Goal: Task Accomplishment & Management: Manage account settings

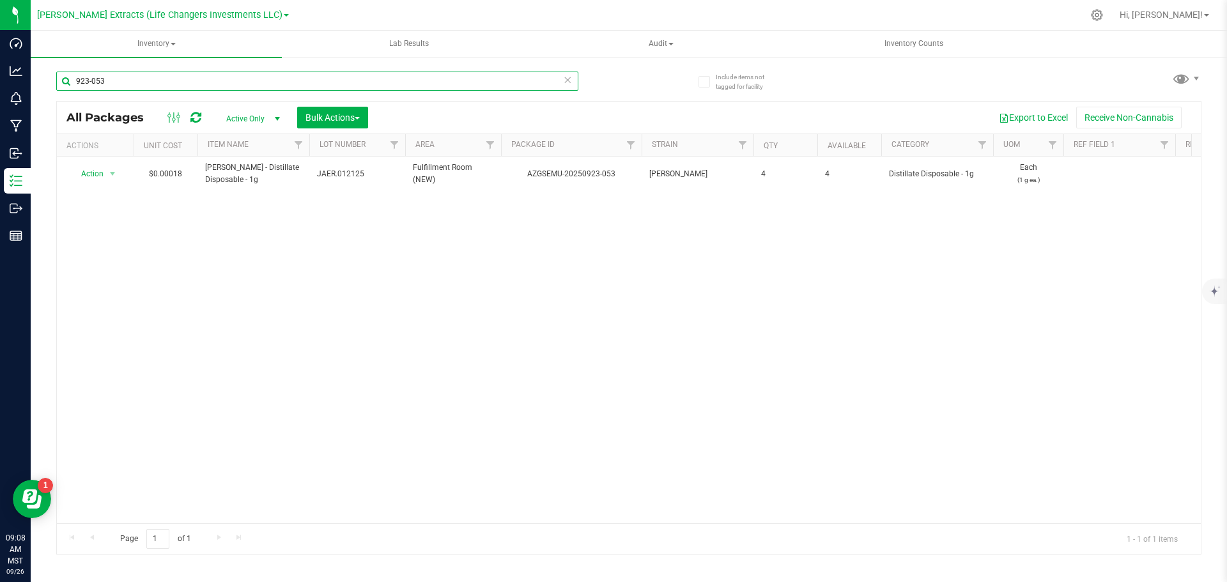
drag, startPoint x: 107, startPoint y: 79, endPoint x: 32, endPoint y: 73, distance: 74.9
click at [32, 73] on div "Include items not tagged for facility 923-053 All Packages Active Only Active O…" at bounding box center [629, 251] width 1196 height 390
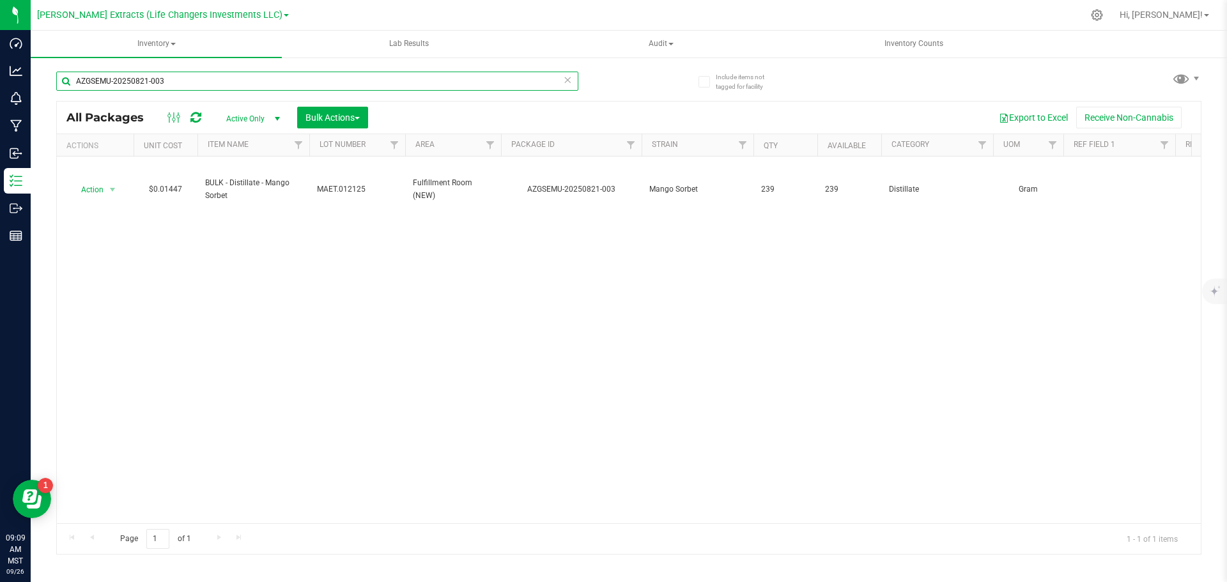
drag, startPoint x: 110, startPoint y: 81, endPoint x: 63, endPoint y: 79, distance: 47.3
click at [63, 79] on input "AZGSEMU-20250821-003" at bounding box center [317, 81] width 522 height 19
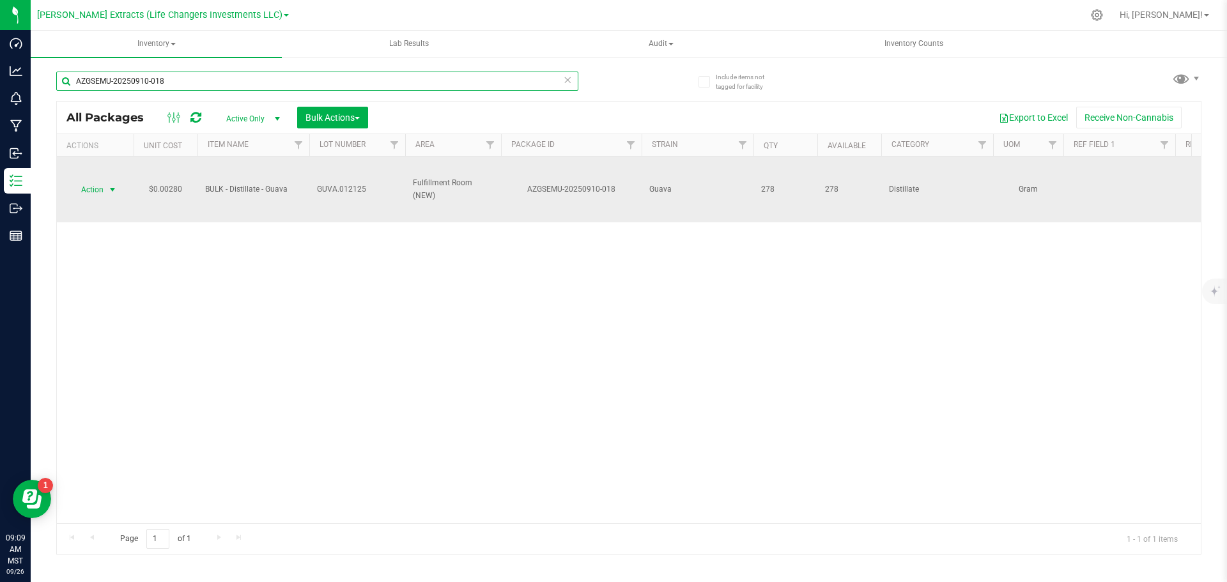
type input "AZGSEMU-20250910-018"
click at [95, 190] on span "Action" at bounding box center [87, 190] width 34 height 18
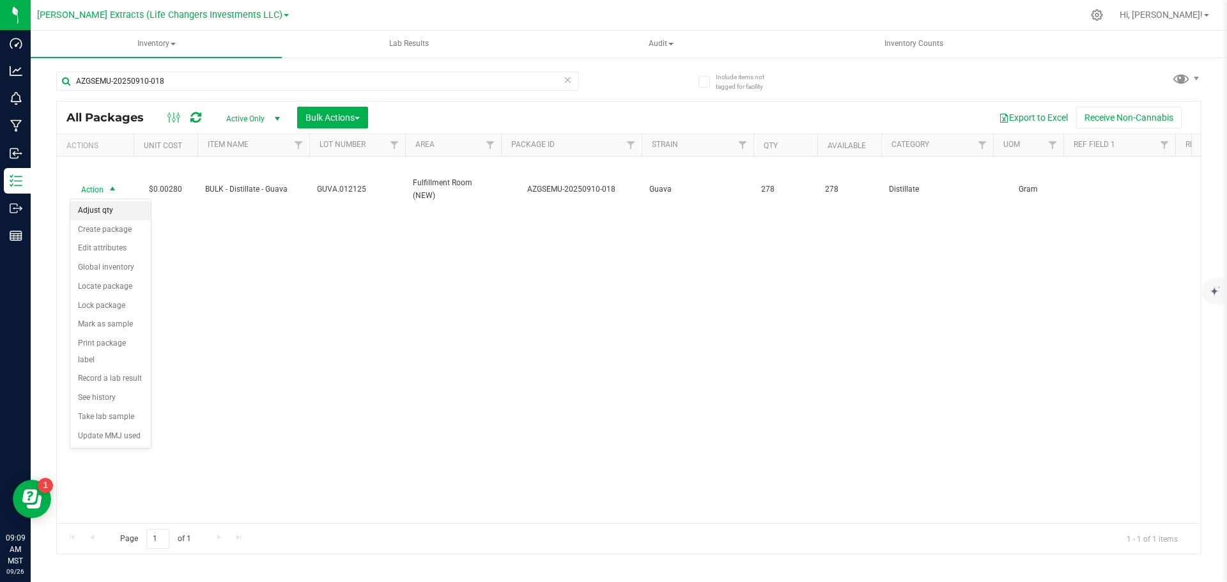
click at [94, 212] on li "Adjust qty" at bounding box center [110, 210] width 80 height 19
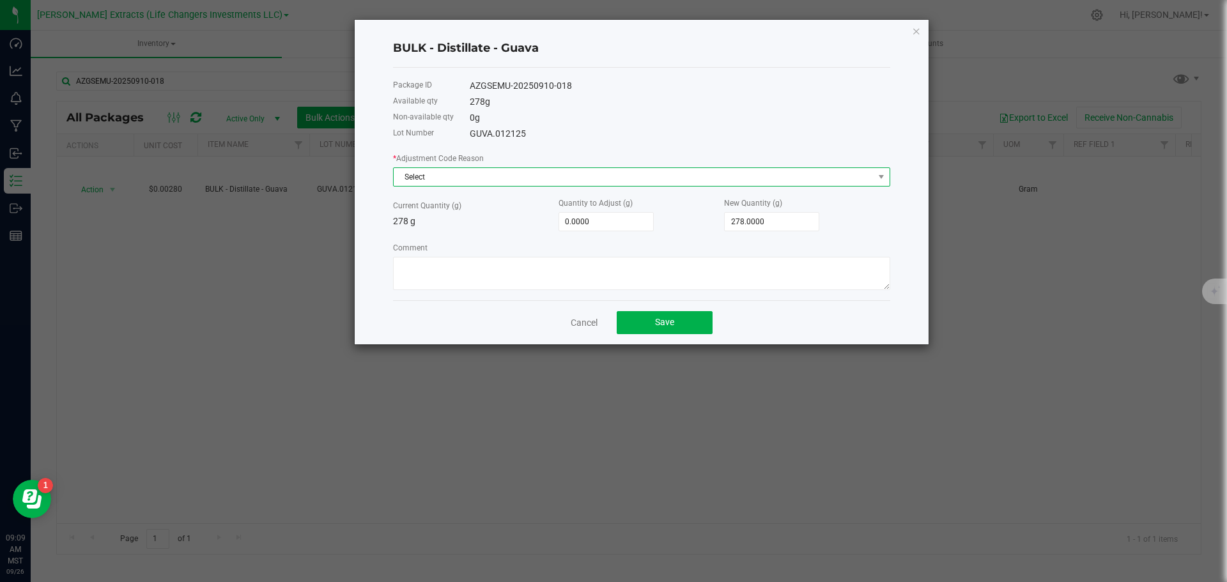
click at [409, 179] on span "Select" at bounding box center [634, 177] width 480 height 18
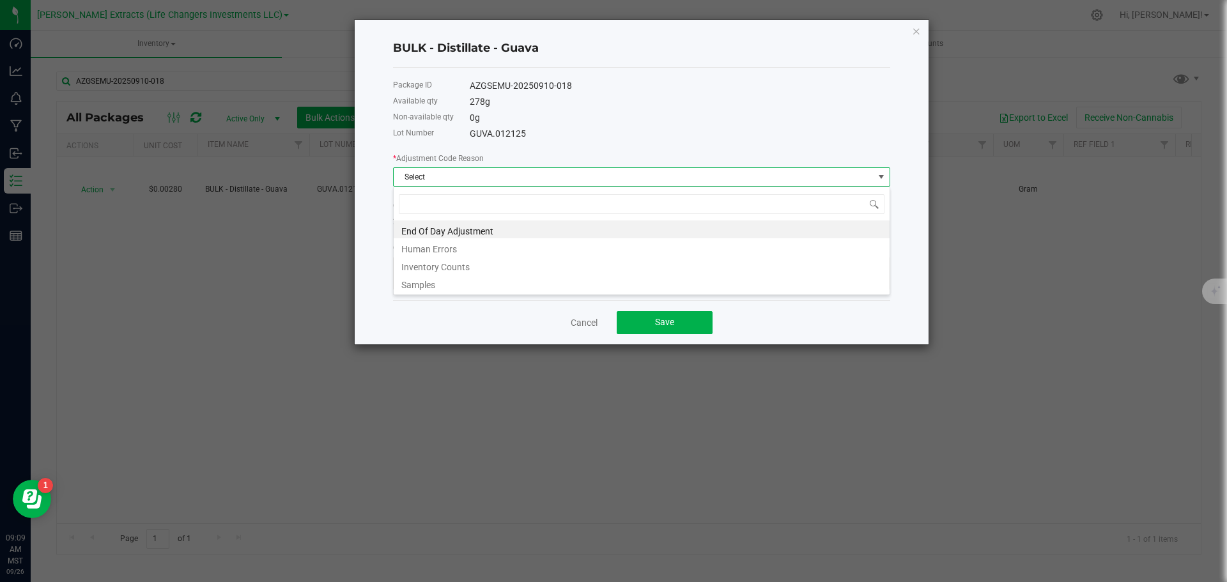
scroll to position [19, 497]
click at [429, 227] on li "End Of Day Adjustment" at bounding box center [642, 229] width 496 height 18
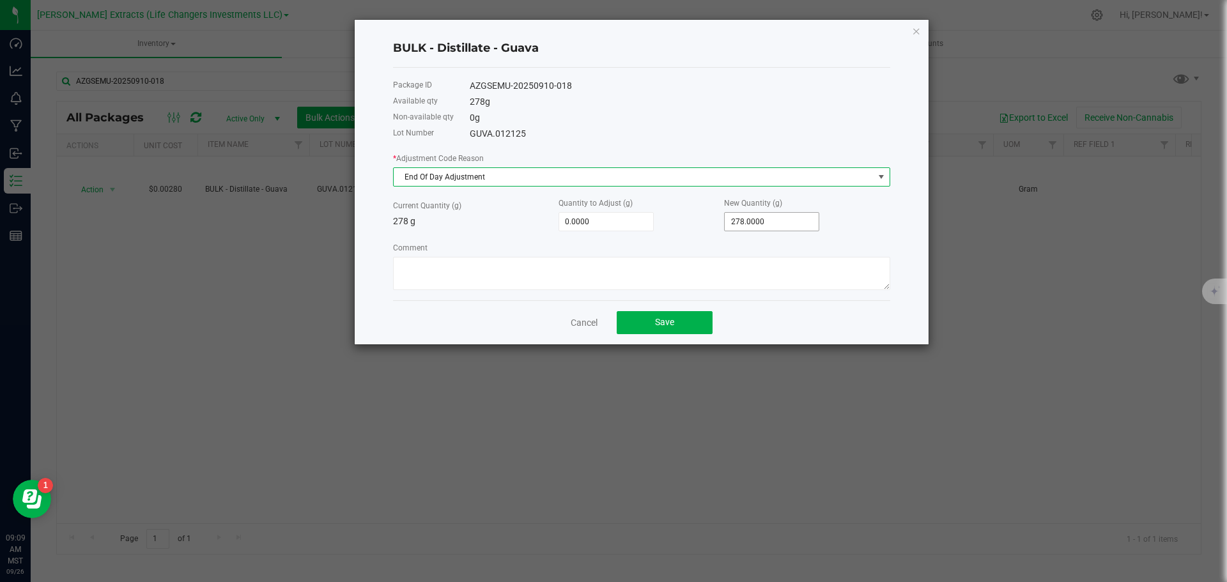
type input "278"
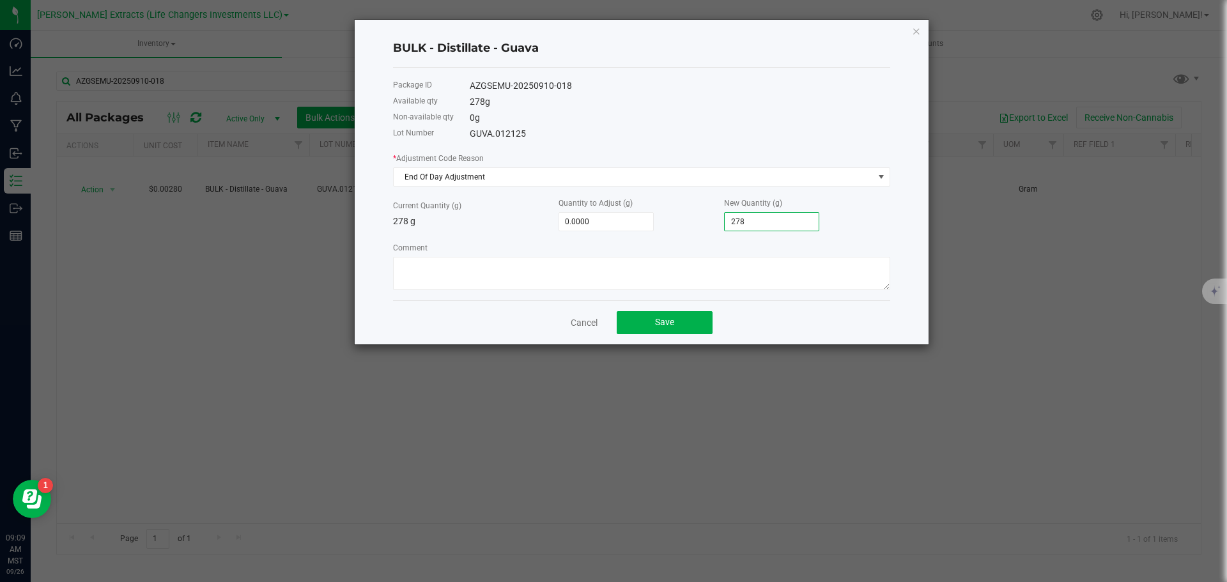
type input "-276.0000"
type input "2"
type input "-251.0000"
type input "27"
type input "-4.0000"
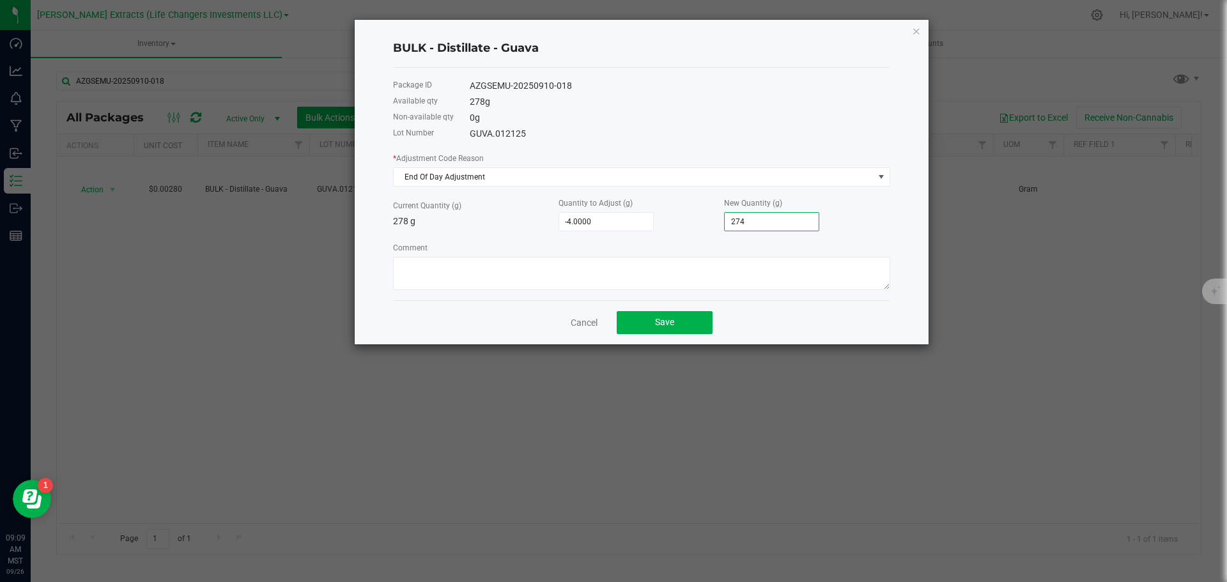
type input "274."
type input "-3.5000"
type input "274.5000"
click at [471, 273] on textarea "Comment" at bounding box center [641, 273] width 497 height 33
click at [692, 322] on button "Save" at bounding box center [664, 322] width 96 height 23
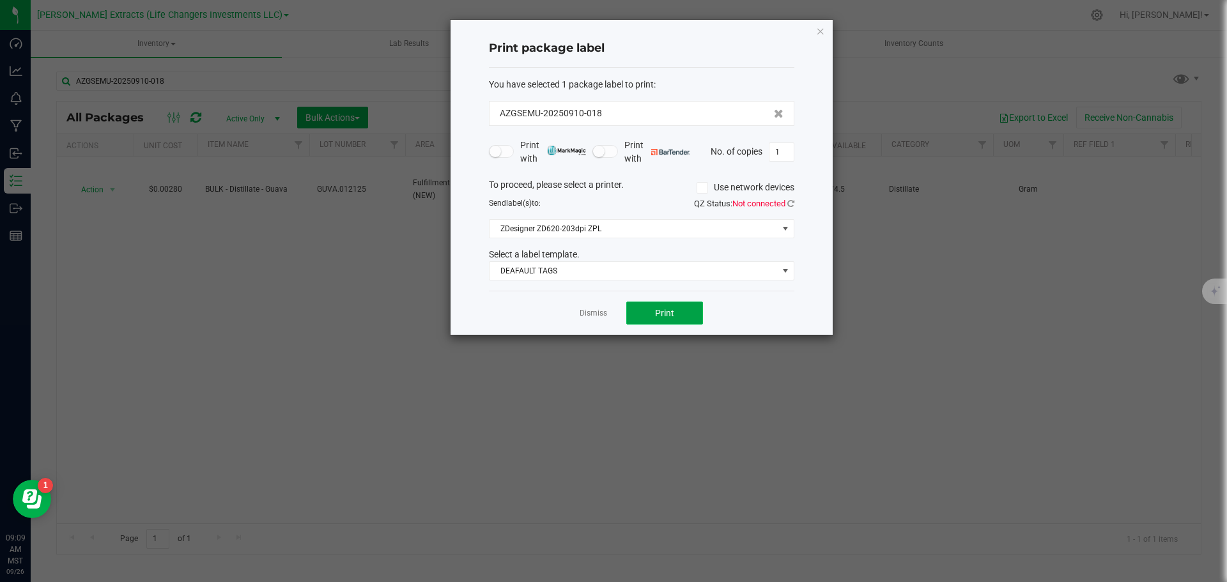
click at [657, 317] on span "Print" at bounding box center [664, 313] width 19 height 10
click at [820, 31] on icon "button" at bounding box center [820, 30] width 9 height 15
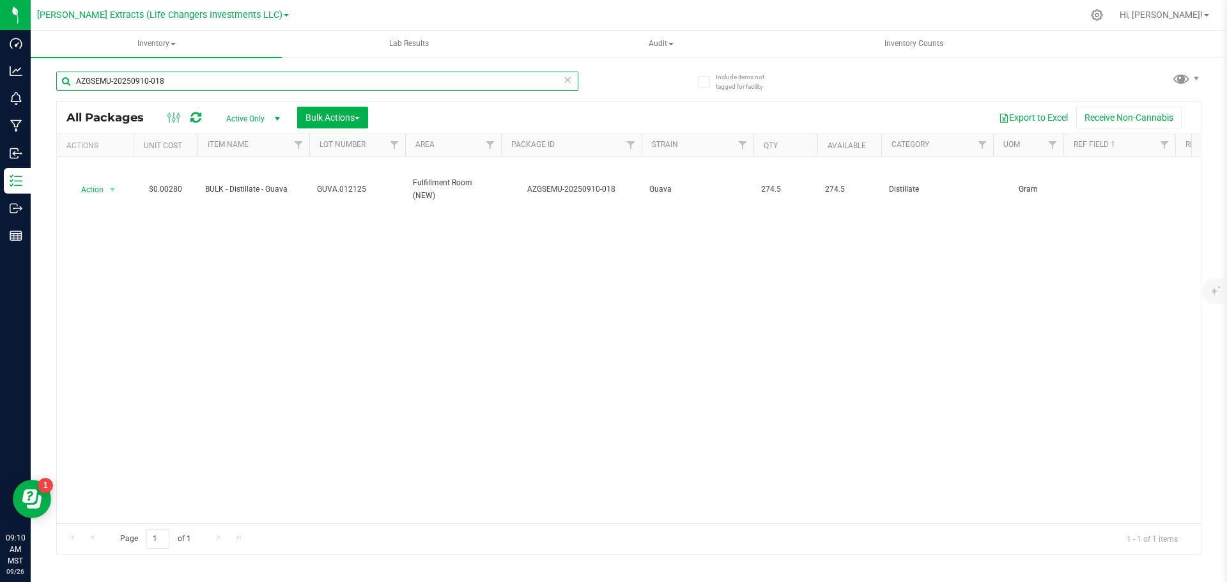
drag, startPoint x: 86, startPoint y: 77, endPoint x: 42, endPoint y: 72, distance: 44.4
click at [42, 72] on div "Include items not tagged for facility AZGSEMU-20250910-018 All Packages Active …" at bounding box center [629, 251] width 1196 height 390
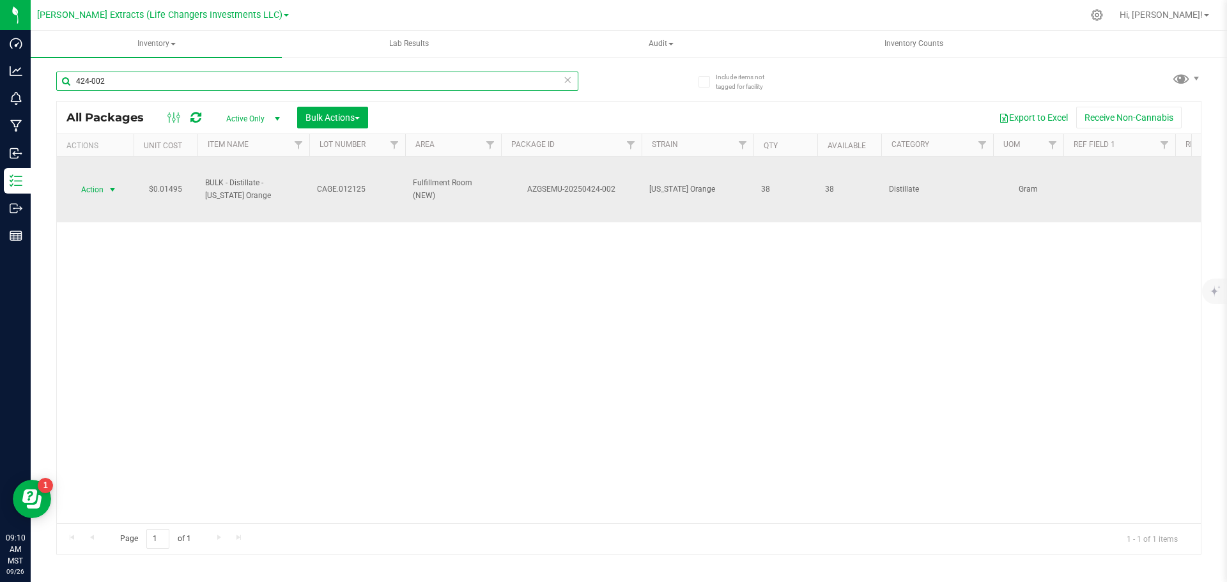
type input "424-002"
click at [89, 190] on span "Action" at bounding box center [87, 190] width 34 height 18
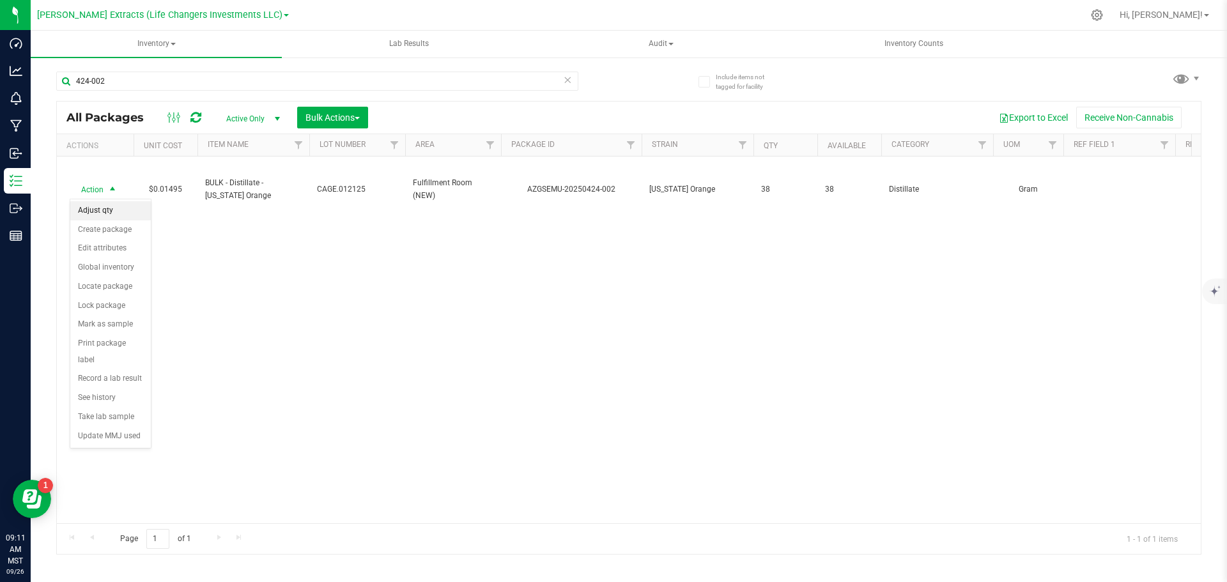
click at [109, 207] on li "Adjust qty" at bounding box center [110, 210] width 80 height 19
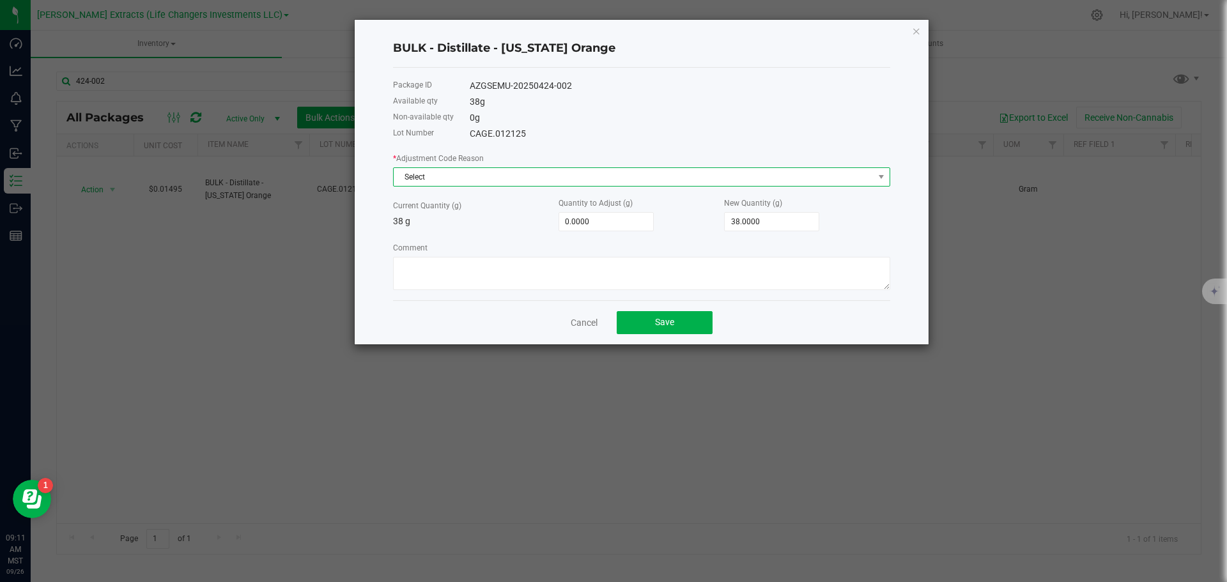
click at [459, 175] on span "Select" at bounding box center [634, 177] width 480 height 18
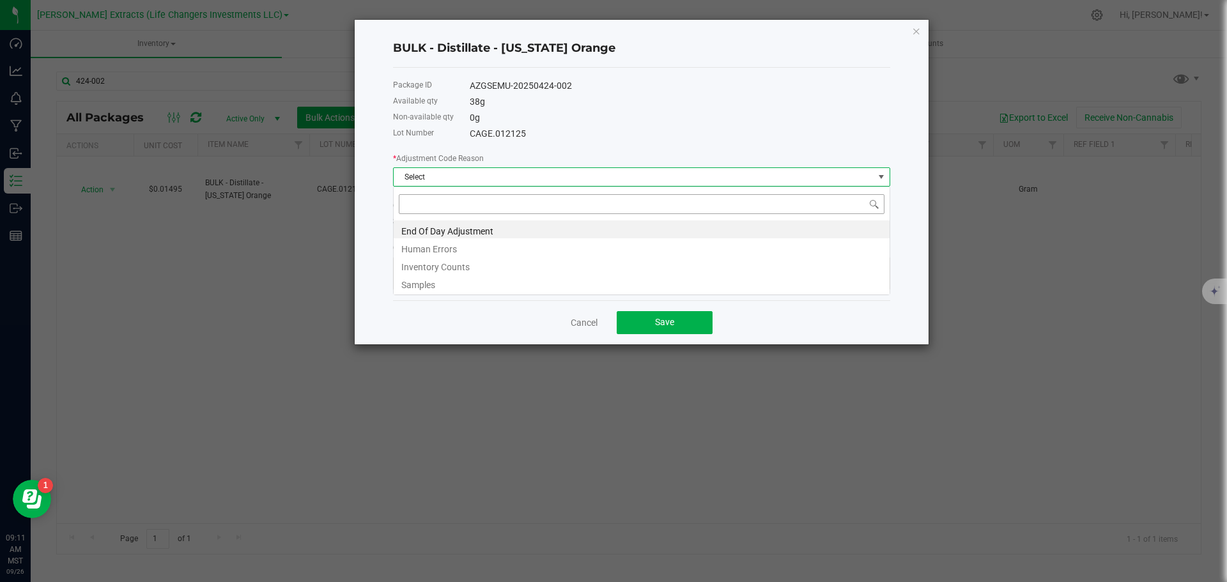
scroll to position [19, 497]
click at [430, 231] on li "End Of Day Adjustment" at bounding box center [642, 229] width 496 height 18
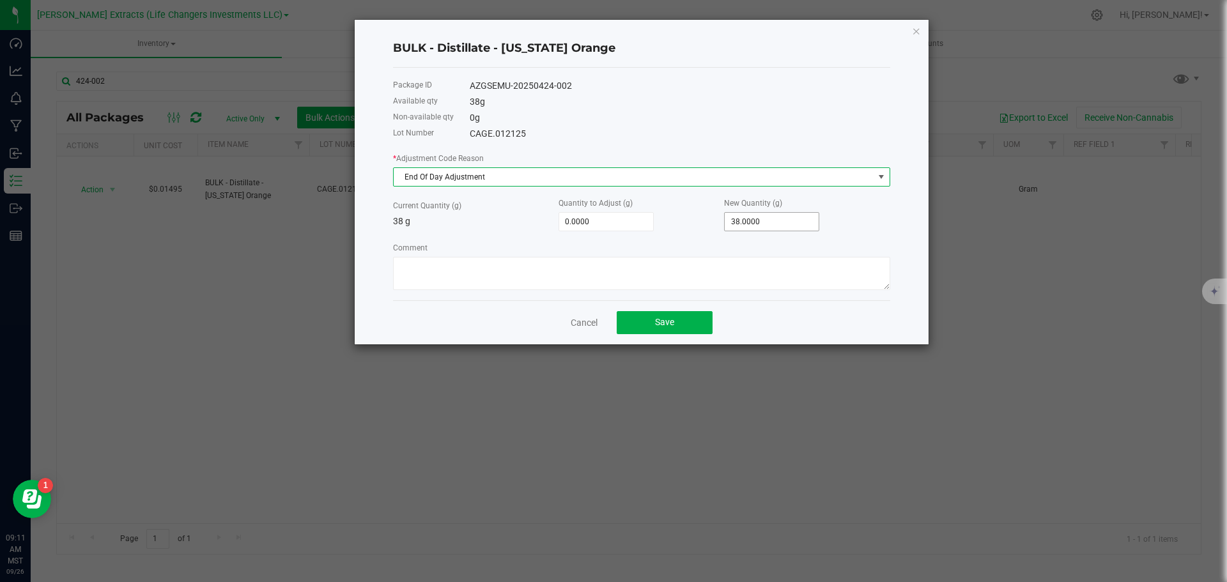
type input "38"
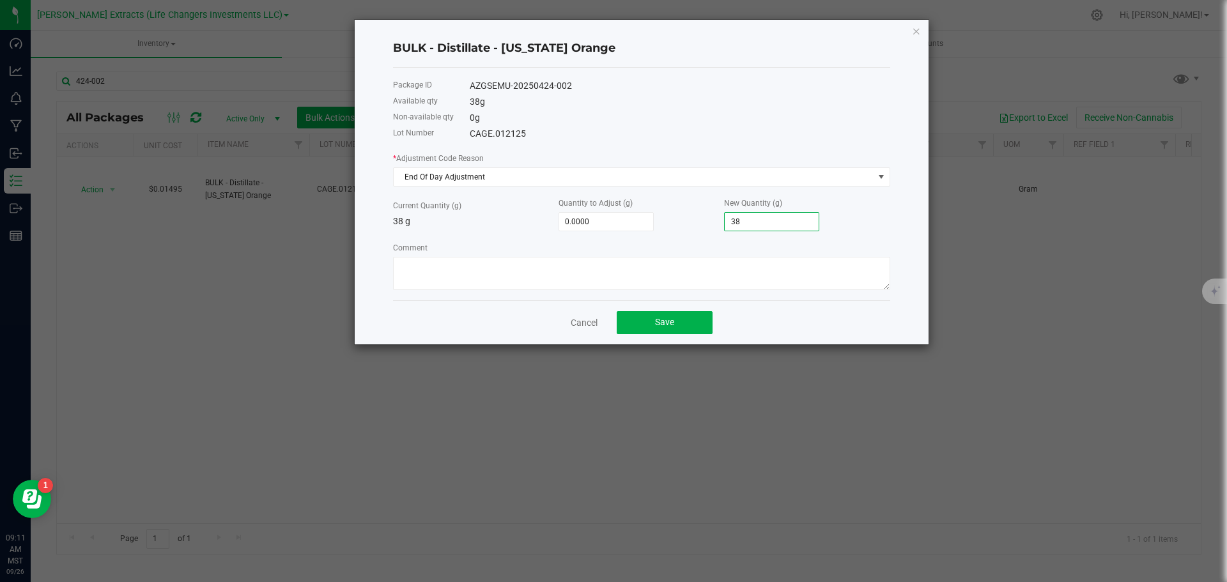
type input "-36.0000"
type input "2"
type input "-10.0000"
type input "28.0000"
click at [685, 318] on button "Save" at bounding box center [664, 322] width 96 height 23
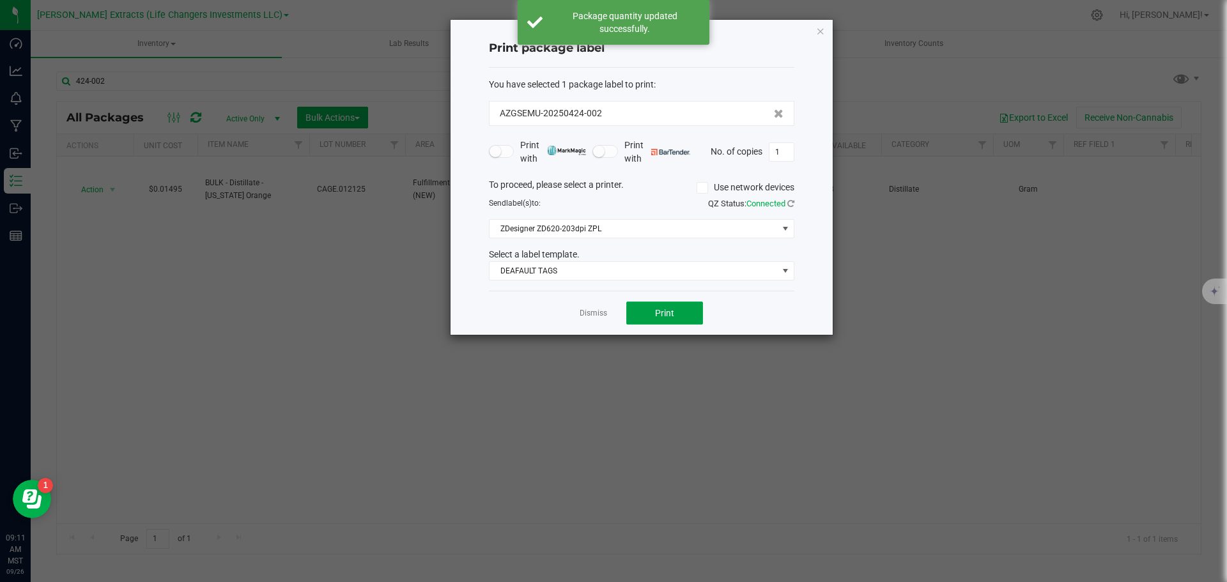
click at [685, 318] on button "Print" at bounding box center [664, 313] width 77 height 23
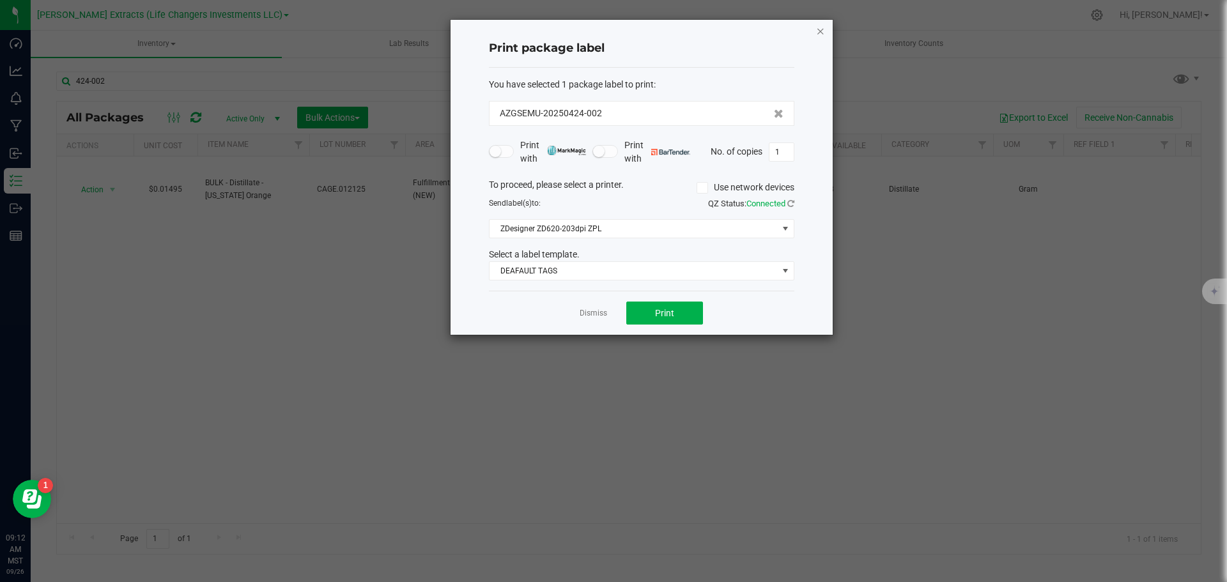
click at [821, 26] on icon "button" at bounding box center [820, 30] width 9 height 15
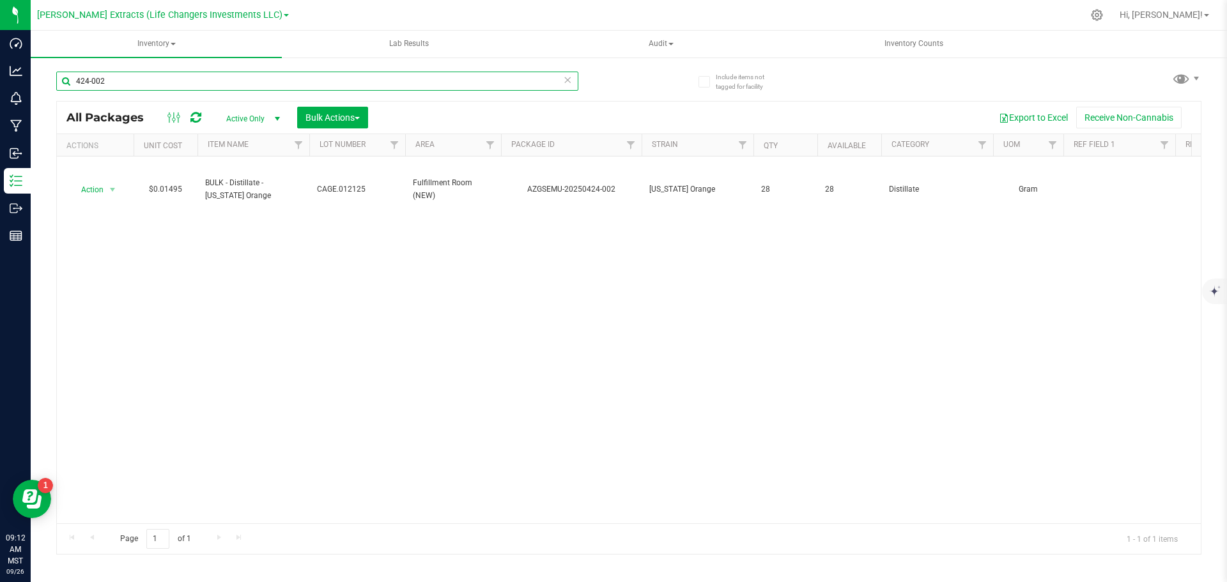
drag, startPoint x: 111, startPoint y: 80, endPoint x: 57, endPoint y: 75, distance: 54.0
click at [57, 75] on input "424-002" at bounding box center [317, 81] width 522 height 19
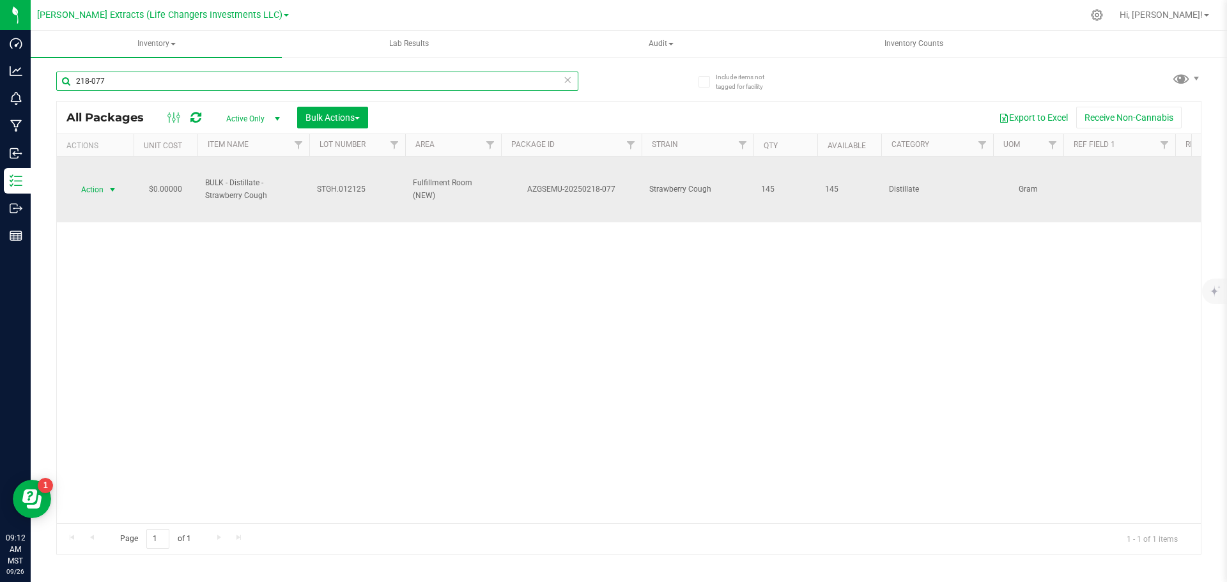
type input "218-077"
click at [79, 192] on span "Action" at bounding box center [87, 190] width 34 height 18
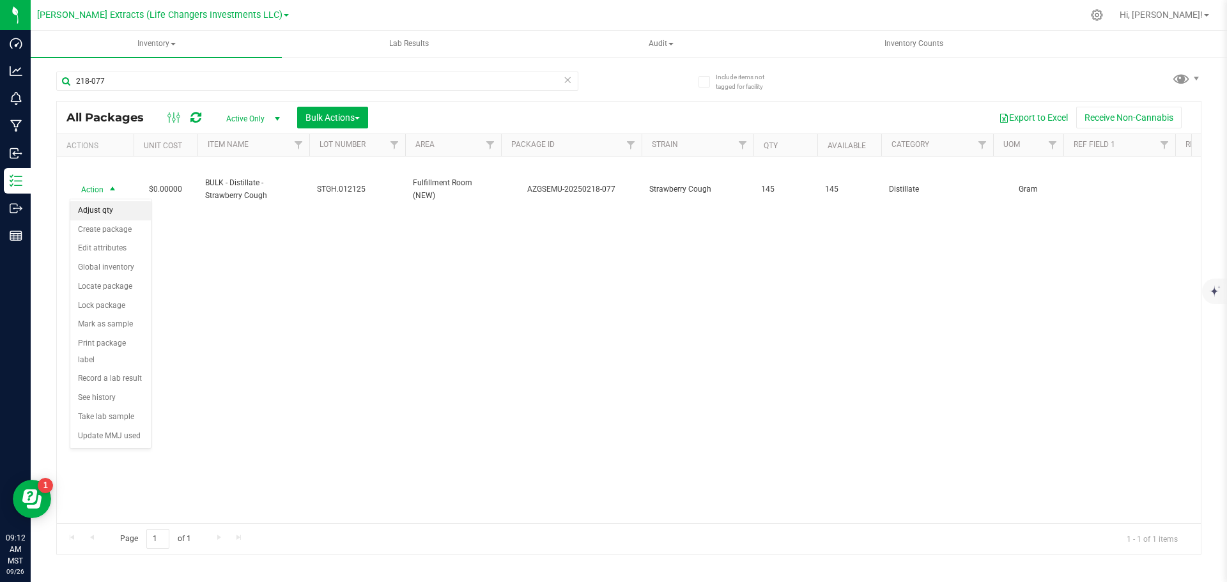
click at [98, 212] on li "Adjust qty" at bounding box center [110, 210] width 80 height 19
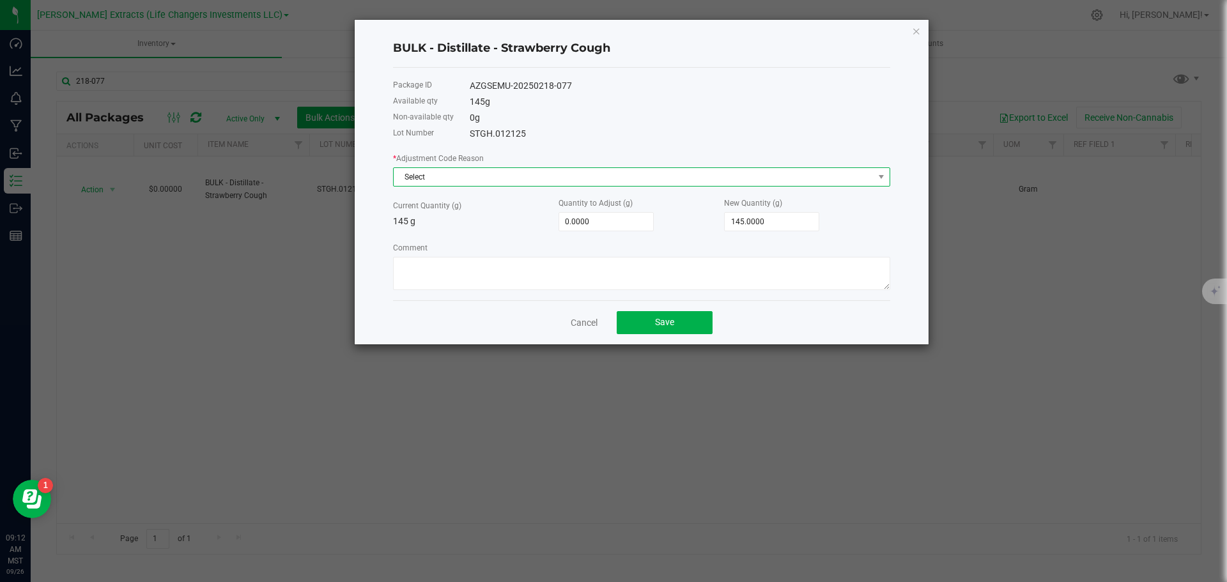
click at [459, 179] on span "Select" at bounding box center [634, 177] width 480 height 18
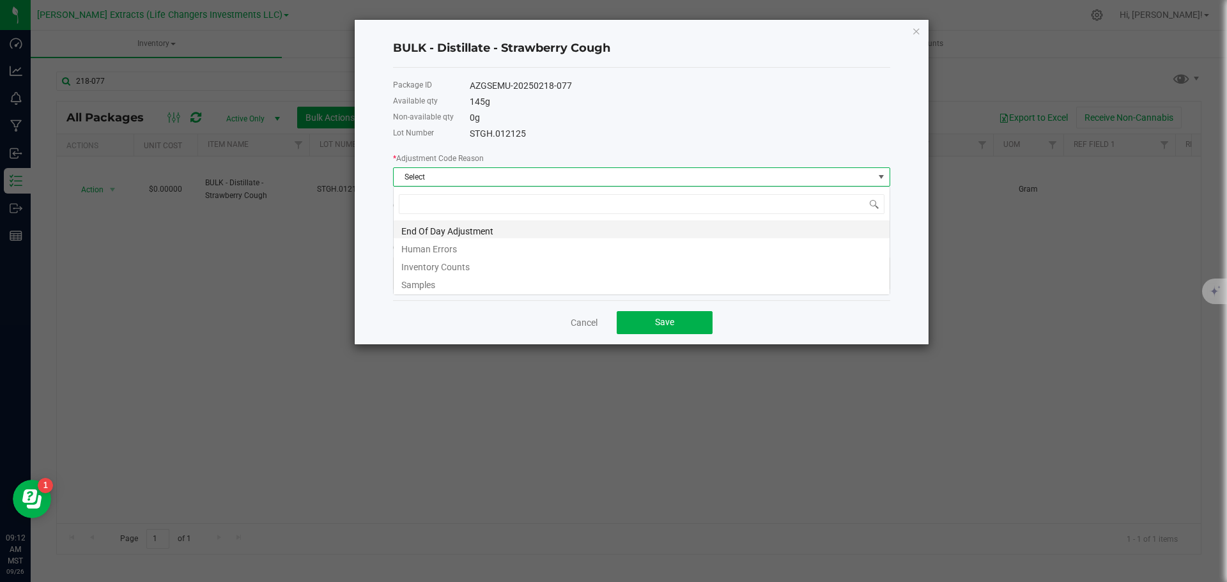
scroll to position [19, 497]
click at [432, 231] on li "End Of Day Adjustment" at bounding box center [642, 229] width 496 height 18
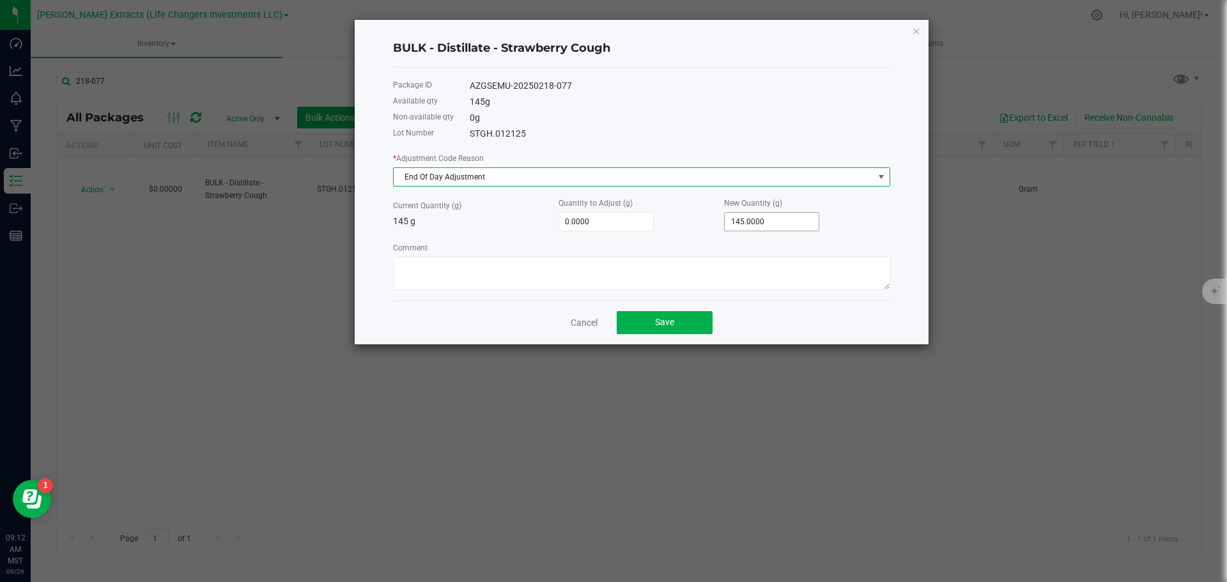
type input "145"
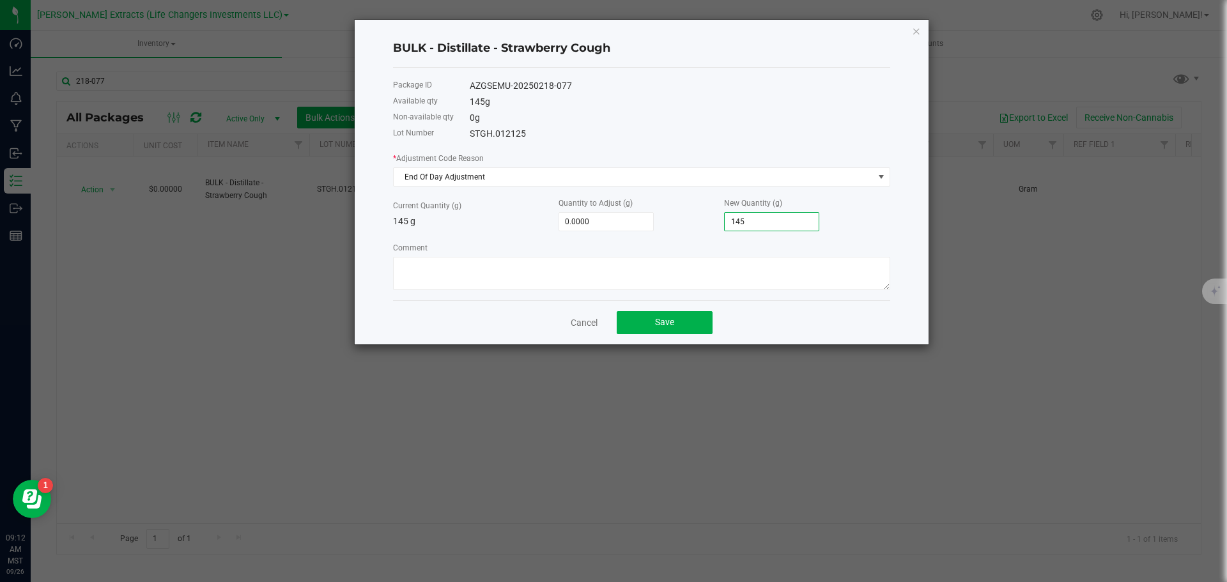
click at [779, 219] on input "145" at bounding box center [771, 222] width 94 height 18
type input "-131.0000"
type input "14"
type input "-3.0000"
click at [694, 321] on button "Save" at bounding box center [664, 322] width 96 height 23
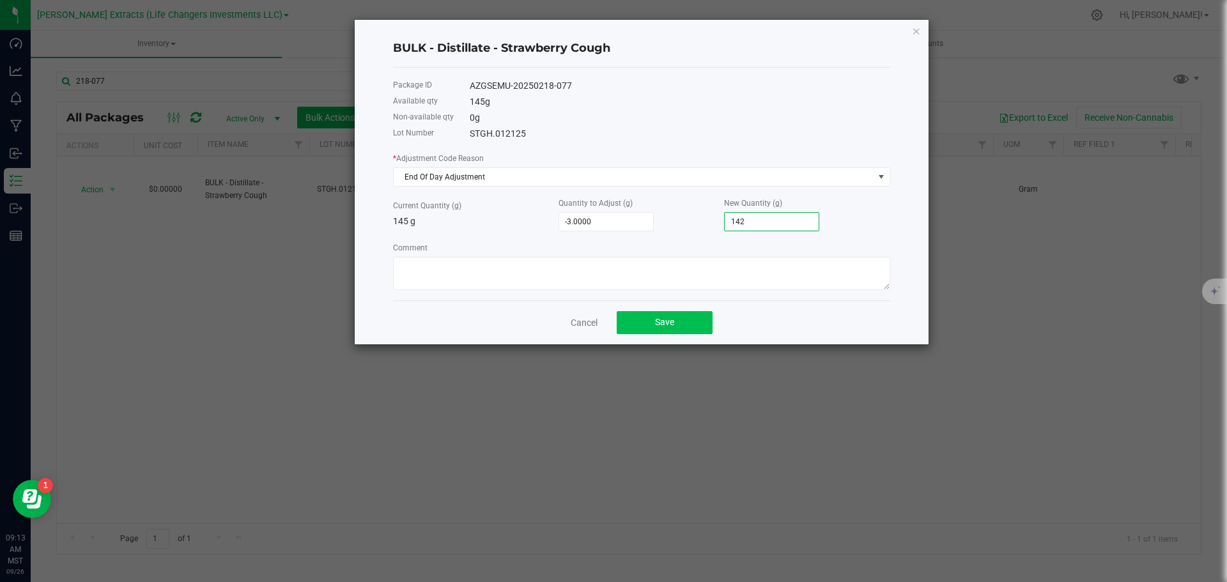
type input "142.0000"
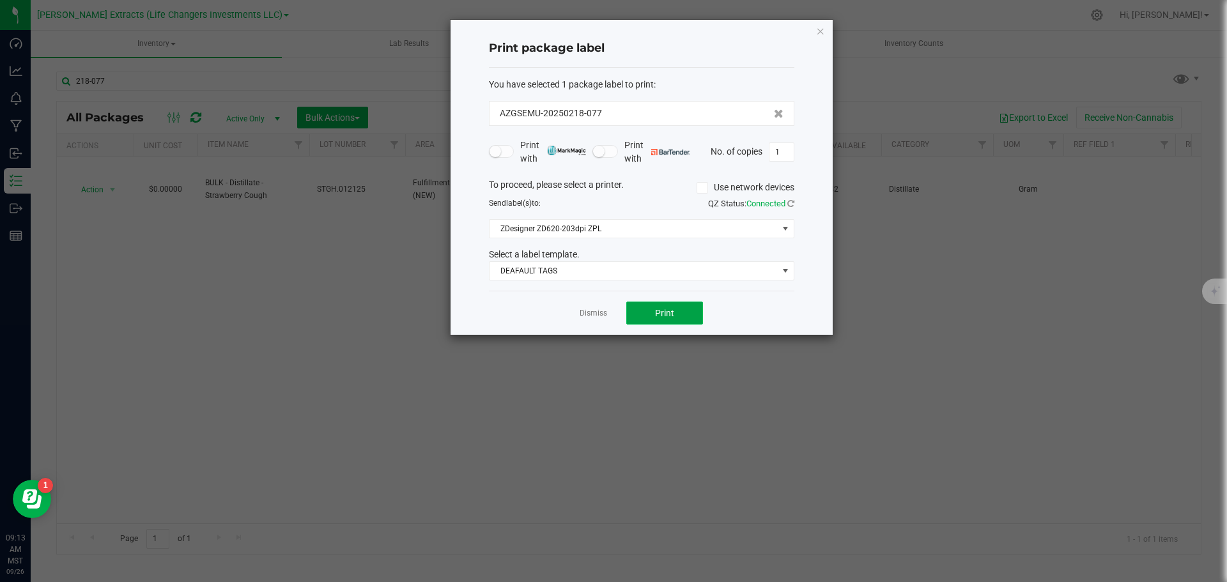
click at [656, 319] on button "Print" at bounding box center [664, 313] width 77 height 23
click at [816, 29] on icon "button" at bounding box center [820, 30] width 9 height 15
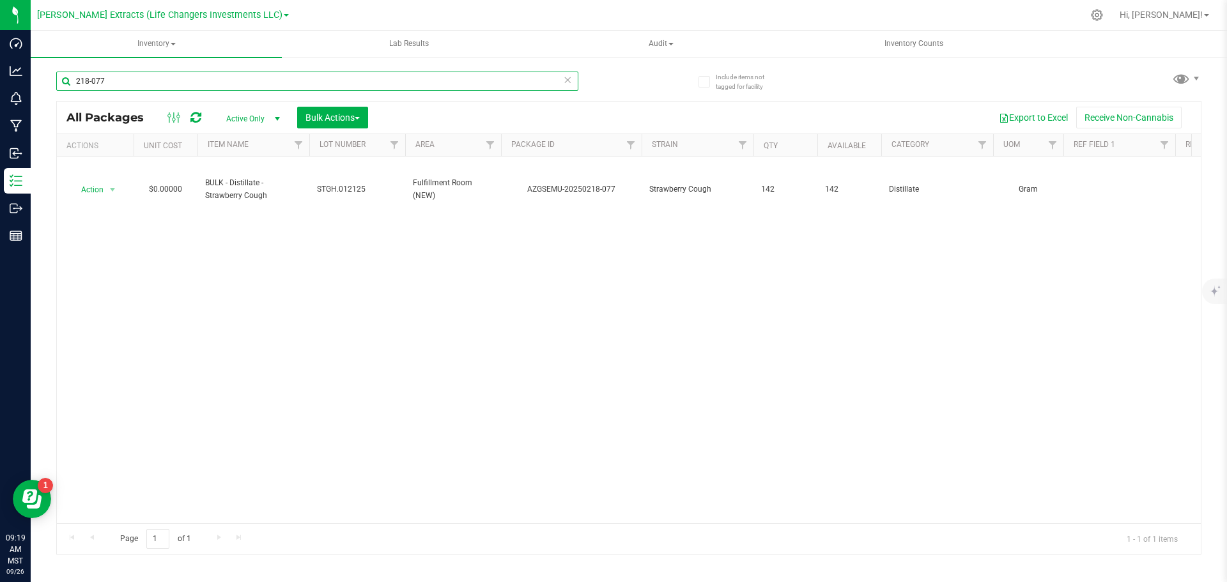
drag, startPoint x: 122, startPoint y: 85, endPoint x: 68, endPoint y: 79, distance: 54.7
click at [68, 79] on input "218-077" at bounding box center [317, 81] width 522 height 19
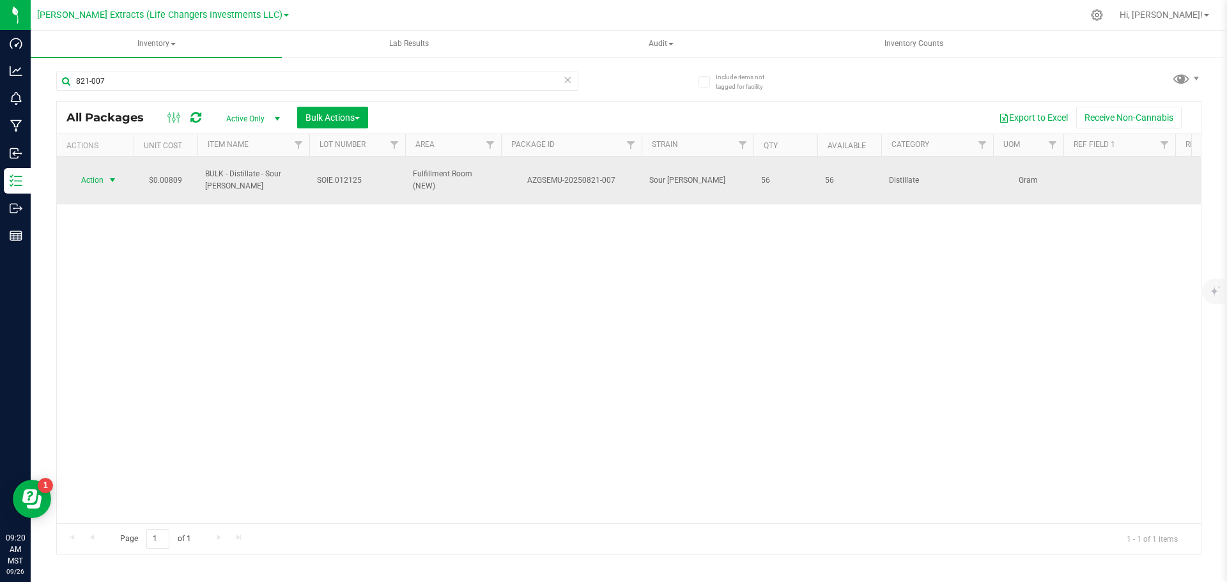
click at [89, 181] on span "Action" at bounding box center [87, 180] width 34 height 18
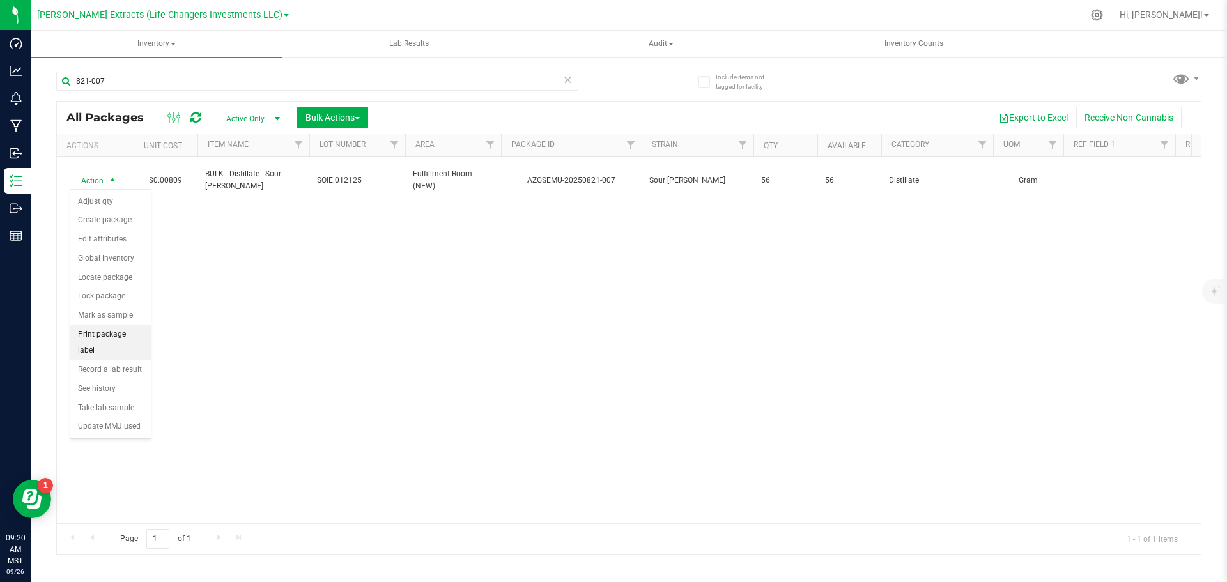
click at [112, 334] on li "Print package label" at bounding box center [110, 342] width 80 height 35
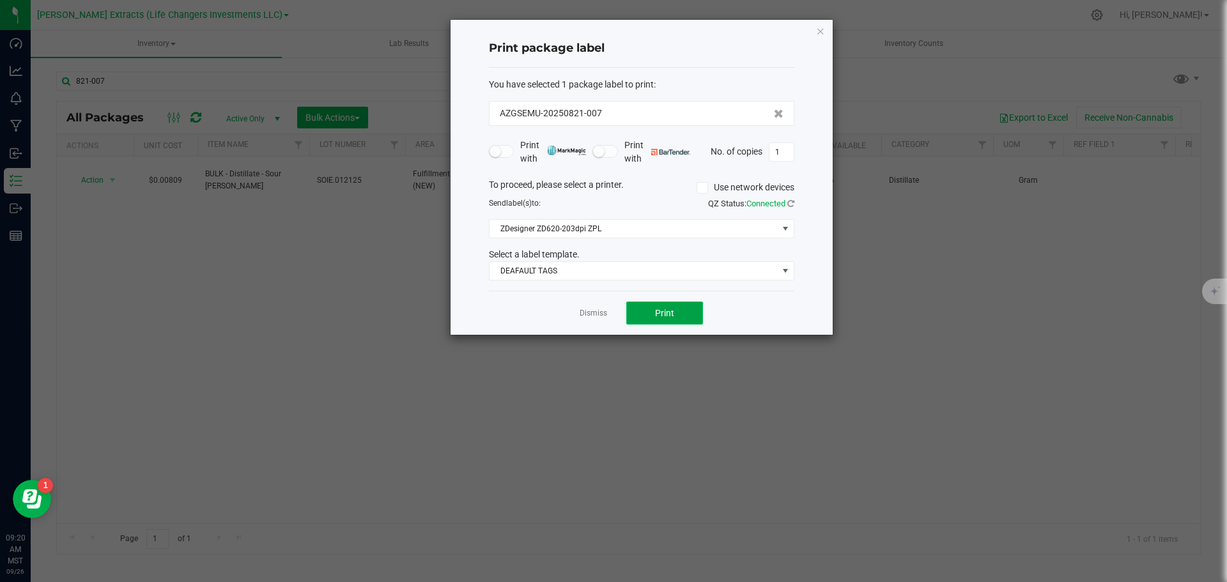
click at [632, 306] on button "Print" at bounding box center [664, 313] width 77 height 23
click at [823, 33] on icon "button" at bounding box center [820, 30] width 9 height 15
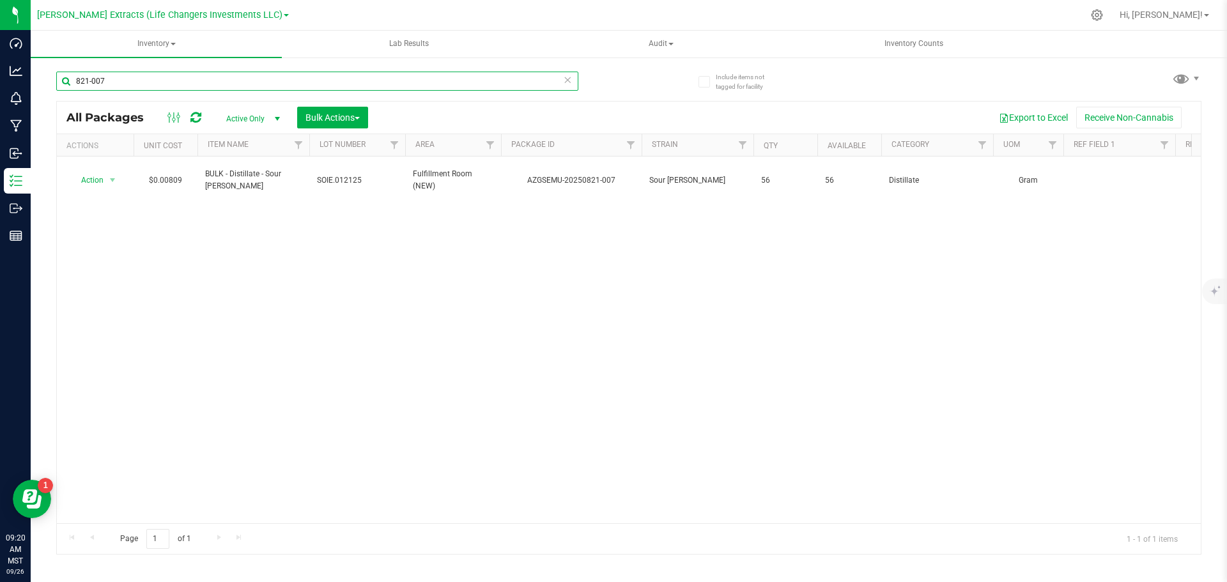
drag, startPoint x: 109, startPoint y: 75, endPoint x: 68, endPoint y: 77, distance: 40.3
click at [68, 77] on input "821-007" at bounding box center [317, 81] width 522 height 19
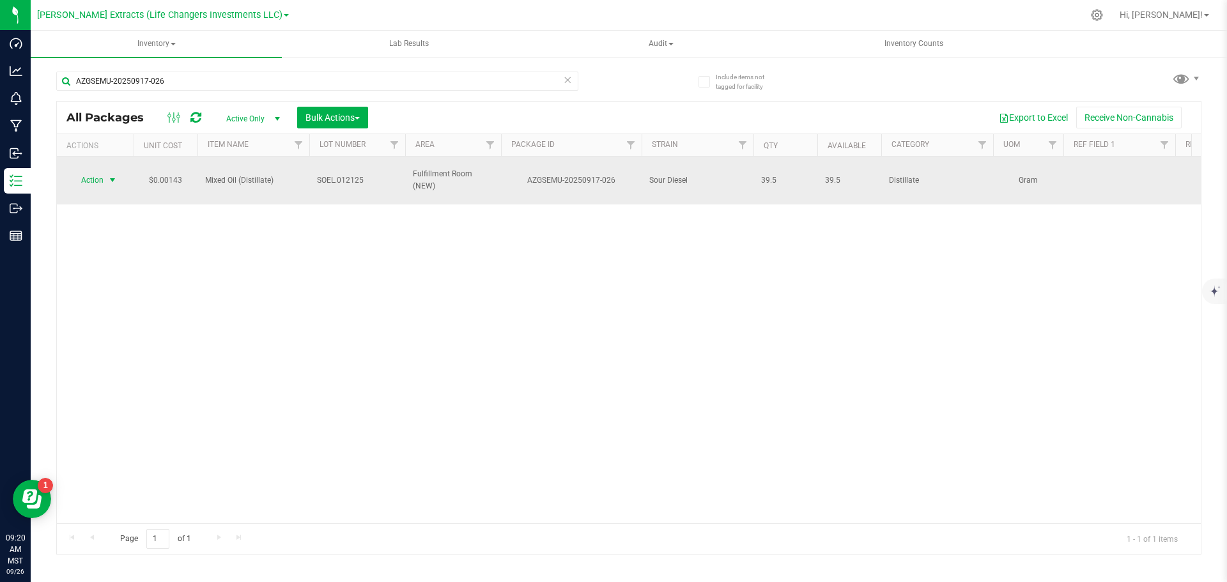
click at [93, 176] on span "Action" at bounding box center [87, 180] width 34 height 18
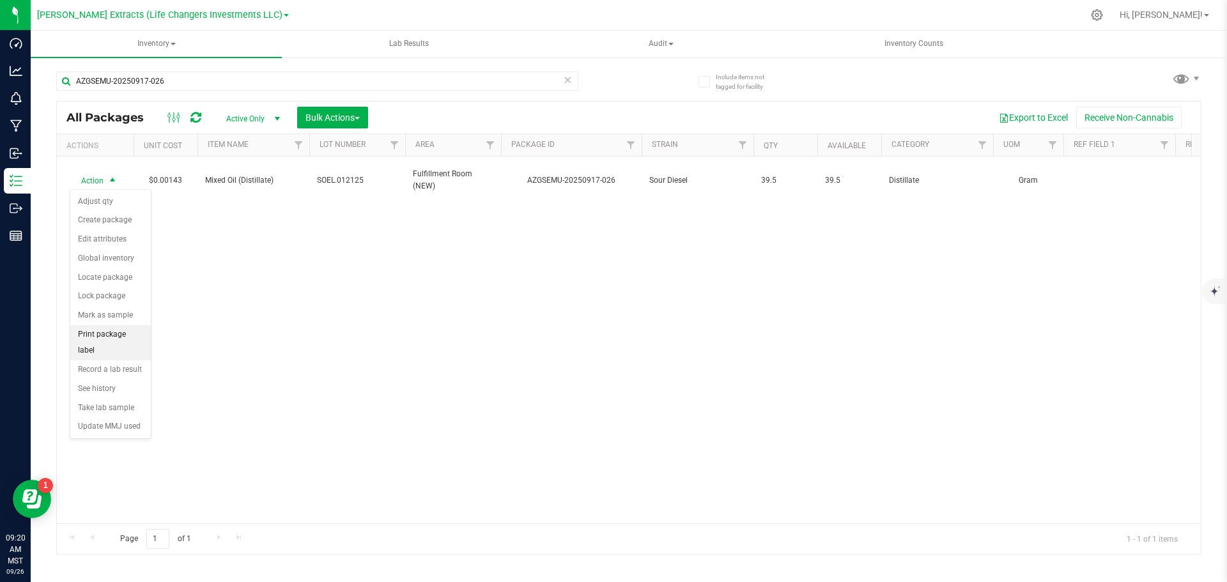
click at [125, 336] on li "Print package label" at bounding box center [110, 342] width 80 height 35
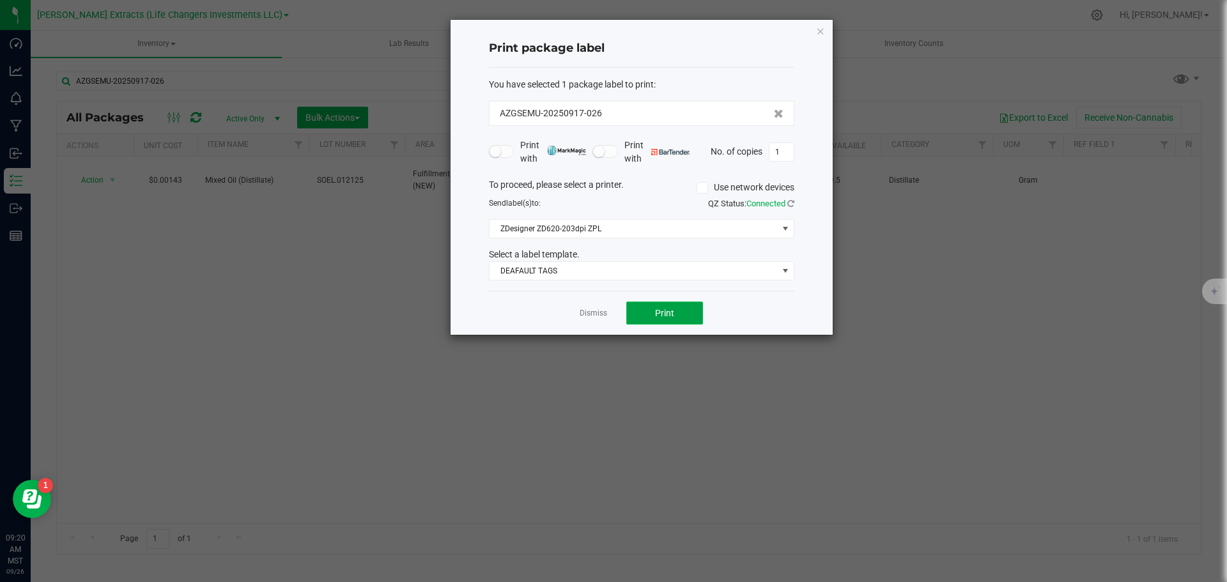
click at [682, 316] on button "Print" at bounding box center [664, 313] width 77 height 23
click at [818, 31] on icon "button" at bounding box center [820, 30] width 9 height 15
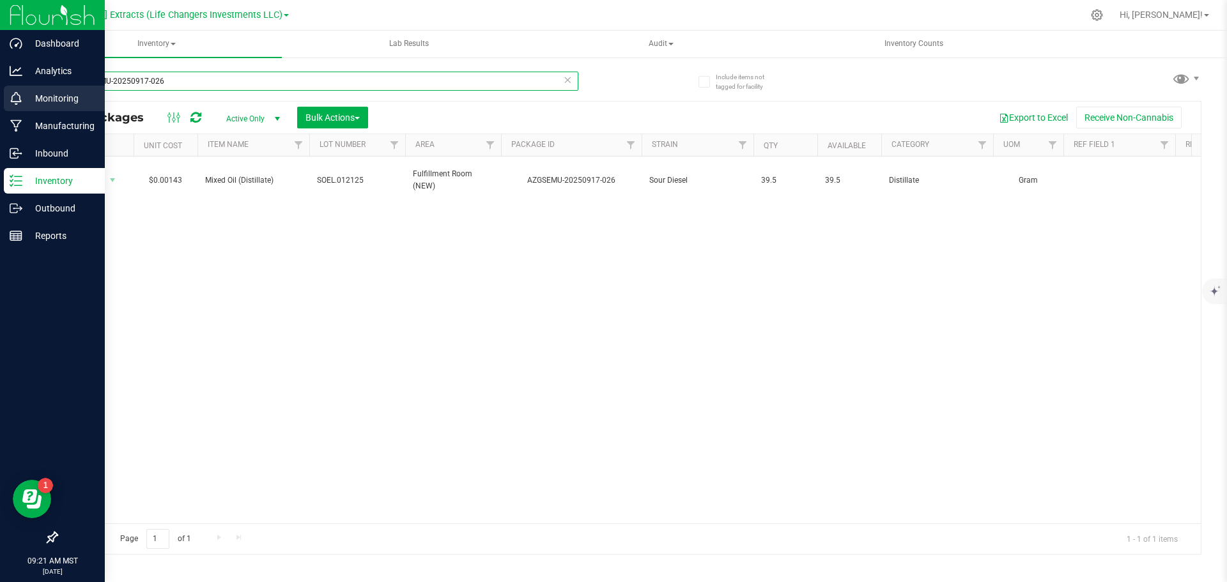
drag, startPoint x: 167, startPoint y: 79, endPoint x: 0, endPoint y: 87, distance: 167.5
click at [0, 87] on div "Dashboard Analytics Monitoring Manufacturing Inbound Inventory Outbound Reports…" at bounding box center [613, 291] width 1227 height 582
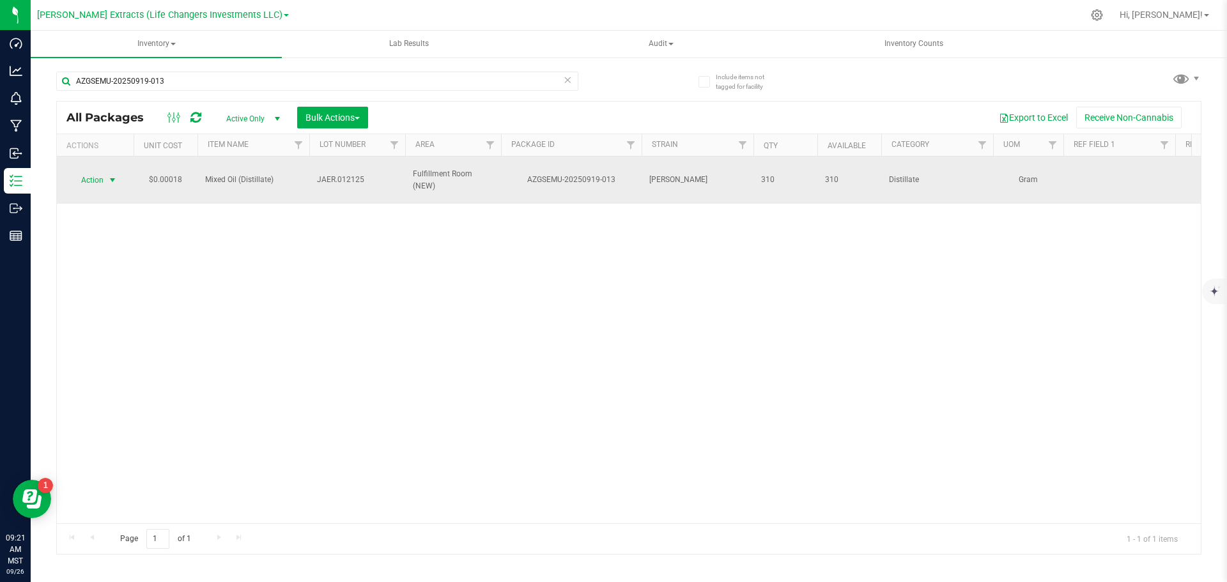
click at [93, 173] on span "Action" at bounding box center [87, 180] width 34 height 18
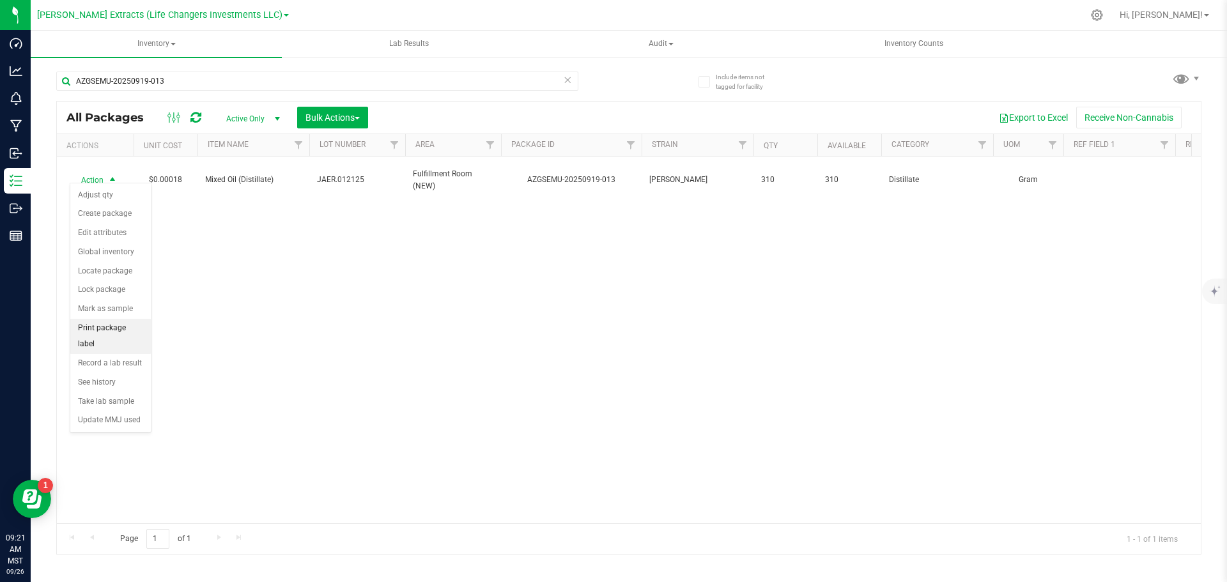
click at [107, 330] on li "Print package label" at bounding box center [110, 336] width 80 height 35
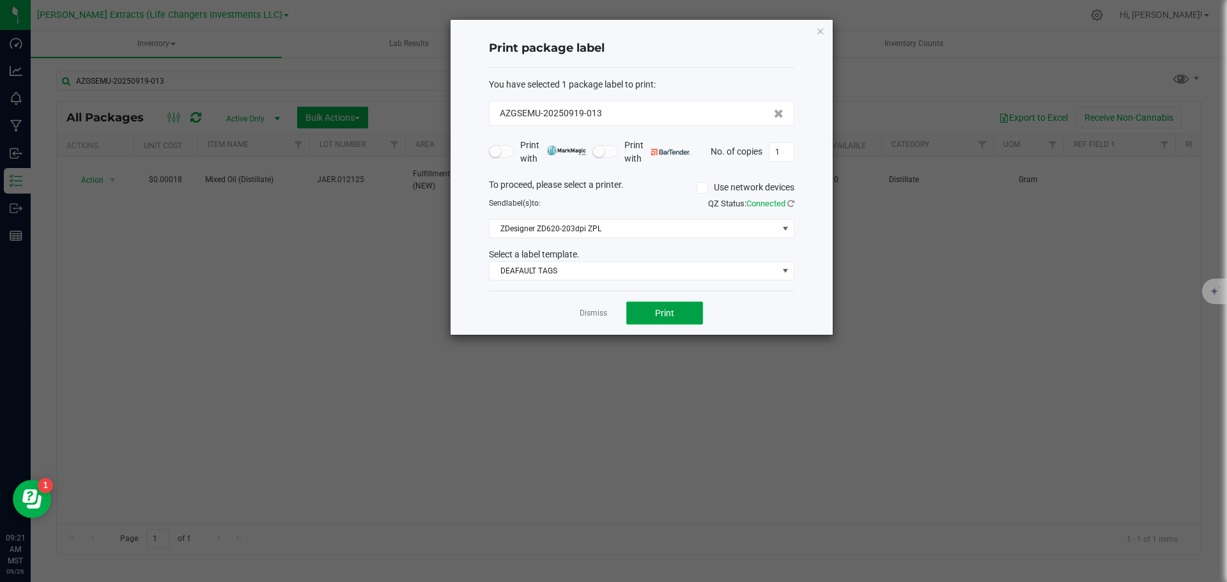
click at [668, 305] on button "Print" at bounding box center [664, 313] width 77 height 23
click at [820, 30] on icon "button" at bounding box center [820, 30] width 9 height 15
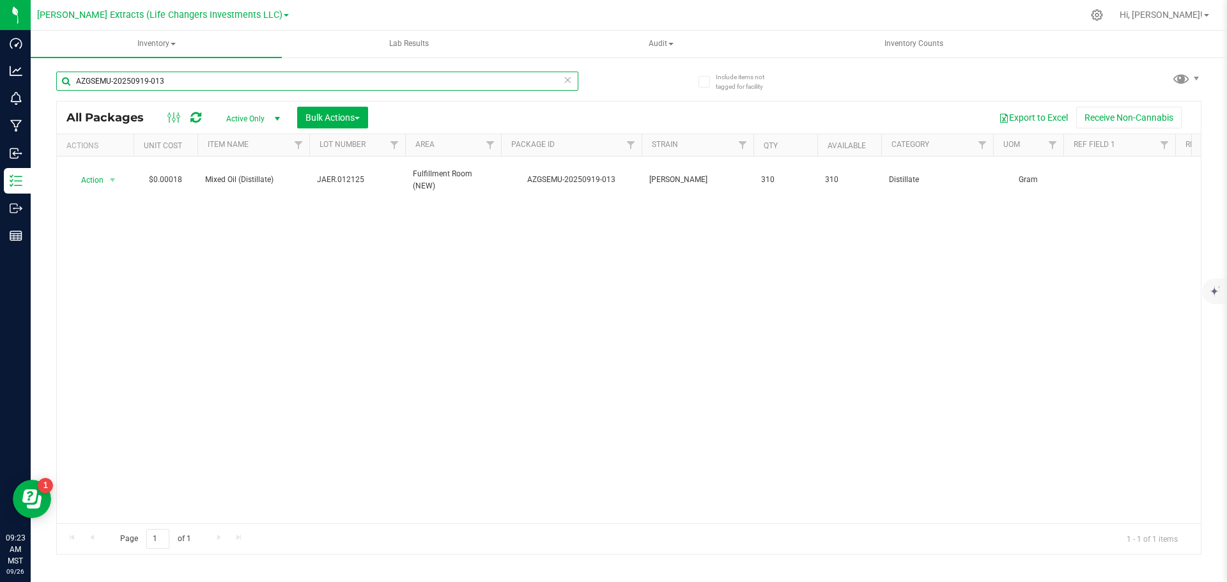
drag, startPoint x: 171, startPoint y: 81, endPoint x: 38, endPoint y: 79, distance: 132.9
click at [38, 79] on div "Include items not tagged for facility AZGSEMU-20250919-013 All Packages Active …" at bounding box center [629, 251] width 1196 height 390
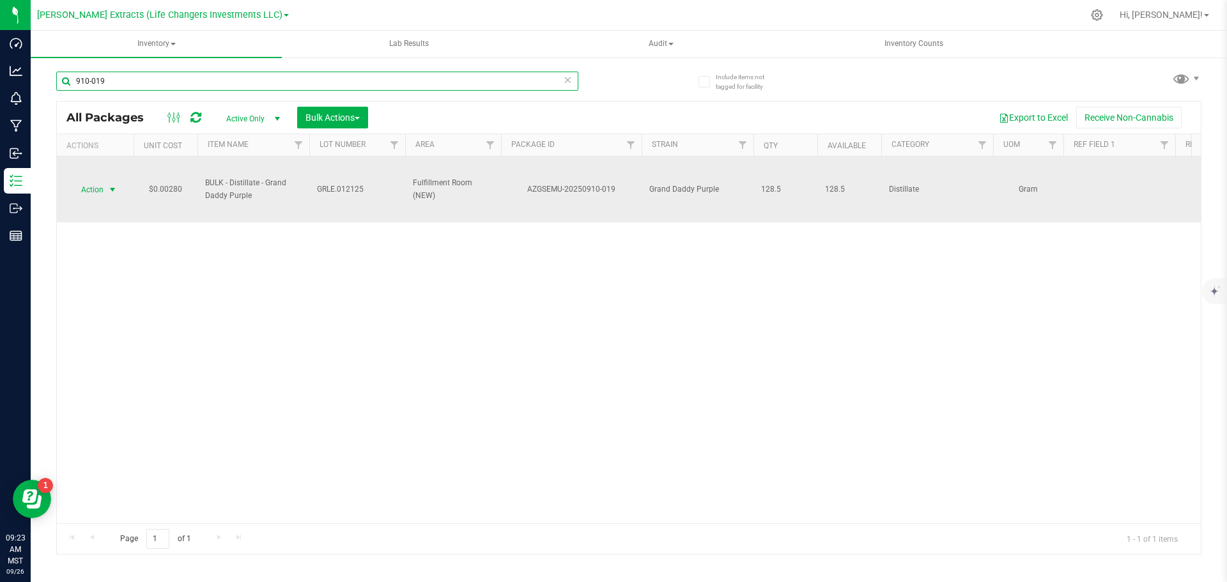
type input "910-019"
click at [98, 190] on span "Action" at bounding box center [87, 190] width 34 height 18
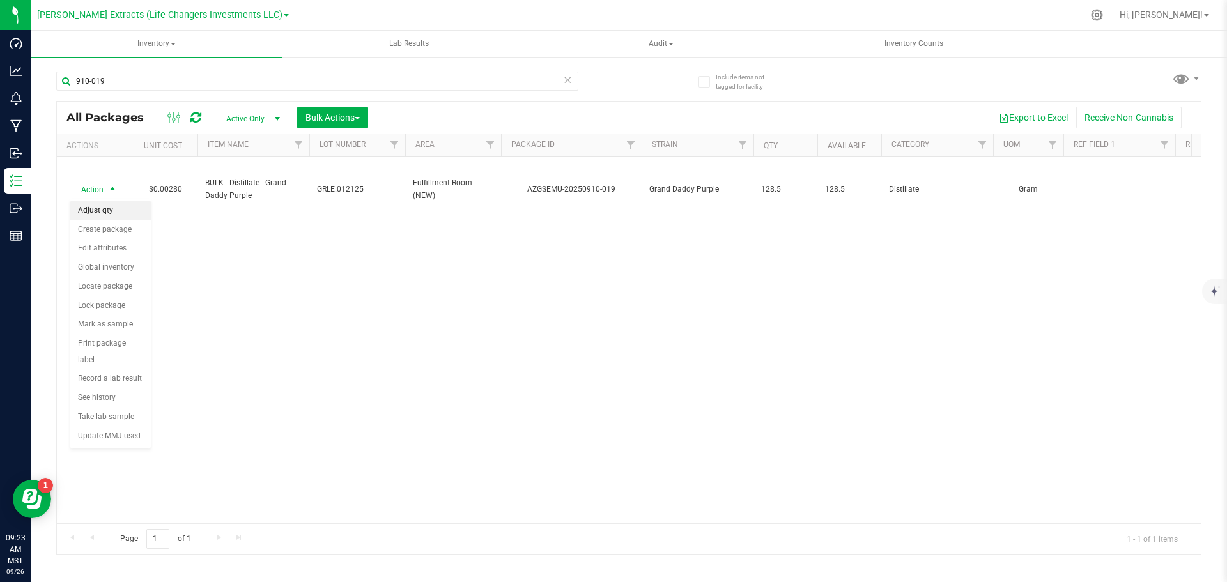
click at [112, 209] on li "Adjust qty" at bounding box center [110, 210] width 80 height 19
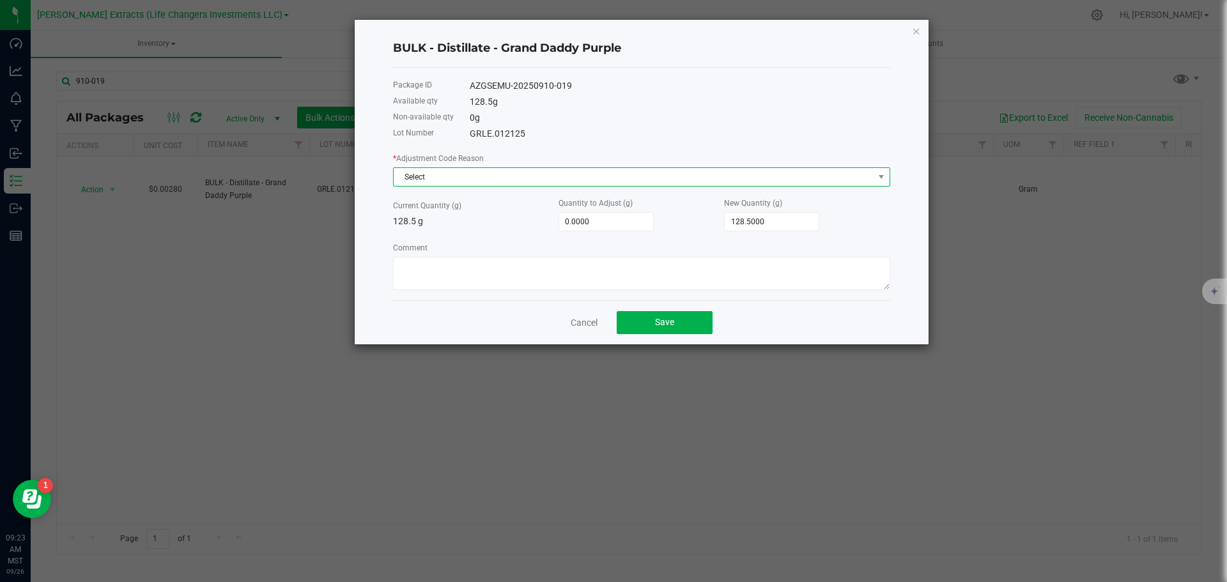
click at [458, 173] on span "Select" at bounding box center [634, 177] width 480 height 18
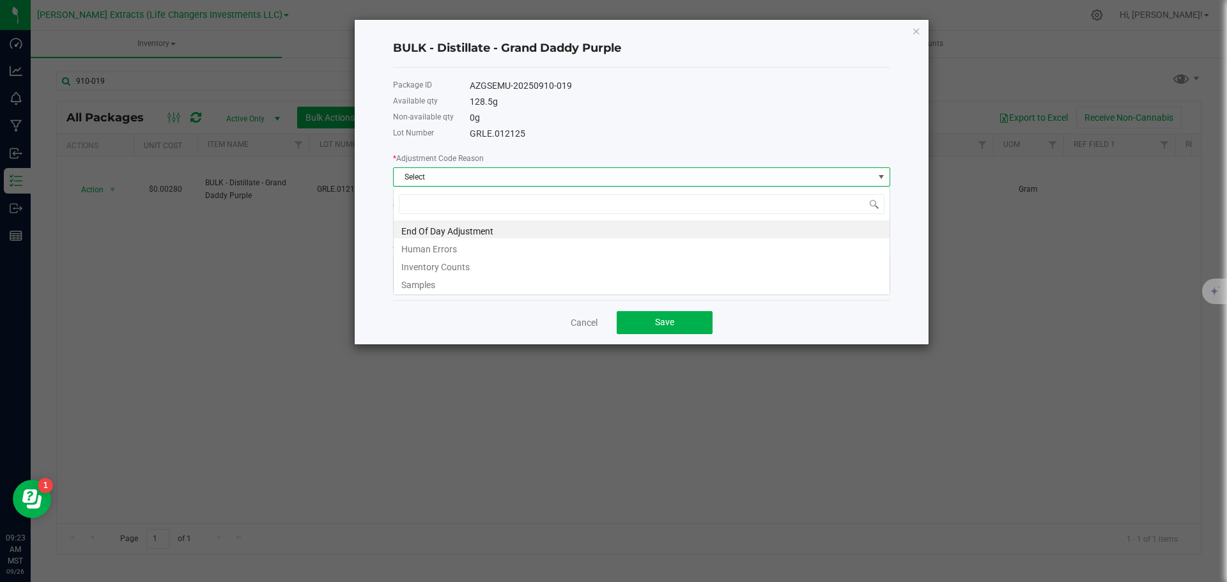
scroll to position [19, 497]
click at [424, 227] on li "End Of Day Adjustment" at bounding box center [642, 229] width 496 height 18
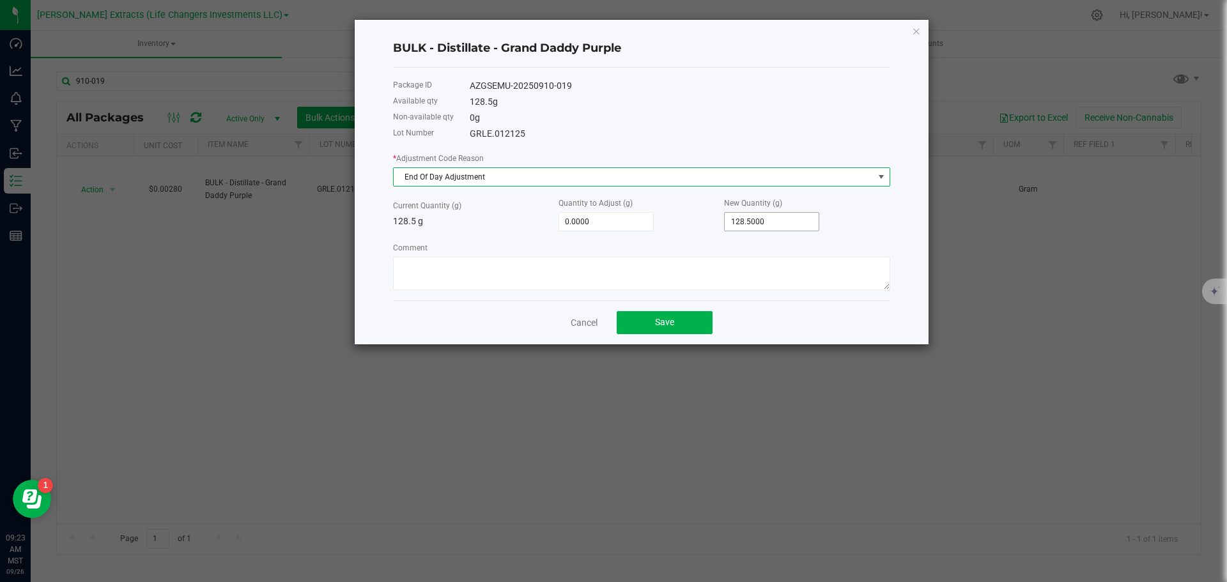
type input "128.5"
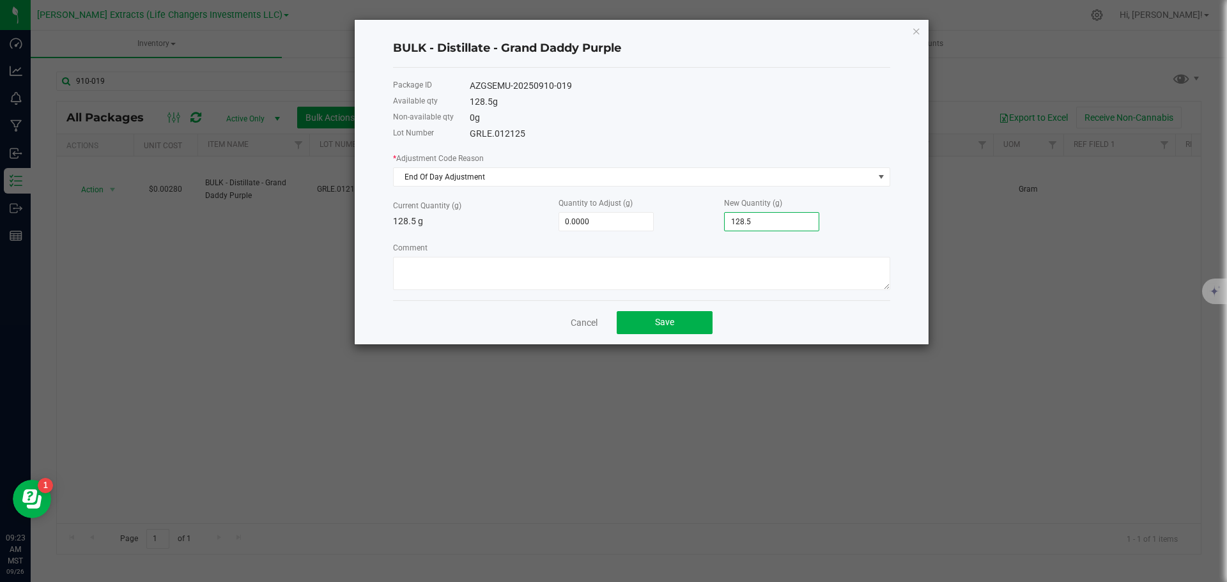
type input "-127.5000"
type input "1"
type input "-118.5000"
type input "10"
type input "-19.5000"
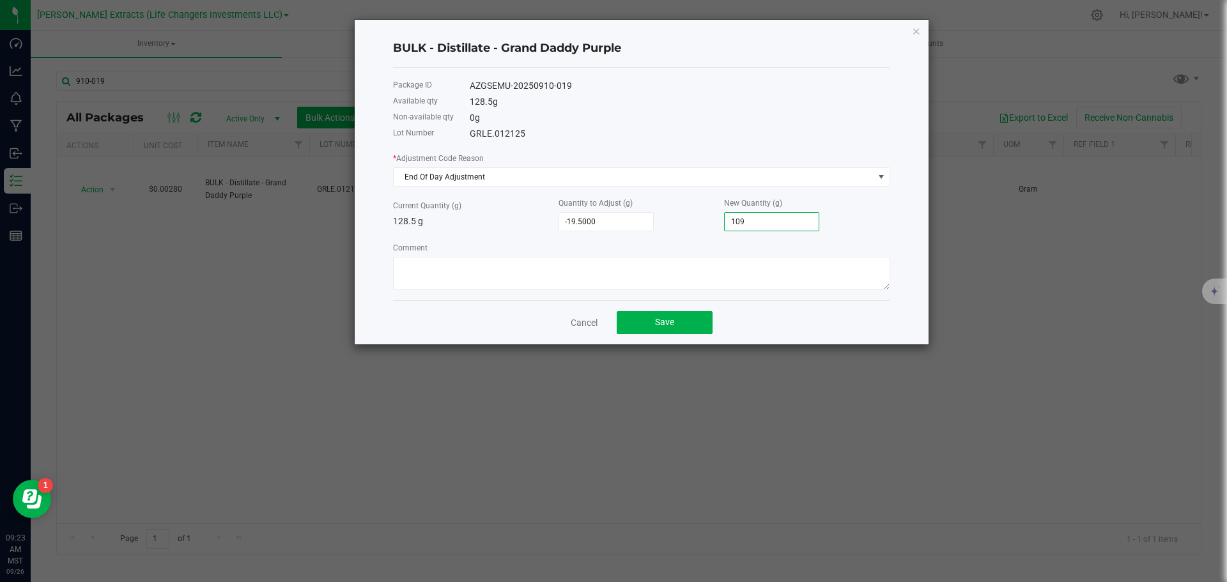
type input "109."
type input "-19.0000"
type input "109.5000"
click at [642, 317] on button "Save" at bounding box center [664, 322] width 96 height 23
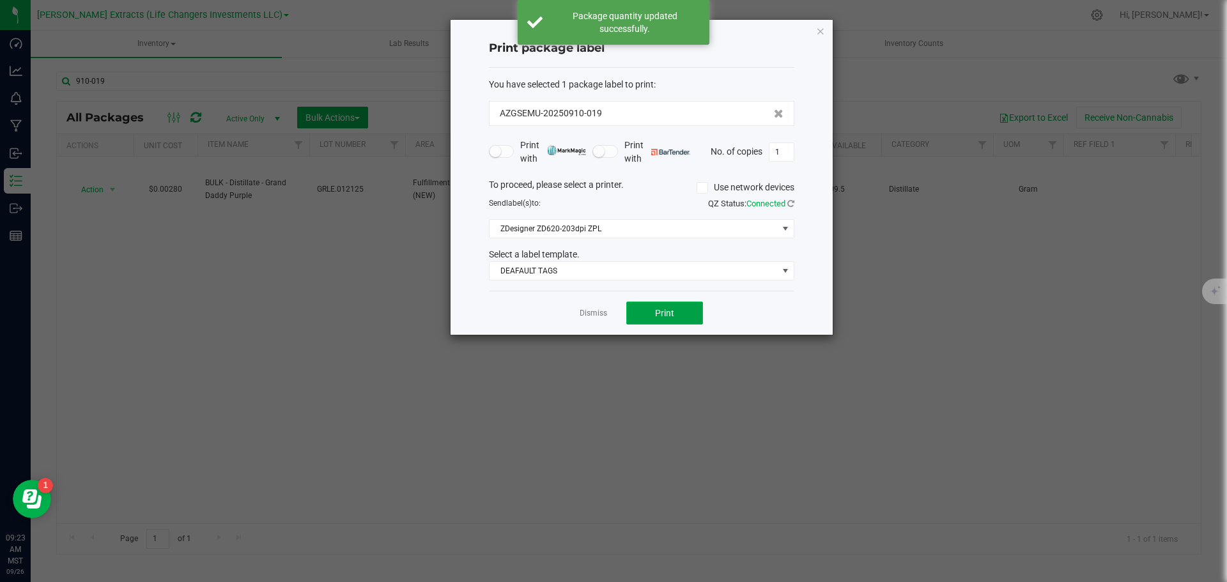
click at [674, 314] on button "Print" at bounding box center [664, 313] width 77 height 23
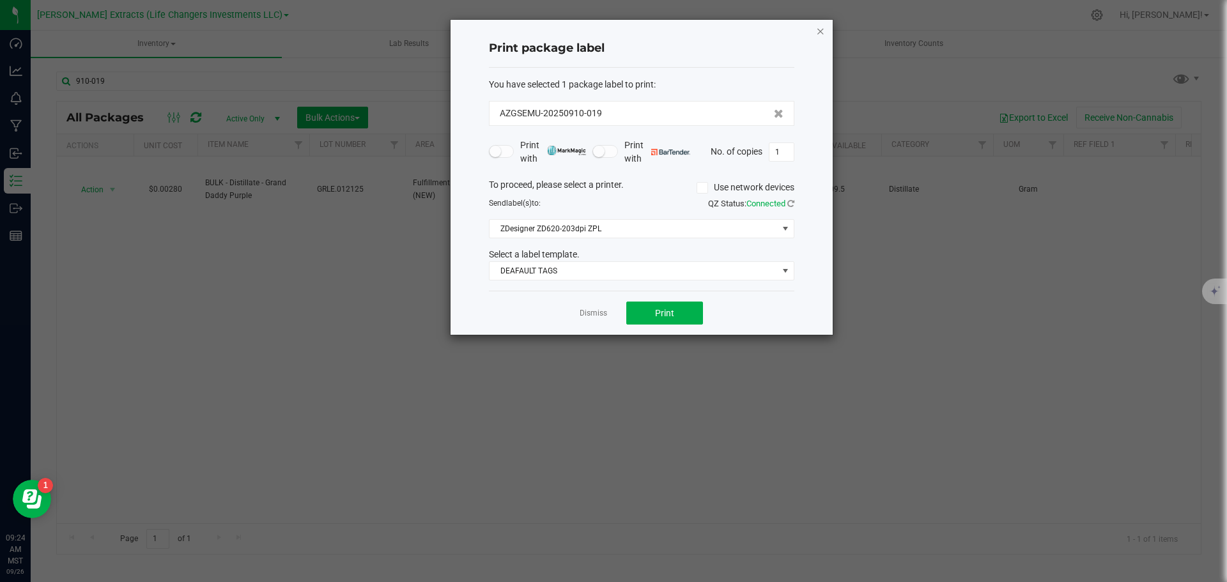
click at [820, 29] on icon "button" at bounding box center [820, 30] width 9 height 15
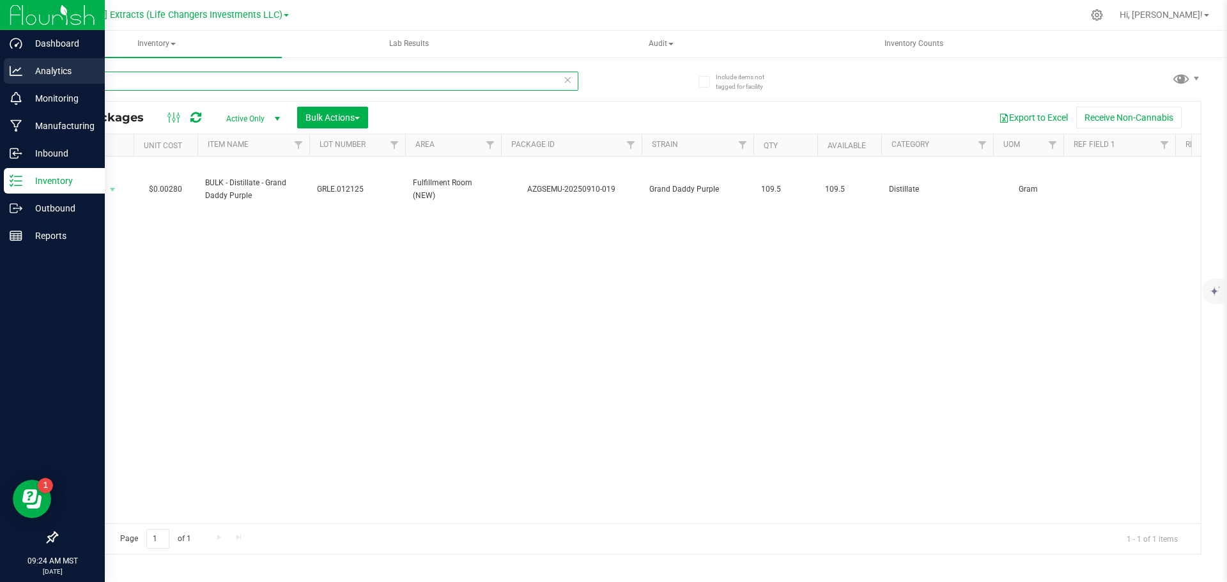
drag, startPoint x: 112, startPoint y: 78, endPoint x: 5, endPoint y: 78, distance: 107.3
click at [5, 78] on div "Dashboard Analytics Monitoring Manufacturing Inbound Inventory Outbound Reports…" at bounding box center [613, 291] width 1227 height 582
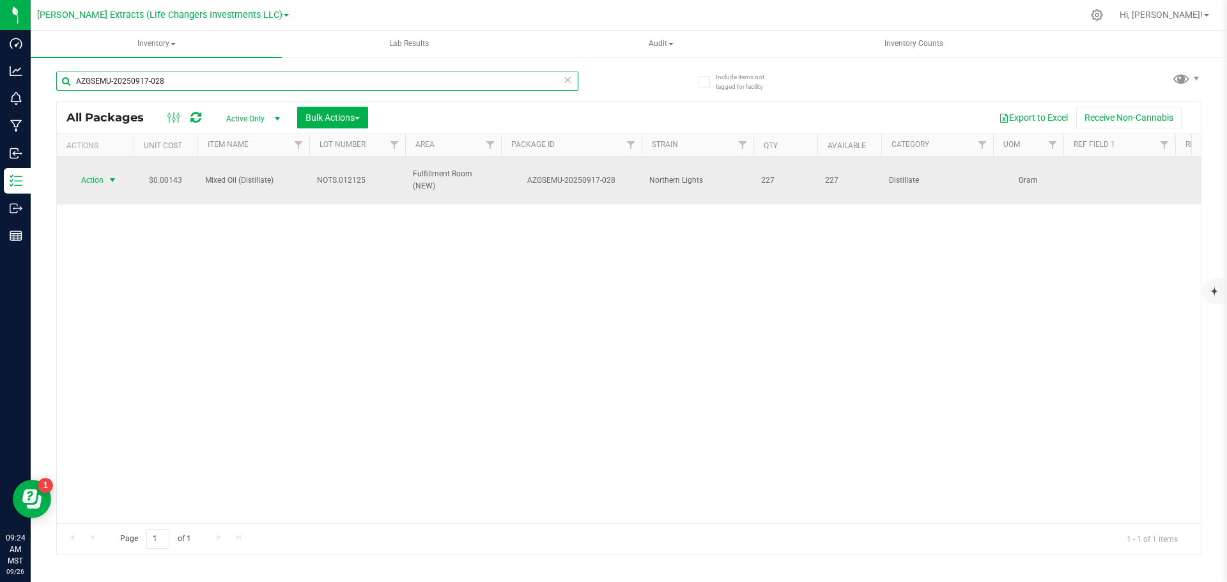
type input "AZGSEMU-20250917-028"
click at [95, 179] on span "Action" at bounding box center [87, 180] width 34 height 18
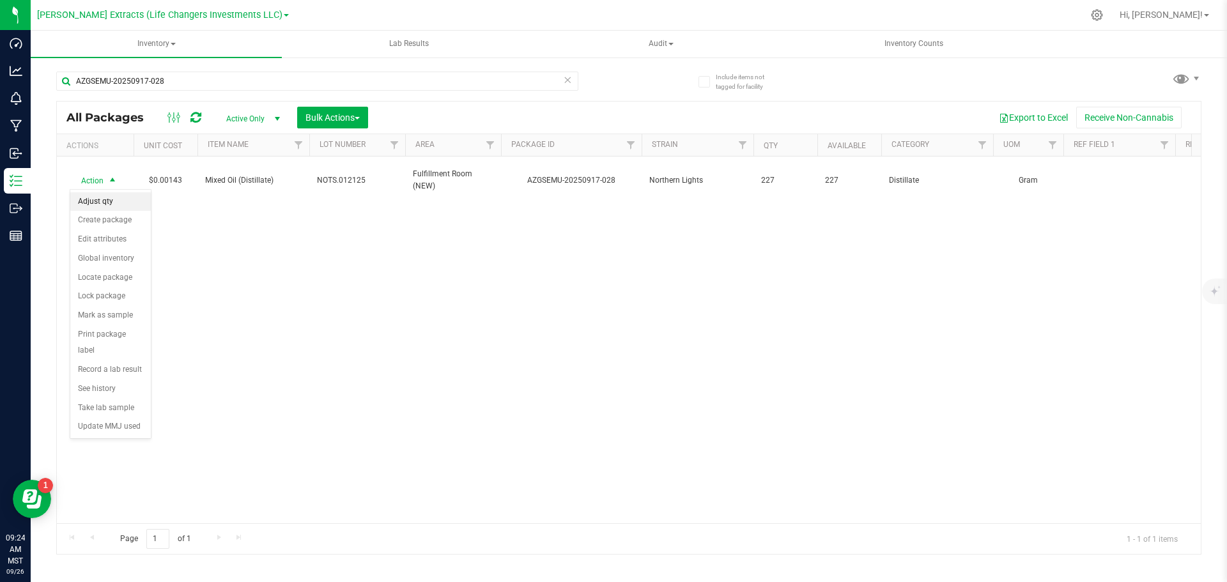
click at [103, 206] on li "Adjust qty" at bounding box center [110, 201] width 80 height 19
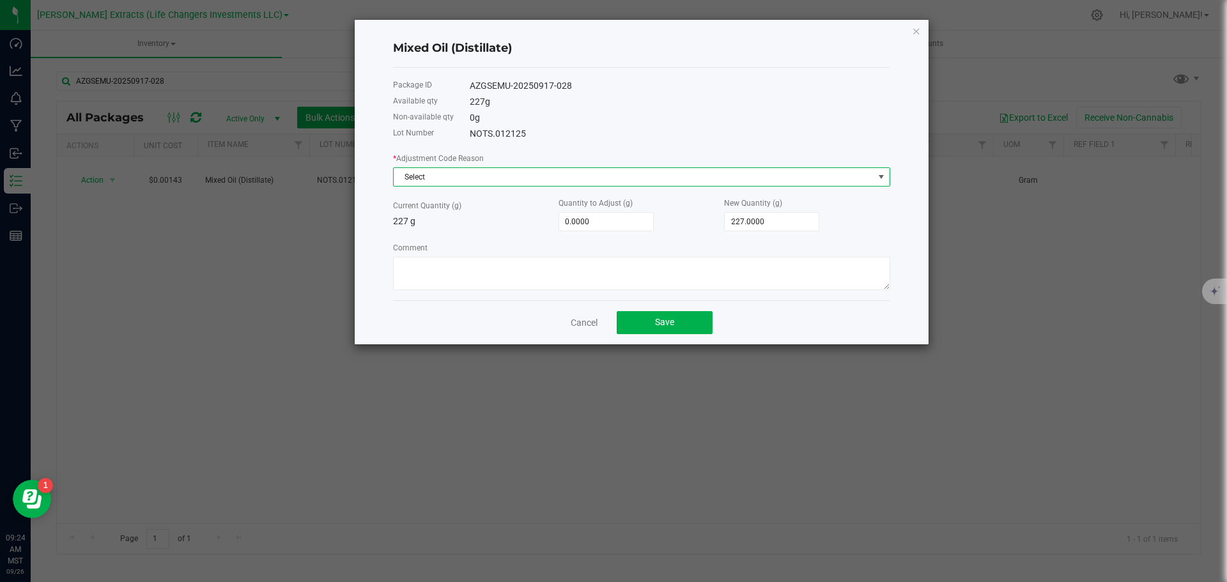
click at [623, 177] on span "Select" at bounding box center [634, 177] width 480 height 18
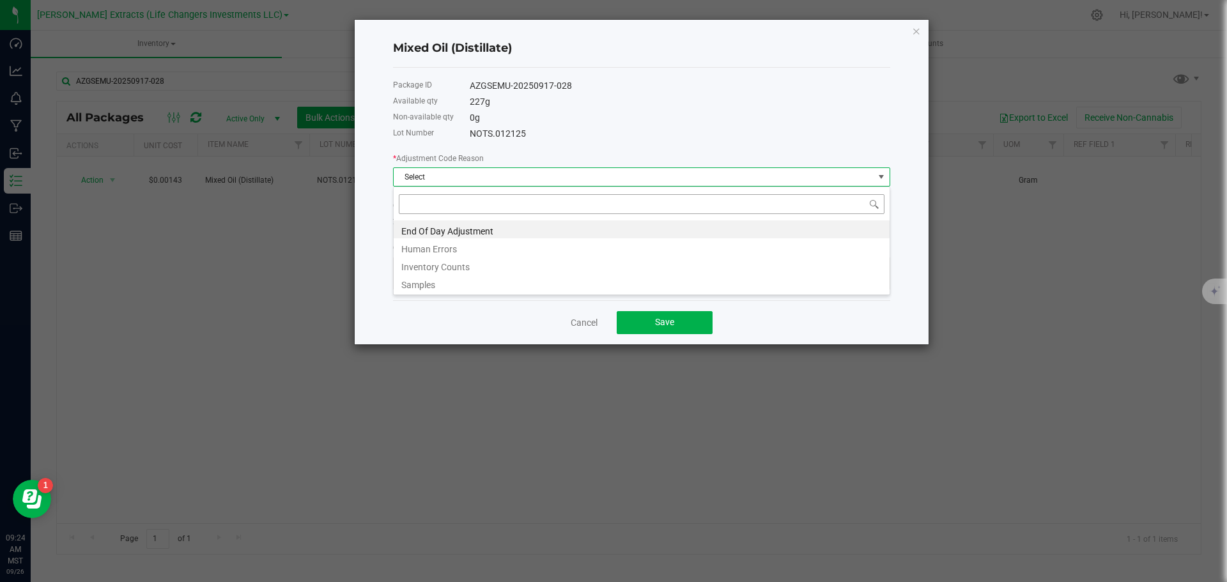
scroll to position [19, 497]
click at [466, 229] on li "End Of Day Adjustment" at bounding box center [642, 229] width 496 height 18
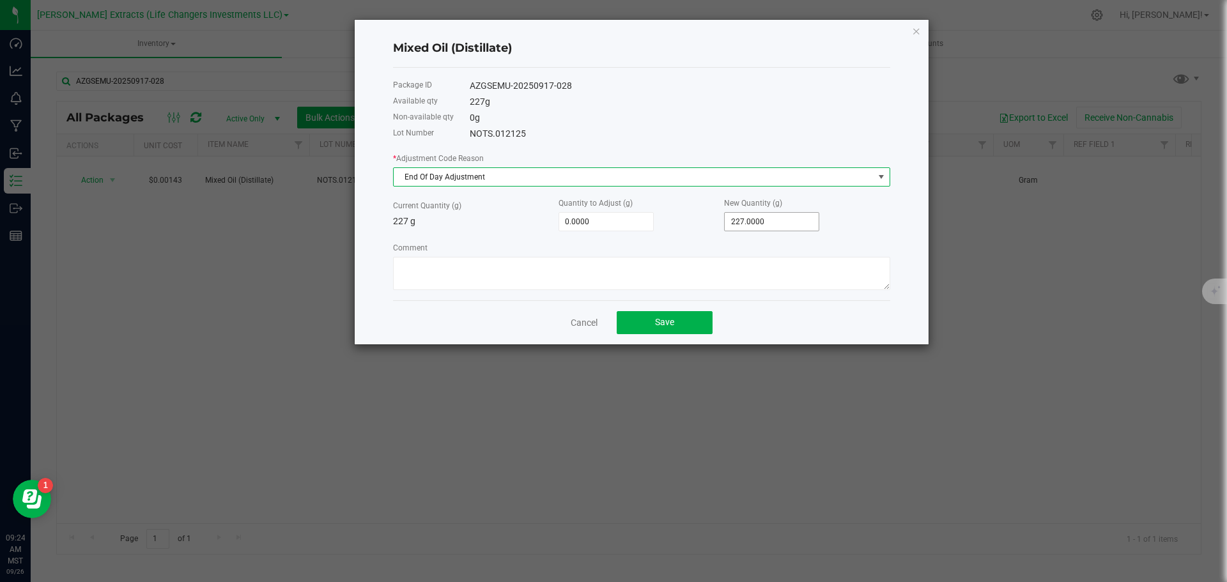
type input "227"
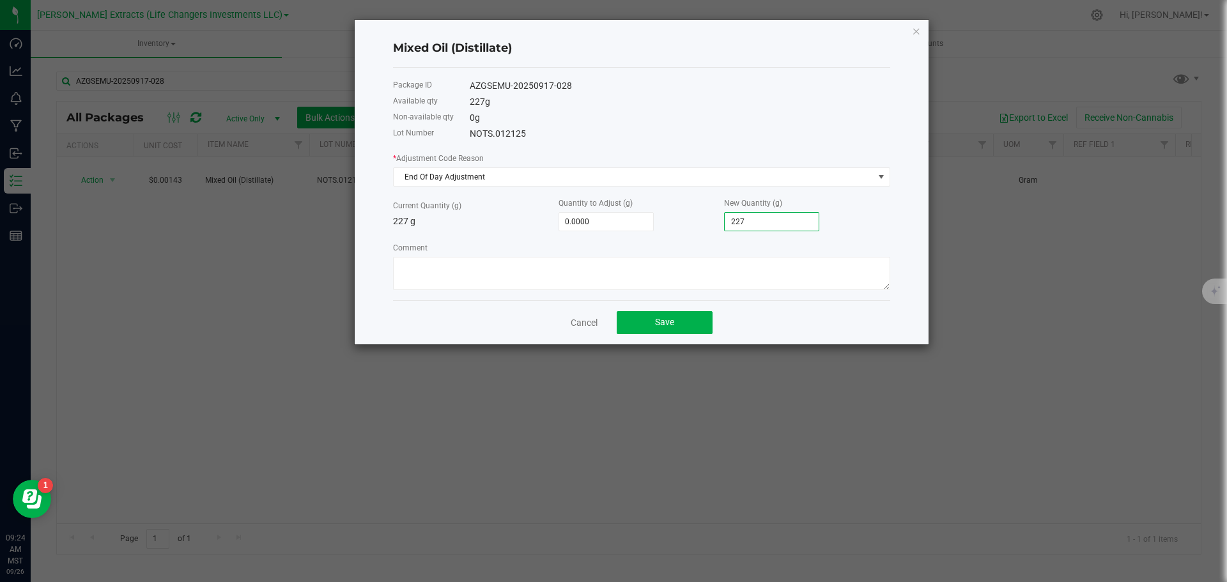
click at [782, 224] on input "227" at bounding box center [771, 222] width 94 height 18
type input "-225.0000"
type input "2"
type input "-204.0000"
type input "23"
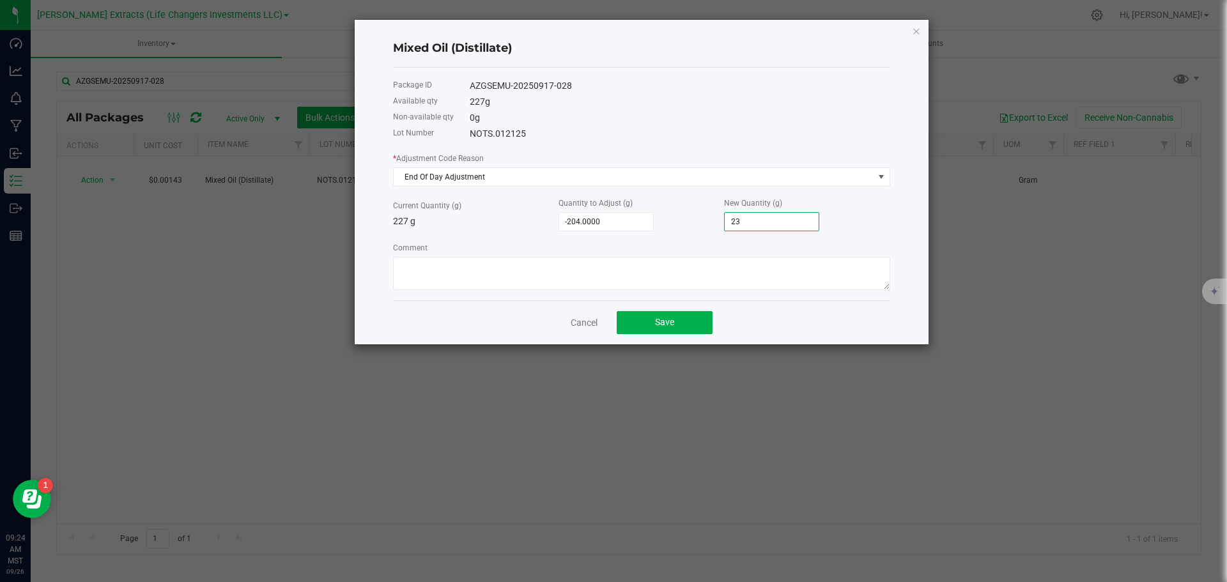
type input "12.0000"
type input "239.0000"
click at [685, 313] on button "Save" at bounding box center [664, 322] width 96 height 23
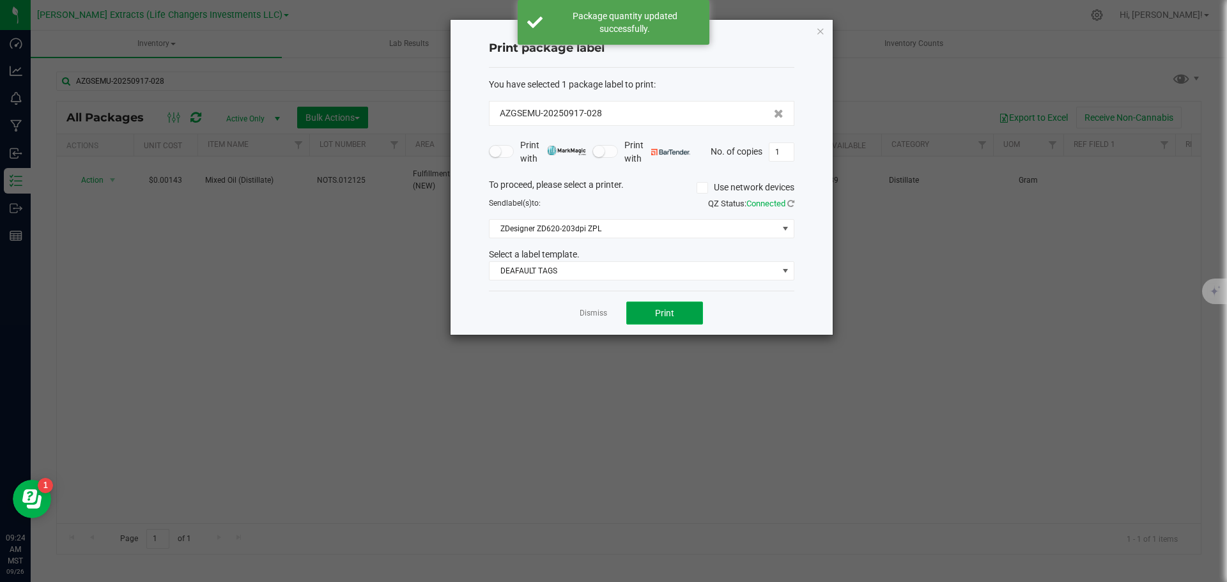
click at [689, 310] on button "Print" at bounding box center [664, 313] width 77 height 23
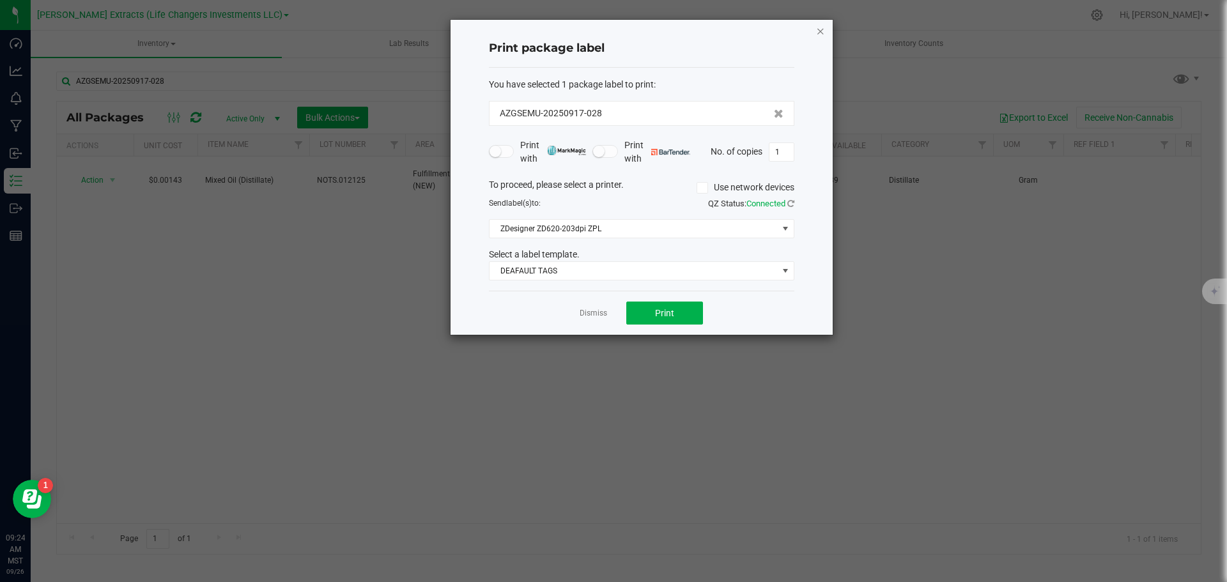
click at [819, 31] on icon "button" at bounding box center [820, 30] width 9 height 15
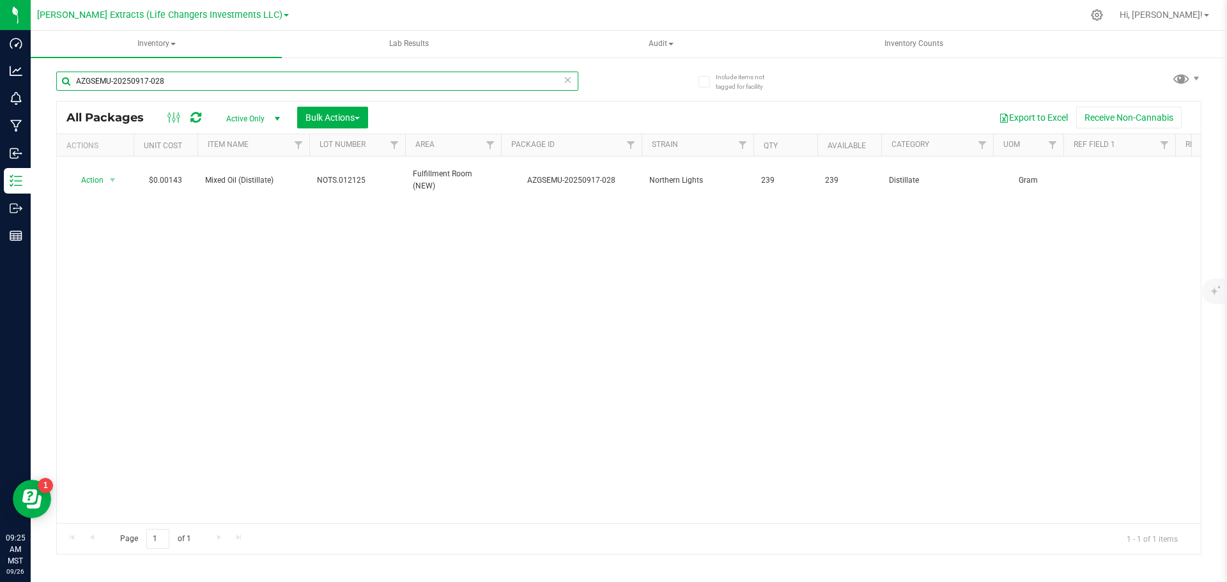
click at [178, 85] on input "AZGSEMU-20250917-028" at bounding box center [317, 81] width 522 height 19
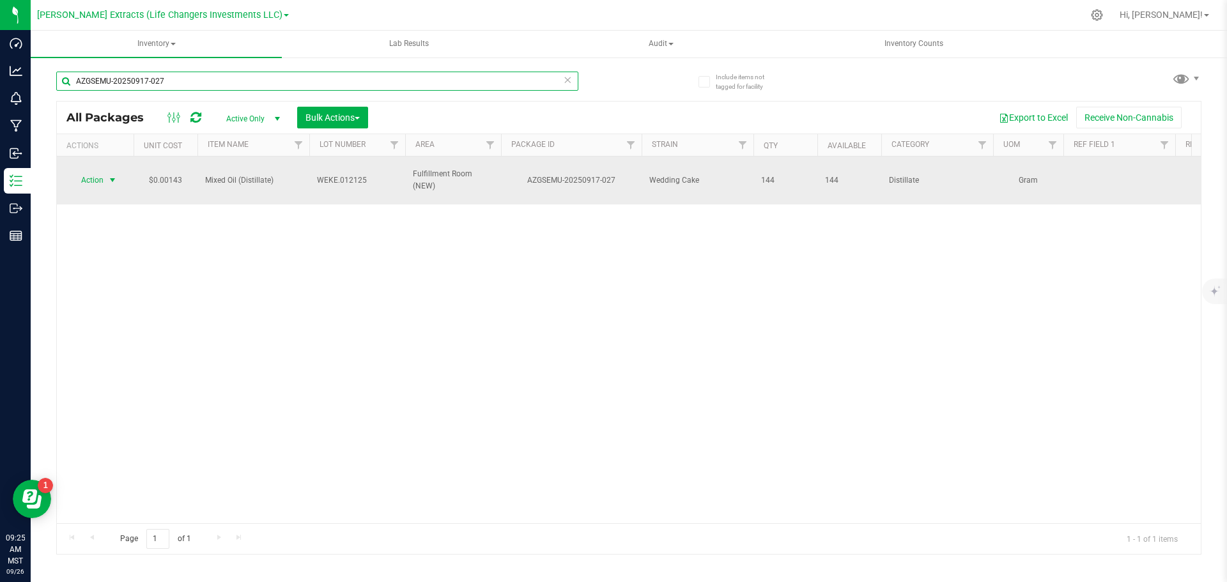
type input "AZGSEMU-20250917-027"
click at [93, 179] on span "Action" at bounding box center [87, 180] width 34 height 18
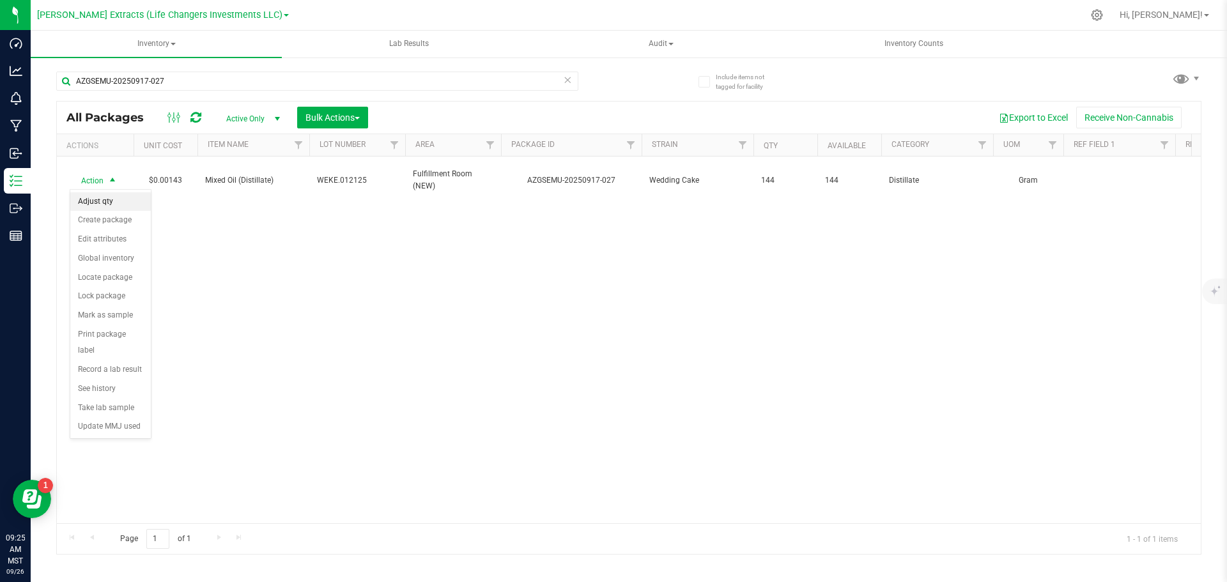
click at [104, 197] on li "Adjust qty" at bounding box center [110, 201] width 80 height 19
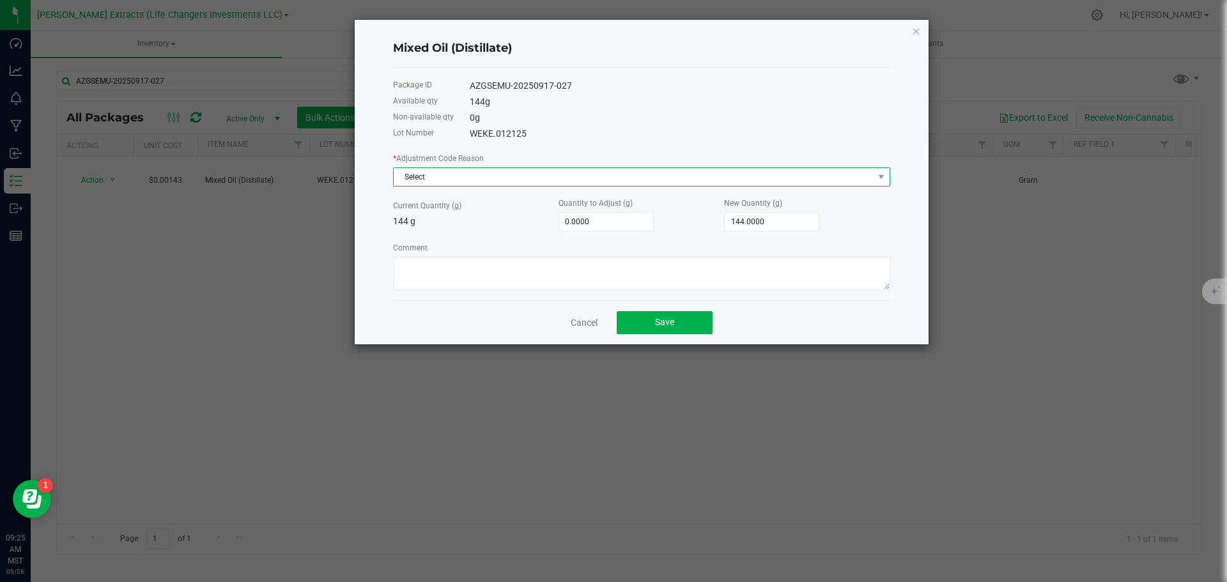
click at [412, 178] on span "Select" at bounding box center [634, 177] width 480 height 18
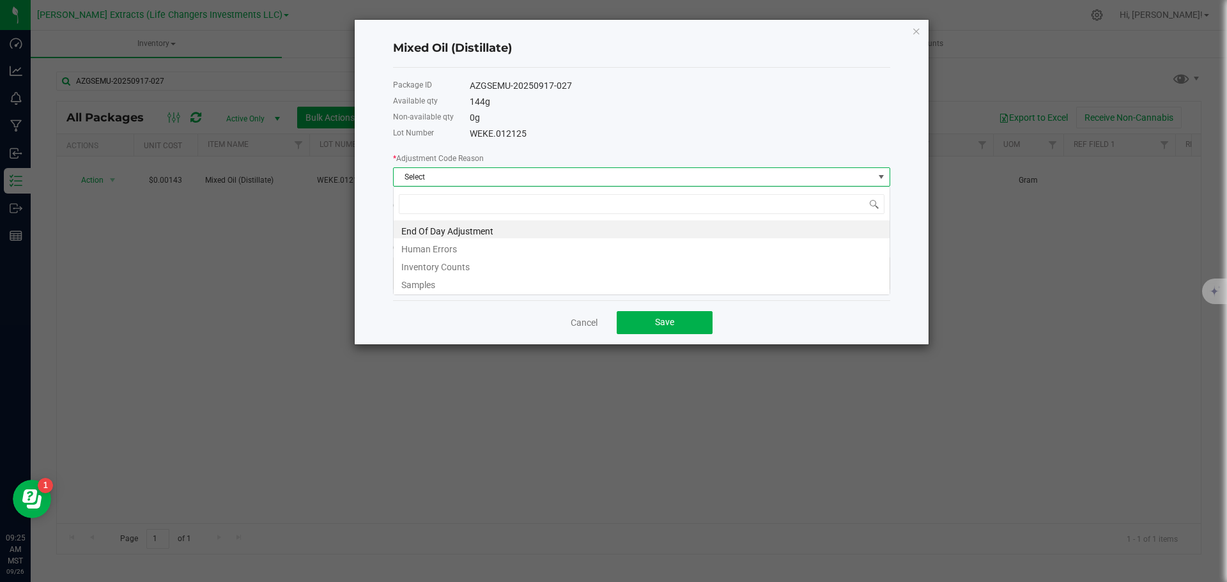
scroll to position [19, 497]
click at [418, 233] on li "End Of Day Adjustment" at bounding box center [642, 229] width 496 height 18
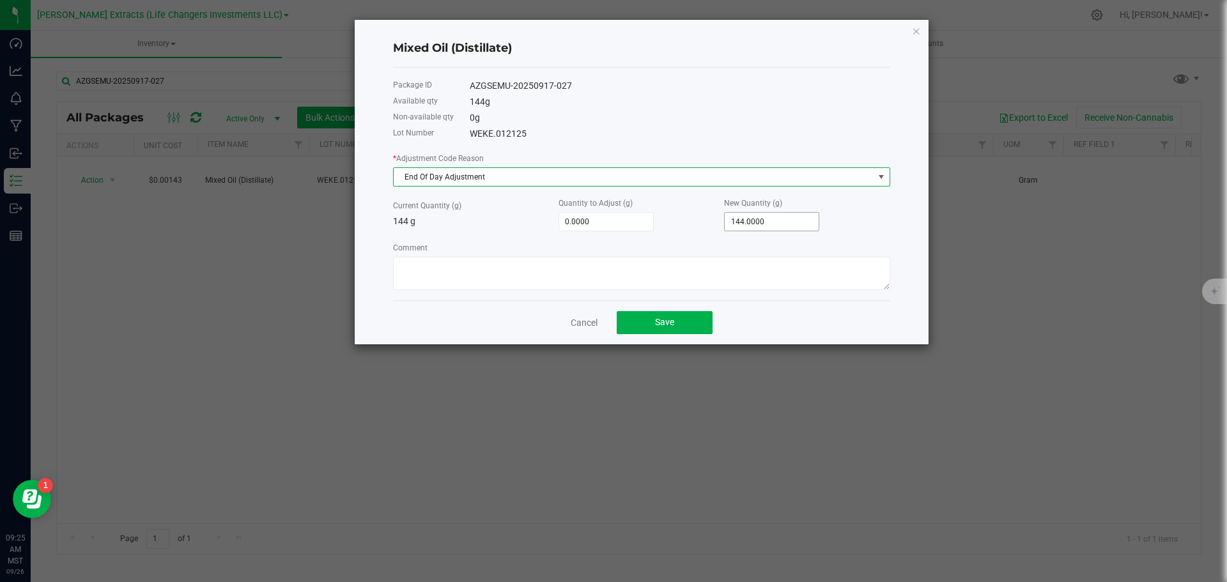
type input "144"
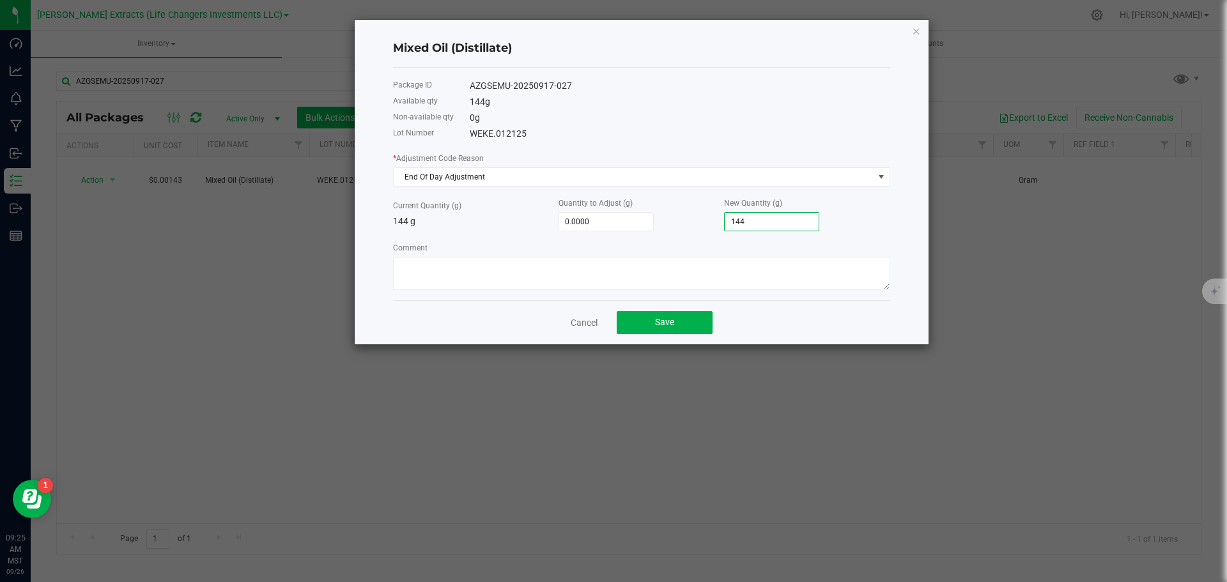
type input "-143.0000"
type input "1"
type input "-130.0000"
type input "14"
type input "-3.0000"
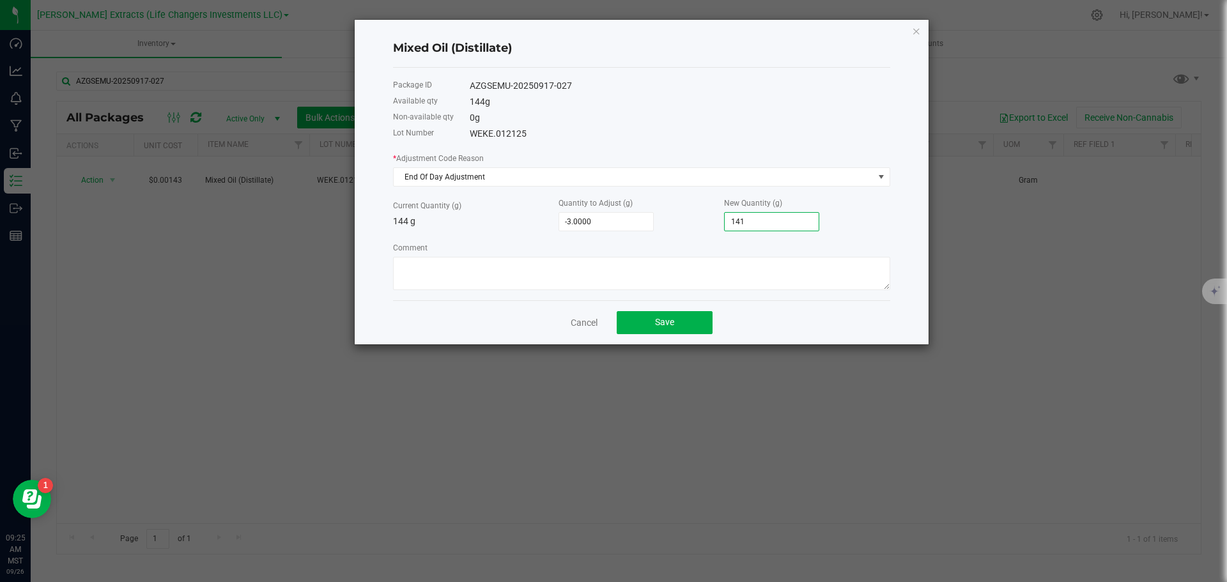
type input "141."
type input "-2.5000"
type input "141.5000"
click at [666, 328] on button "Save" at bounding box center [664, 322] width 96 height 23
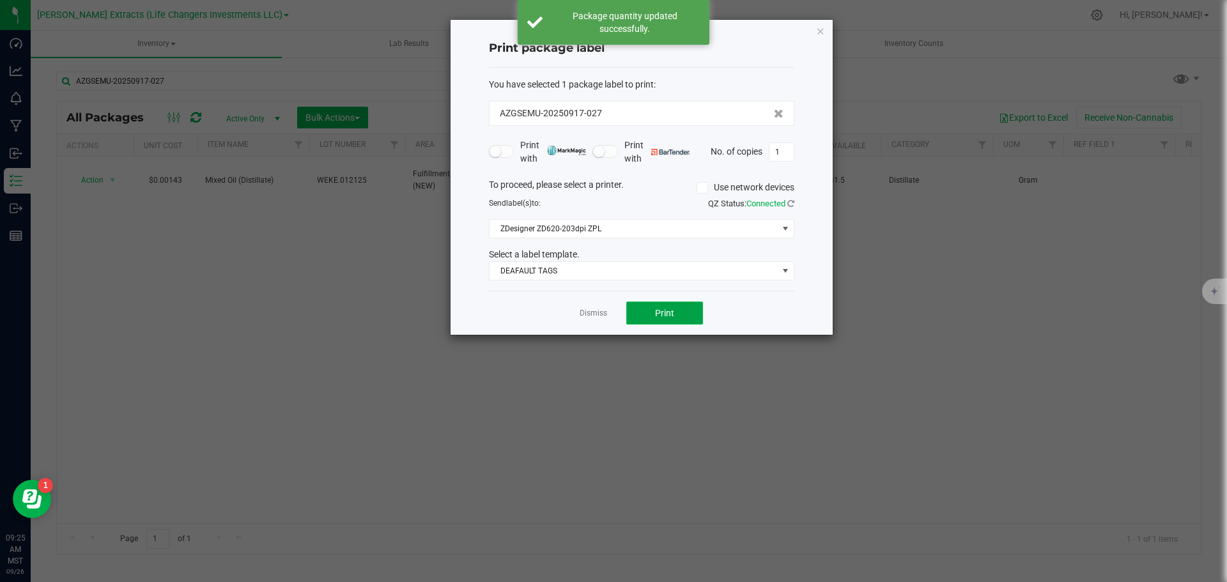
click at [664, 311] on span "Print" at bounding box center [664, 313] width 19 height 10
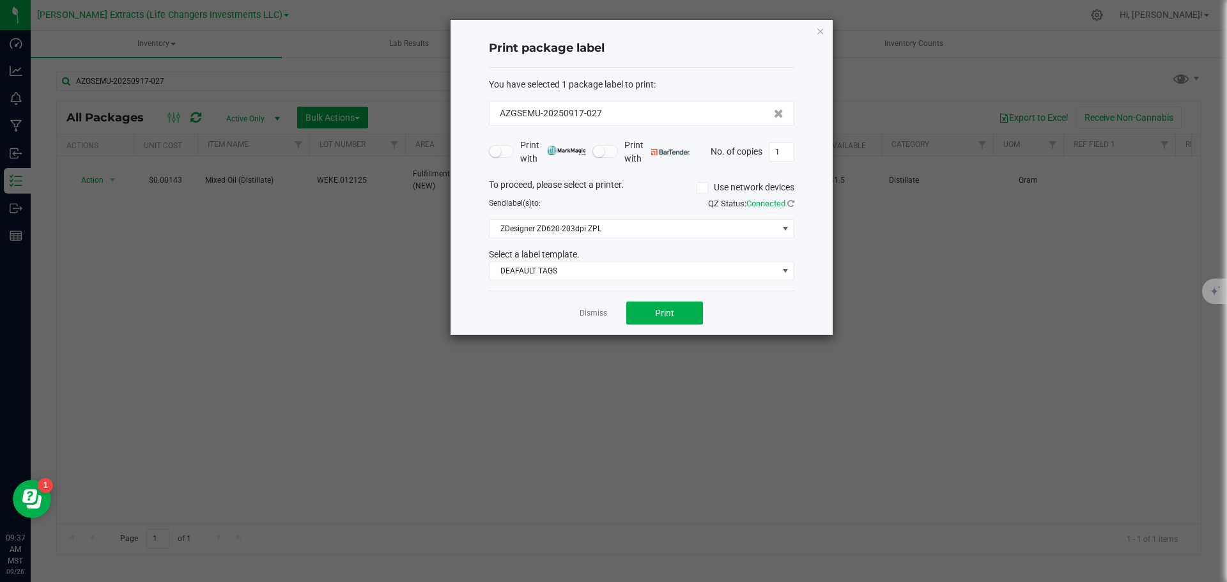
drag, startPoint x: 818, startPoint y: 31, endPoint x: 776, endPoint y: 8, distance: 48.3
click at [818, 33] on icon "button" at bounding box center [820, 30] width 9 height 15
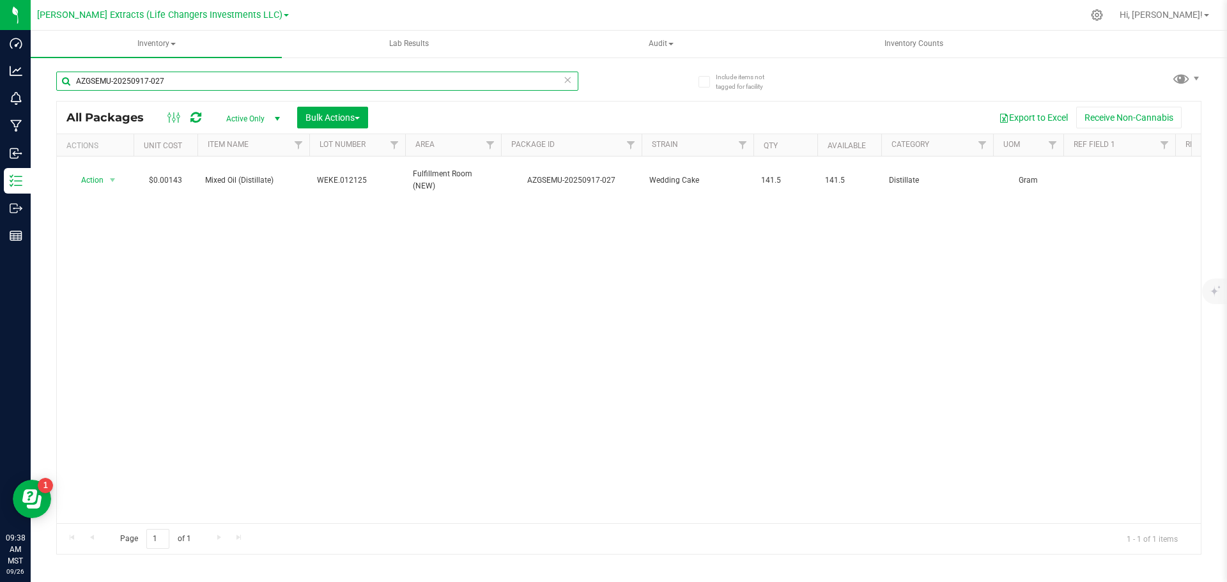
drag, startPoint x: 174, startPoint y: 84, endPoint x: 50, endPoint y: 74, distance: 124.3
click at [50, 74] on div "Include items not tagged for facility AZGSEMU-20250917-027 All Packages Active …" at bounding box center [629, 251] width 1196 height 390
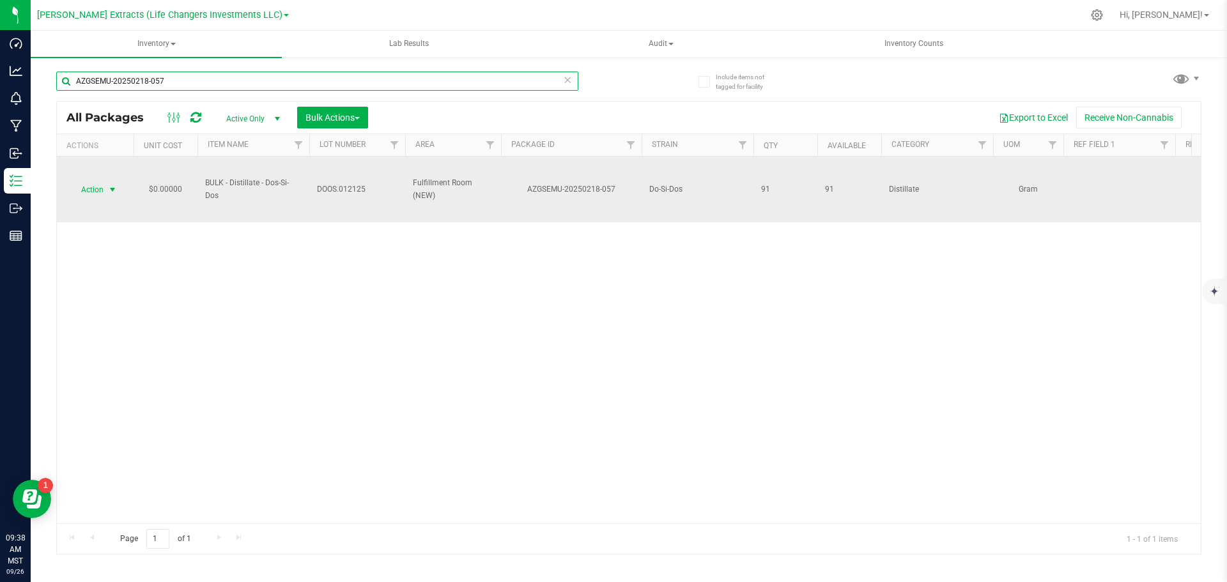
type input "AZGSEMU-20250218-057"
click at [106, 188] on span "select" at bounding box center [113, 190] width 16 height 18
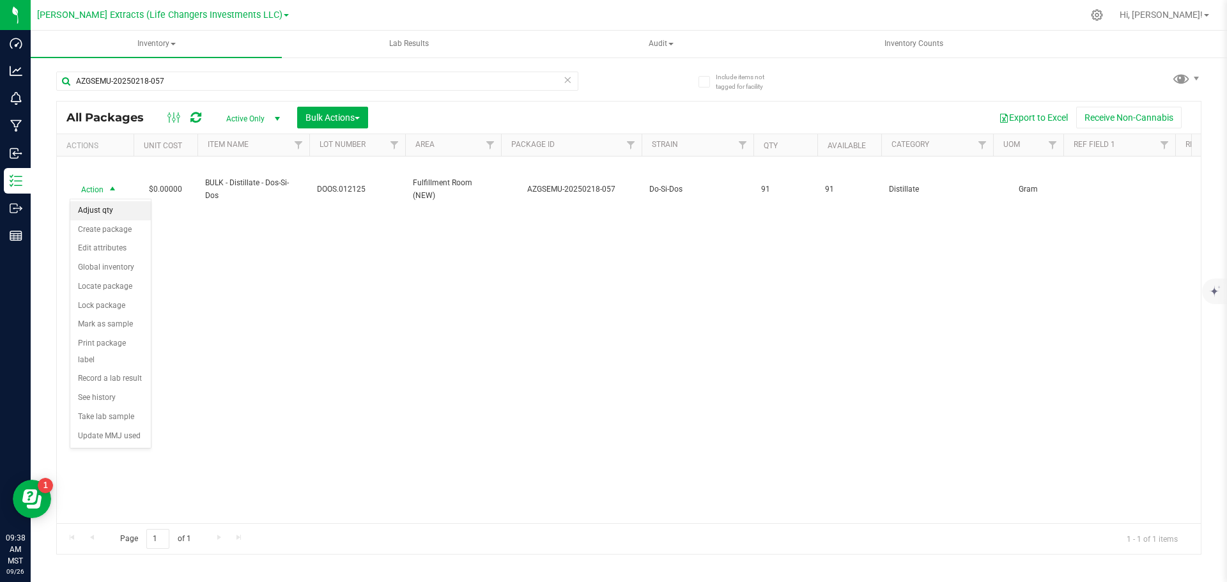
click at [109, 215] on li "Adjust qty" at bounding box center [110, 210] width 80 height 19
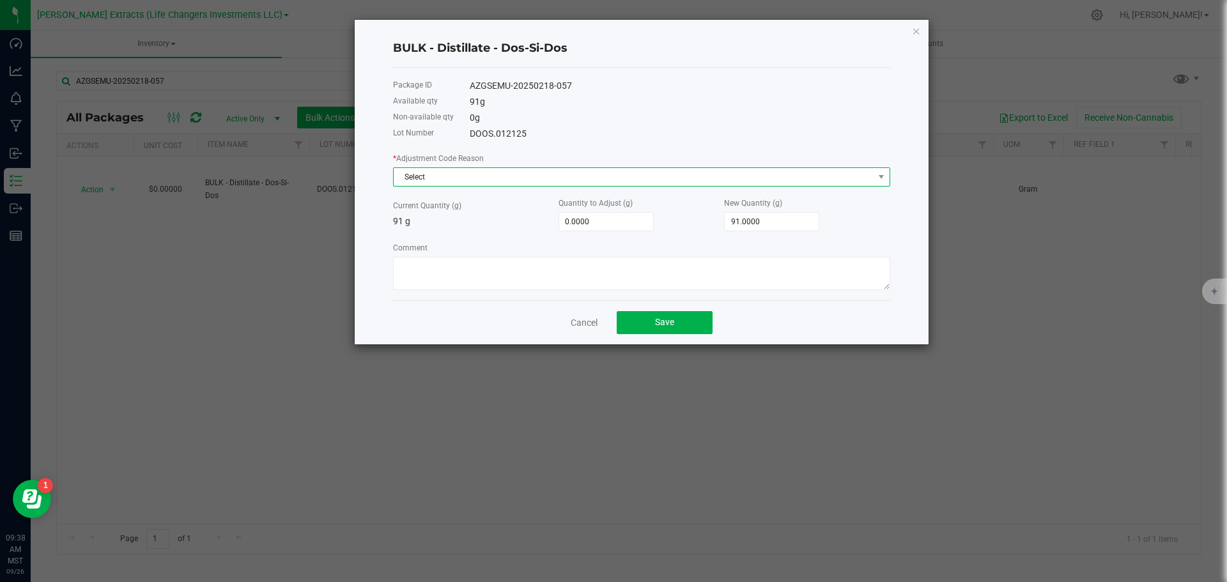
click at [409, 176] on span "Select" at bounding box center [634, 177] width 480 height 18
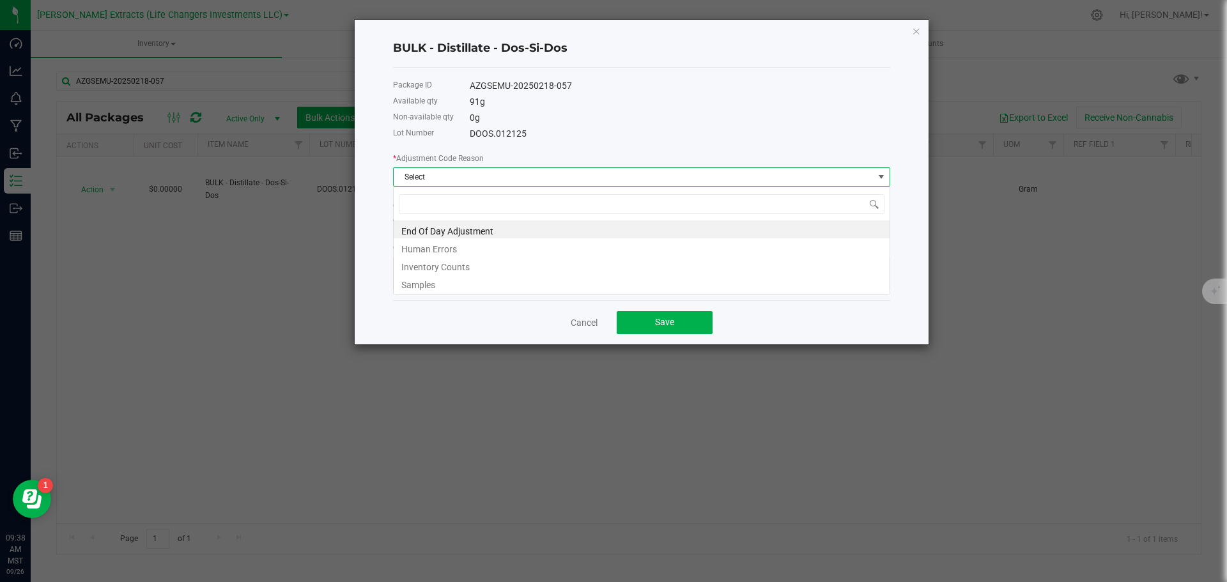
scroll to position [19, 497]
click at [432, 234] on li "End Of Day Adjustment" at bounding box center [642, 229] width 496 height 18
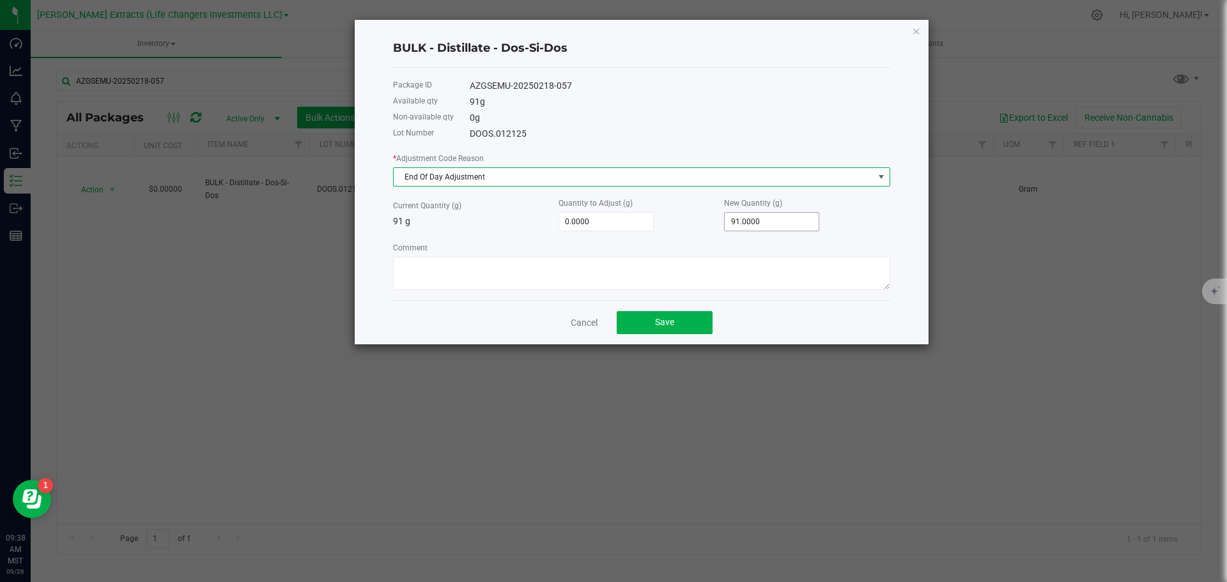
click at [761, 219] on input "91.0000" at bounding box center [771, 222] width 94 height 18
type input "91"
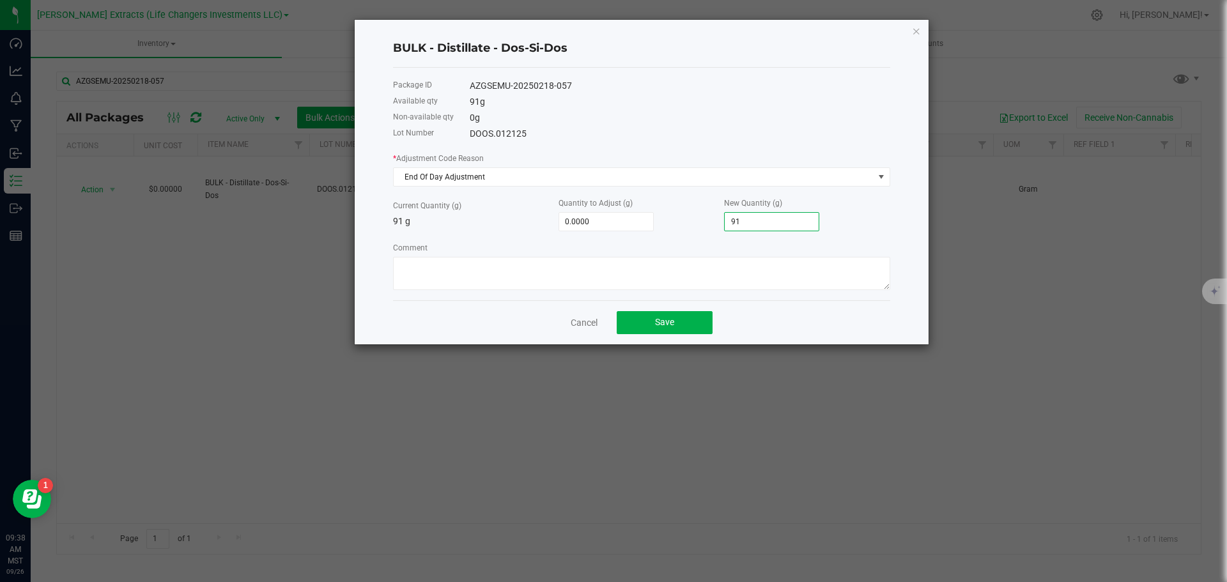
type input "-90.0000"
type input "1"
type input "-80.0000"
type input "11"
type input "21.0000"
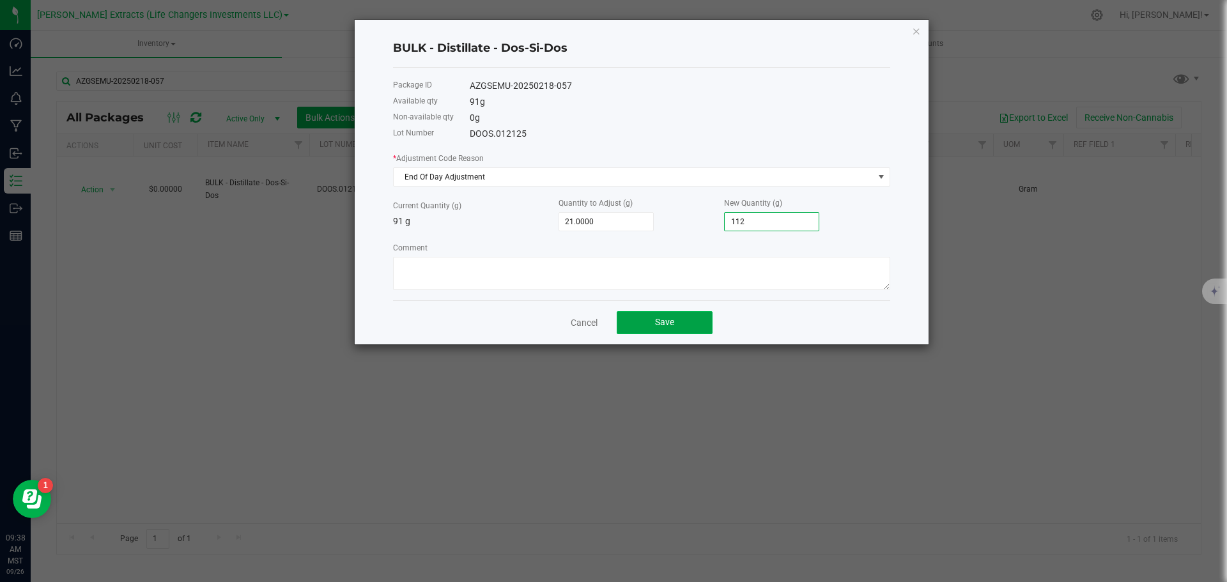
type input "112.0000"
click at [638, 321] on button "Save" at bounding box center [664, 322] width 96 height 23
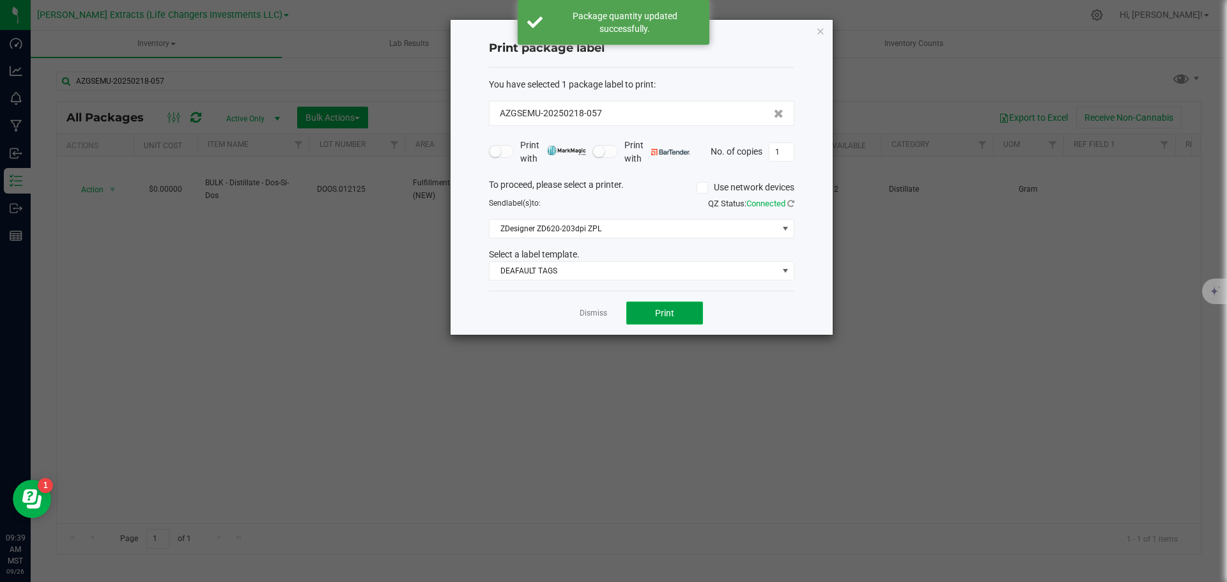
click at [660, 308] on span "Print" at bounding box center [664, 313] width 19 height 10
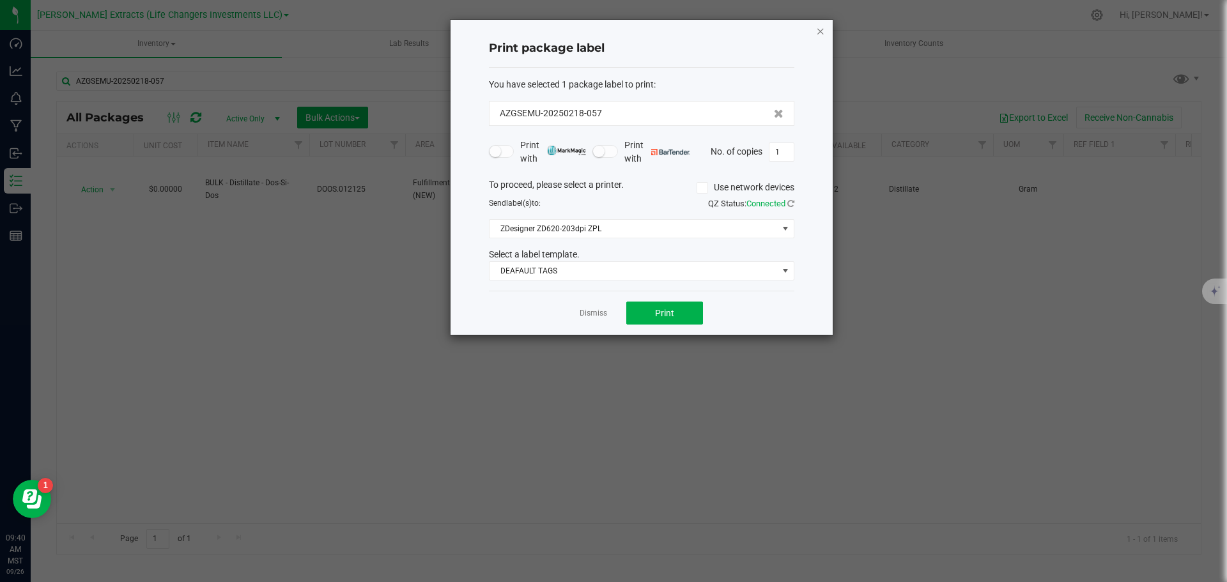
click at [818, 29] on icon "button" at bounding box center [820, 30] width 9 height 15
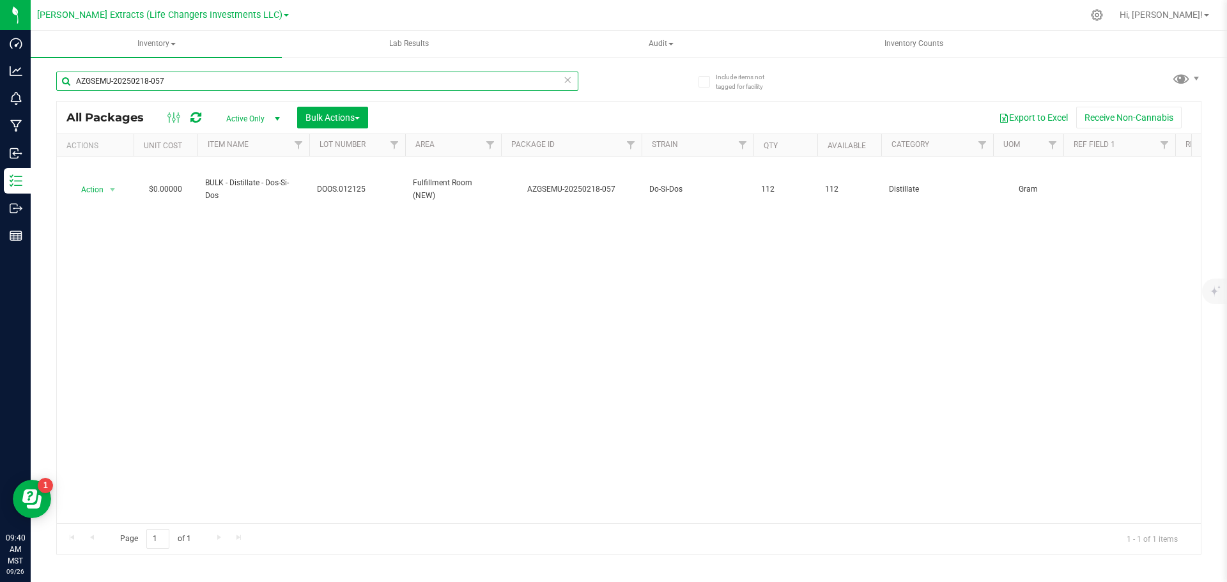
drag, startPoint x: 179, startPoint y: 82, endPoint x: 44, endPoint y: 76, distance: 134.9
click at [44, 76] on div "Include items not tagged for facility AZGSEMU-20250218-057 All Packages Active …" at bounding box center [629, 251] width 1196 height 390
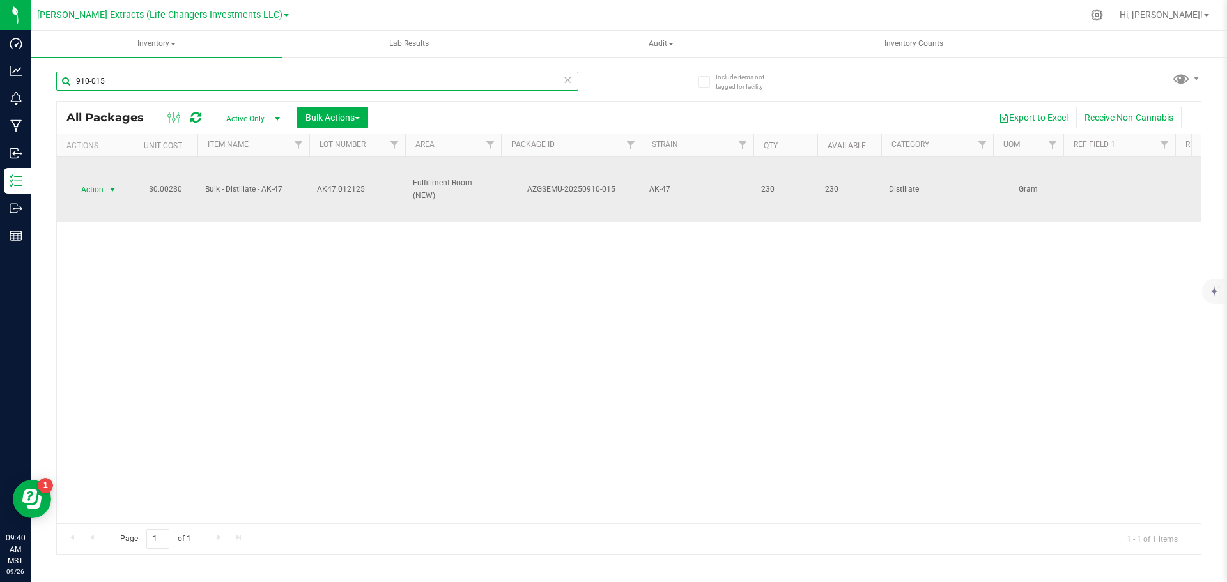
type input "910-015"
click at [86, 191] on span "Action" at bounding box center [87, 190] width 34 height 18
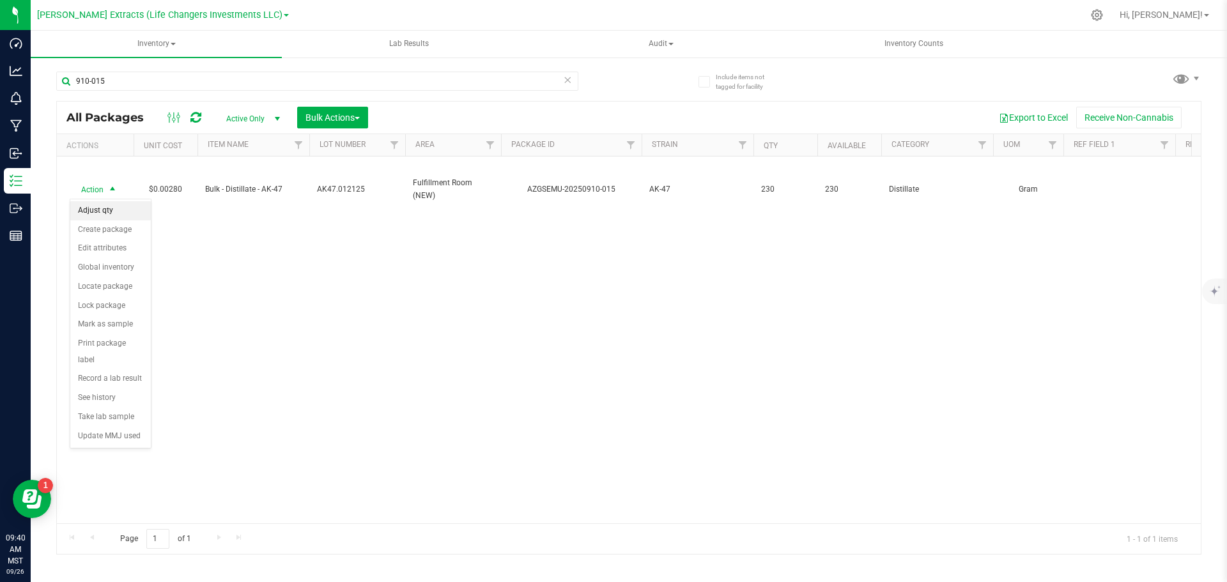
click at [99, 213] on li "Adjust qty" at bounding box center [110, 210] width 80 height 19
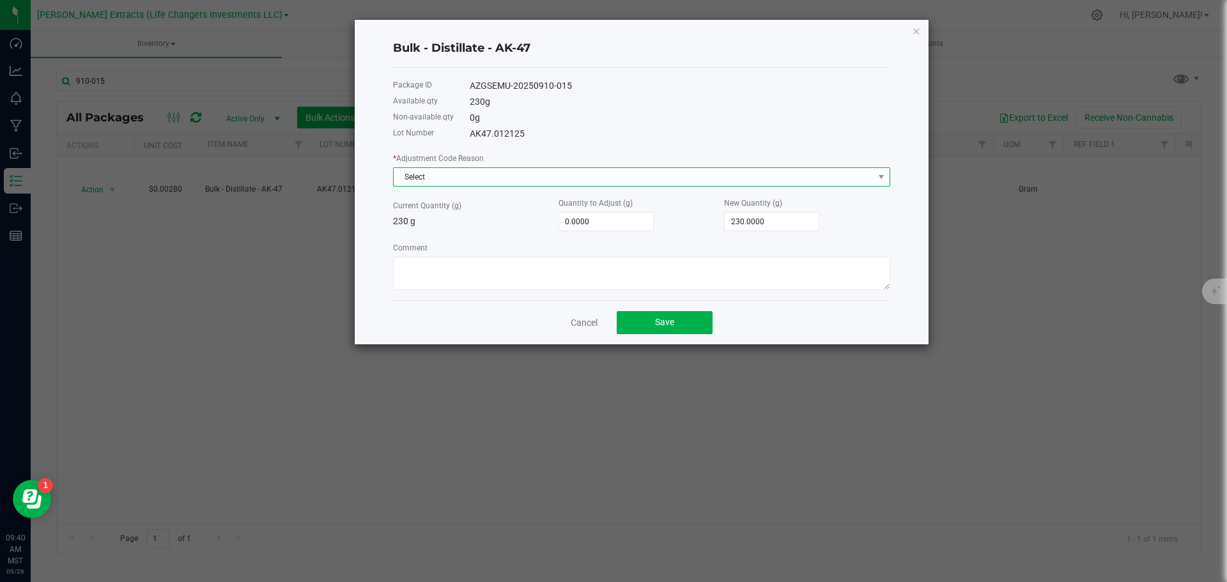
click at [437, 176] on span "Select" at bounding box center [634, 177] width 480 height 18
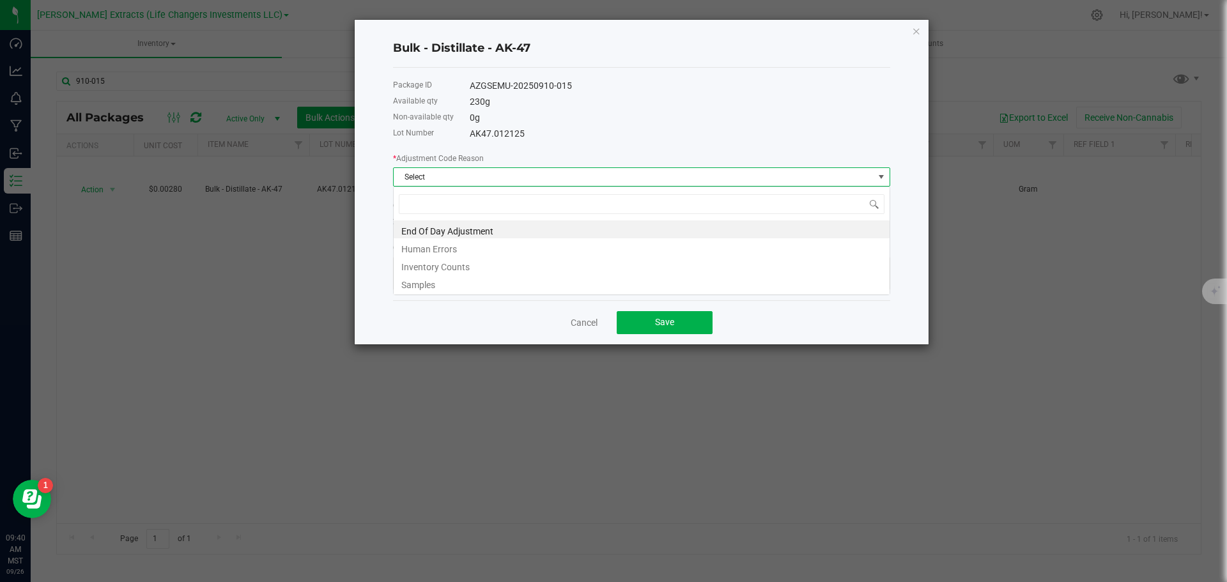
scroll to position [19, 497]
click at [425, 231] on li "End Of Day Adjustment" at bounding box center [642, 229] width 496 height 18
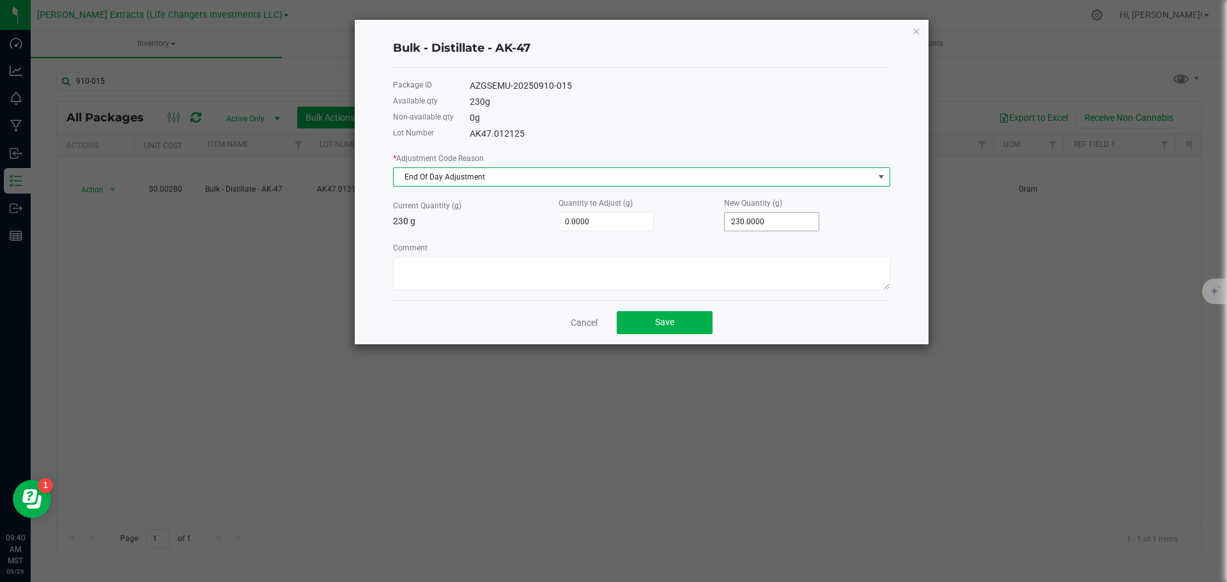
type input "230"
click at [799, 224] on input "230" at bounding box center [771, 222] width 94 height 18
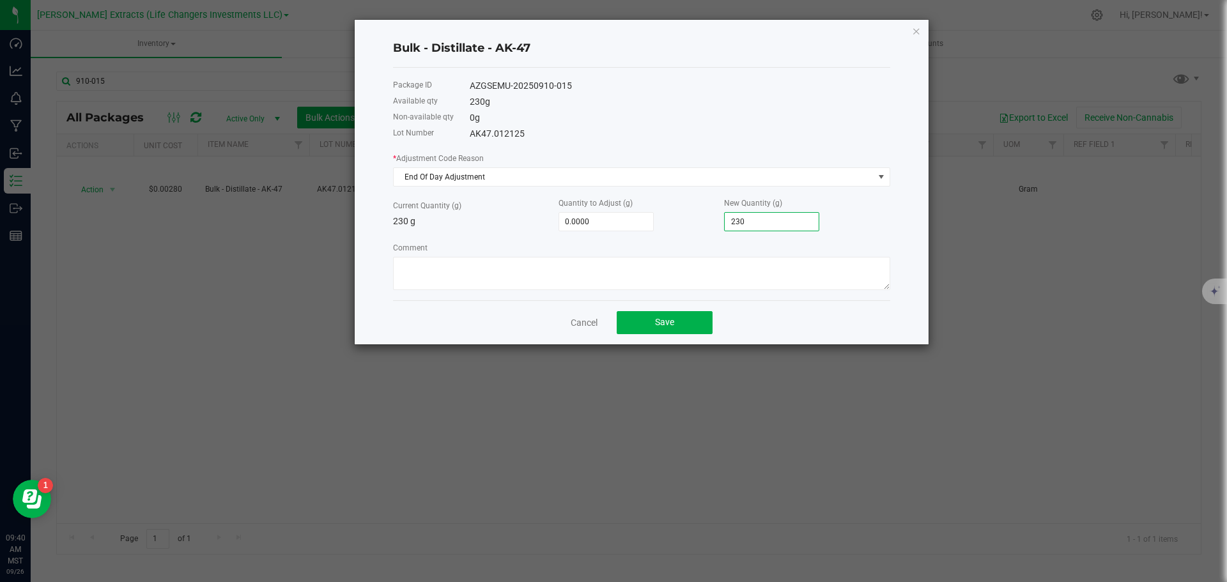
type input "-228.0000"
type input "2"
type input "-210.0000"
type input "20"
type input "-23.0000"
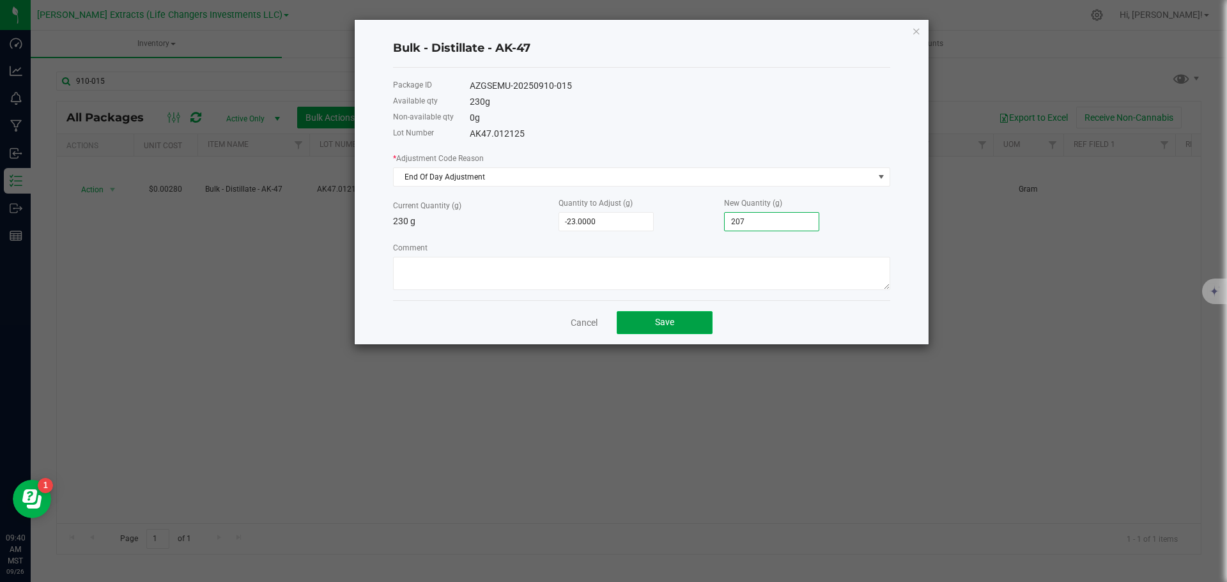
type input "207.0000"
click at [703, 318] on button "Save" at bounding box center [664, 322] width 96 height 23
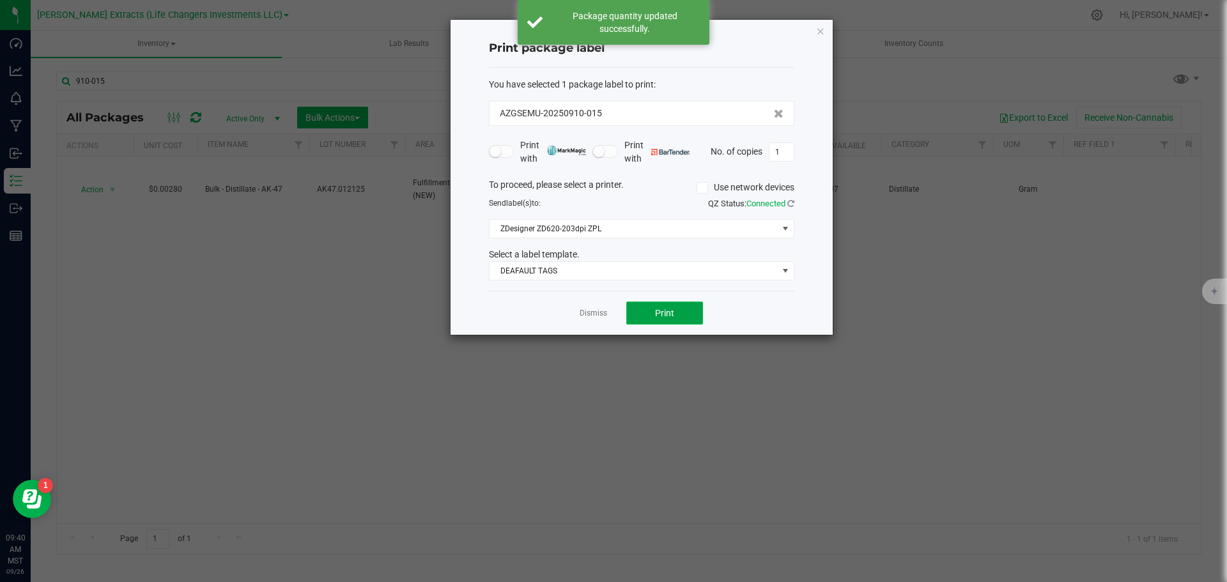
click at [678, 311] on button "Print" at bounding box center [664, 313] width 77 height 23
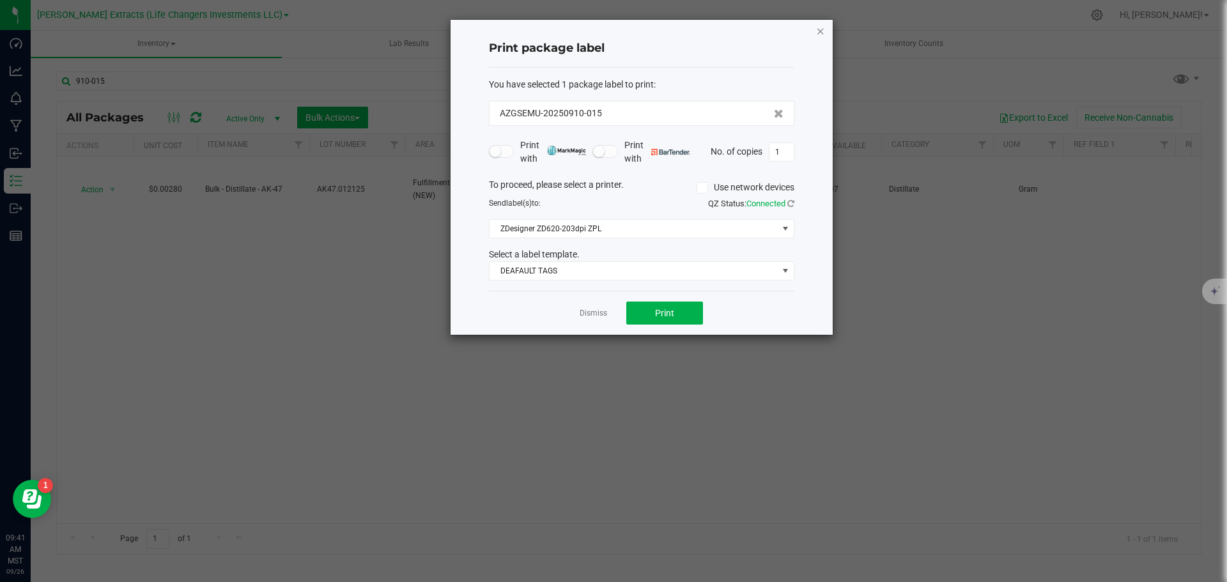
click at [820, 29] on icon "button" at bounding box center [820, 30] width 9 height 15
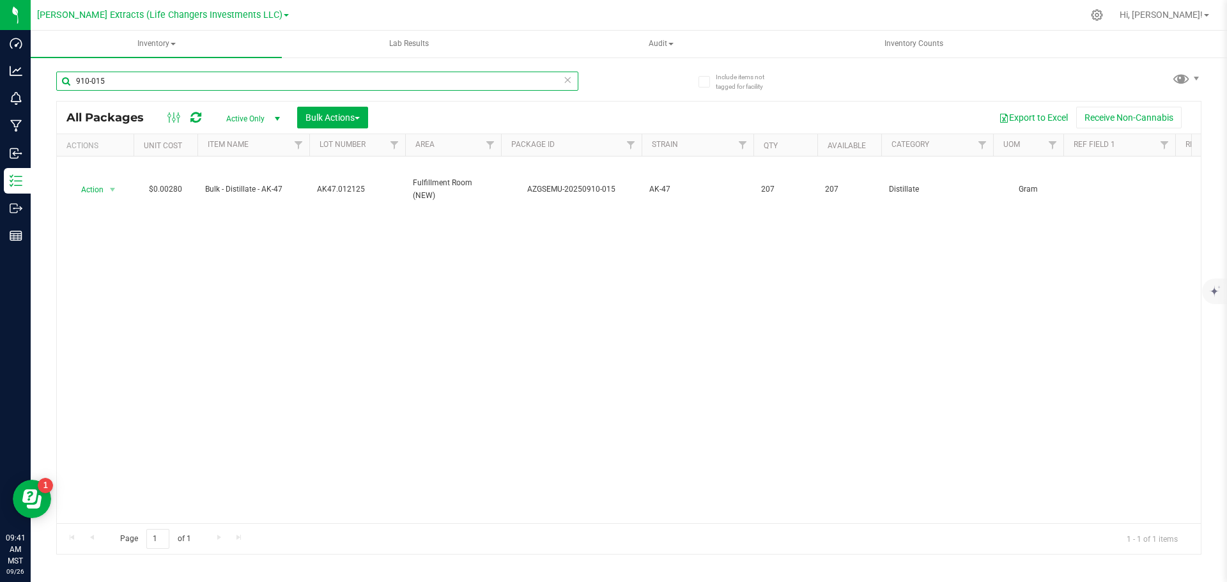
drag, startPoint x: 86, startPoint y: 80, endPoint x: 400, endPoint y: 70, distance: 314.5
click at [399, 70] on div "910-015" at bounding box center [342, 80] width 572 height 41
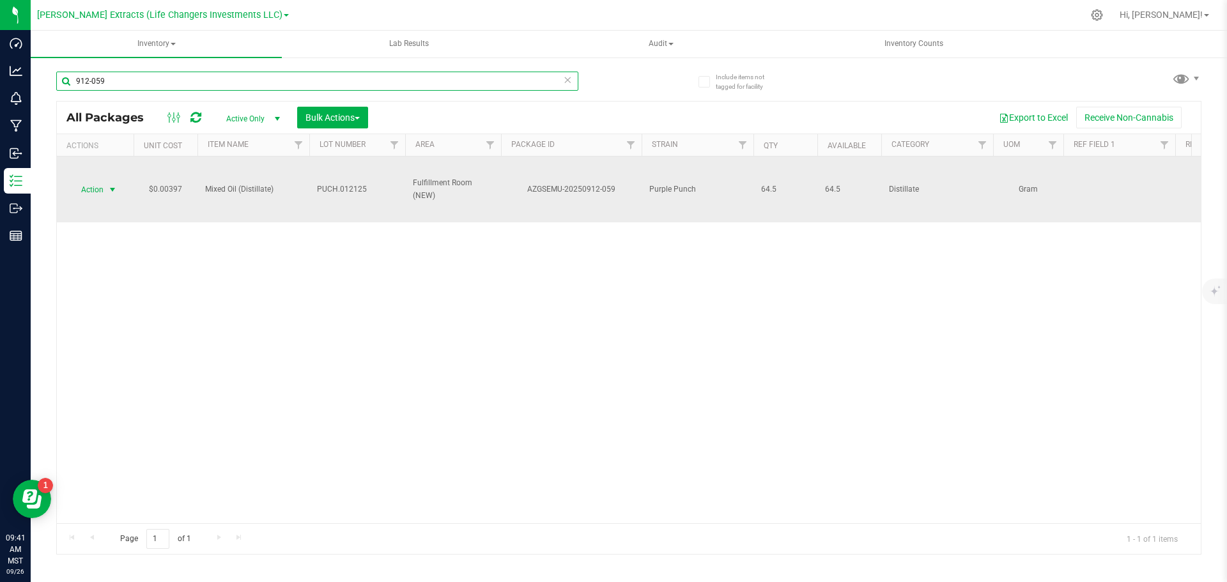
type input "912-059"
click at [100, 187] on span "Action" at bounding box center [87, 190] width 34 height 18
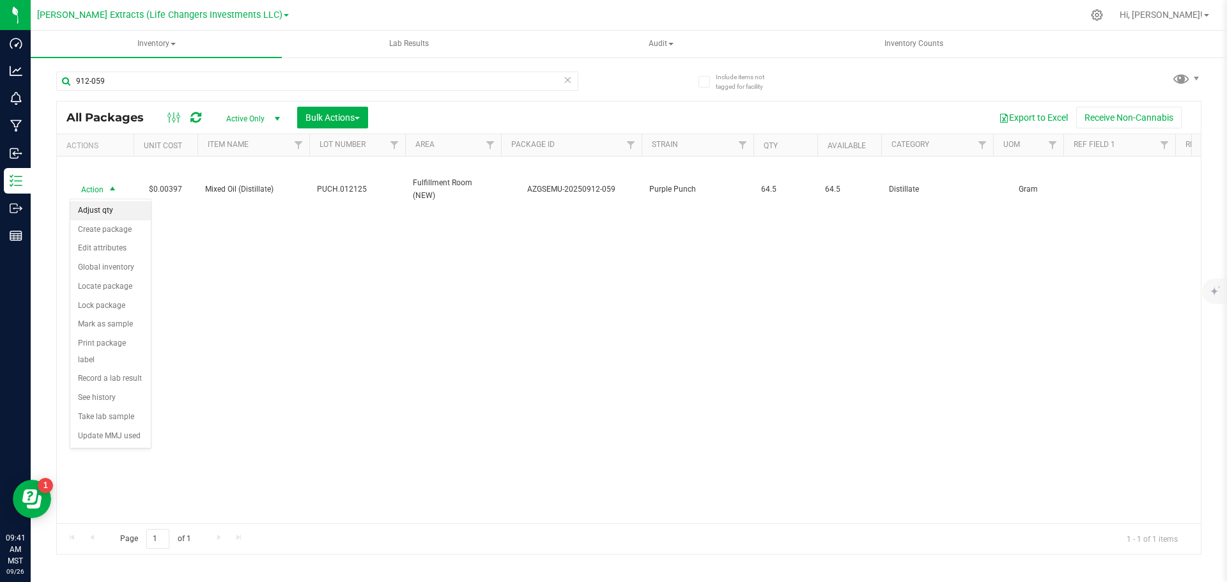
click at [109, 217] on li "Adjust qty" at bounding box center [110, 210] width 80 height 19
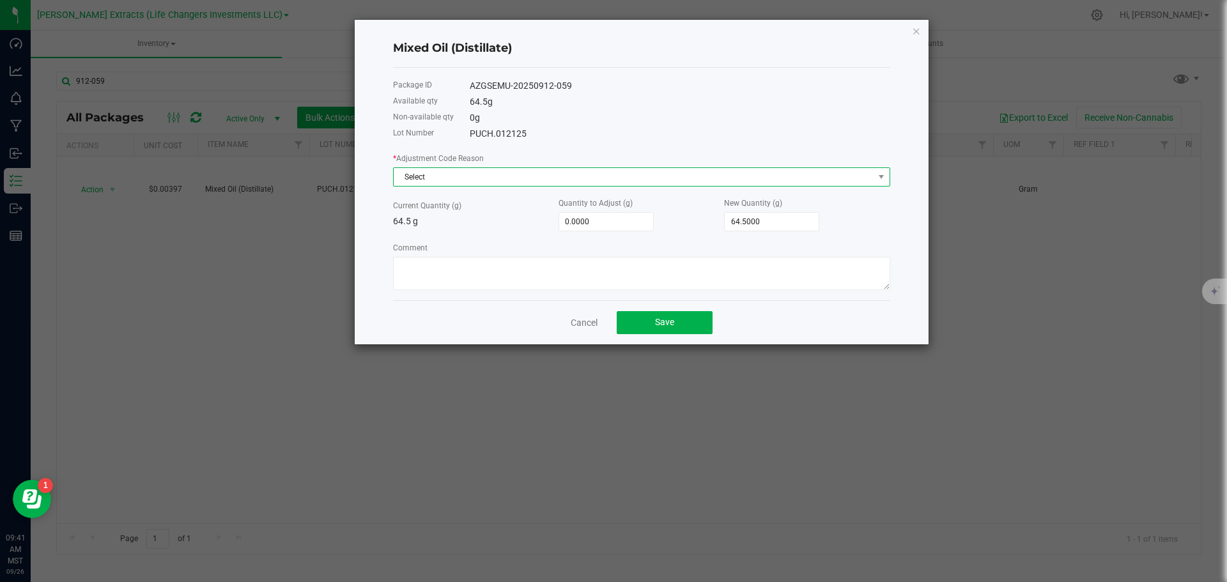
click at [422, 178] on span "Select" at bounding box center [634, 177] width 480 height 18
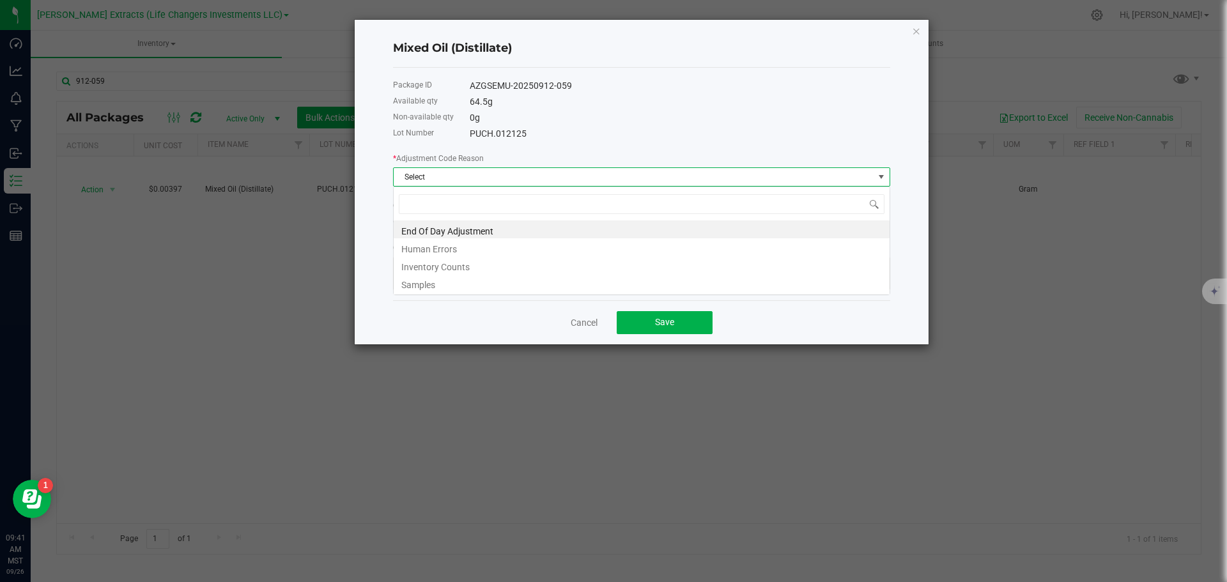
scroll to position [19, 497]
click at [429, 231] on li "End Of Day Adjustment" at bounding box center [642, 229] width 496 height 18
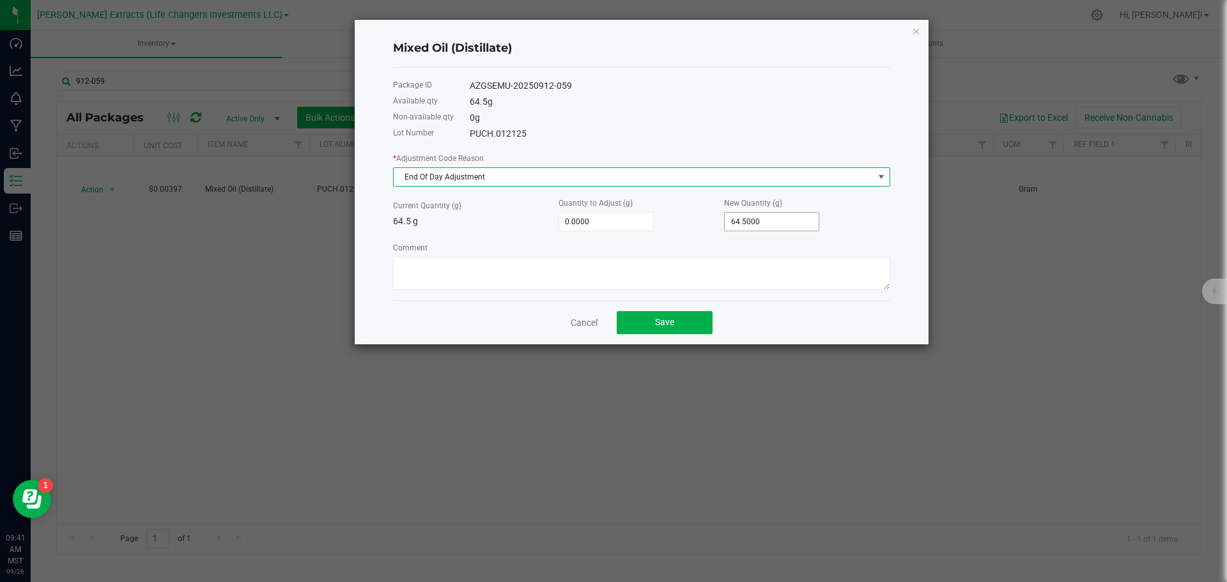
type input "64.5"
click at [765, 224] on input "64.5" at bounding box center [771, 222] width 94 height 18
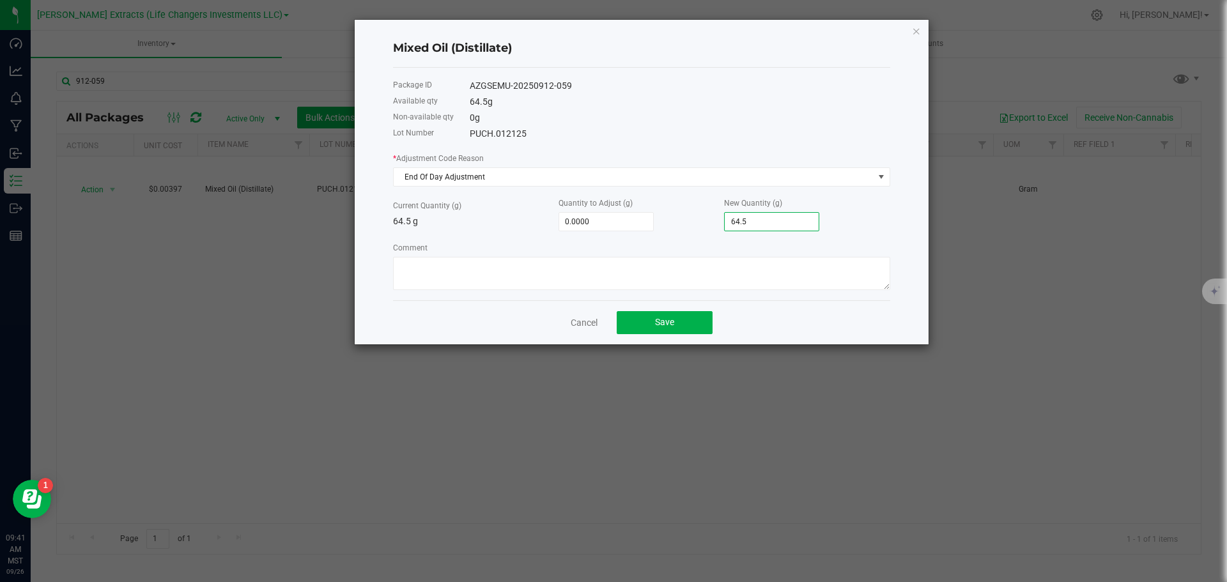
type input "-57.5000"
type input "7"
type input "13.5000"
type input "78."
type input "14.0000"
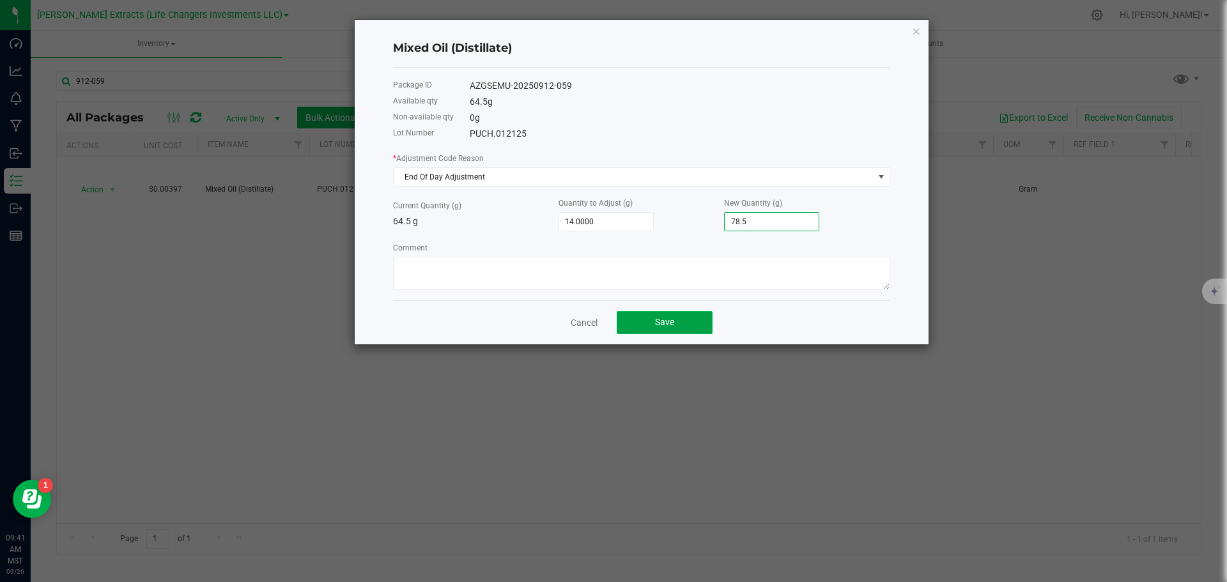
type input "78.5000"
click at [652, 321] on button "Save" at bounding box center [664, 322] width 96 height 23
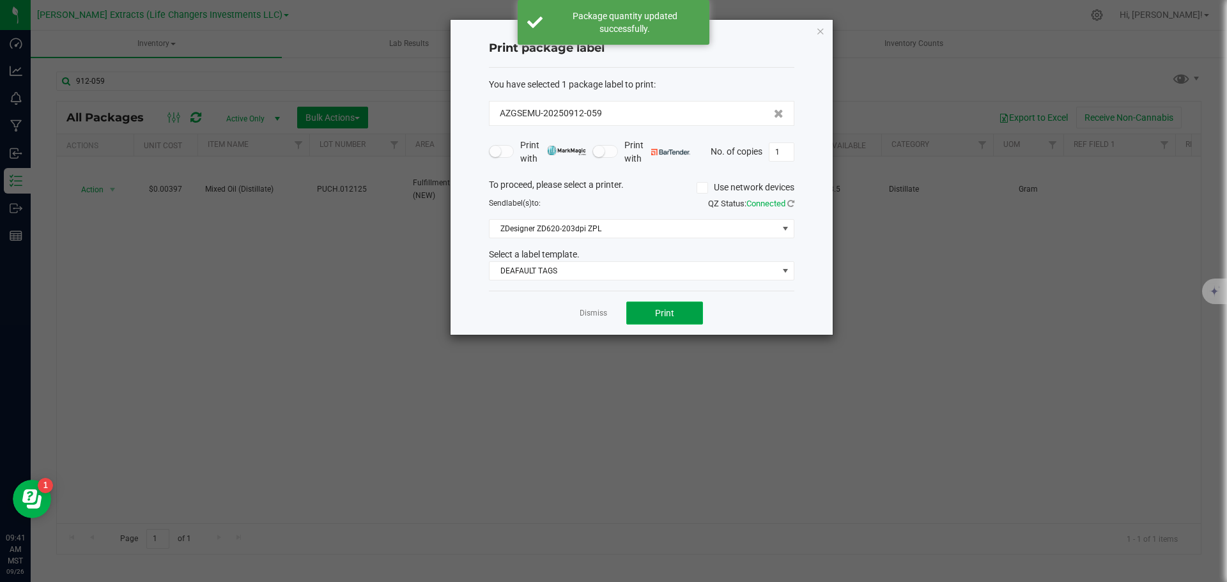
click at [648, 311] on button "Print" at bounding box center [664, 313] width 77 height 23
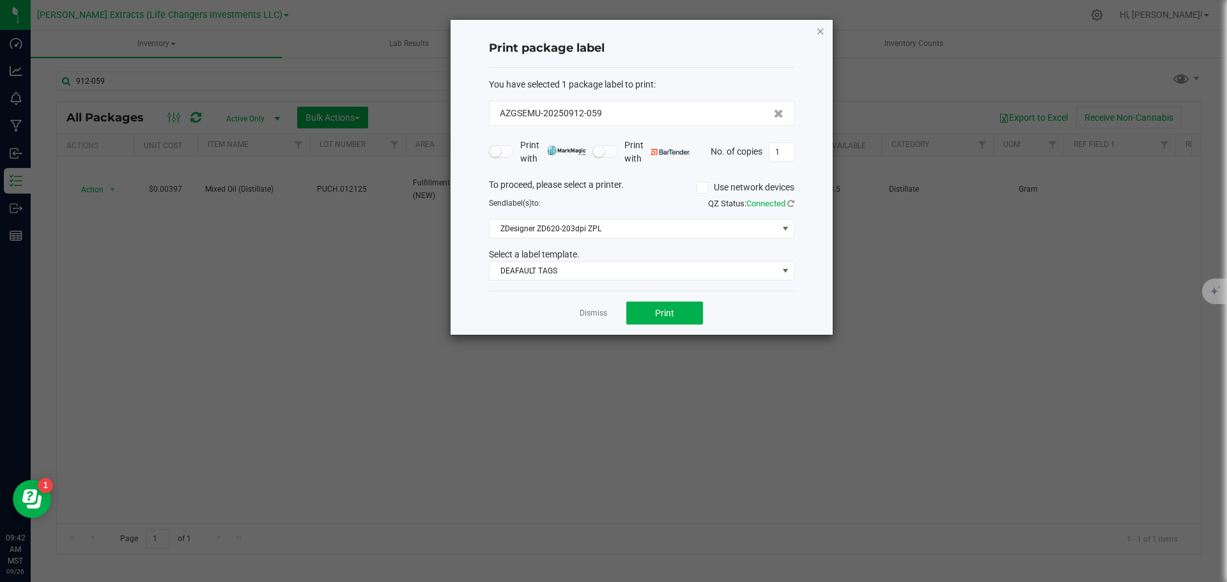
click at [819, 33] on icon "button" at bounding box center [820, 30] width 9 height 15
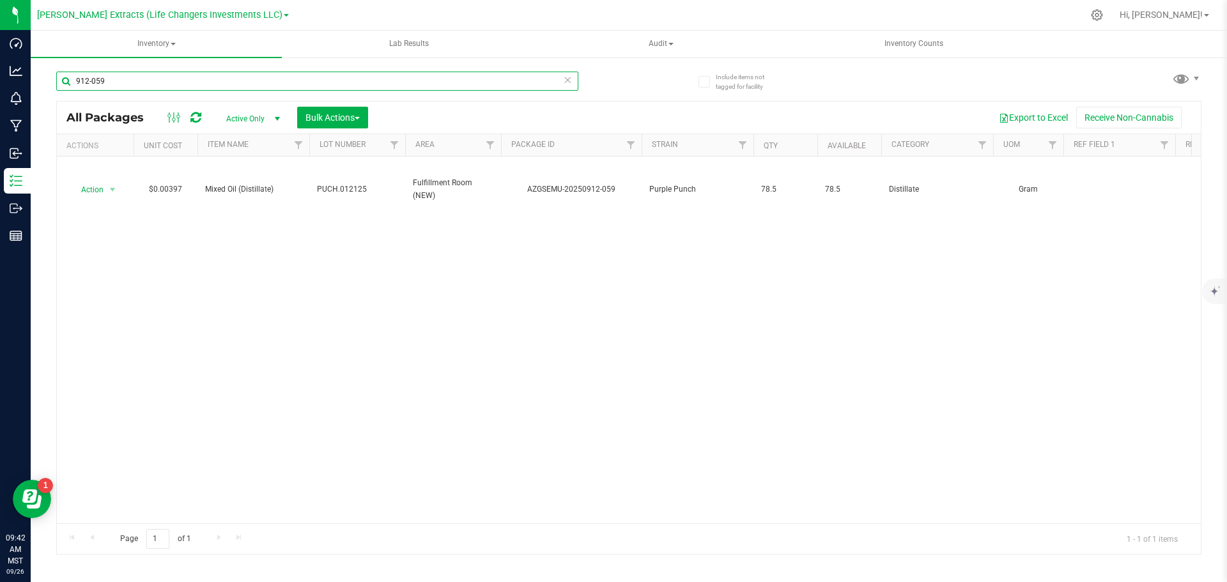
drag, startPoint x: 154, startPoint y: 84, endPoint x: 54, endPoint y: 68, distance: 100.8
click at [53, 72] on div "Include items not tagged for facility 912-059 All Packages Active Only Active O…" at bounding box center [629, 251] width 1196 height 390
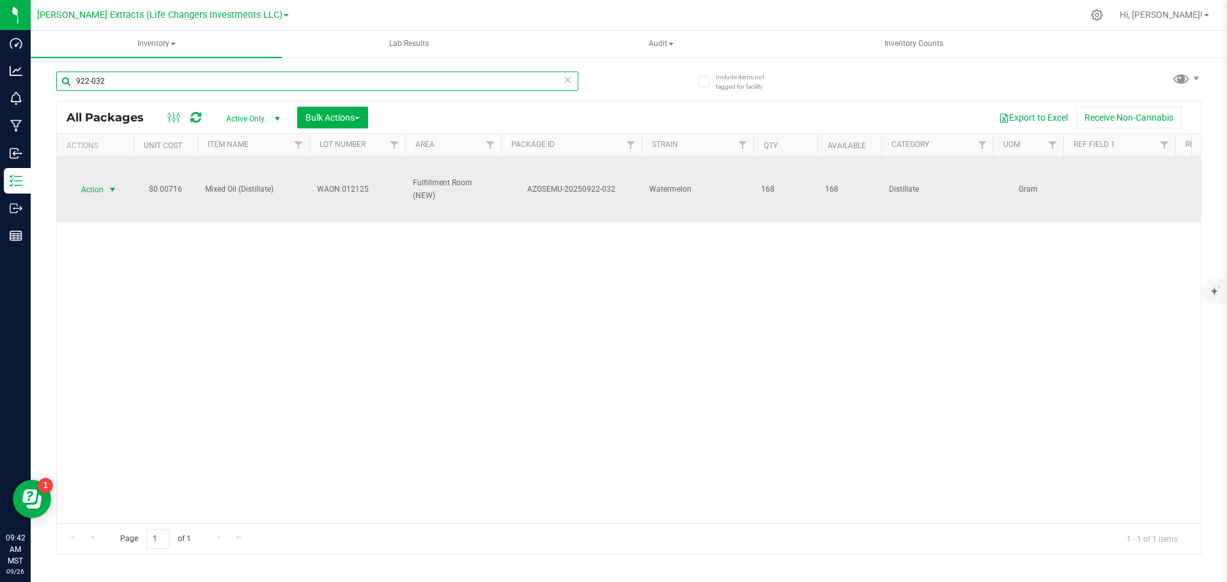
type input "922-032"
click at [88, 192] on span "Action" at bounding box center [87, 190] width 34 height 18
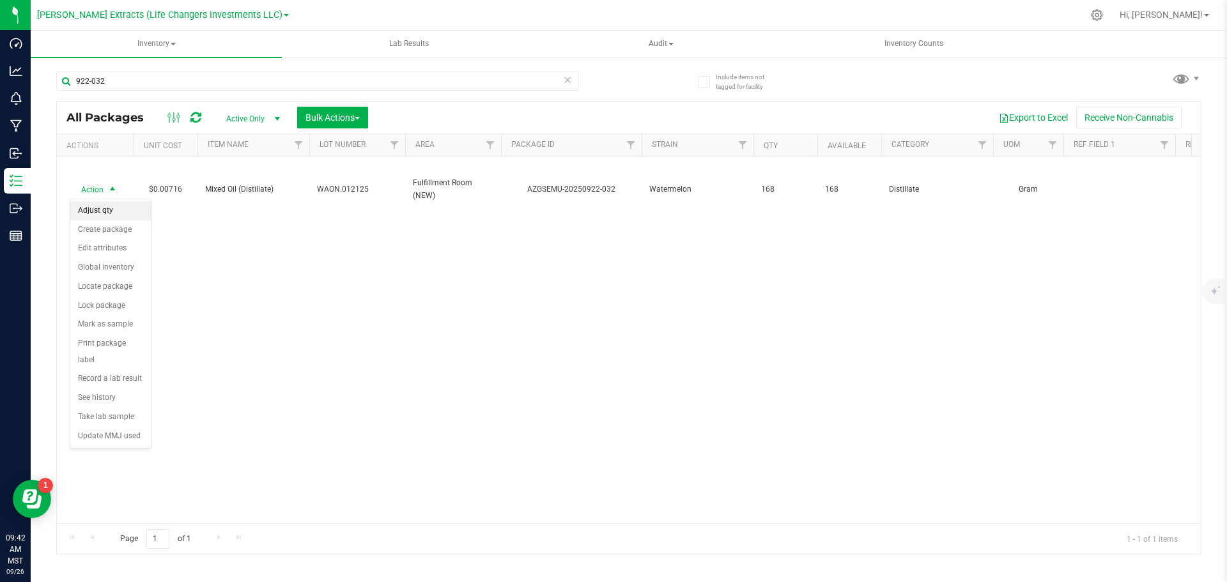
click at [86, 213] on li "Adjust qty" at bounding box center [110, 210] width 80 height 19
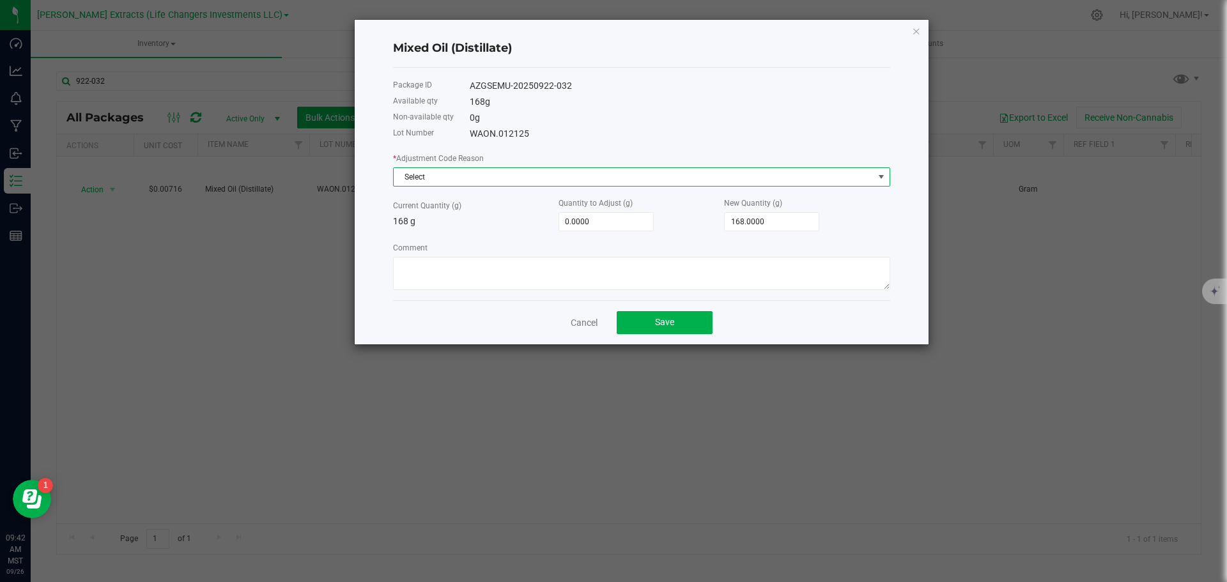
click at [492, 171] on span "Select" at bounding box center [634, 177] width 480 height 18
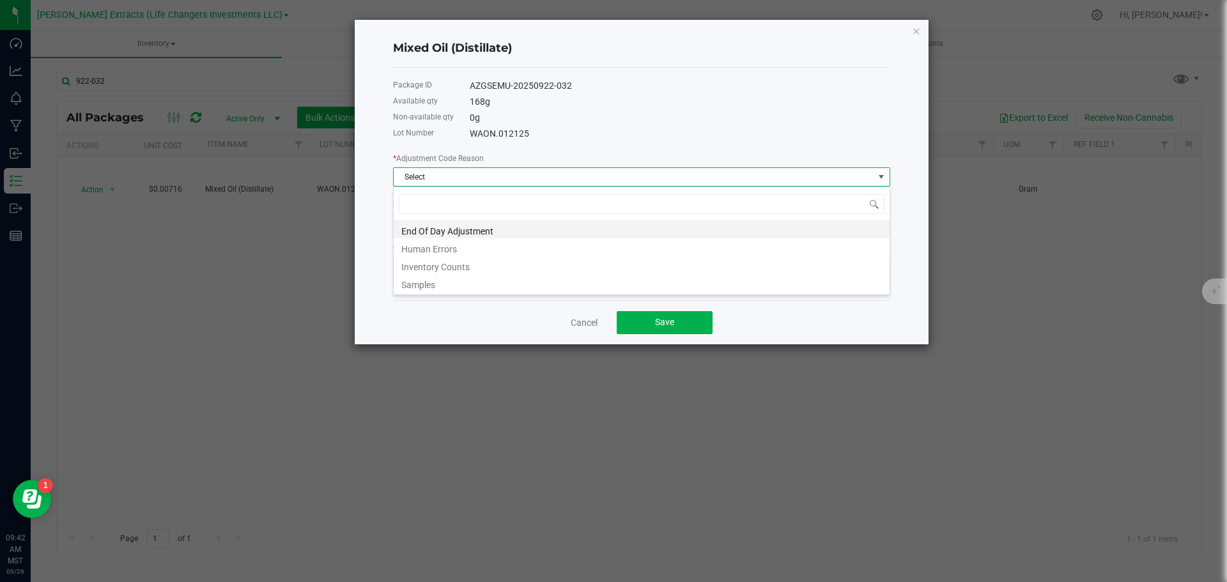
scroll to position [19, 497]
click at [446, 225] on li "End Of Day Adjustment" at bounding box center [642, 229] width 496 height 18
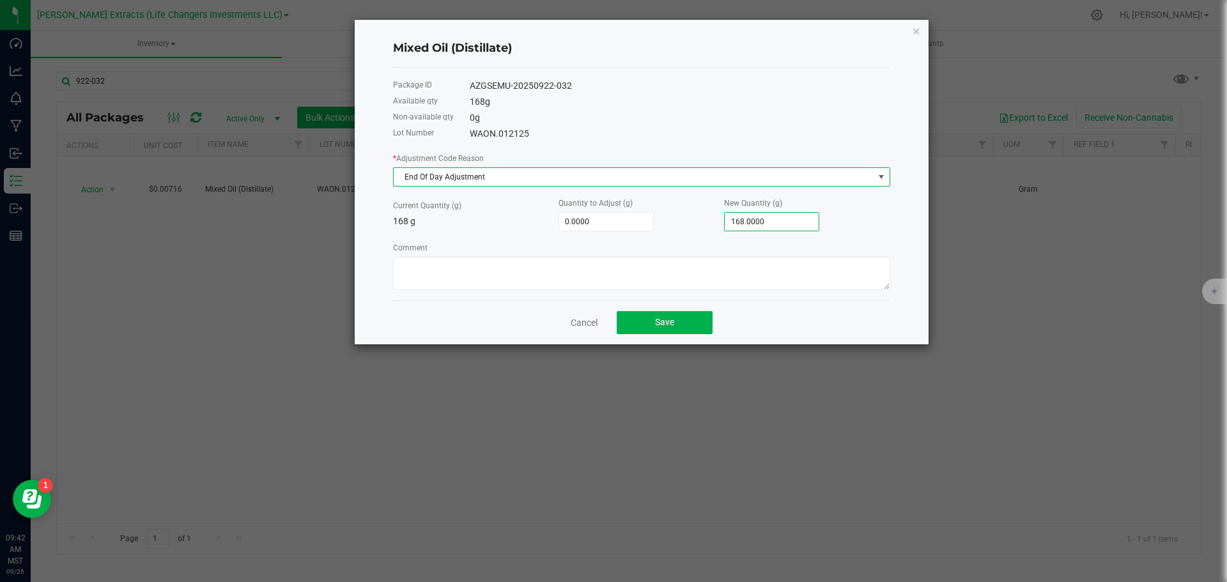
type input "168"
click at [788, 215] on input "168" at bounding box center [771, 222] width 94 height 18
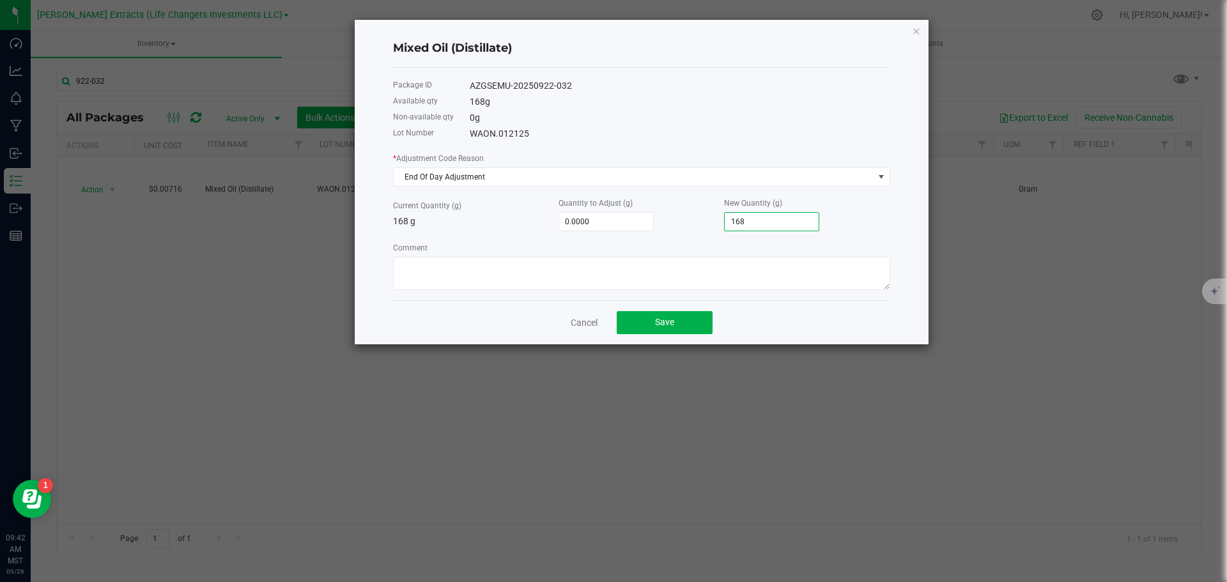
type input "-167.0000"
type input "1"
type input "-153.0000"
type input "15"
type input "-9.0000"
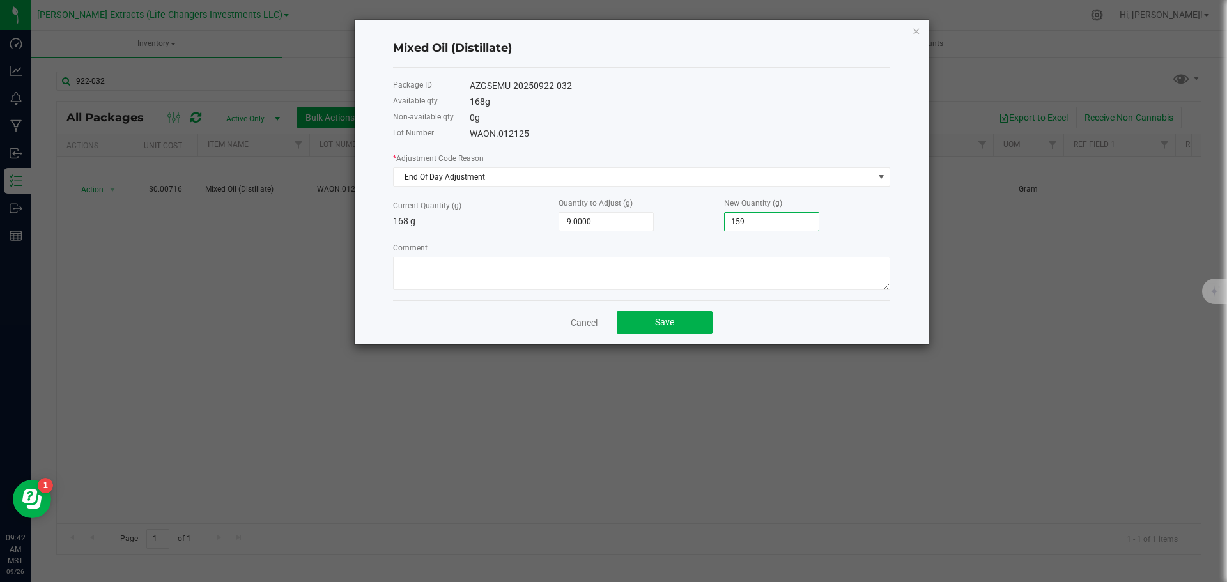
type input "159."
type input "-8.5000"
type input "159.5000"
click at [667, 326] on span "Save" at bounding box center [664, 322] width 19 height 10
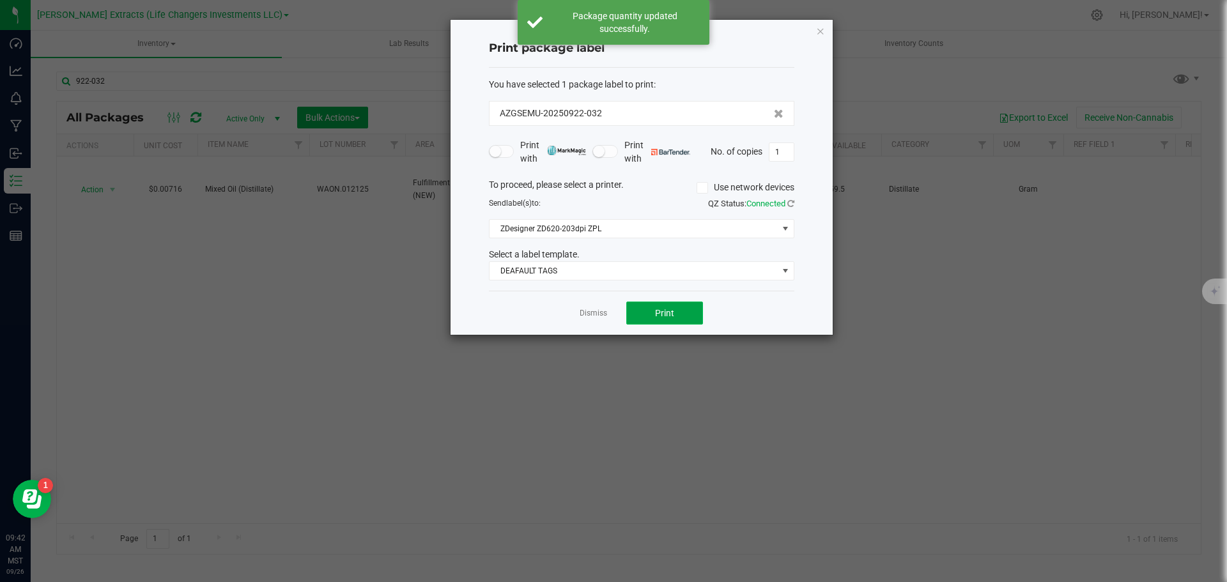
click at [685, 309] on button "Print" at bounding box center [664, 313] width 77 height 23
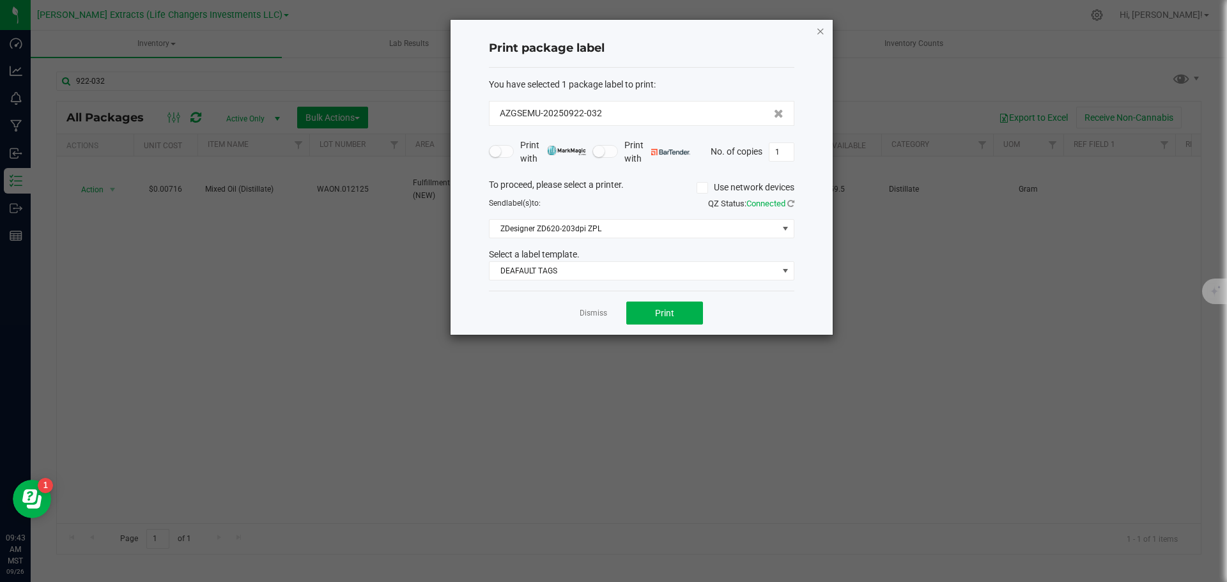
click at [818, 29] on icon "button" at bounding box center [820, 30] width 9 height 15
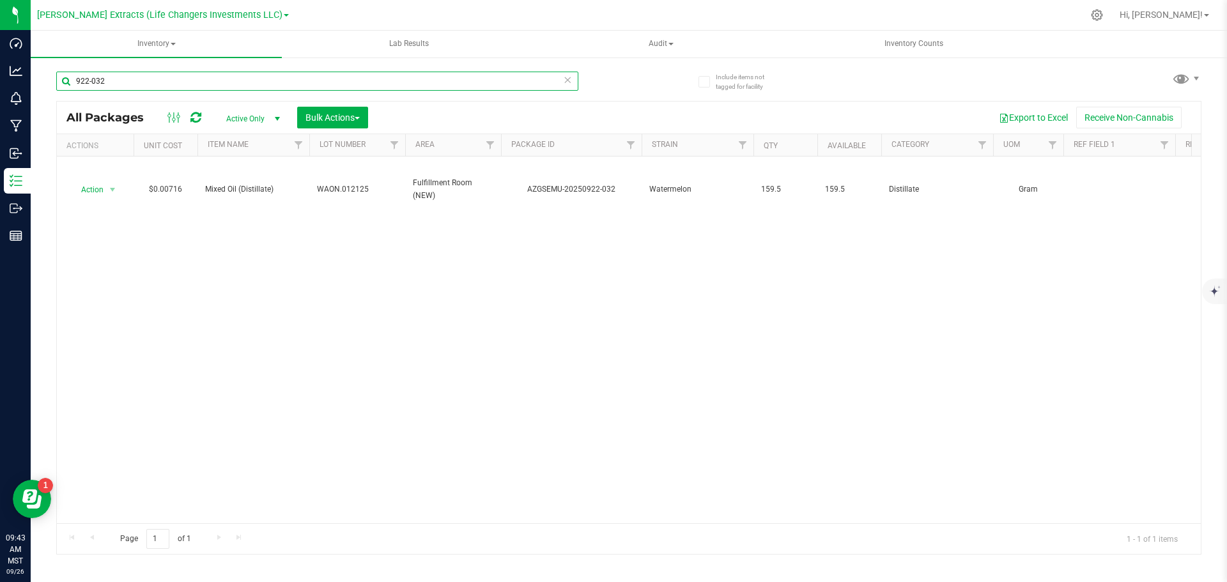
click at [118, 80] on input "922-032" at bounding box center [317, 81] width 522 height 19
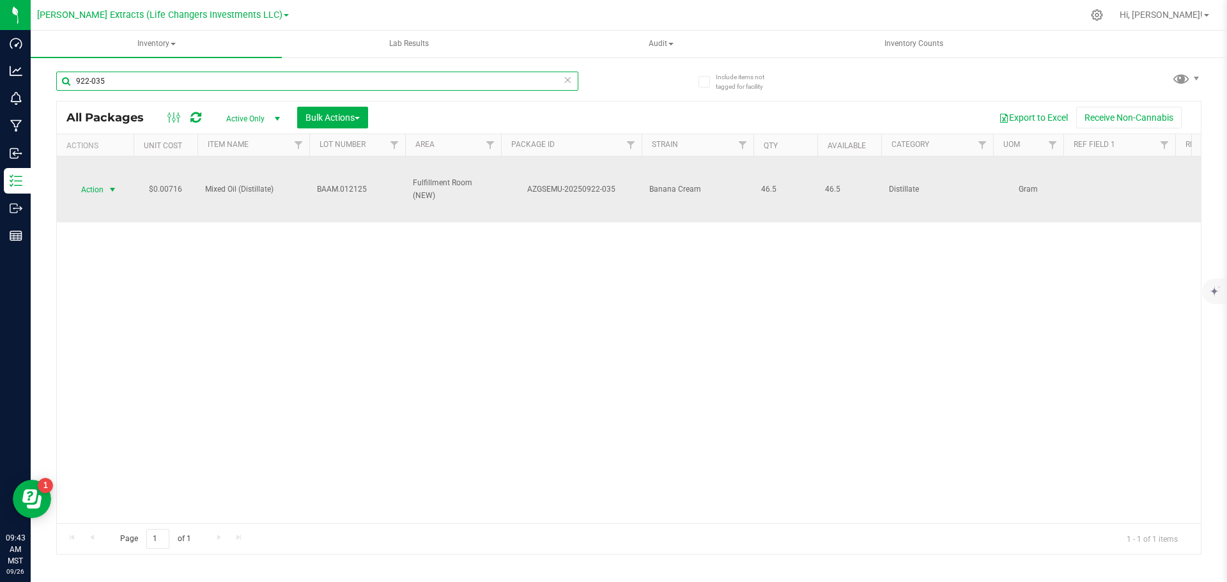
type input "922-035"
click at [107, 190] on span "select" at bounding box center [112, 190] width 10 height 10
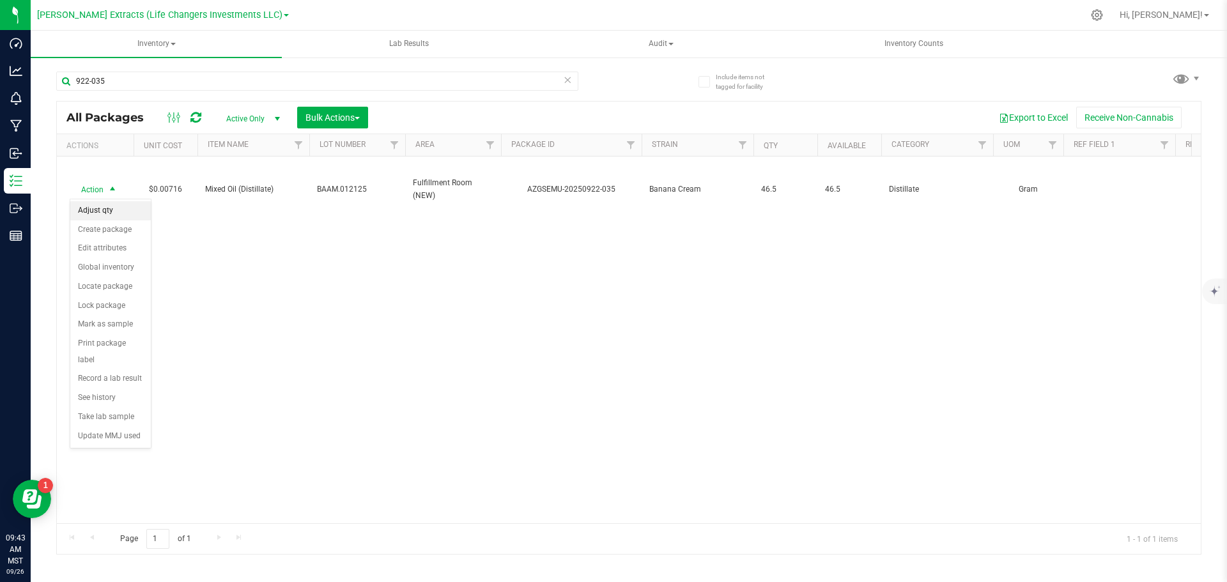
click at [104, 207] on li "Adjust qty" at bounding box center [110, 210] width 80 height 19
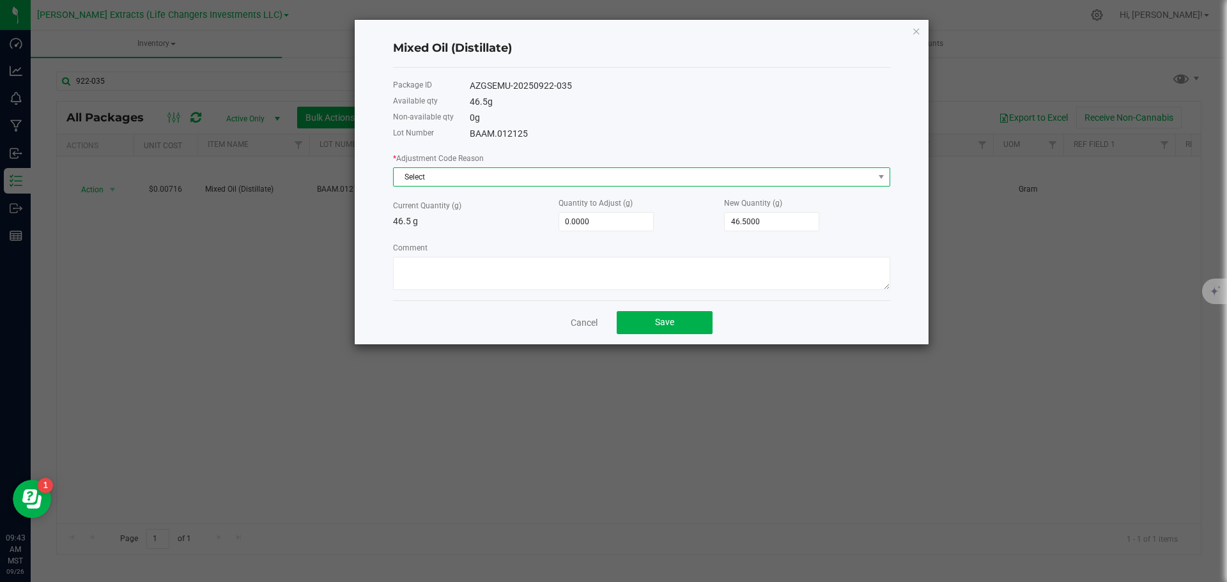
click at [450, 172] on span "Select" at bounding box center [634, 177] width 480 height 18
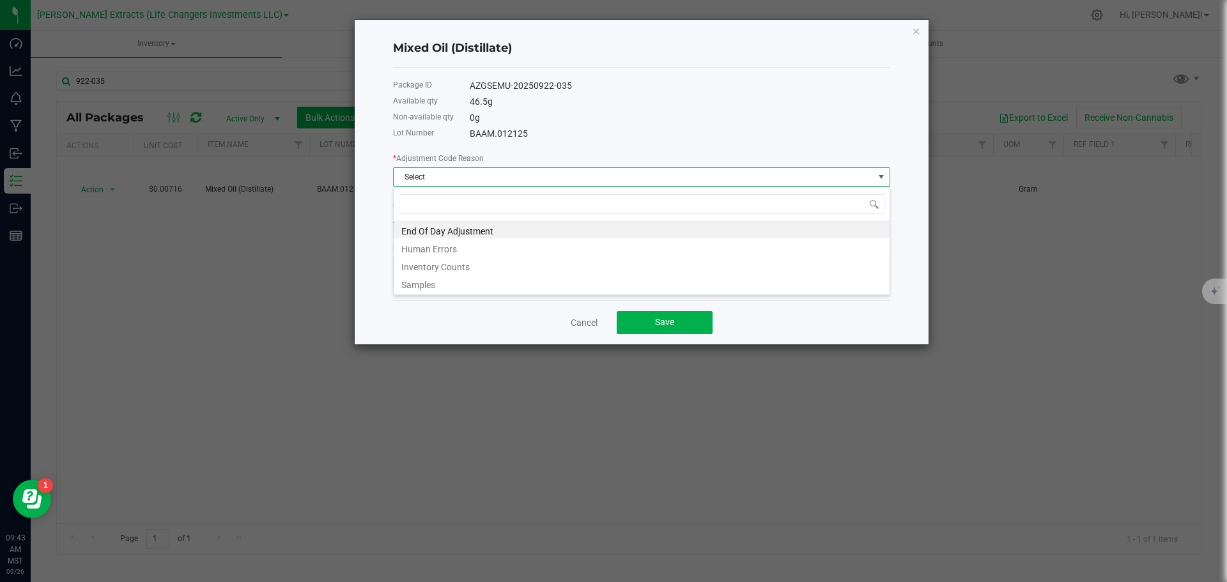
scroll to position [19, 497]
click at [421, 285] on li "Samples" at bounding box center [642, 283] width 496 height 18
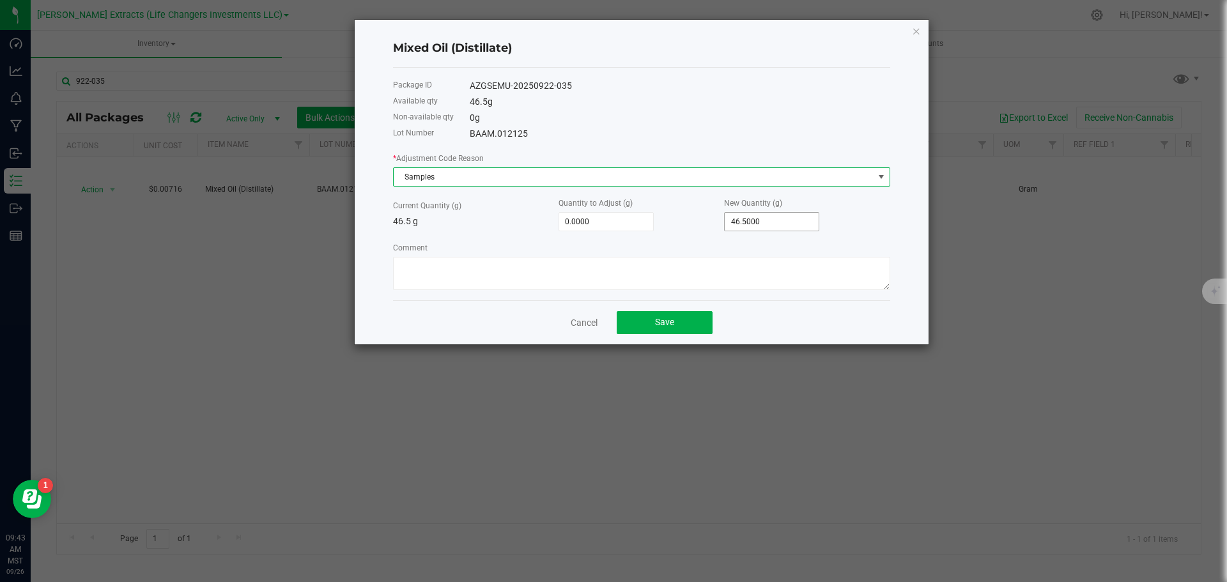
type input "46.5"
click at [781, 219] on input "46.5" at bounding box center [771, 222] width 94 height 18
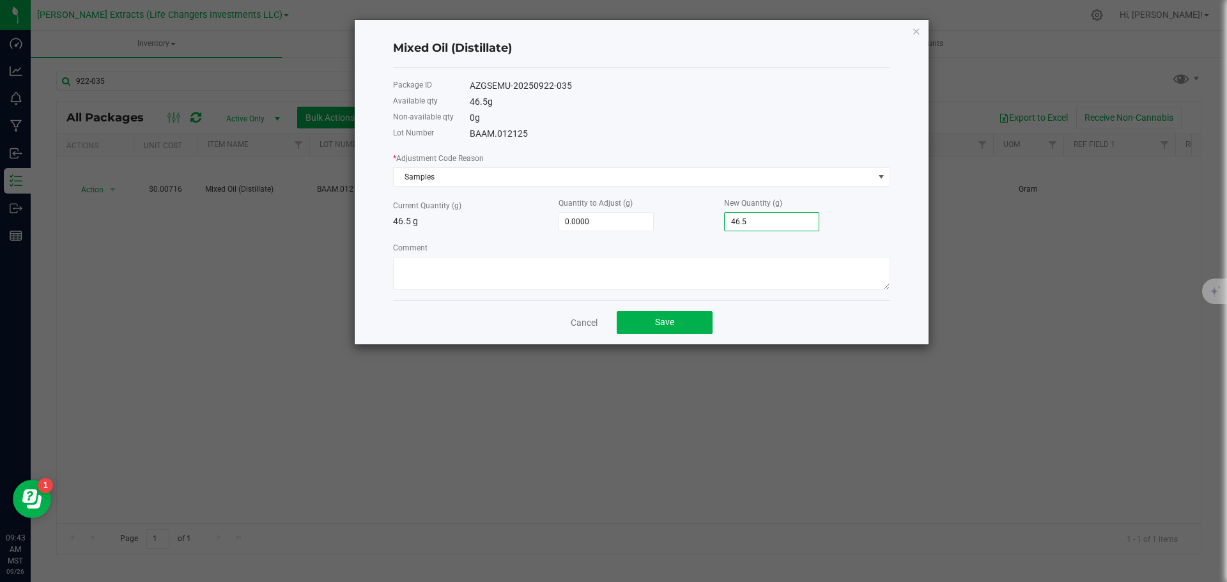
type input "-43.5000"
type input "37"
type input "327.5000"
type input "374."
type input "328.0000"
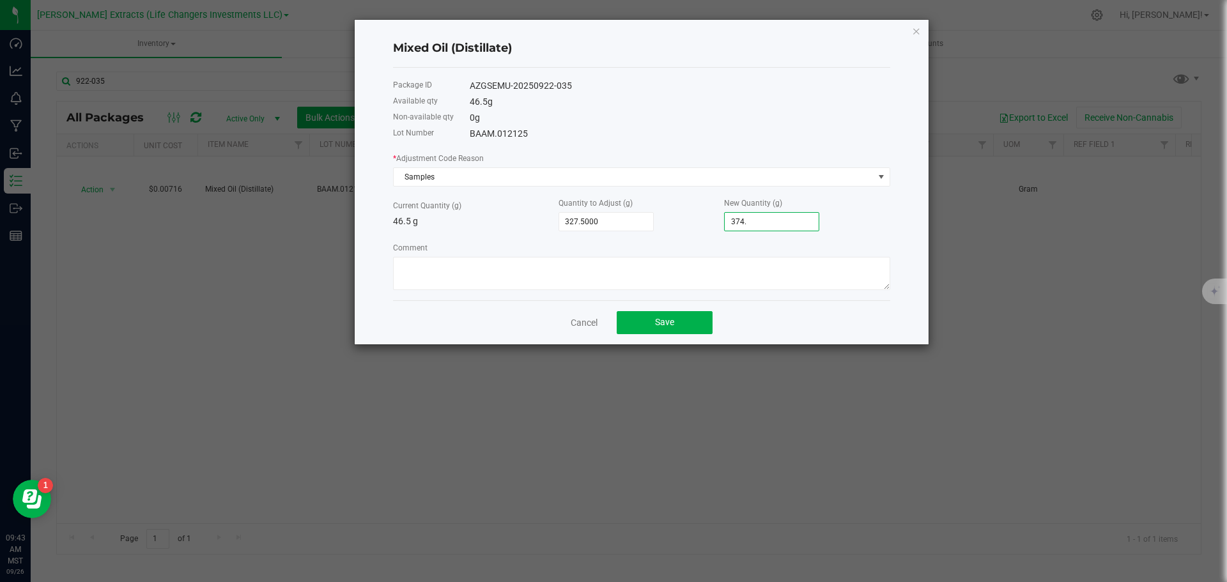
type input "374.5"
type input "327.5000"
type input "374"
type input "-9.5000"
type input "37."
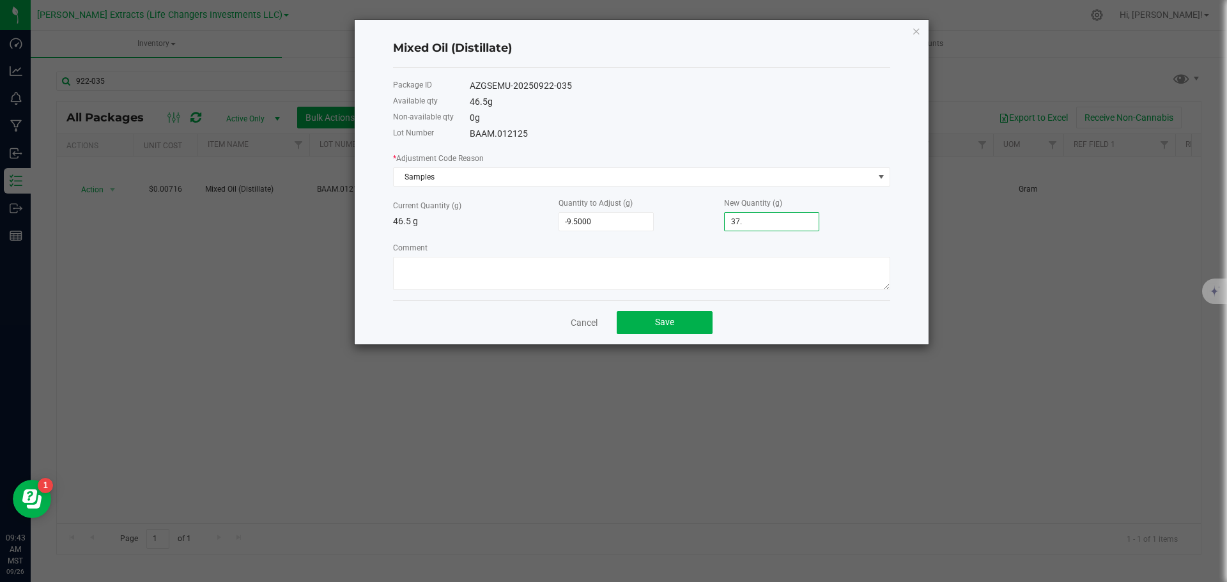
type input "-9.0000"
type input "37.5000"
click at [667, 317] on span "Save" at bounding box center [664, 322] width 19 height 10
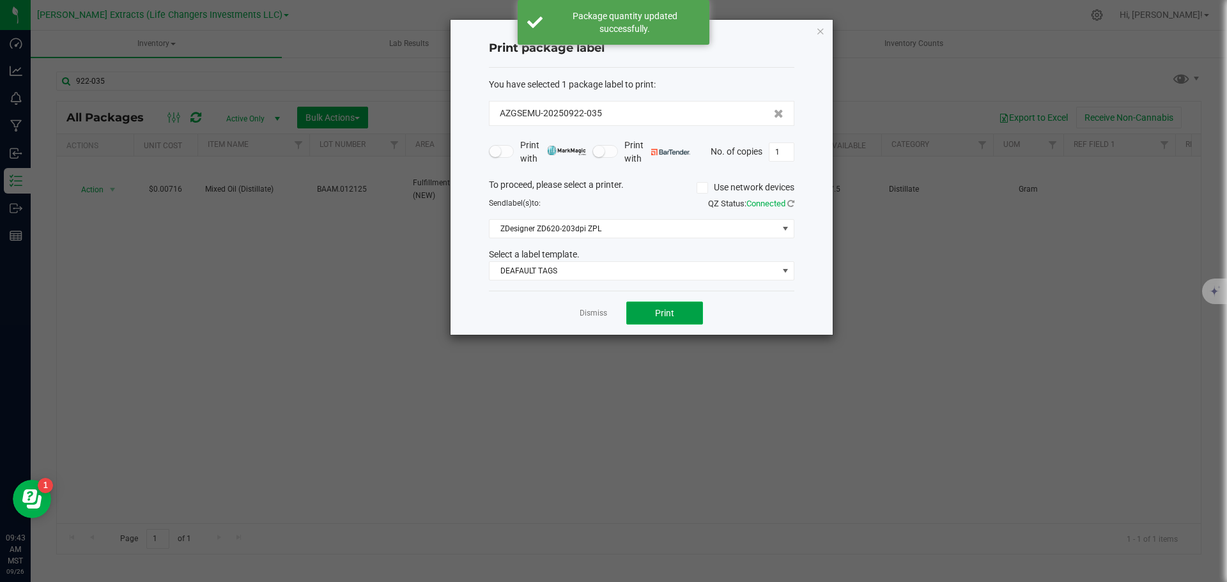
click at [666, 307] on button "Print" at bounding box center [664, 313] width 77 height 23
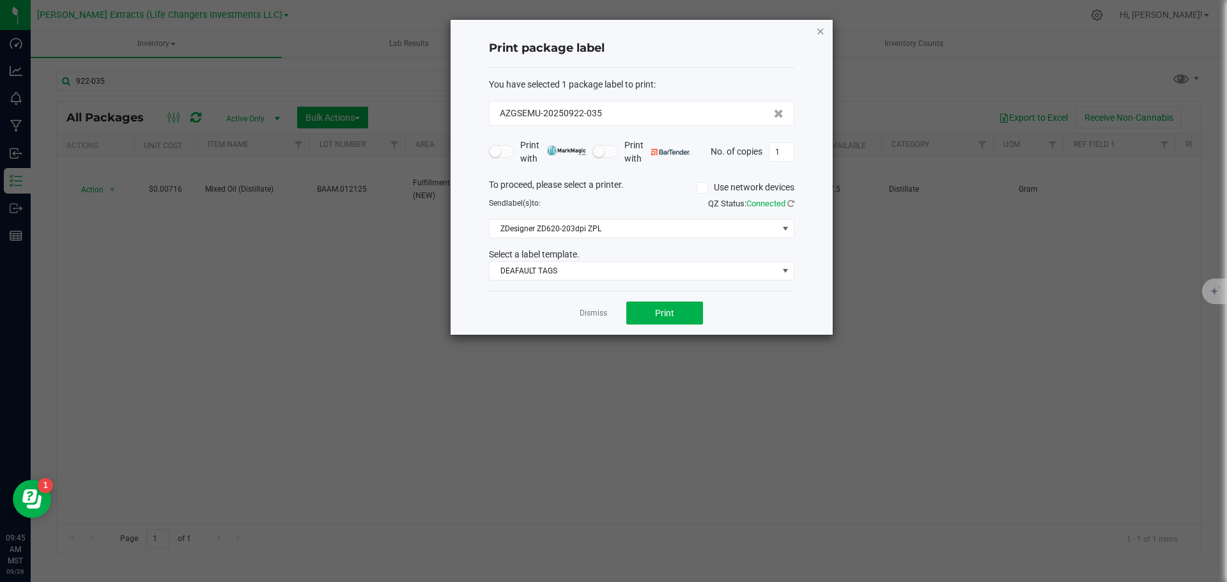
click at [820, 30] on icon "button" at bounding box center [820, 30] width 9 height 15
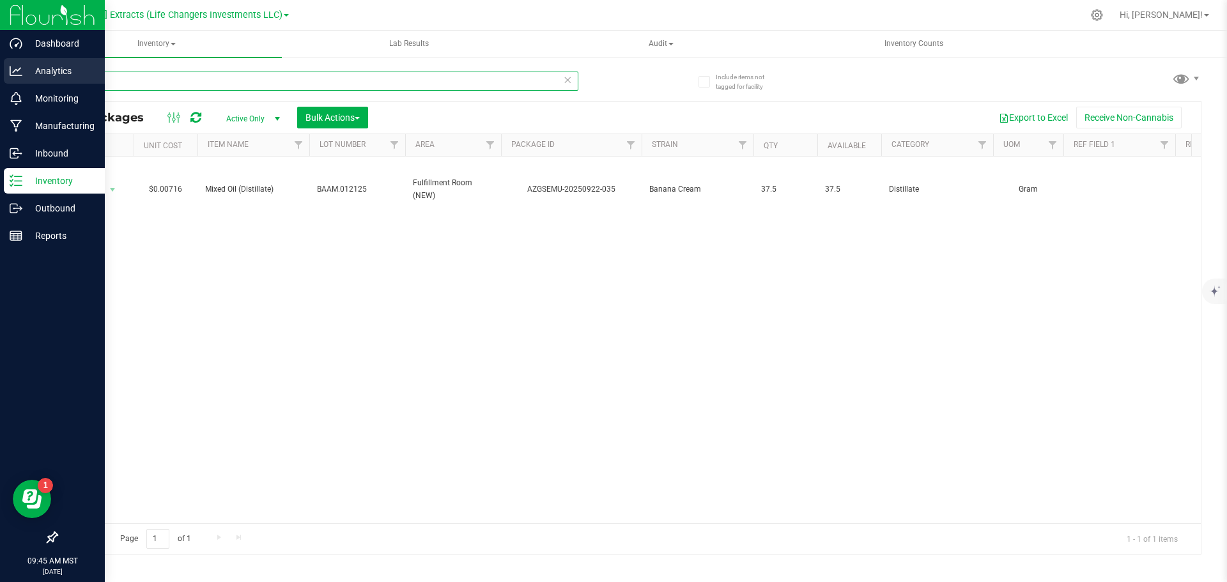
drag, startPoint x: 112, startPoint y: 78, endPoint x: 15, endPoint y: 65, distance: 98.0
click at [15, 65] on div "Dashboard Analytics Monitoring Manufacturing Inbound Inventory Outbound Reports…" at bounding box center [613, 291] width 1227 height 582
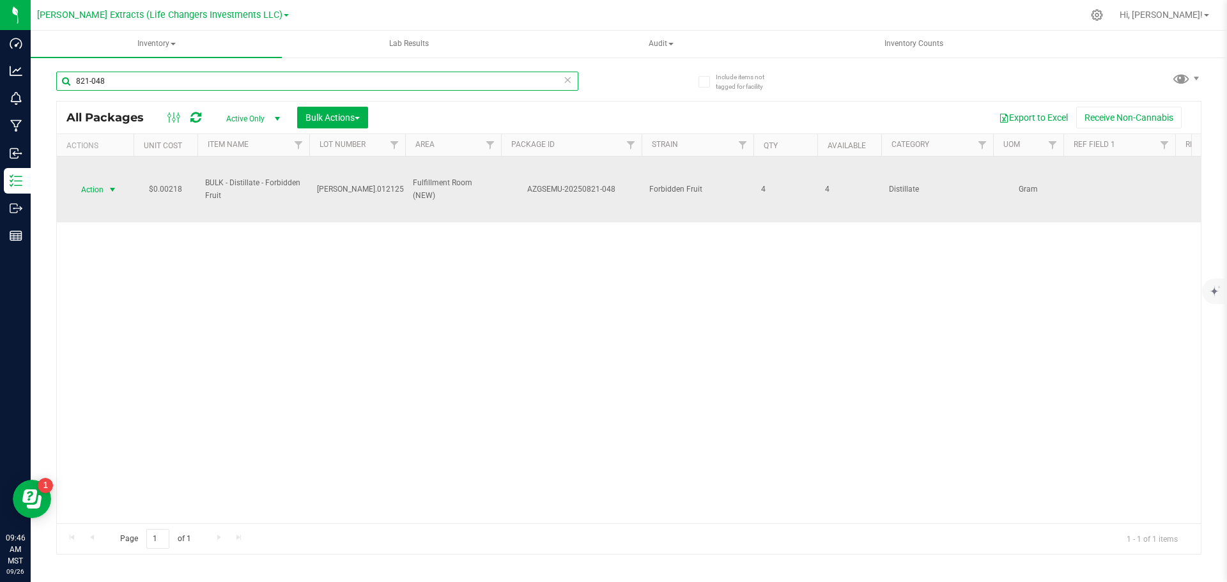
type input "821-048"
click at [100, 190] on span "Action" at bounding box center [87, 190] width 34 height 18
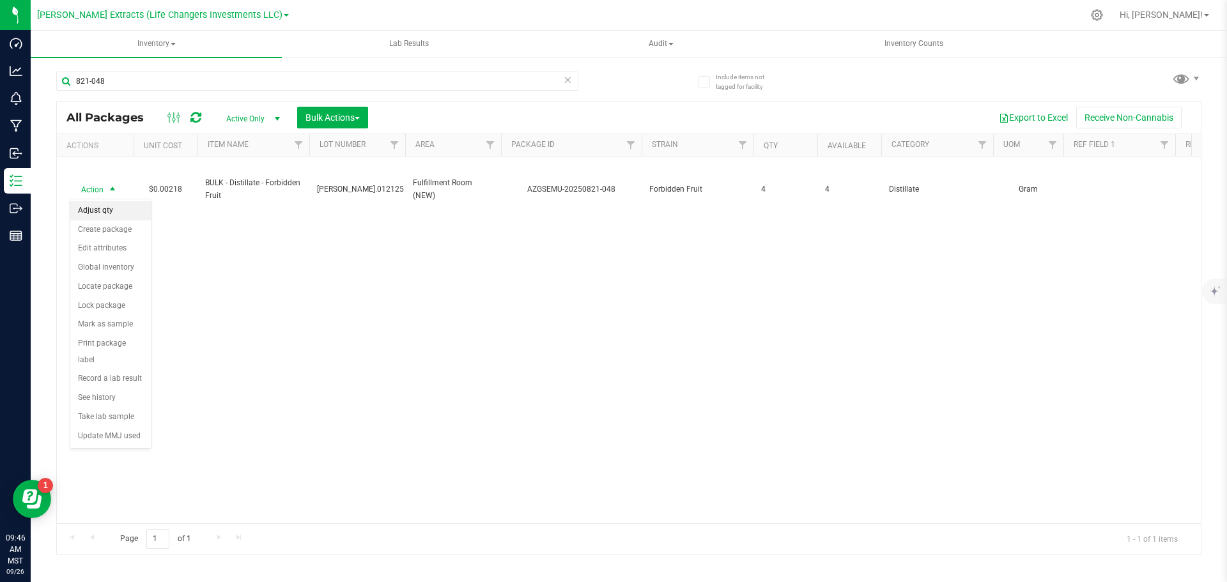
click at [106, 217] on li "Adjust qty" at bounding box center [110, 210] width 80 height 19
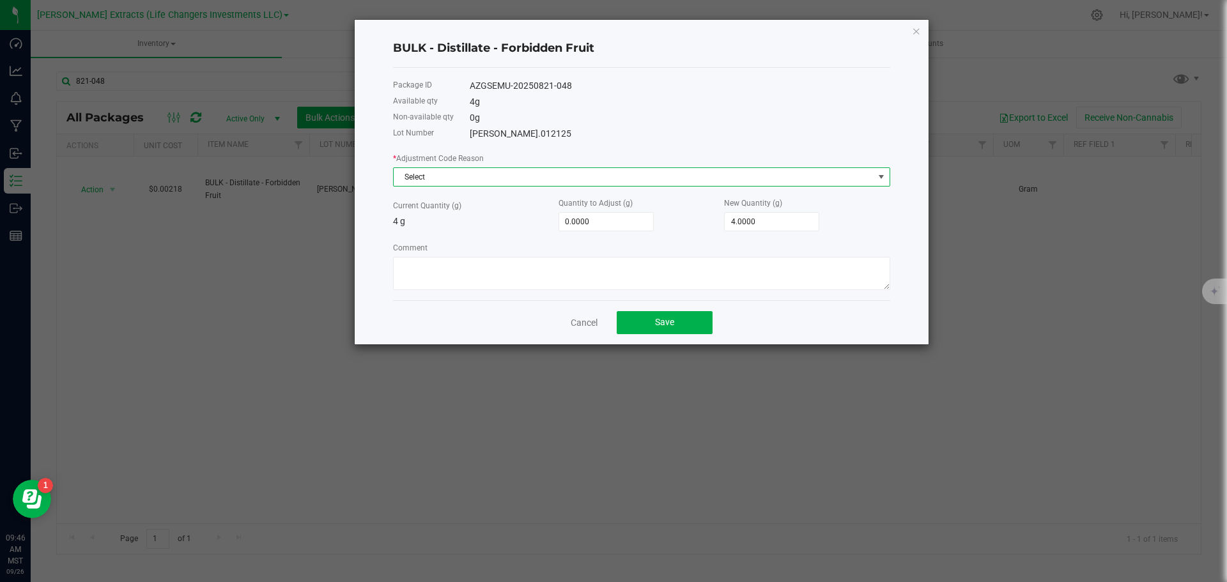
click at [427, 174] on span "Select" at bounding box center [634, 177] width 480 height 18
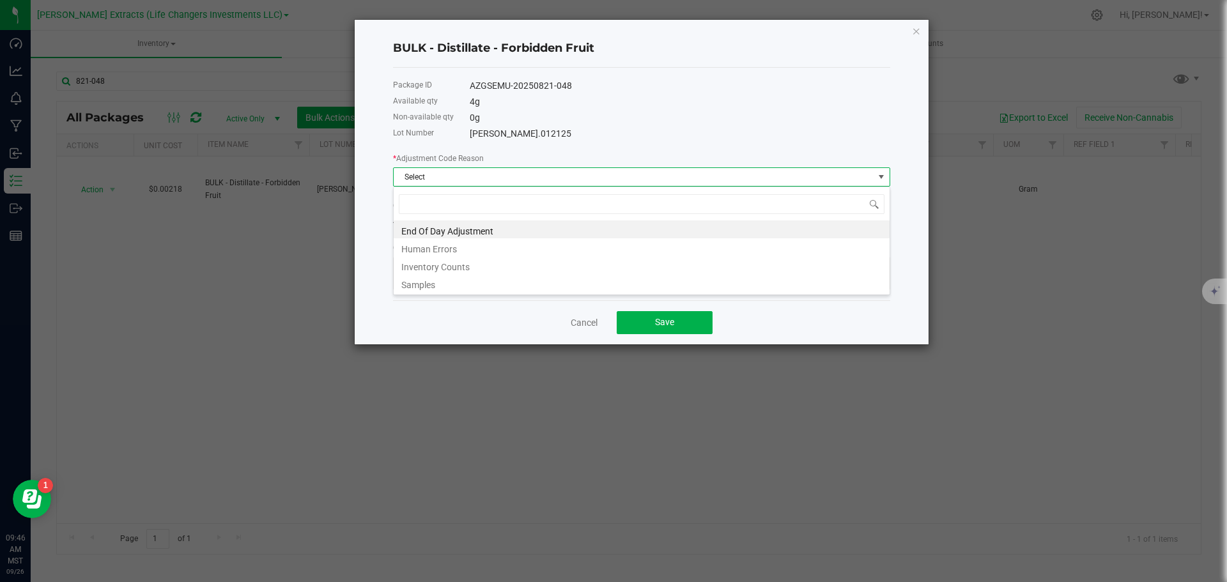
scroll to position [19, 497]
click at [426, 231] on li "End Of Day Adjustment" at bounding box center [642, 229] width 496 height 18
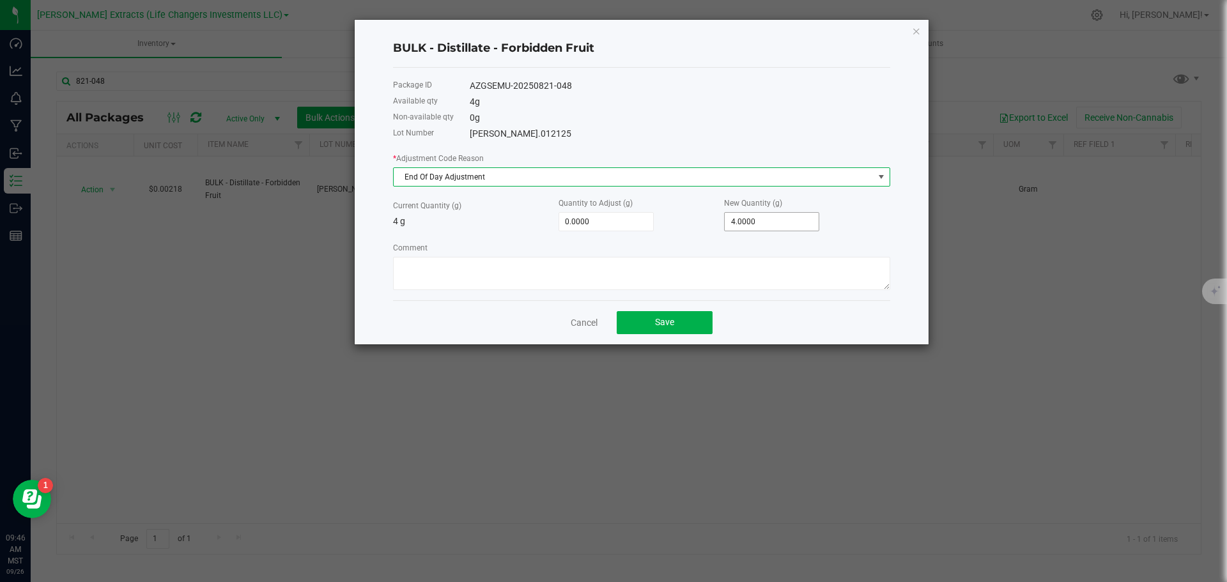
type input "4"
click at [751, 225] on input "4" at bounding box center [771, 222] width 94 height 18
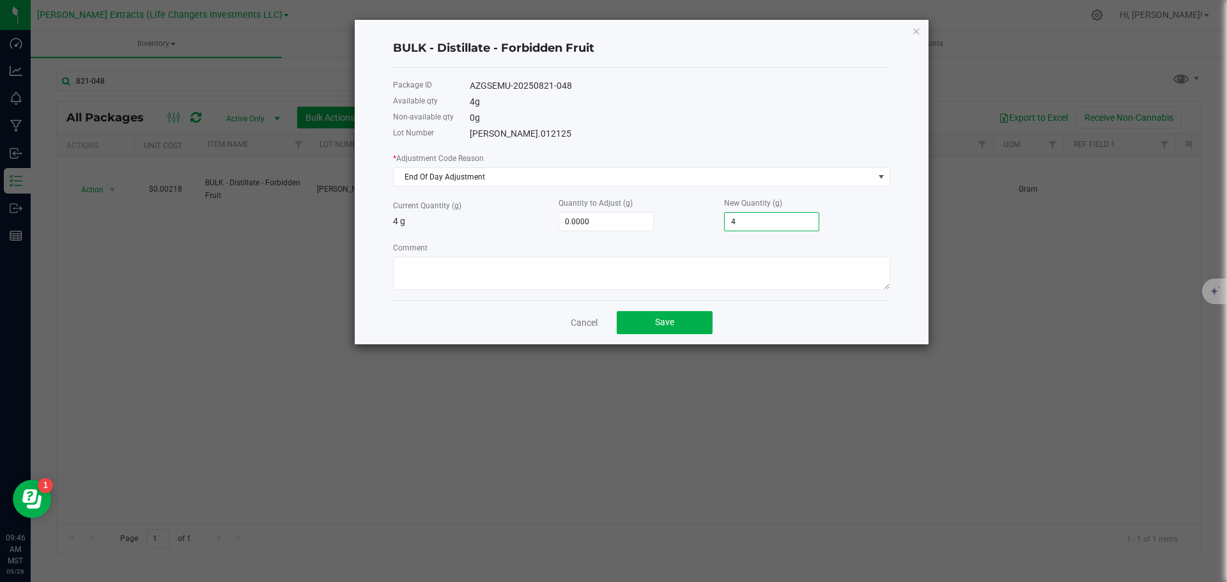
type input "-2.0000"
type input "2"
type input "22.0000"
type input "26"
type input "258.0000"
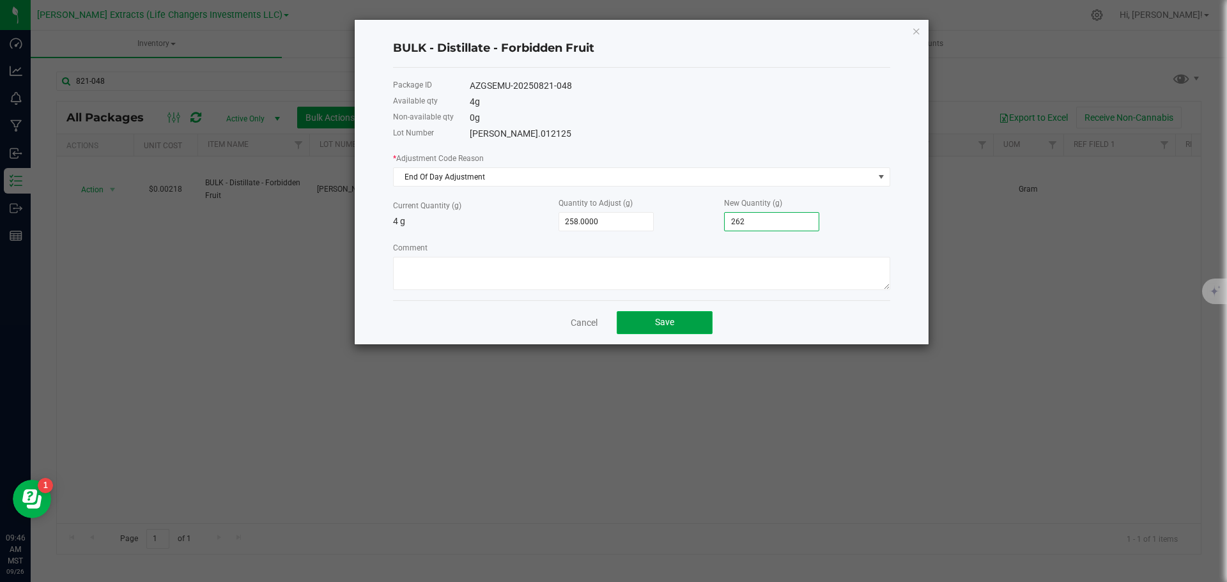
type input "262.0000"
click at [632, 328] on button "Save" at bounding box center [664, 322] width 96 height 23
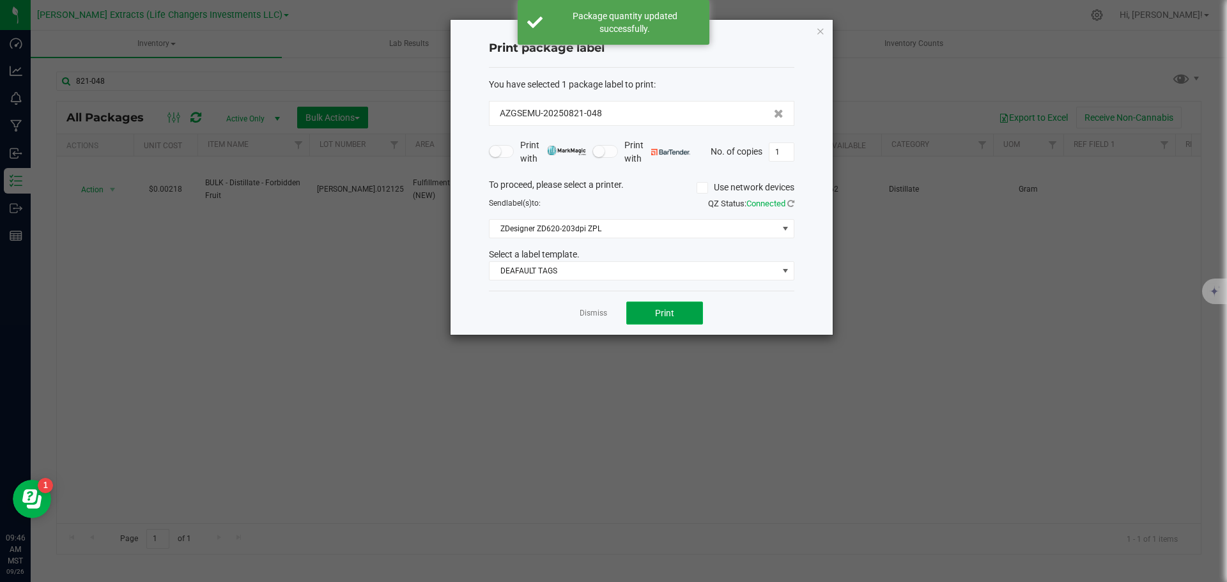
click at [689, 316] on button "Print" at bounding box center [664, 313] width 77 height 23
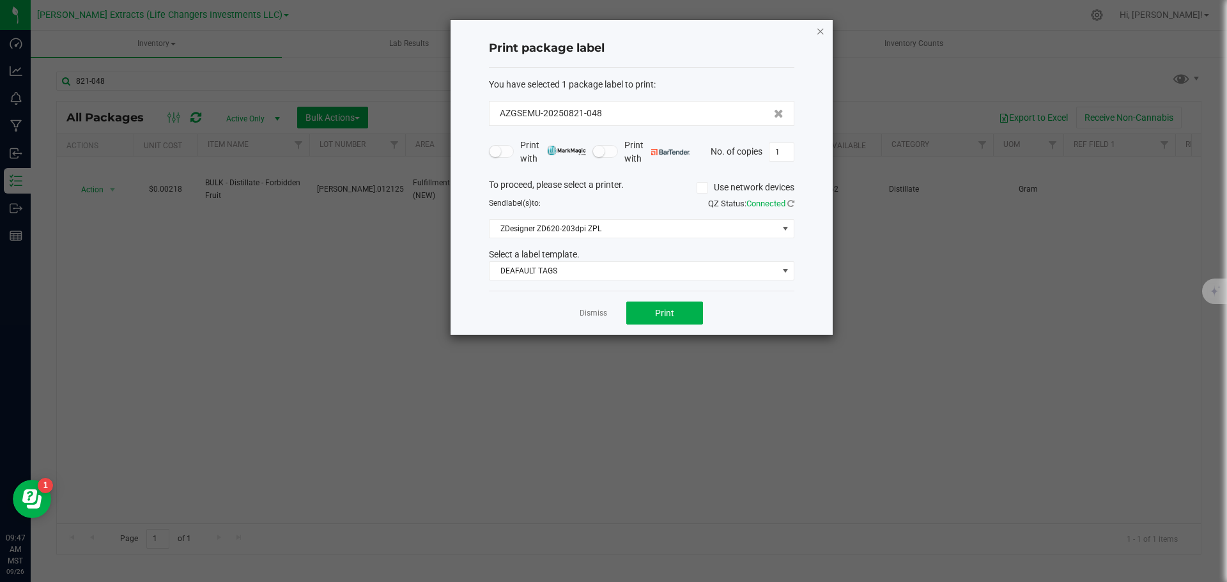
click at [817, 33] on icon "button" at bounding box center [820, 30] width 9 height 15
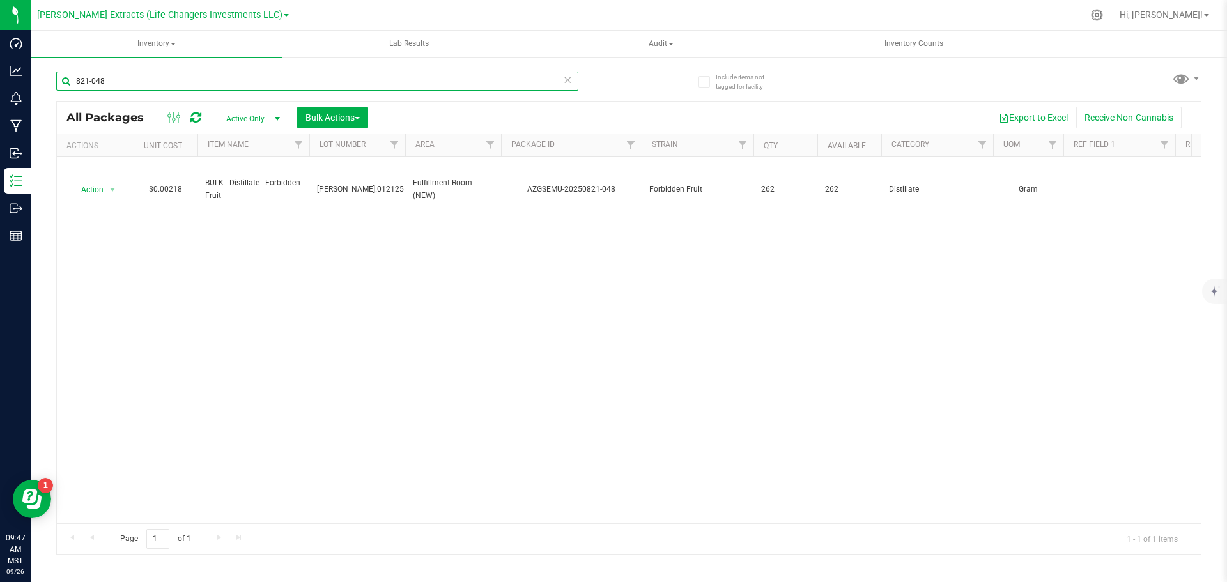
drag, startPoint x: 118, startPoint y: 86, endPoint x: 61, endPoint y: 66, distance: 60.2
click at [47, 72] on div "Include items not tagged for facility 821-048 All Packages Active Only Active O…" at bounding box center [629, 251] width 1196 height 390
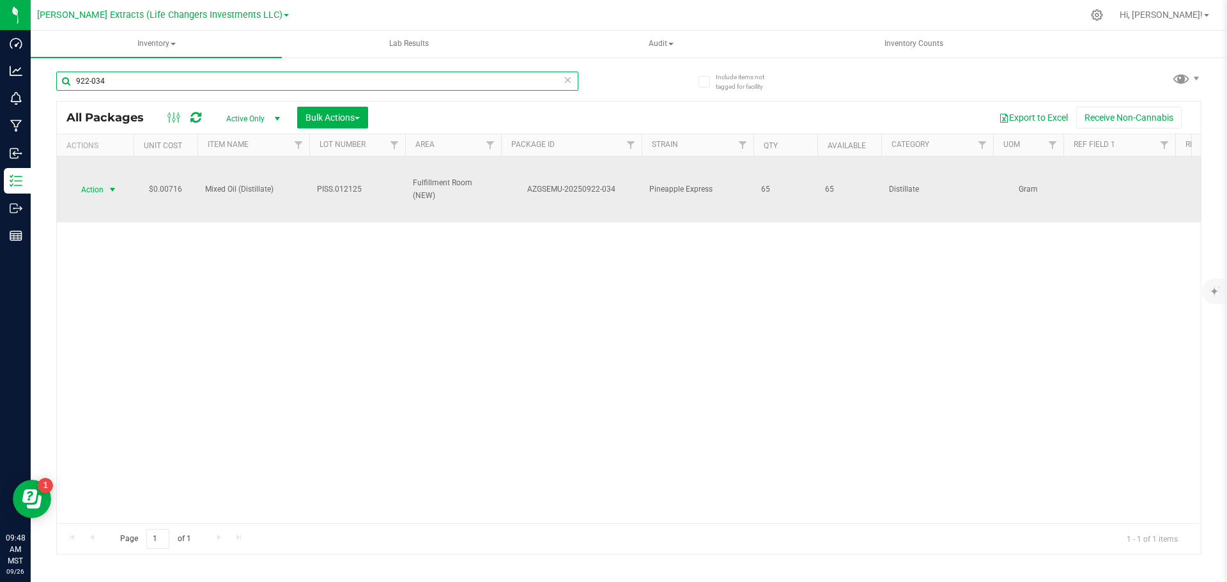
type input "922-034"
click at [93, 185] on span "Action" at bounding box center [87, 190] width 34 height 18
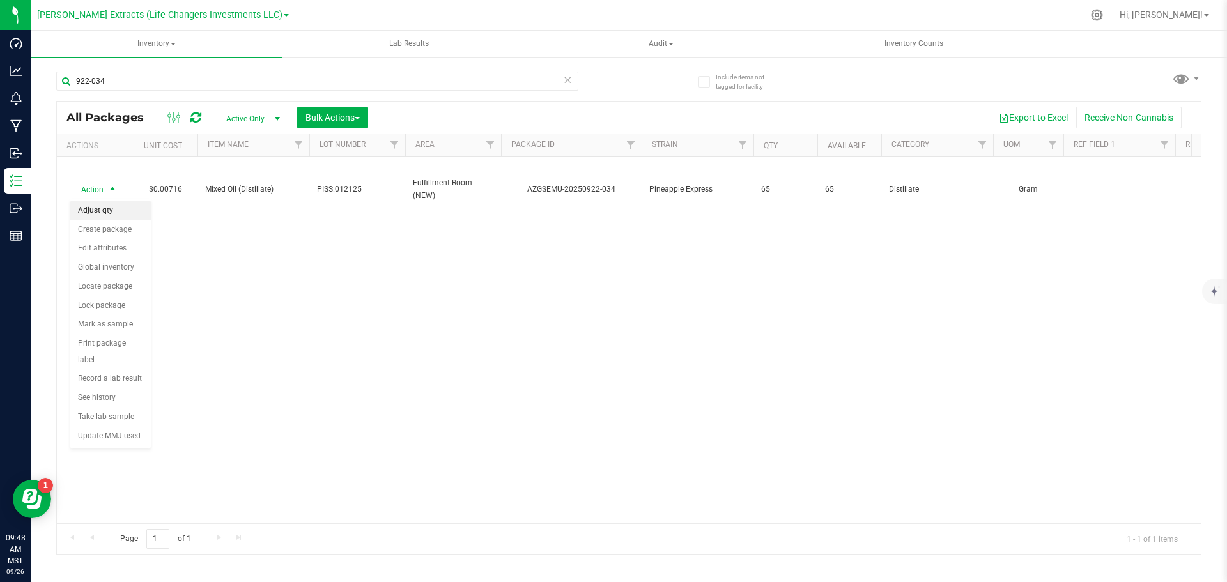
click at [112, 216] on li "Adjust qty" at bounding box center [110, 210] width 80 height 19
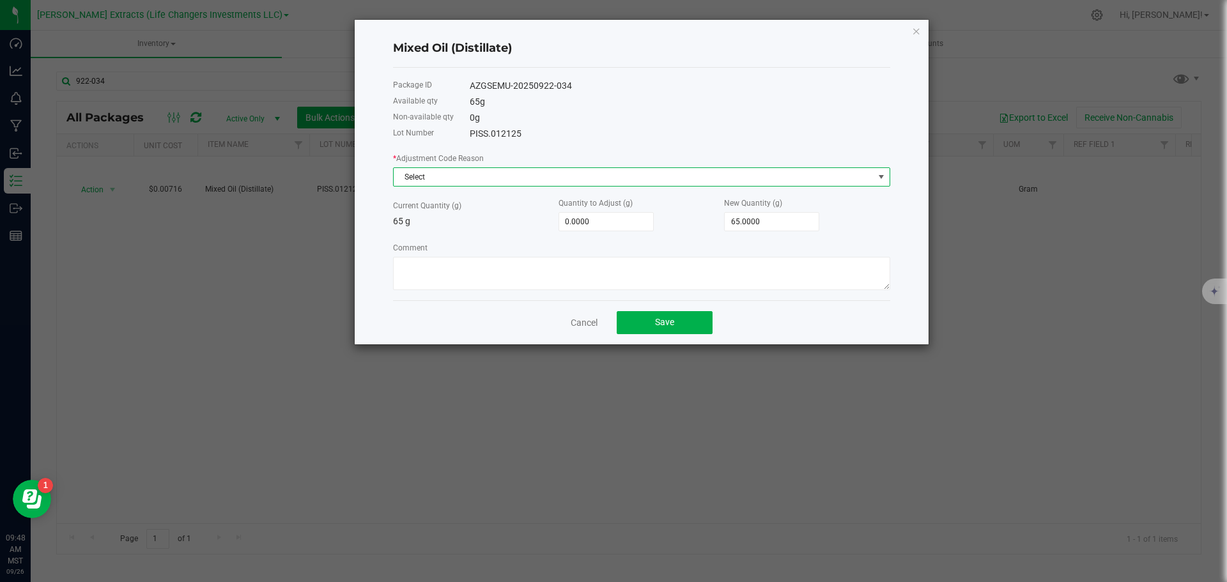
click at [404, 181] on span "Select" at bounding box center [634, 177] width 480 height 18
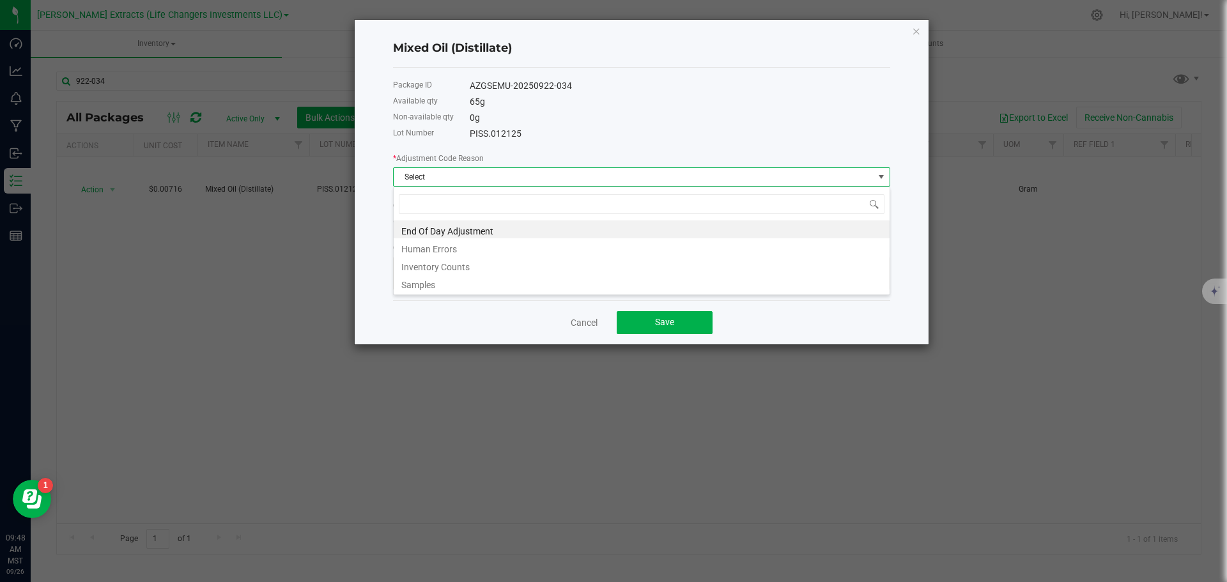
scroll to position [19, 497]
click at [434, 229] on li "End Of Day Adjustment" at bounding box center [642, 229] width 496 height 18
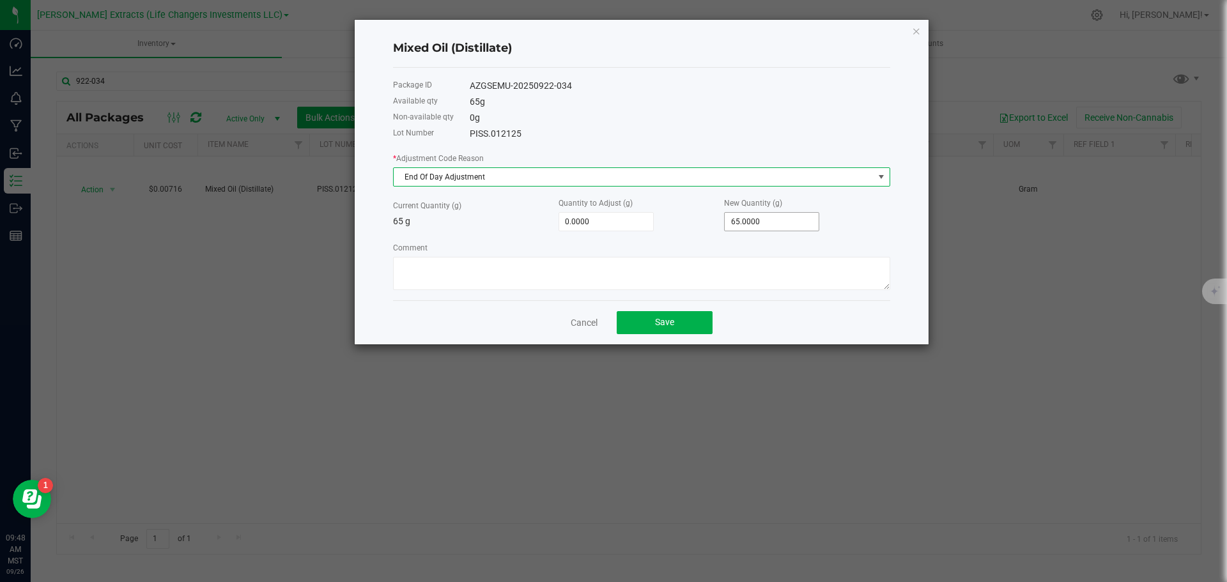
type input "65"
click at [760, 215] on input "65" at bounding box center [771, 222] width 94 height 18
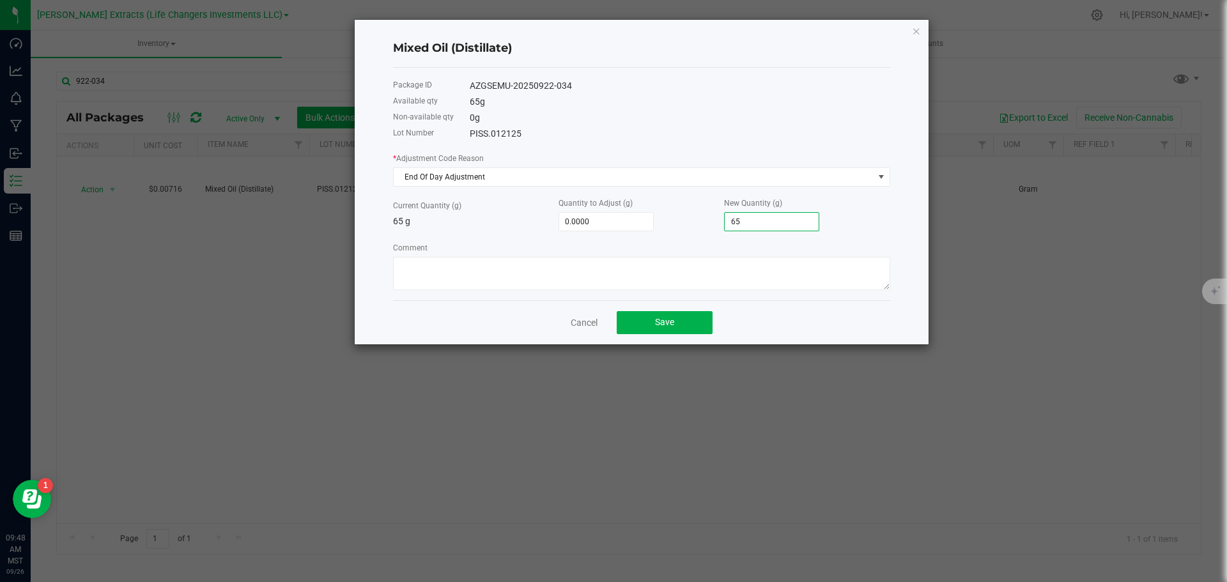
type input "-57.0000"
type input "8"
type input "19.0000"
type input "84.0000"
click at [644, 321] on button "Save" at bounding box center [664, 322] width 96 height 23
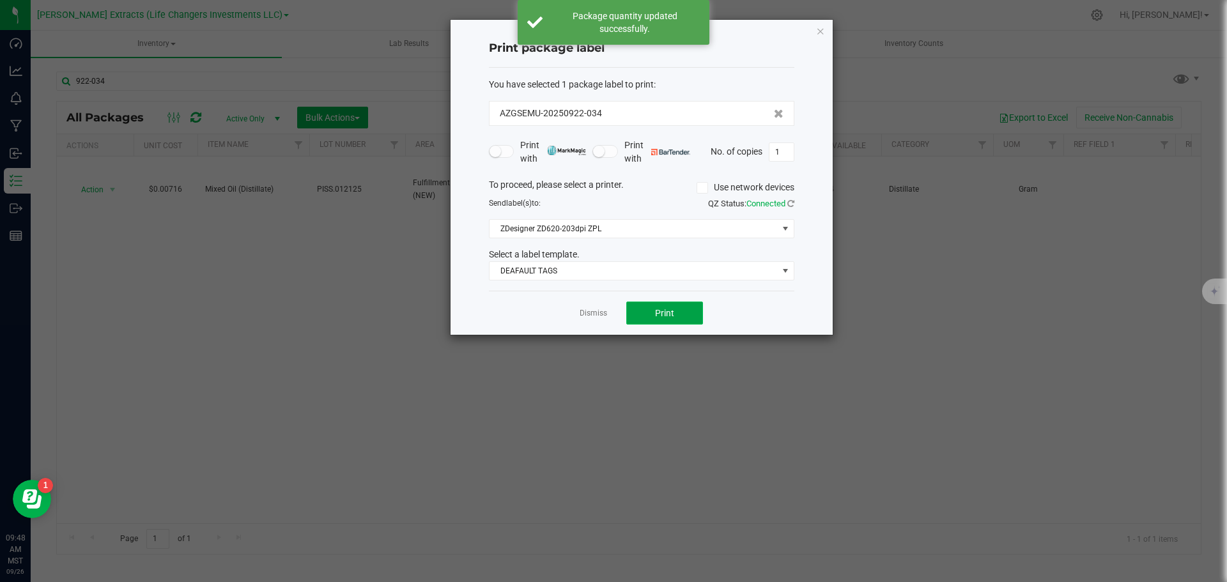
click at [641, 316] on button "Print" at bounding box center [664, 313] width 77 height 23
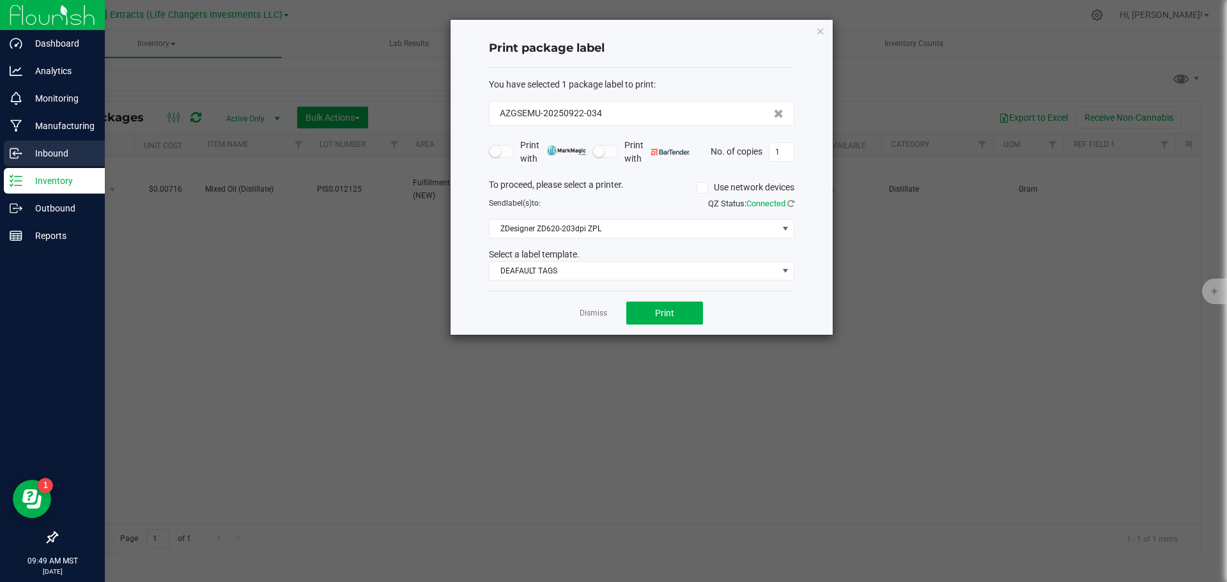
click at [820, 29] on icon "button" at bounding box center [820, 30] width 9 height 15
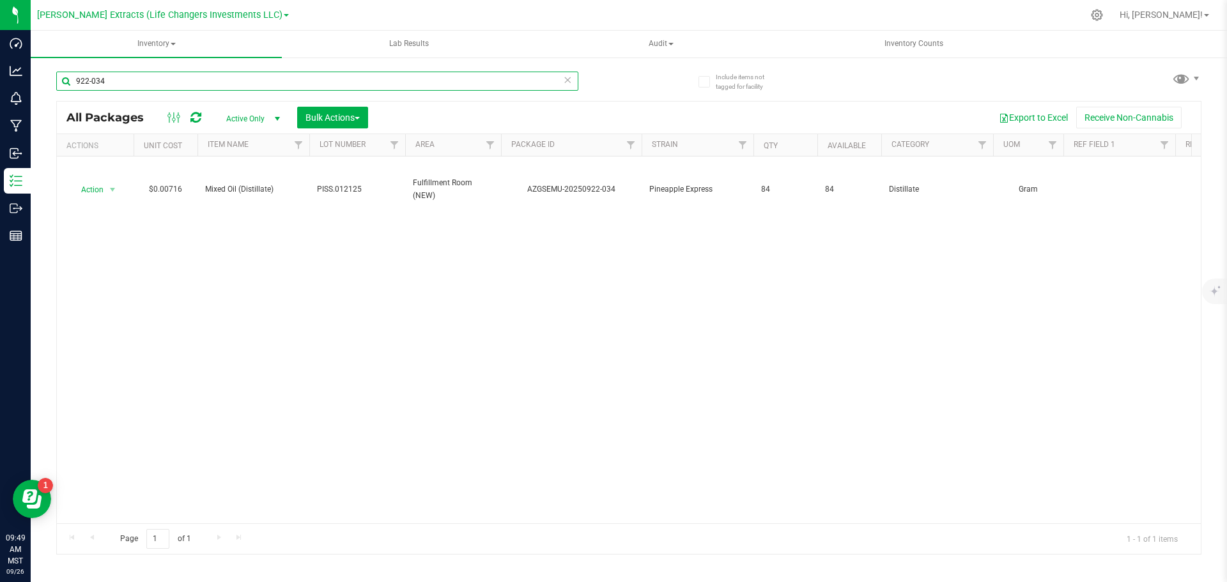
drag, startPoint x: 106, startPoint y: 77, endPoint x: 47, endPoint y: 65, distance: 60.0
click at [47, 65] on div "Include items not tagged for facility 922-034 All Packages Active Only Active O…" at bounding box center [629, 251] width 1196 height 390
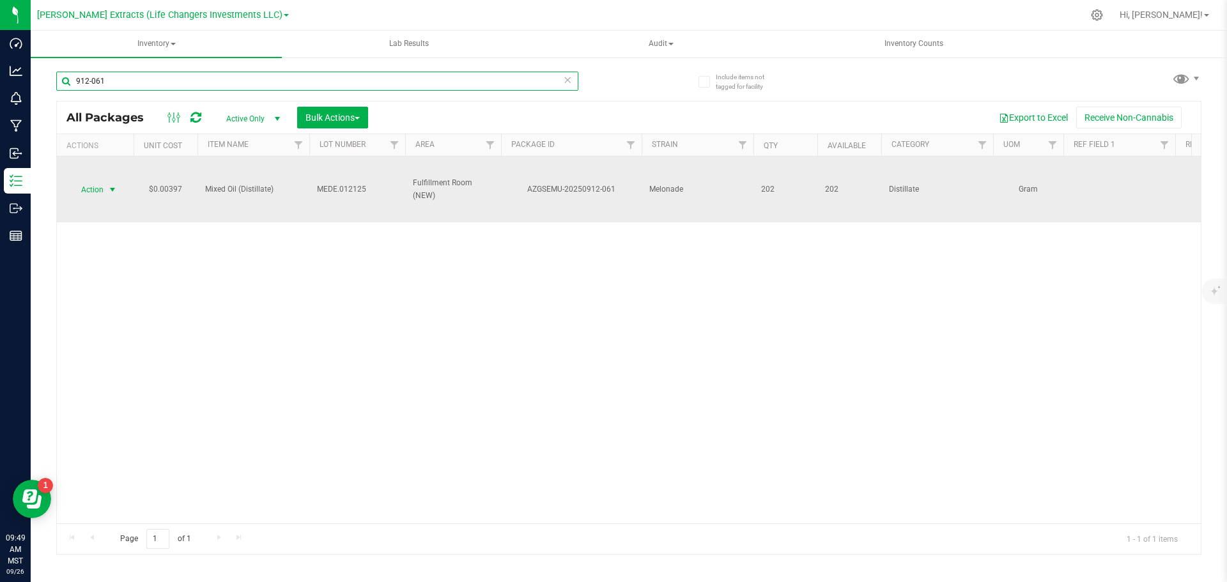
type input "912-061"
click at [103, 188] on span "Action" at bounding box center [87, 190] width 34 height 18
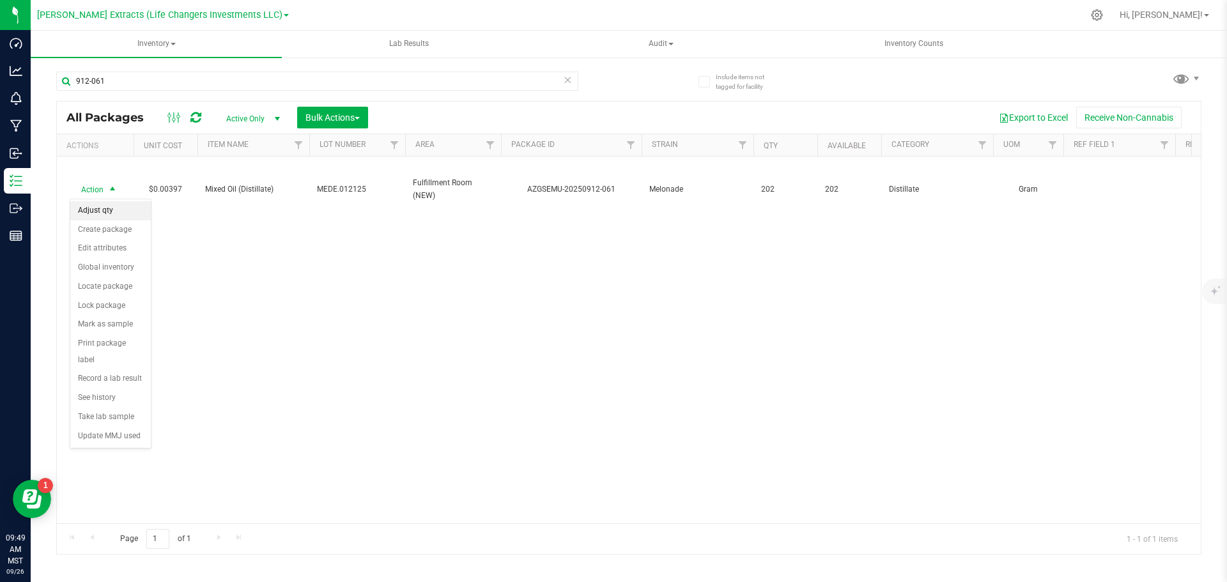
click at [106, 207] on li "Adjust qty" at bounding box center [110, 210] width 80 height 19
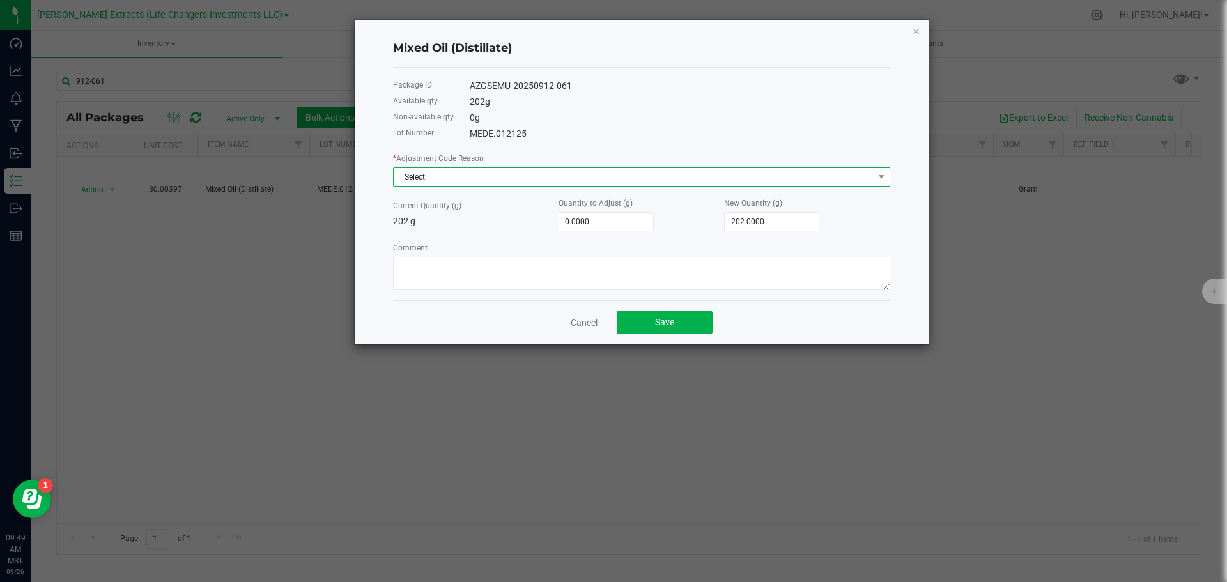
click at [509, 171] on span "Select" at bounding box center [634, 177] width 480 height 18
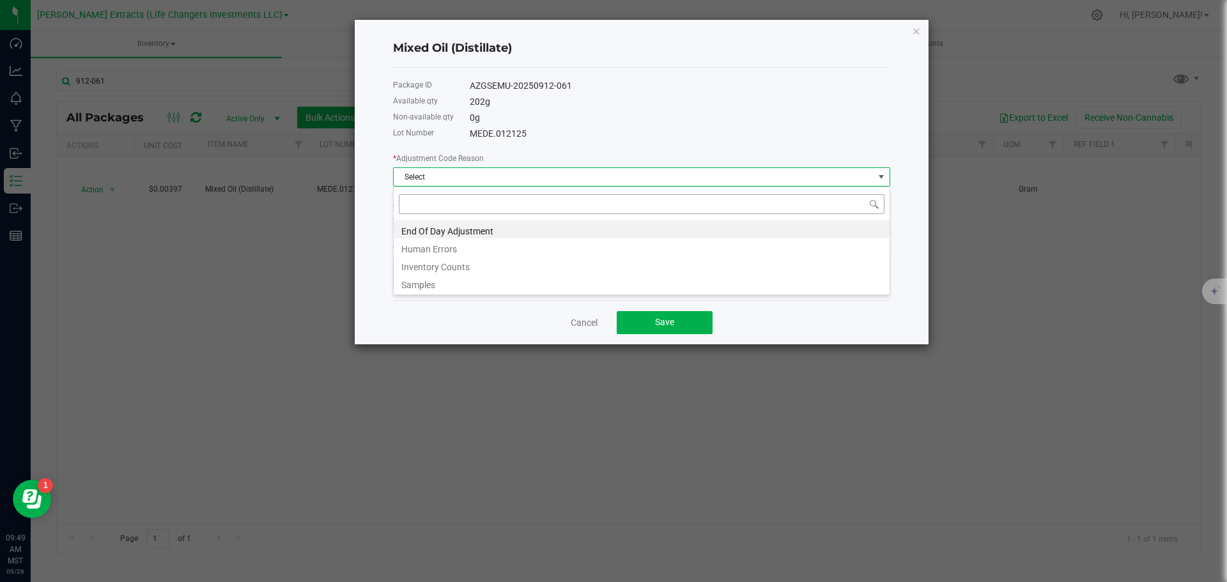
scroll to position [19, 497]
click at [466, 226] on li "End Of Day Adjustment" at bounding box center [642, 229] width 496 height 18
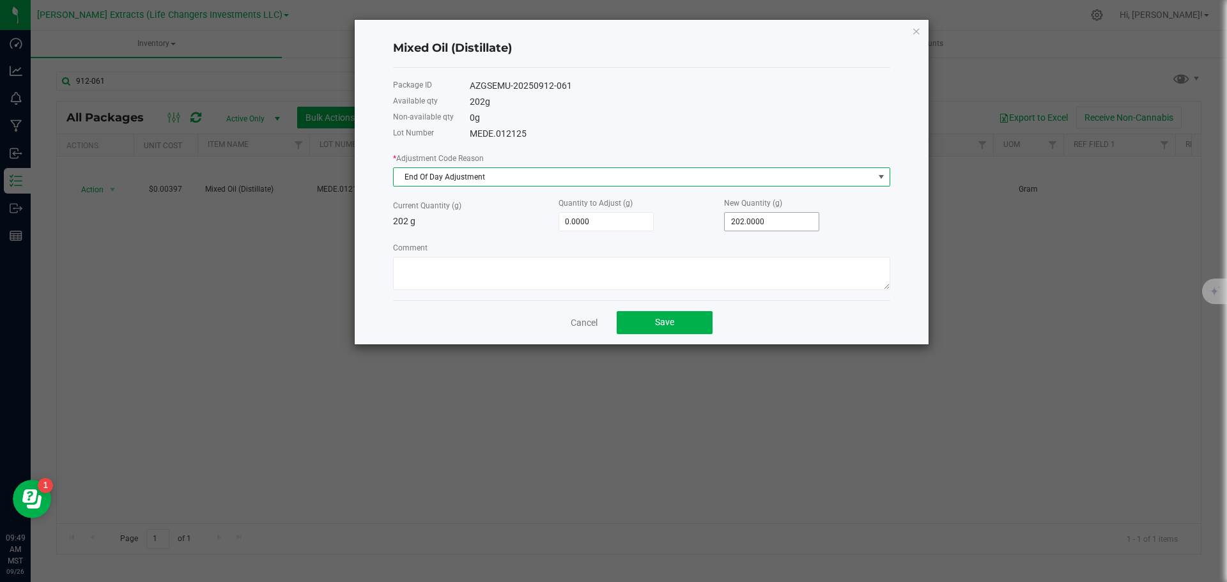
type input "202"
click at [790, 223] on input "202" at bounding box center [771, 222] width 94 height 18
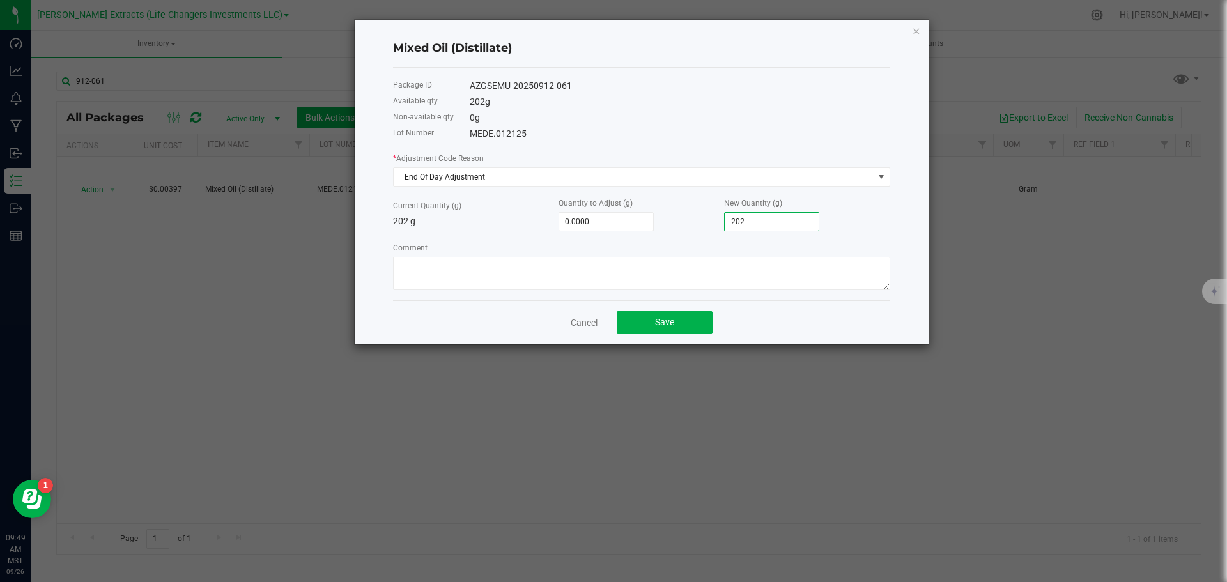
type input "-201.0000"
type input "1"
type input "-184.0000"
type input "18"
type input "-21.0000"
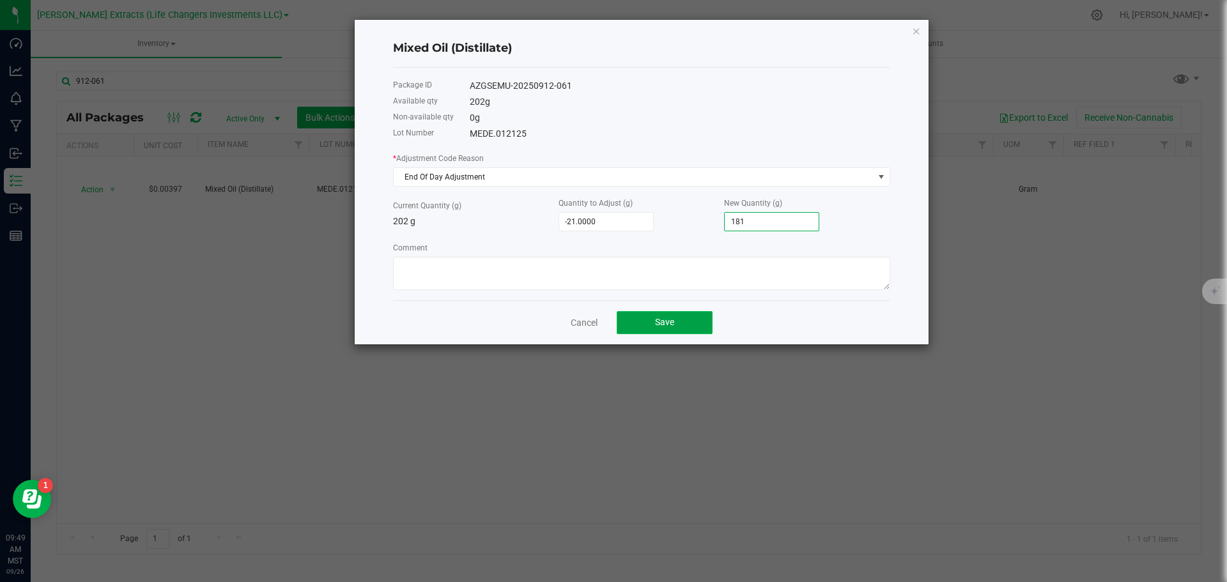
type input "181.0000"
click at [691, 316] on button "Save" at bounding box center [664, 322] width 96 height 23
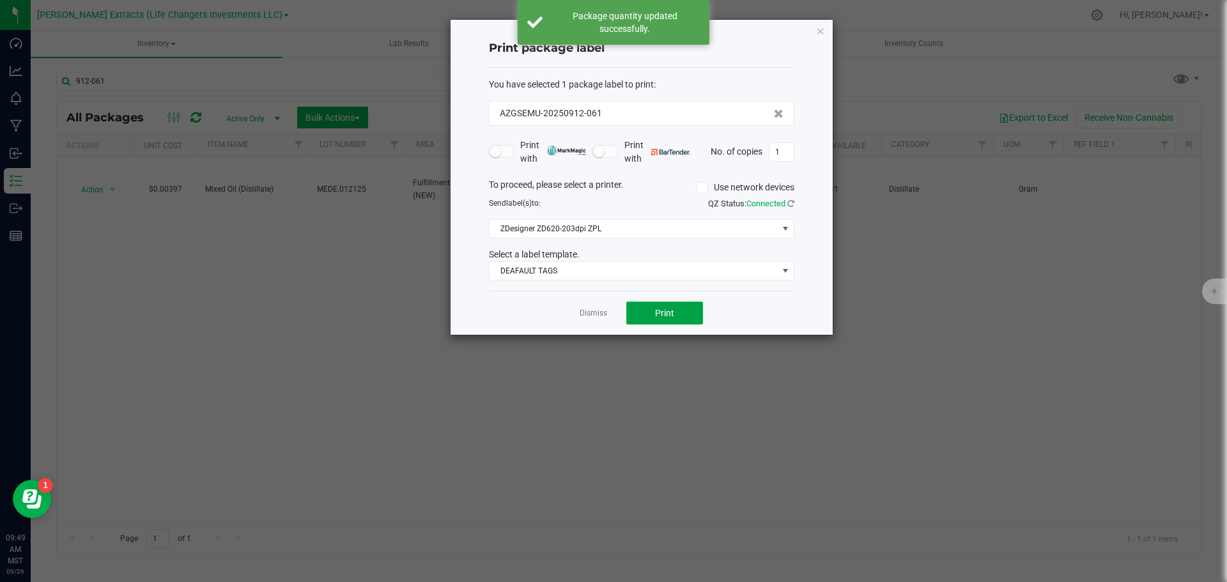
click at [688, 317] on button "Print" at bounding box center [664, 313] width 77 height 23
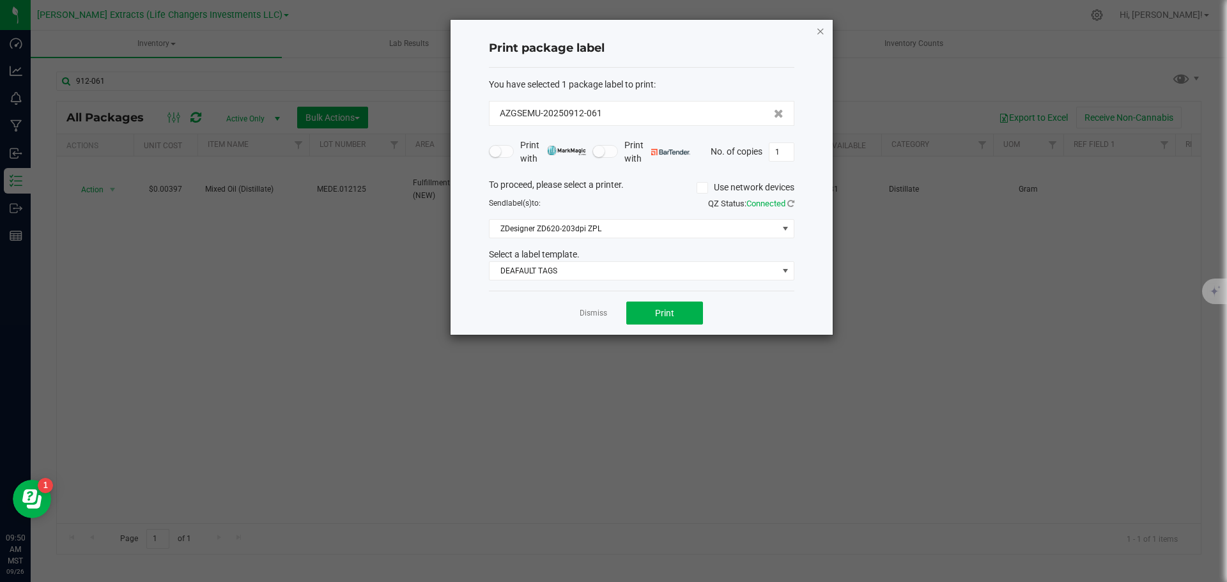
click at [821, 30] on icon "button" at bounding box center [820, 30] width 9 height 15
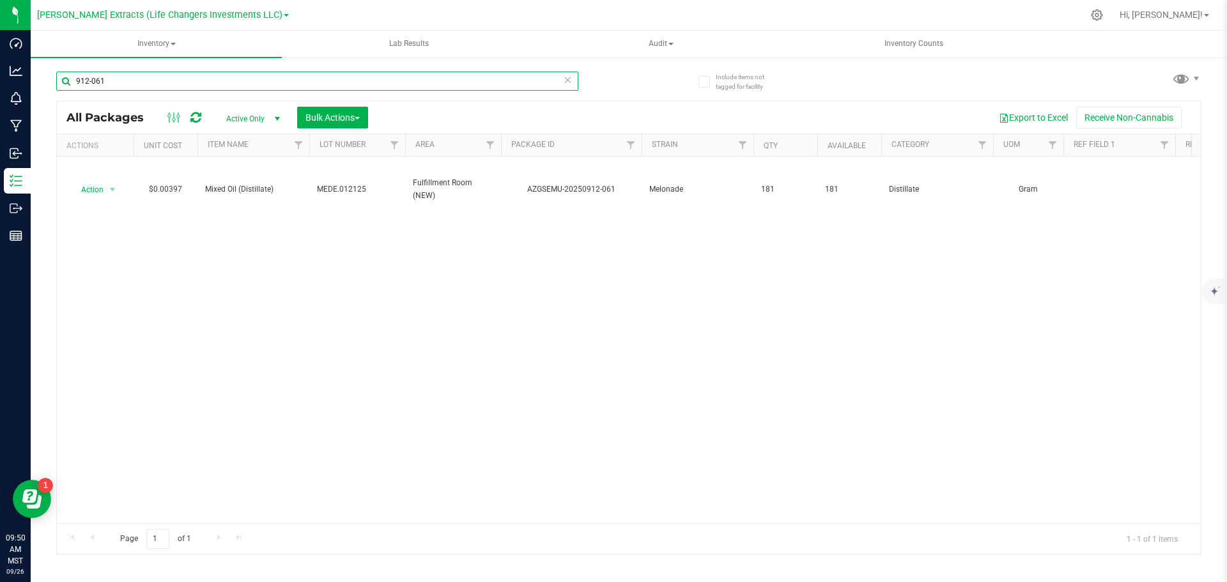
drag, startPoint x: 80, startPoint y: 80, endPoint x: 233, endPoint y: 92, distance: 153.8
click at [226, 86] on input "912-061" at bounding box center [317, 81] width 522 height 19
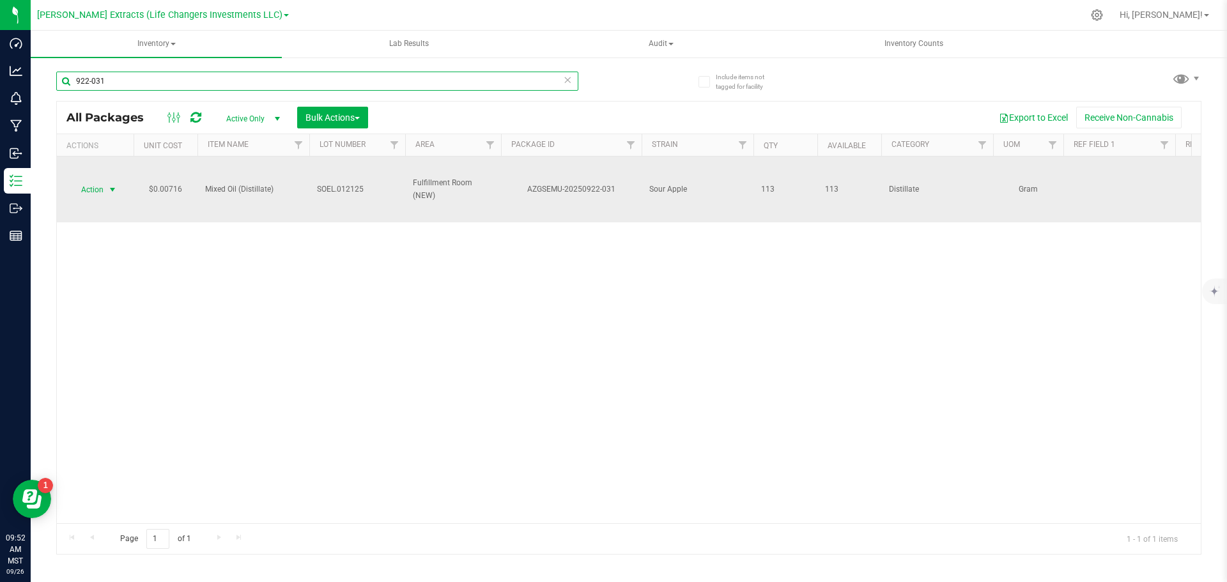
type input "922-031"
click at [92, 192] on span "Action" at bounding box center [87, 190] width 34 height 18
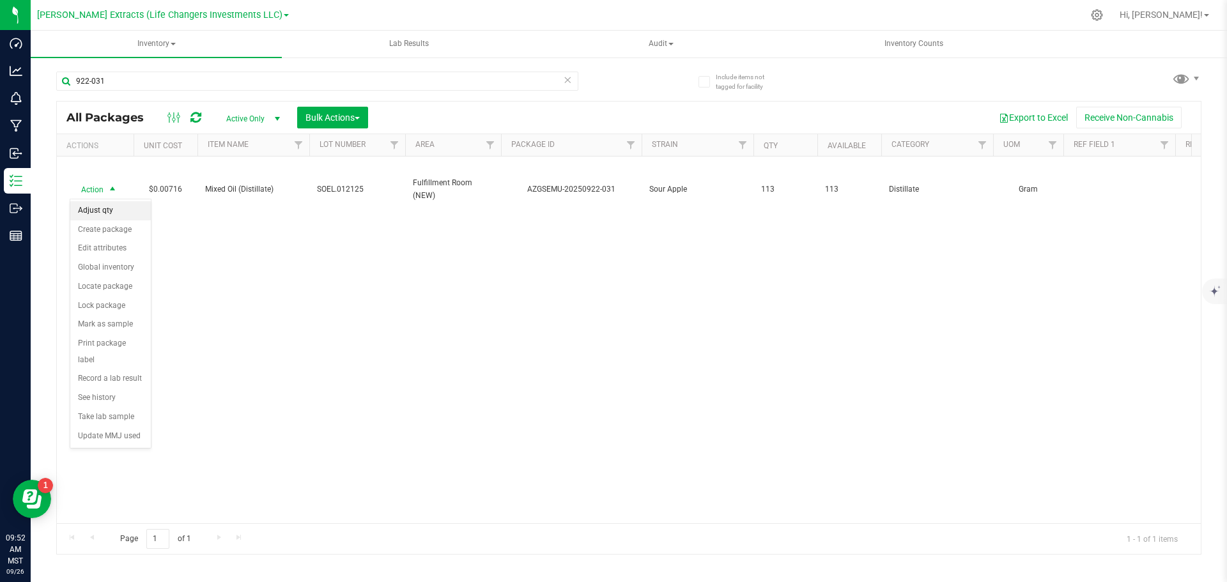
click at [113, 210] on li "Adjust qty" at bounding box center [110, 210] width 80 height 19
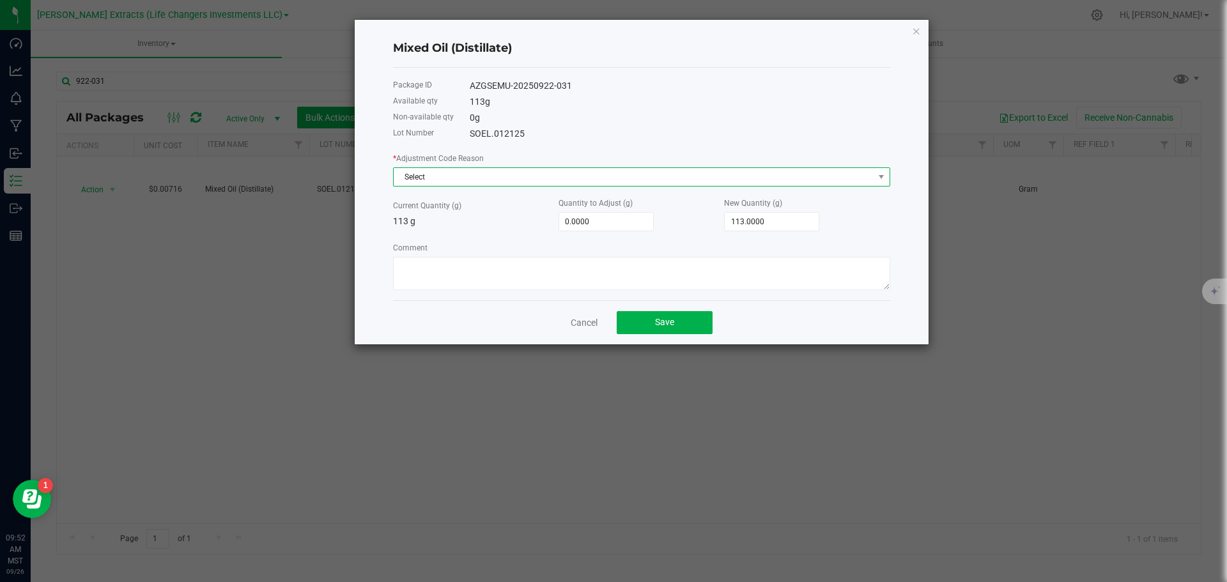
click at [395, 181] on span "Select" at bounding box center [634, 177] width 480 height 18
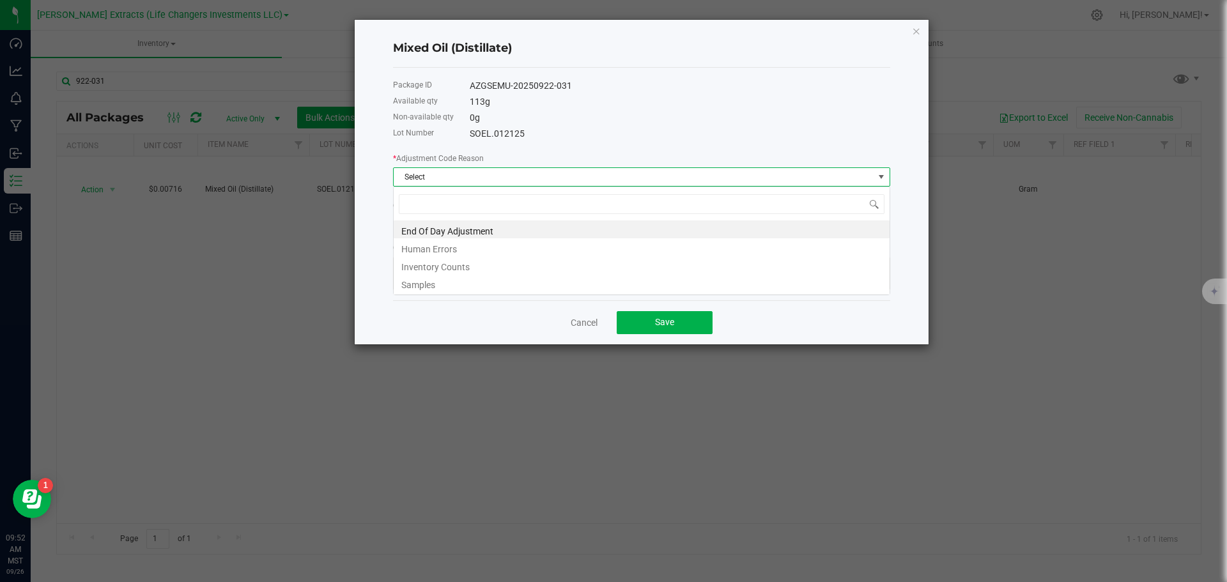
scroll to position [19, 497]
click at [429, 226] on li "End Of Day Adjustment" at bounding box center [642, 229] width 496 height 18
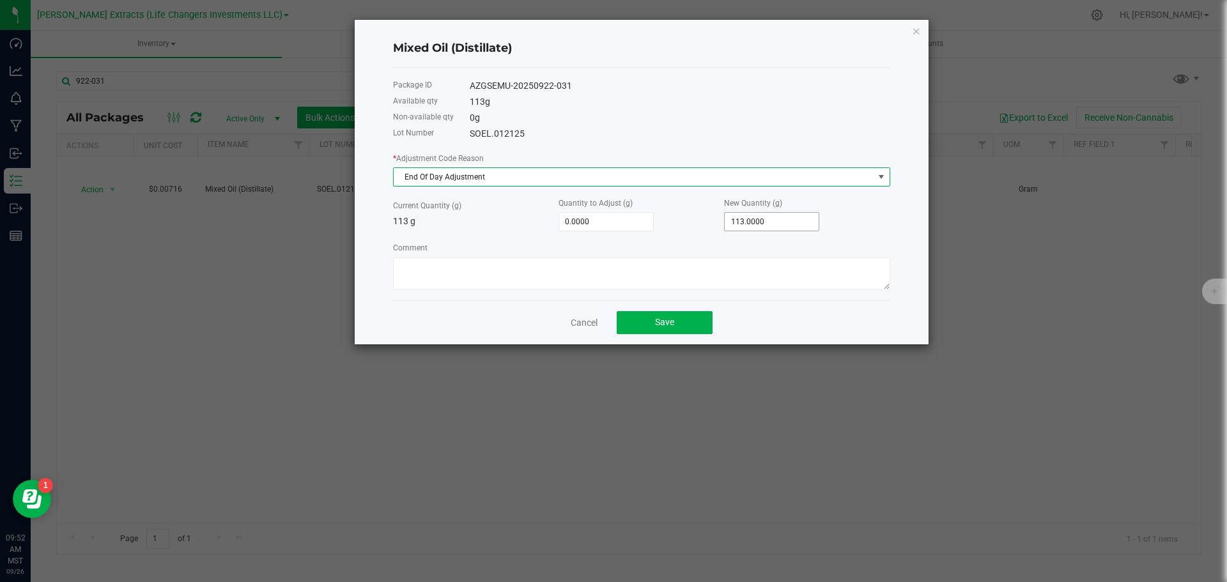
type input "113"
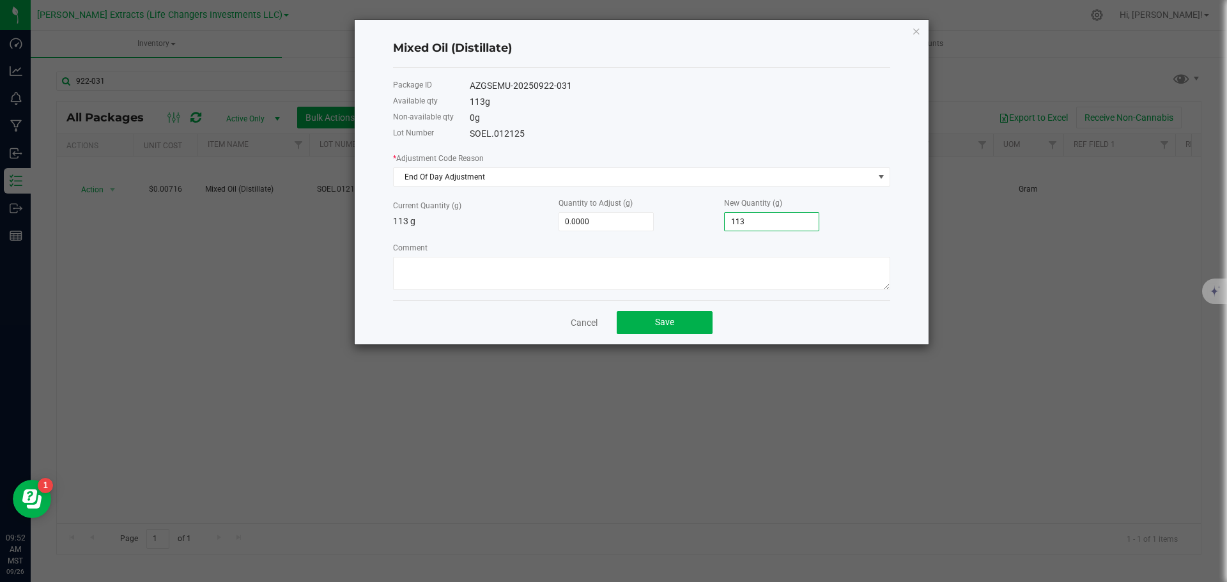
type input "-112.0000"
type input "1"
type input "-103.0000"
type input "10"
type input "-10.0000"
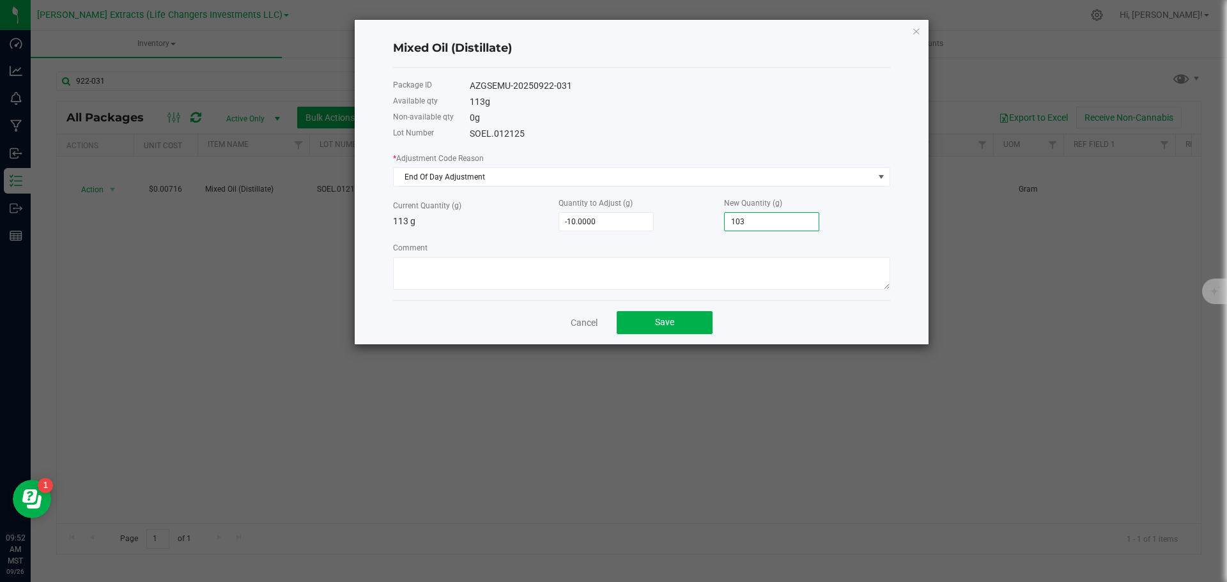
type input "103."
type input "-9.5000"
type input "103.5000"
click at [654, 315] on button "Save" at bounding box center [664, 322] width 96 height 23
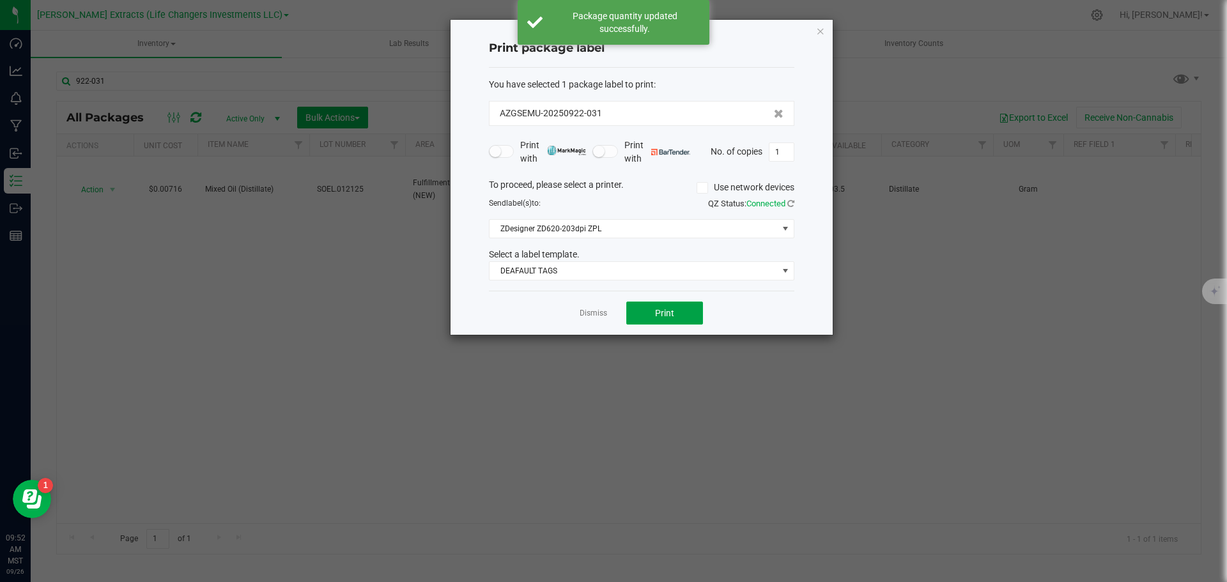
click at [654, 315] on button "Print" at bounding box center [664, 313] width 77 height 23
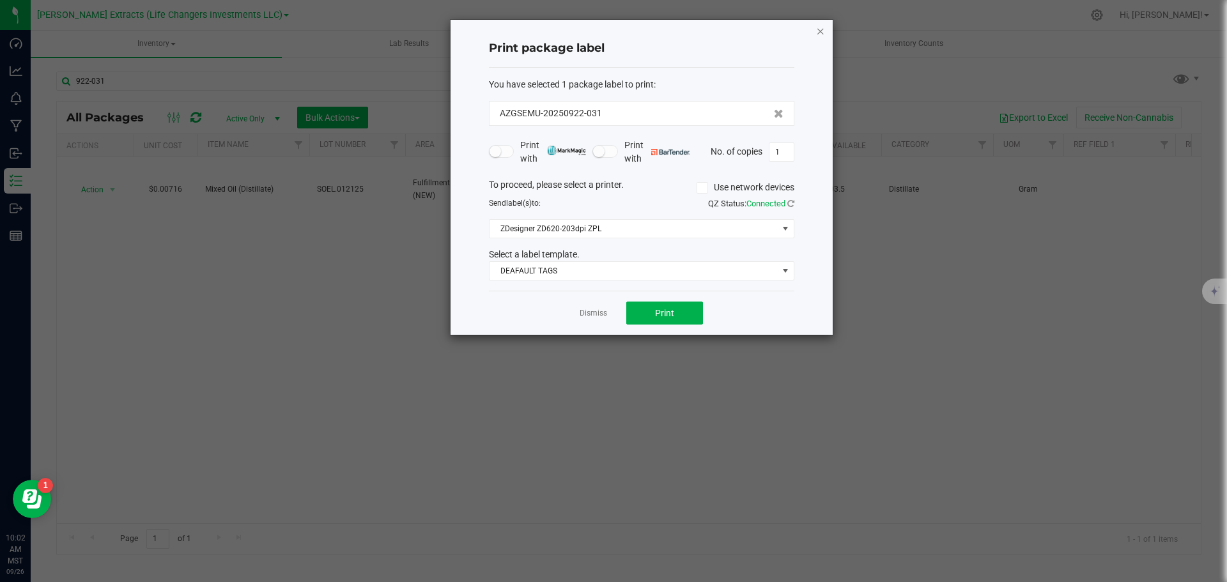
click at [819, 30] on icon "button" at bounding box center [820, 30] width 9 height 15
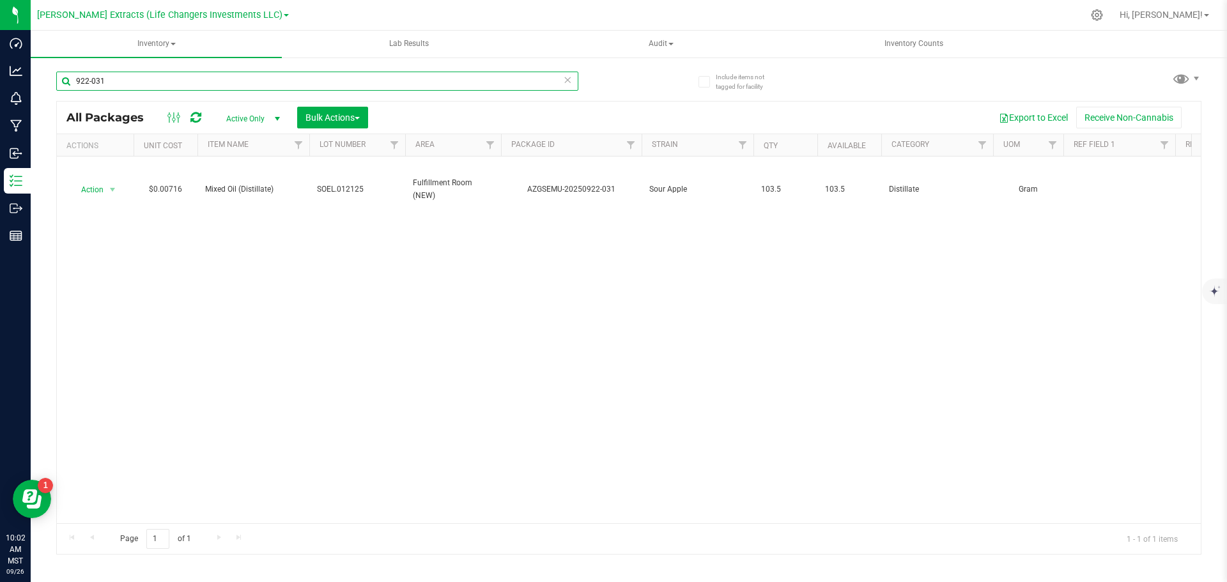
drag, startPoint x: 107, startPoint y: 84, endPoint x: 59, endPoint y: 79, distance: 48.8
click at [60, 80] on input "922-031" at bounding box center [317, 81] width 522 height 19
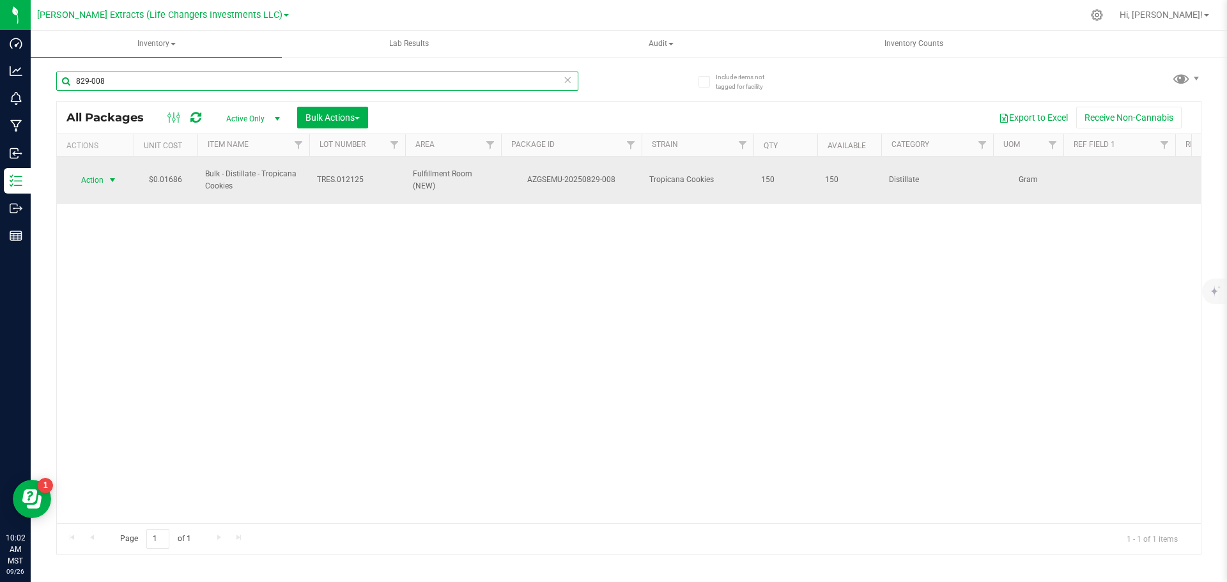
type input "829-008"
click at [96, 171] on span "Action" at bounding box center [87, 180] width 34 height 18
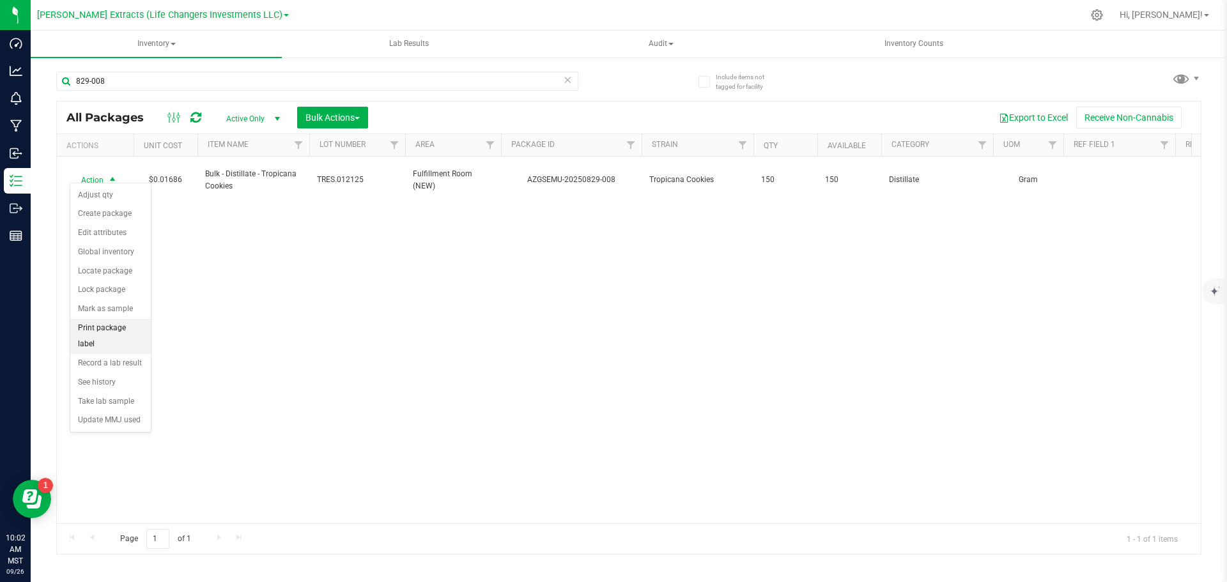
click at [98, 322] on li "Print package label" at bounding box center [110, 336] width 80 height 35
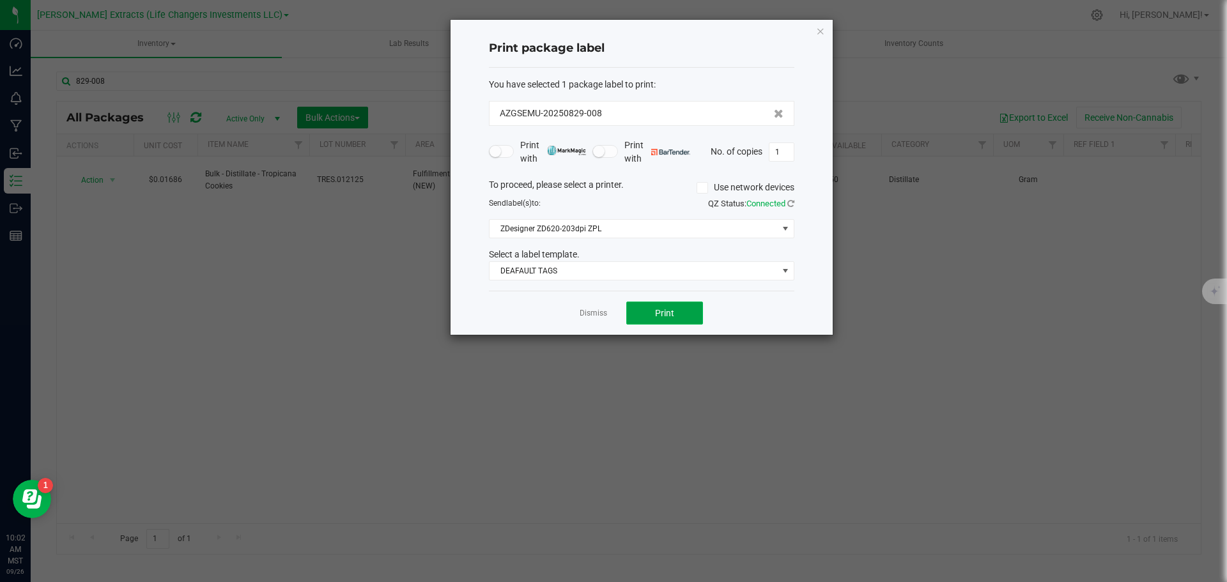
click at [645, 321] on button "Print" at bounding box center [664, 313] width 77 height 23
click at [820, 30] on icon "button" at bounding box center [820, 30] width 9 height 15
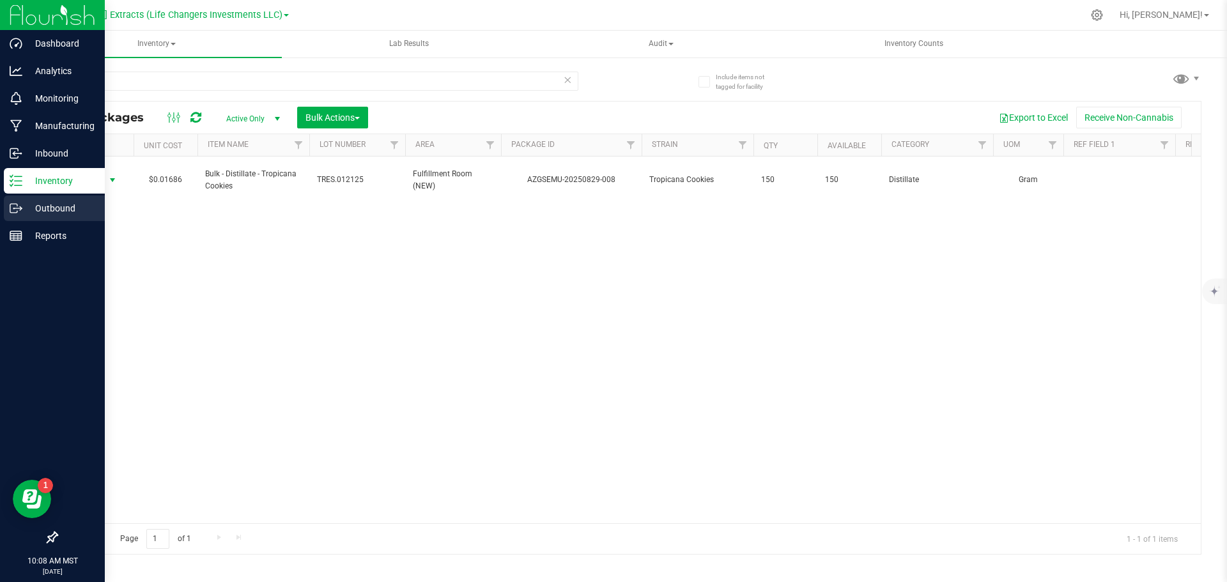
click at [43, 203] on p "Outbound" at bounding box center [60, 208] width 77 height 15
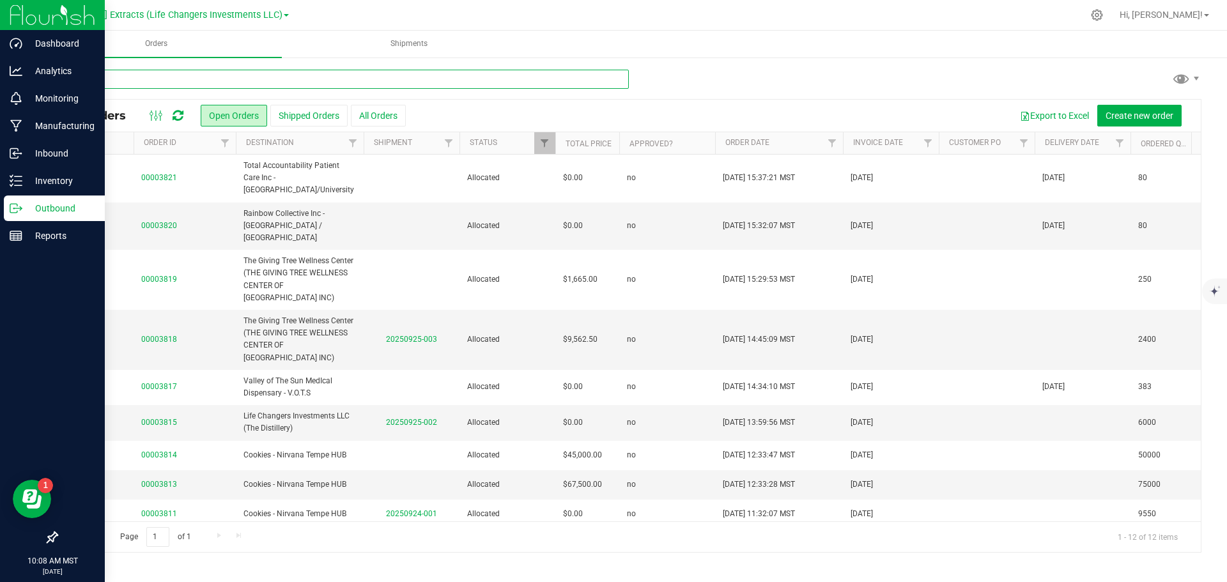
click at [145, 78] on input "text" at bounding box center [342, 79] width 572 height 19
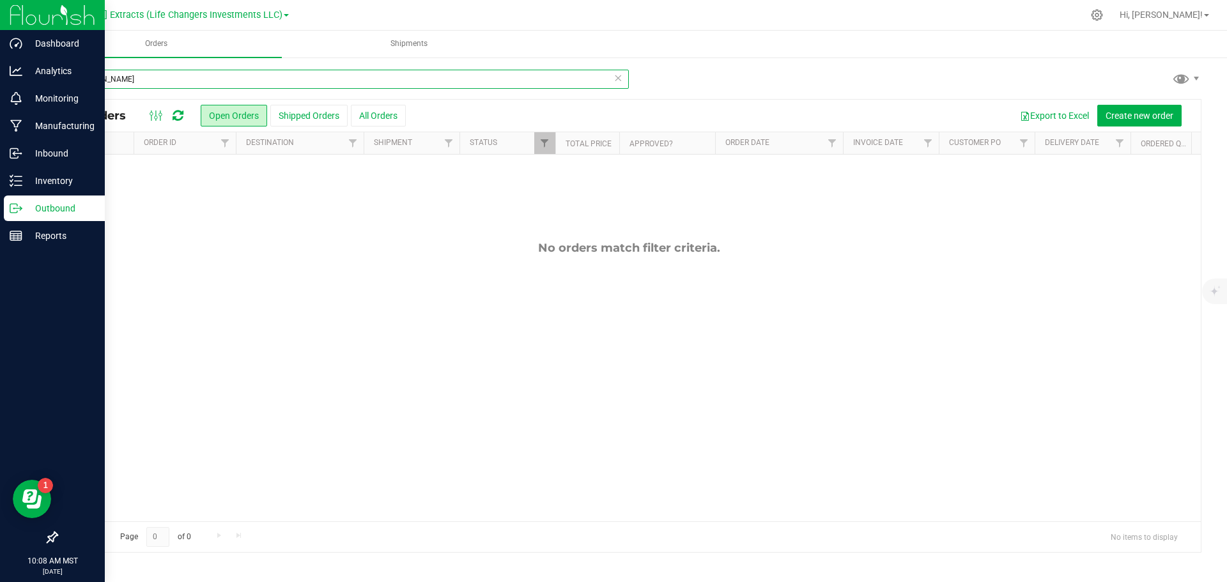
click at [141, 82] on input "souther" at bounding box center [342, 79] width 572 height 19
type input "southern"
click at [385, 116] on button "All Orders" at bounding box center [378, 116] width 55 height 22
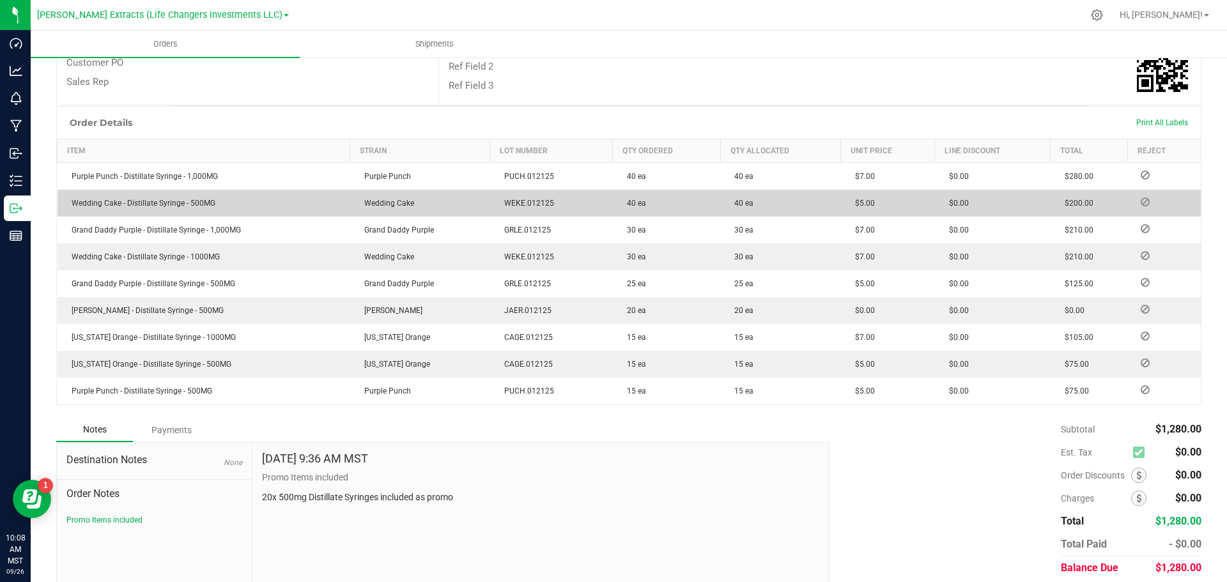
scroll to position [256, 0]
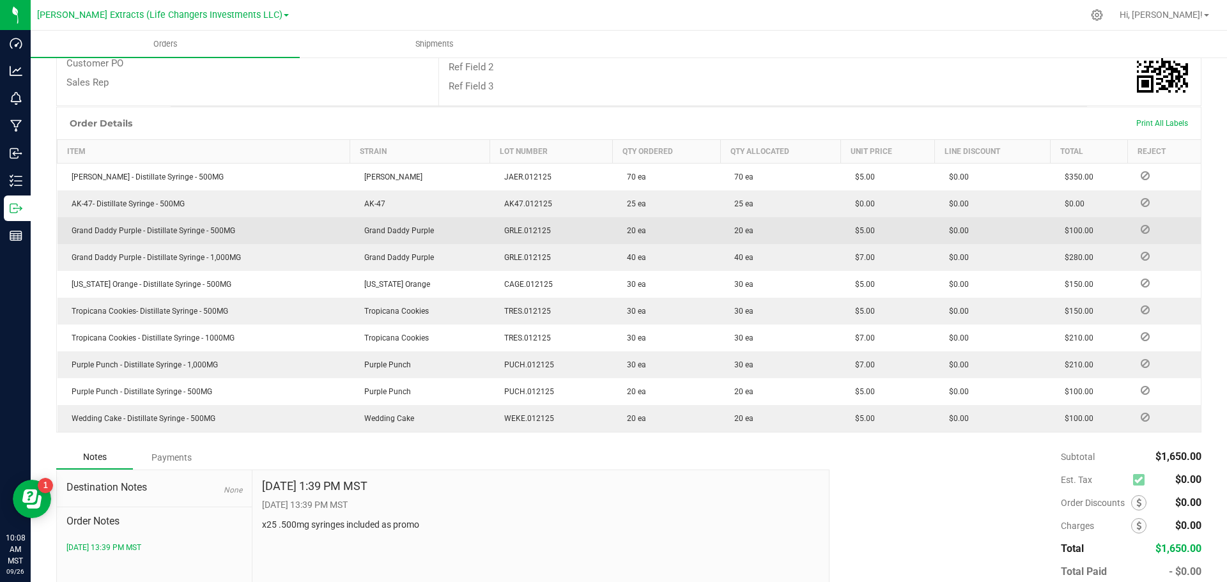
scroll to position [256, 0]
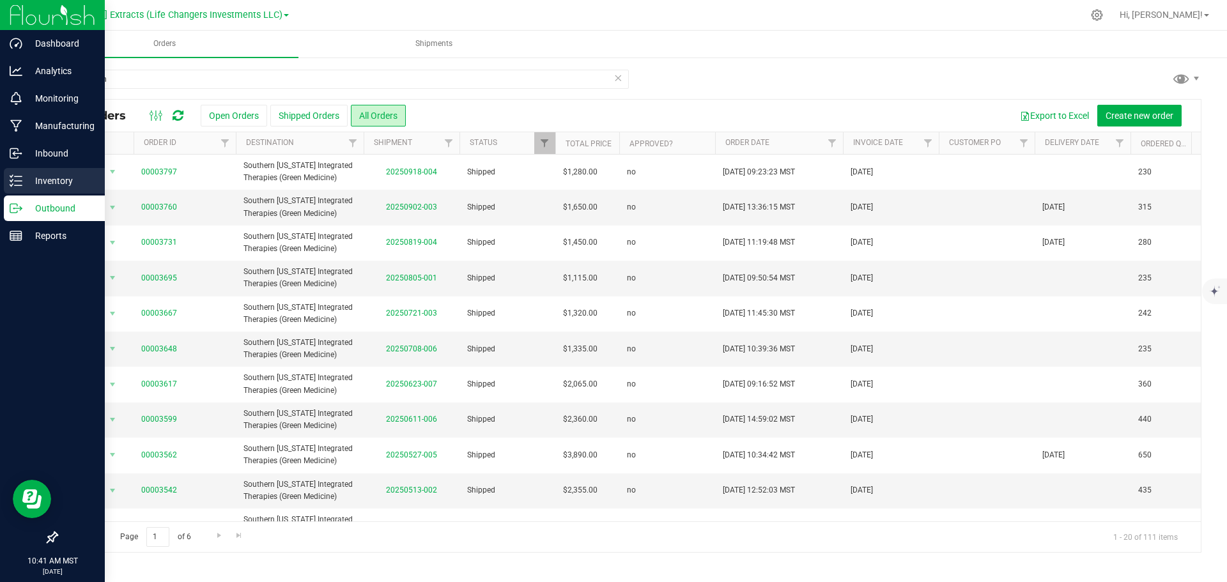
click at [28, 182] on p "Inventory" at bounding box center [60, 180] width 77 height 15
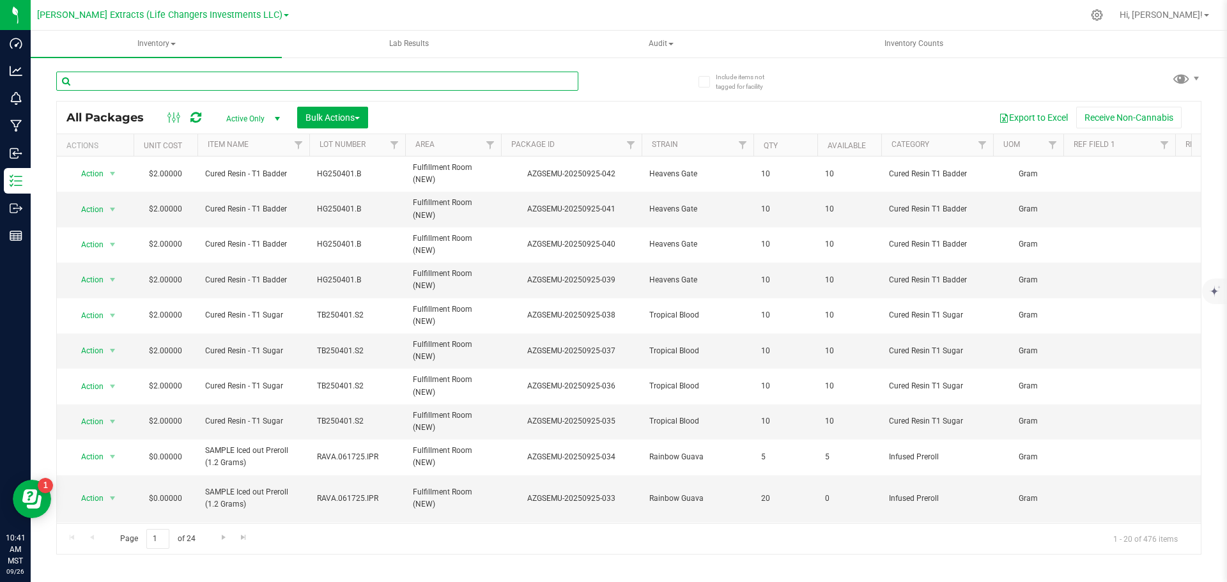
click at [203, 86] on input "text" at bounding box center [317, 81] width 522 height 19
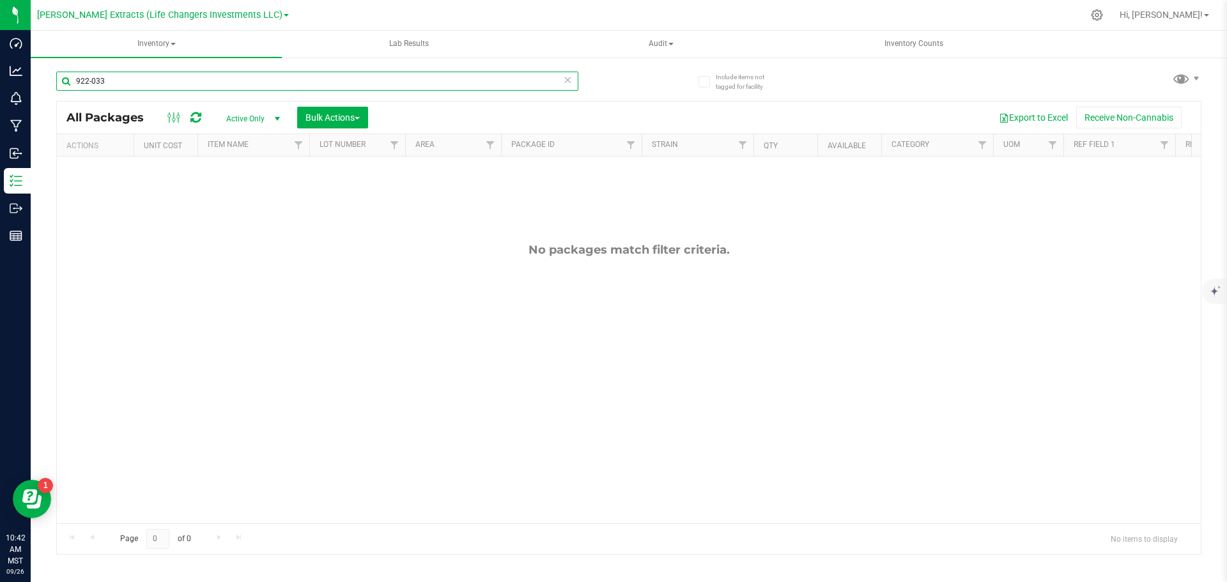
type input "922-033"
click at [242, 114] on span "Active Only" at bounding box center [250, 119] width 70 height 18
click at [233, 191] on li "All" at bounding box center [249, 196] width 69 height 19
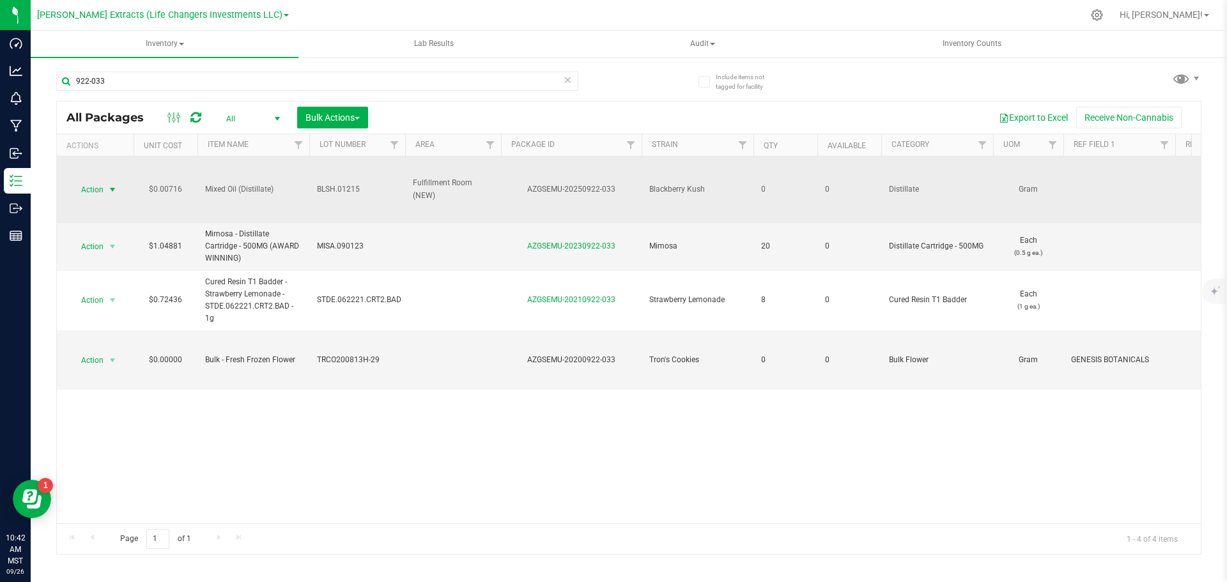
click at [89, 190] on span "Action" at bounding box center [87, 190] width 34 height 18
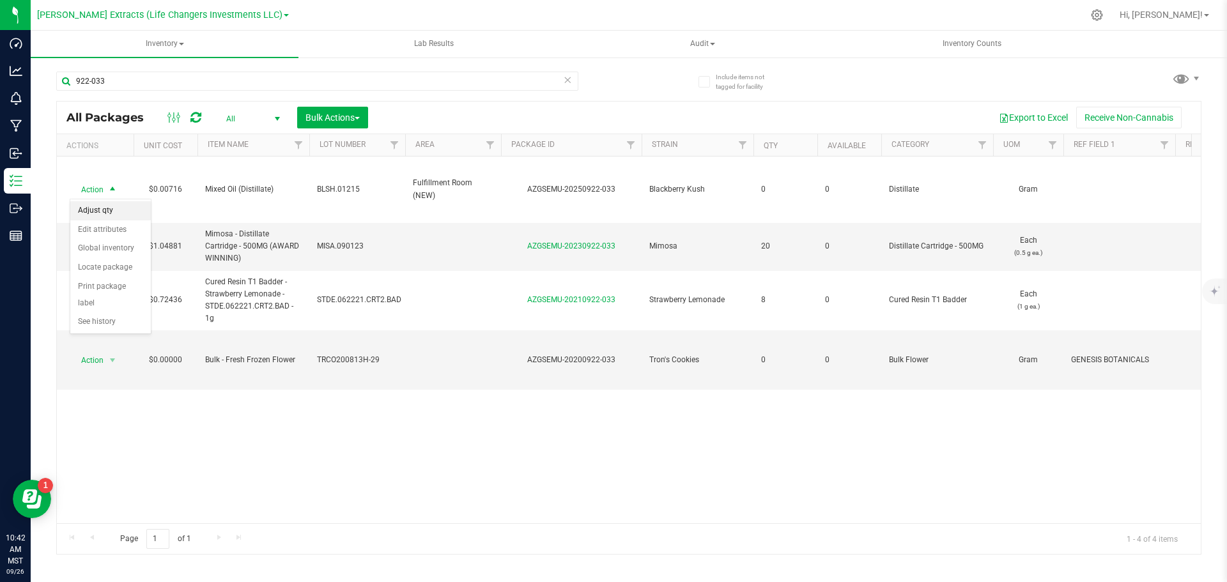
click at [103, 211] on li "Adjust qty" at bounding box center [110, 210] width 80 height 19
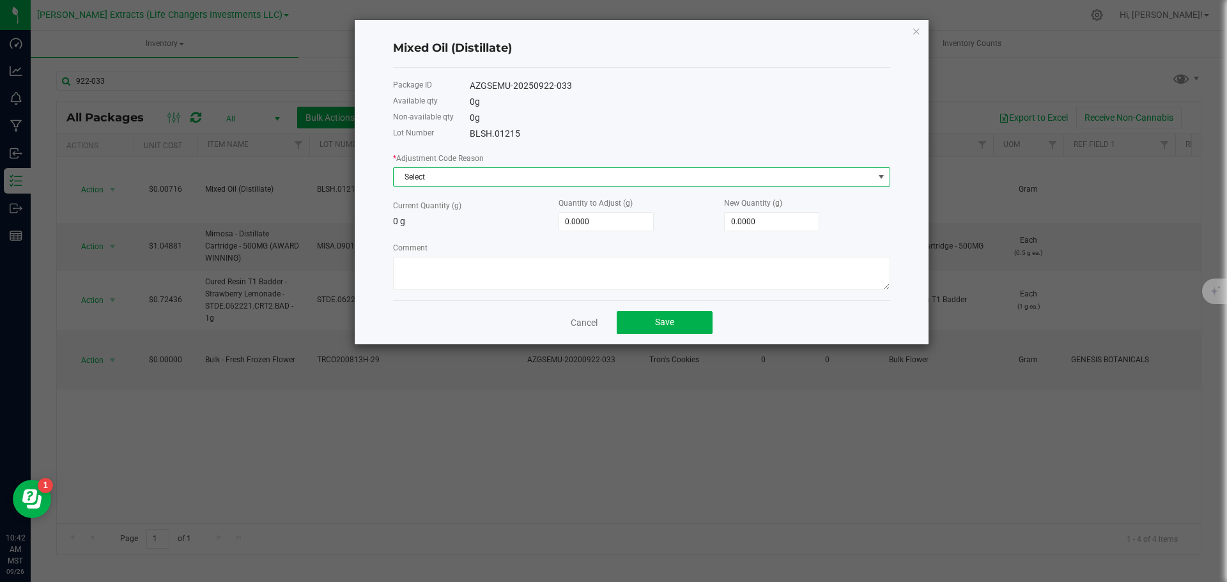
click at [434, 178] on span "Select" at bounding box center [634, 177] width 480 height 18
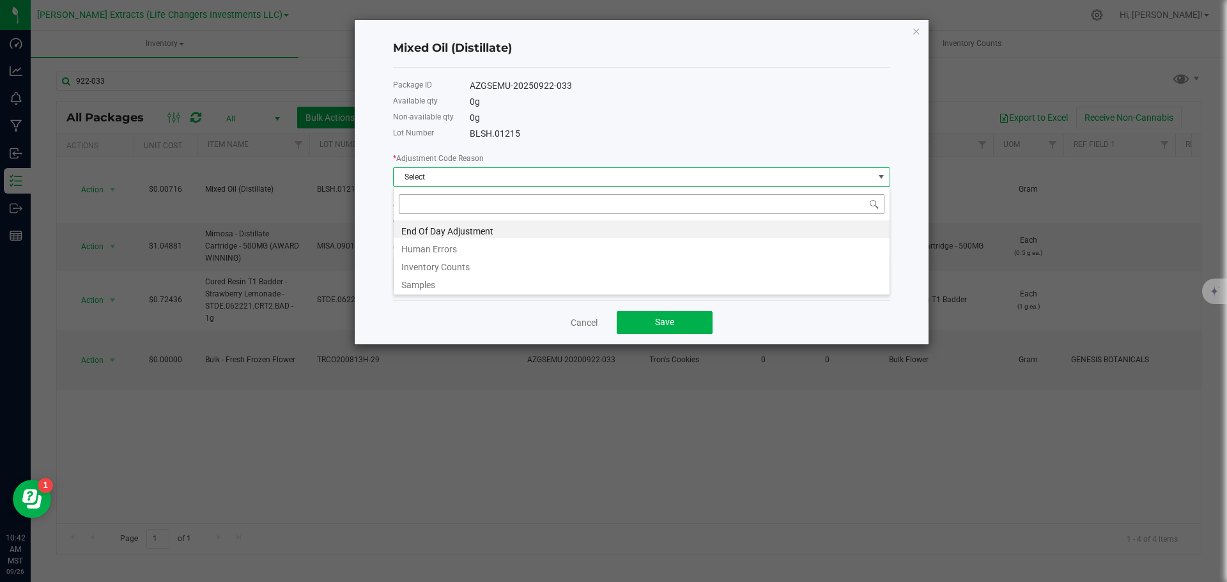
scroll to position [19, 497]
click at [422, 229] on li "End Of Day Adjustment" at bounding box center [642, 229] width 496 height 18
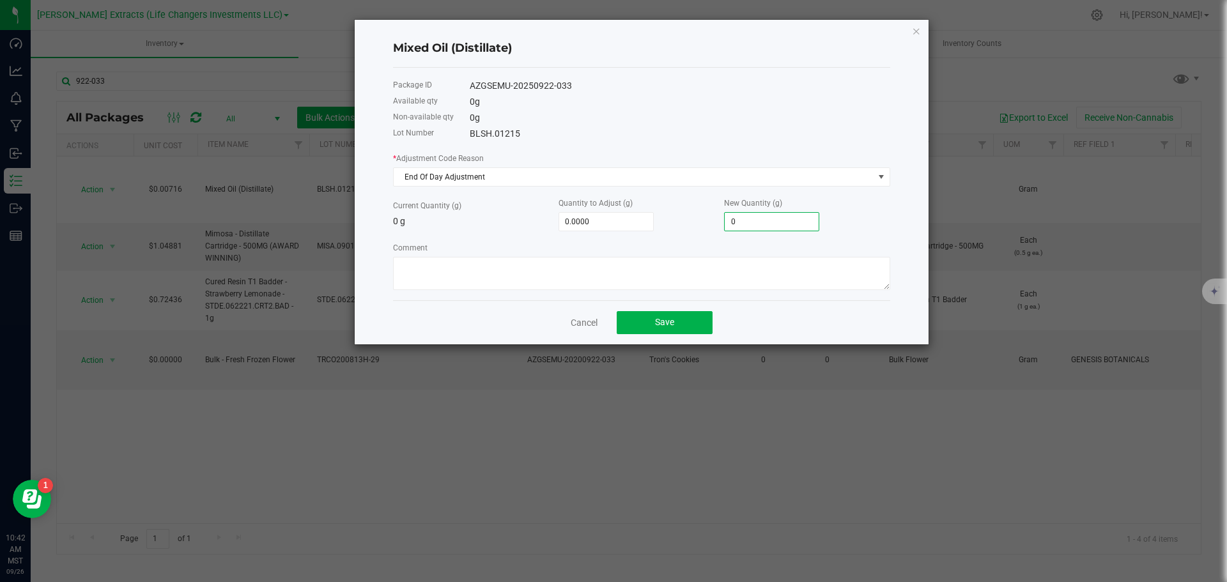
click at [765, 217] on input "0" at bounding box center [771, 222] width 94 height 18
type input "2"
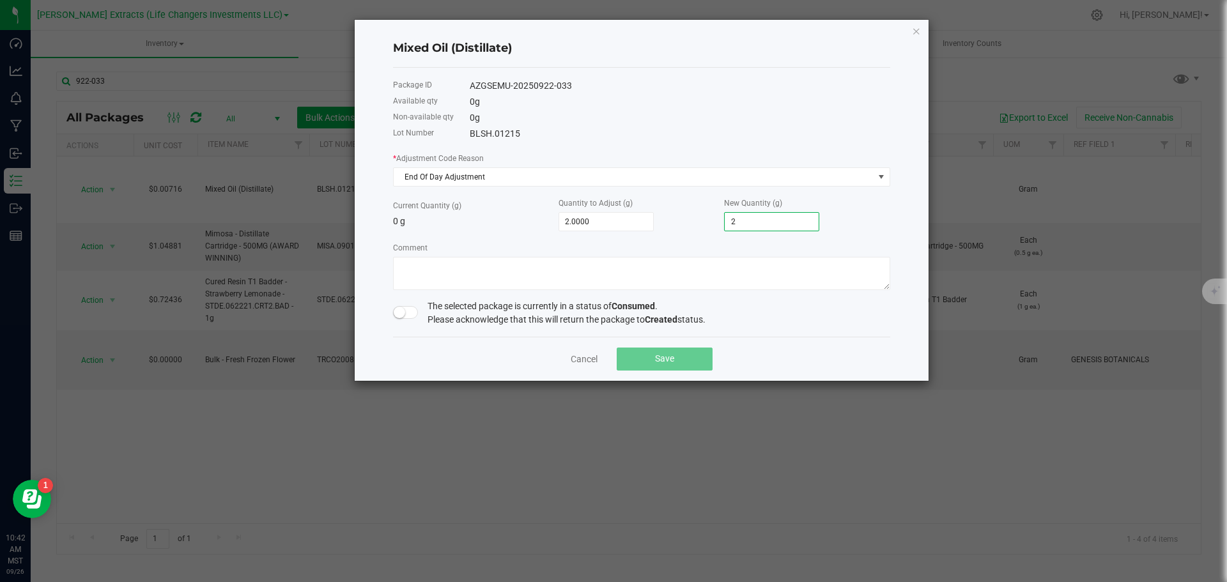
type input "24.0000"
type input "24"
type input "248.0000"
type input "248."
type input "248.5000"
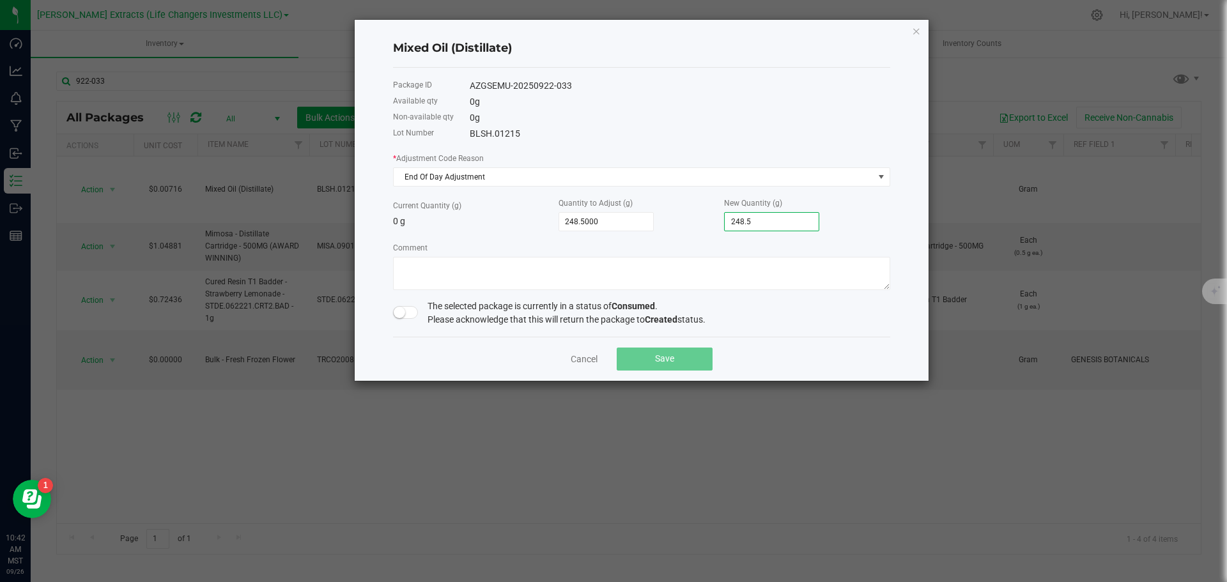
type input "248.5000"
click at [395, 312] on small at bounding box center [399, 312] width 11 height 11
click at [647, 361] on button "Save" at bounding box center [664, 359] width 96 height 23
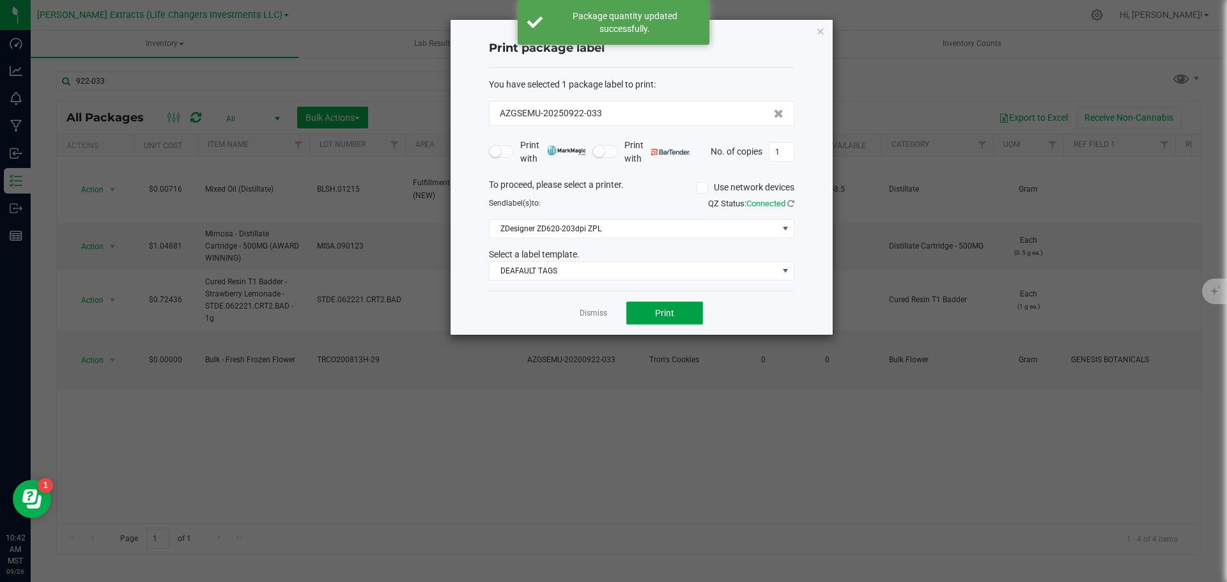
click at [675, 316] on button "Print" at bounding box center [664, 313] width 77 height 23
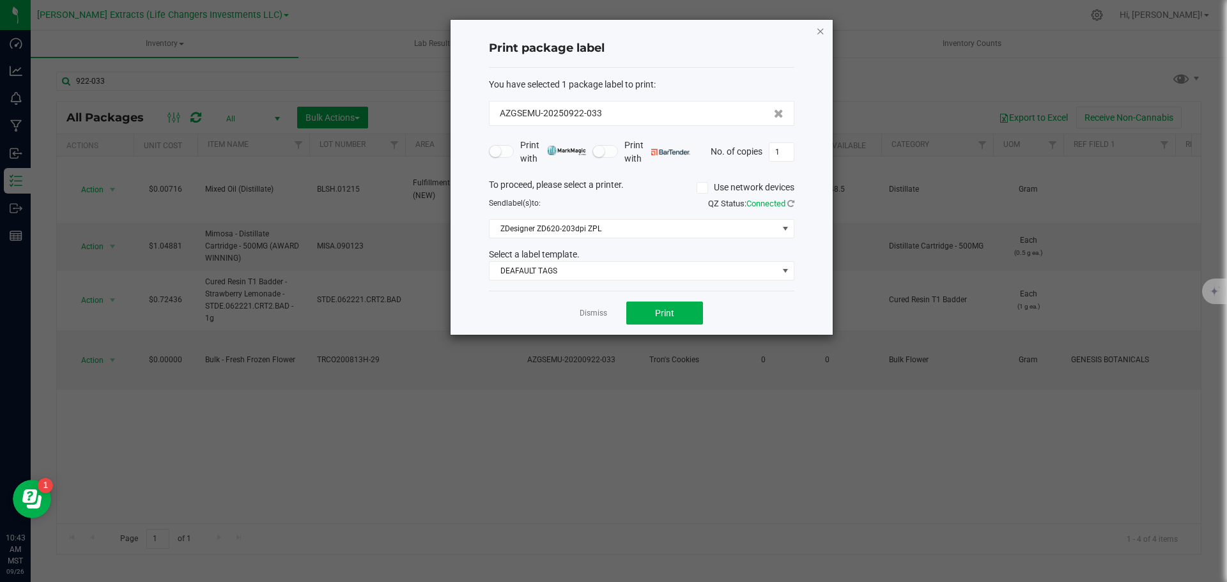
click at [821, 31] on icon "button" at bounding box center [820, 30] width 9 height 15
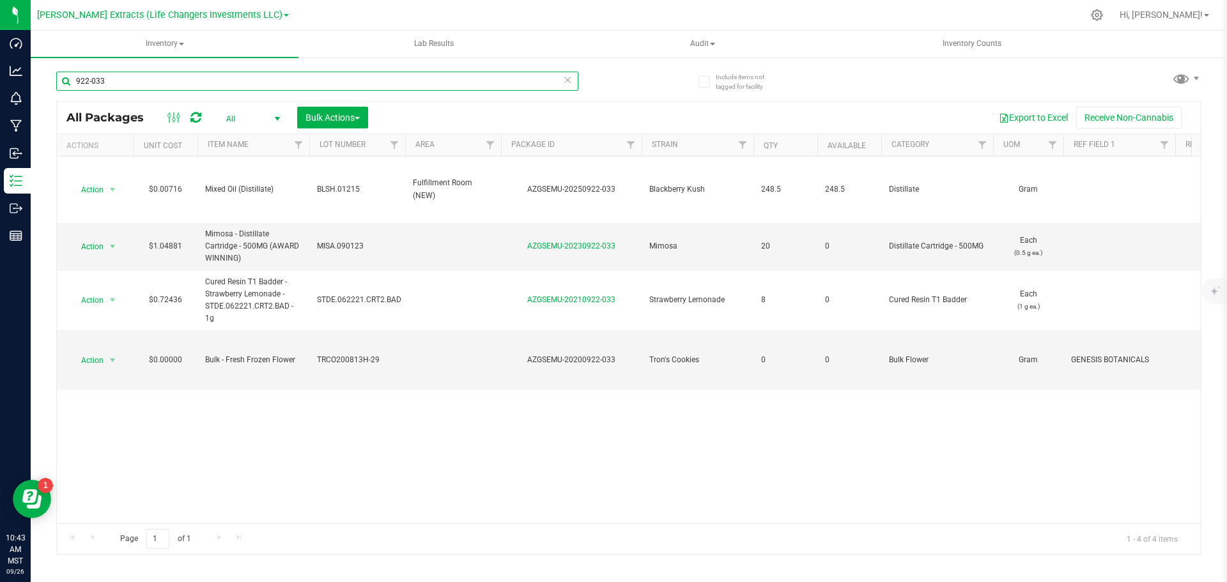
drag, startPoint x: 107, startPoint y: 80, endPoint x: 75, endPoint y: 68, distance: 34.4
click at [78, 72] on input "922-033" at bounding box center [317, 81] width 522 height 19
click at [74, 66] on div "922-033" at bounding box center [342, 80] width 572 height 41
click at [126, 81] on input "922-033" at bounding box center [317, 81] width 522 height 19
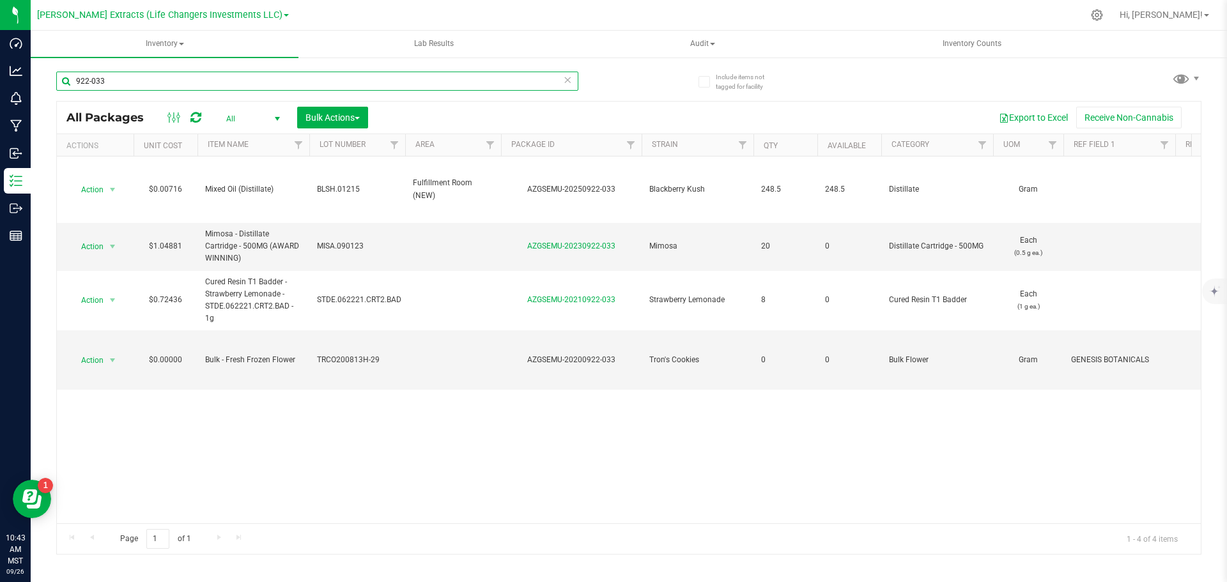
click at [126, 81] on input "922-033" at bounding box center [317, 81] width 522 height 19
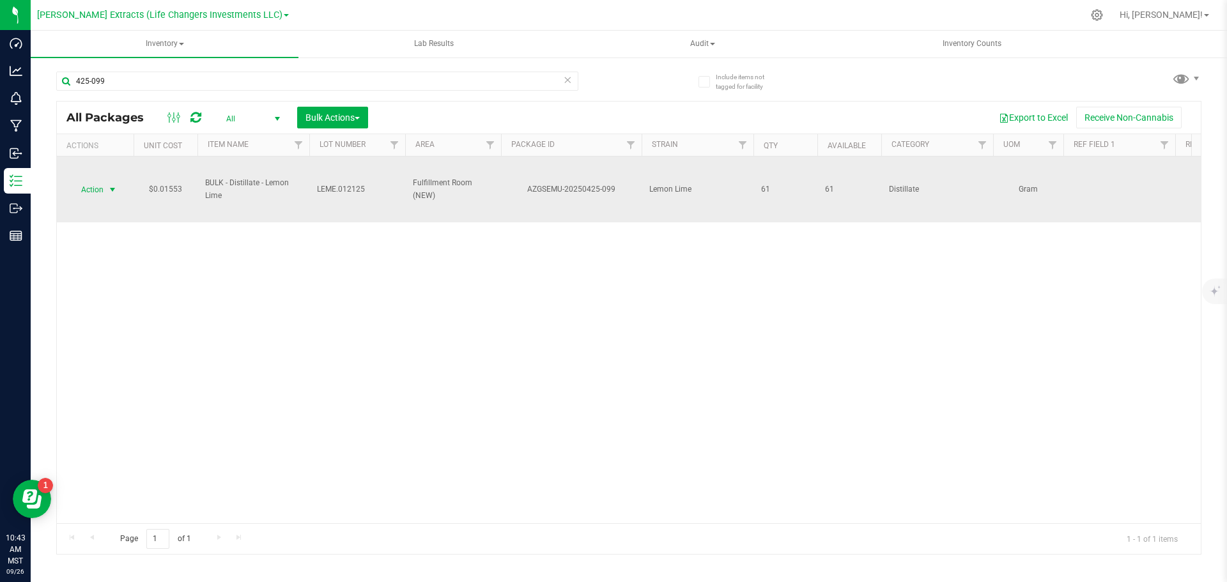
click at [111, 188] on span "select" at bounding box center [112, 190] width 10 height 10
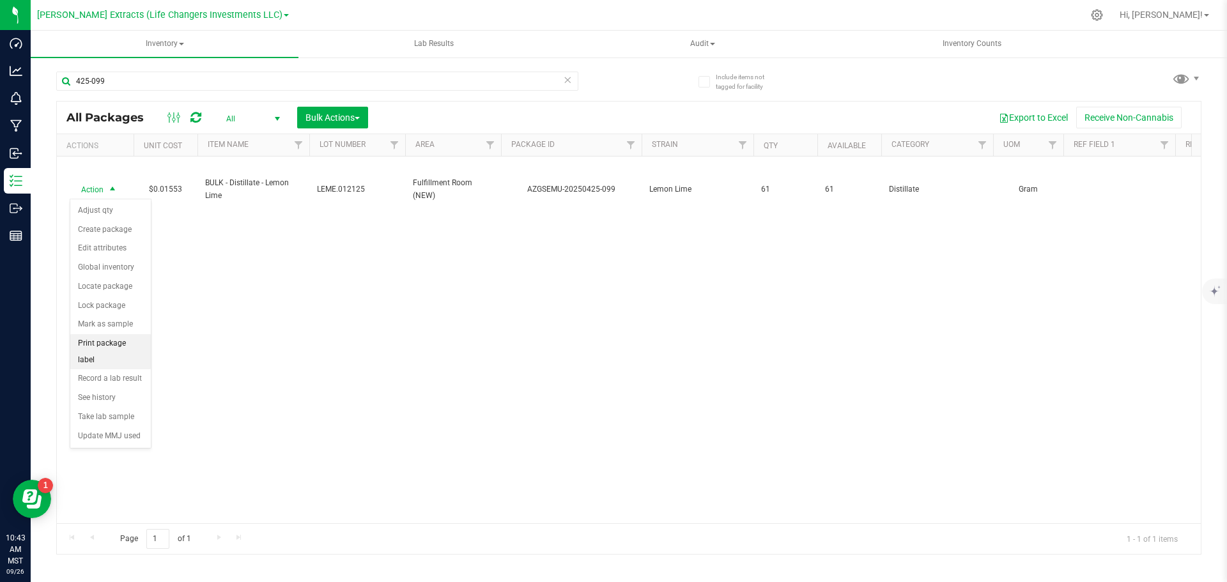
click at [105, 345] on li "Print package label" at bounding box center [110, 351] width 80 height 35
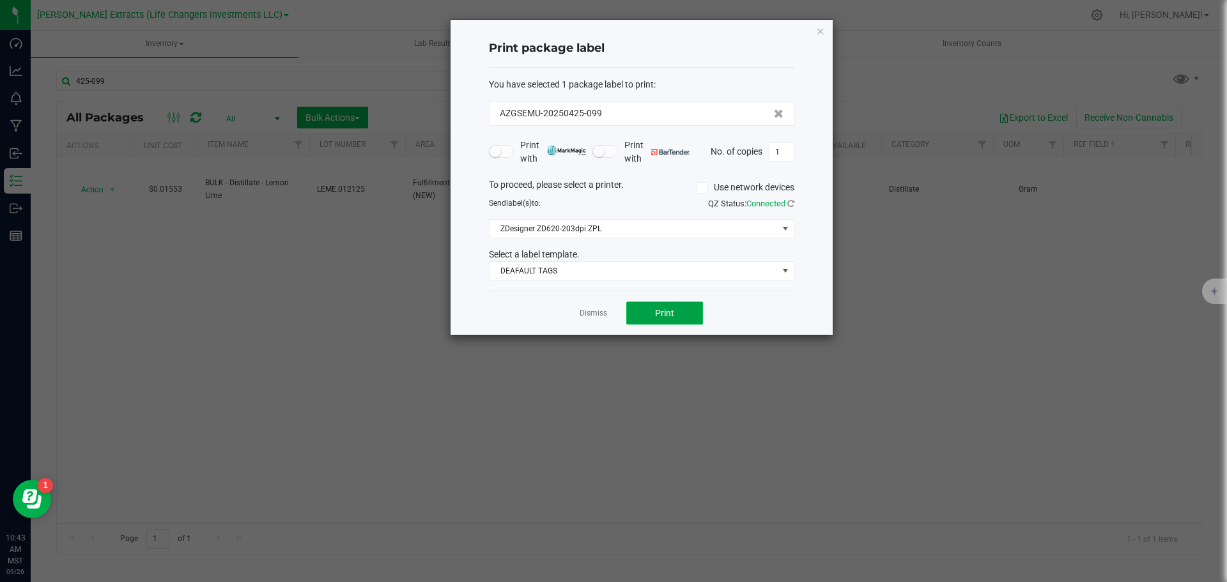
click at [646, 312] on button "Print" at bounding box center [664, 313] width 77 height 23
click at [819, 30] on icon "button" at bounding box center [820, 30] width 9 height 15
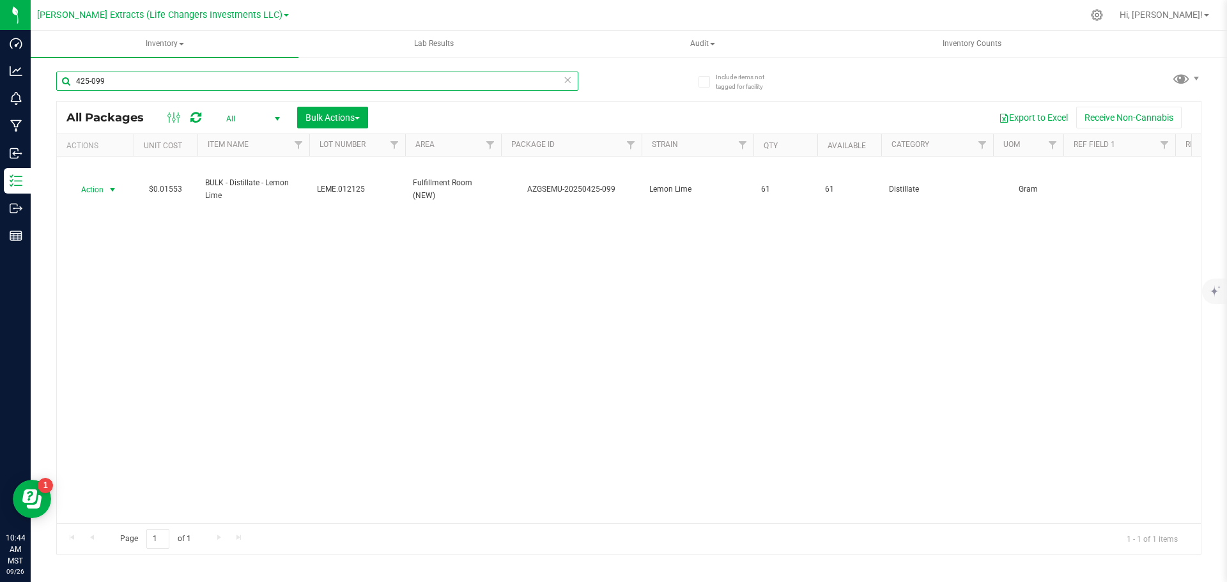
click at [247, 82] on input "425-099" at bounding box center [317, 81] width 522 height 19
type input "4"
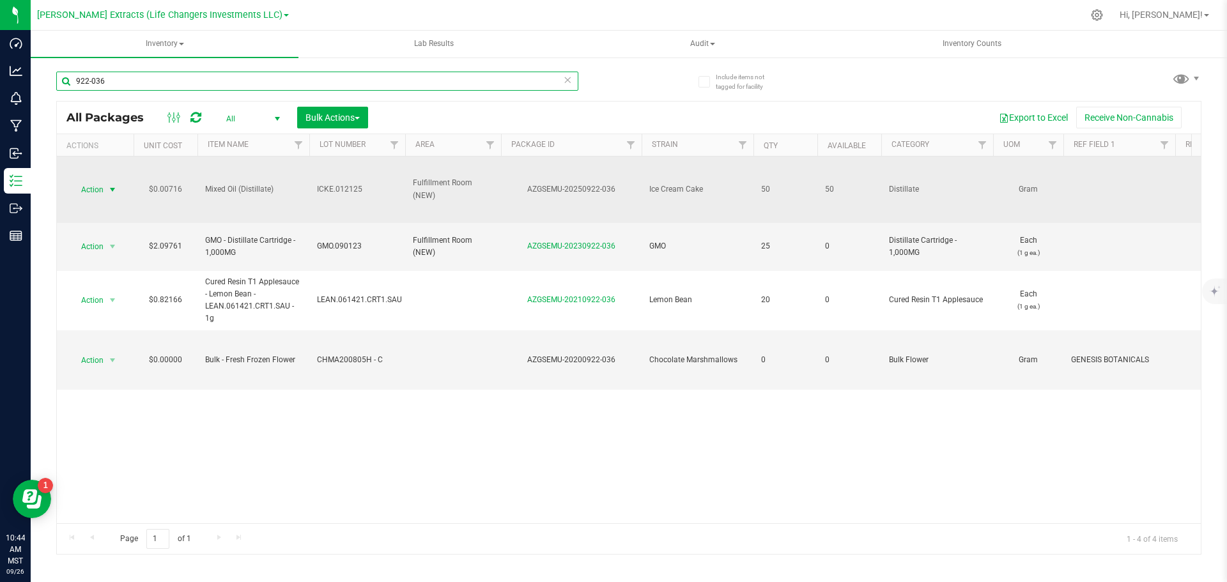
type input "922-036"
click at [89, 186] on span "Action" at bounding box center [87, 190] width 34 height 18
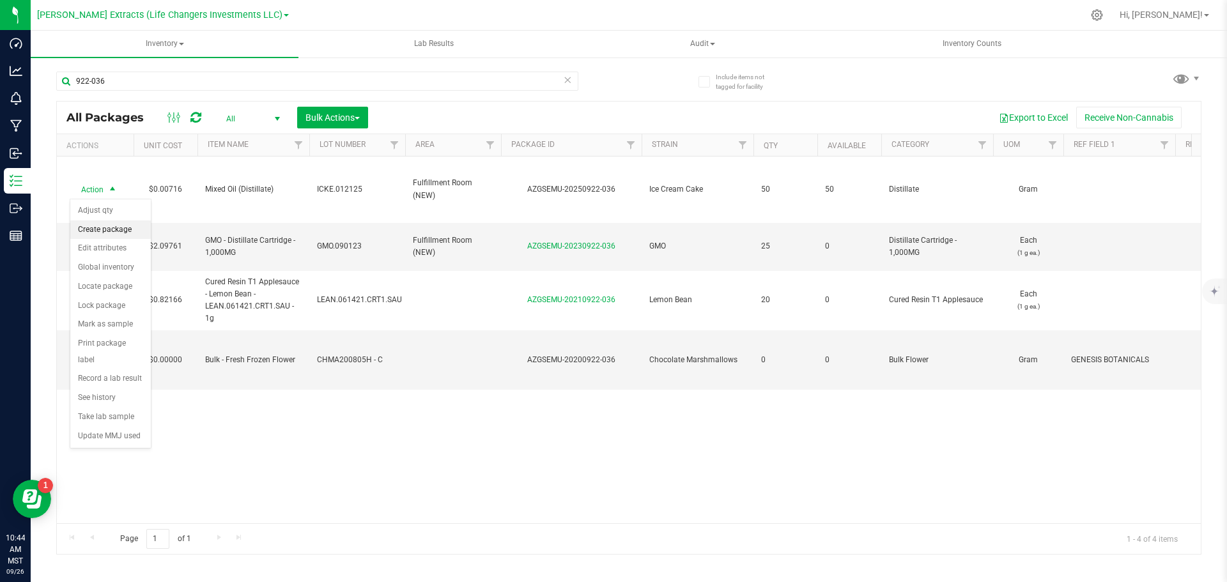
click at [101, 230] on li "Create package" at bounding box center [110, 229] width 80 height 19
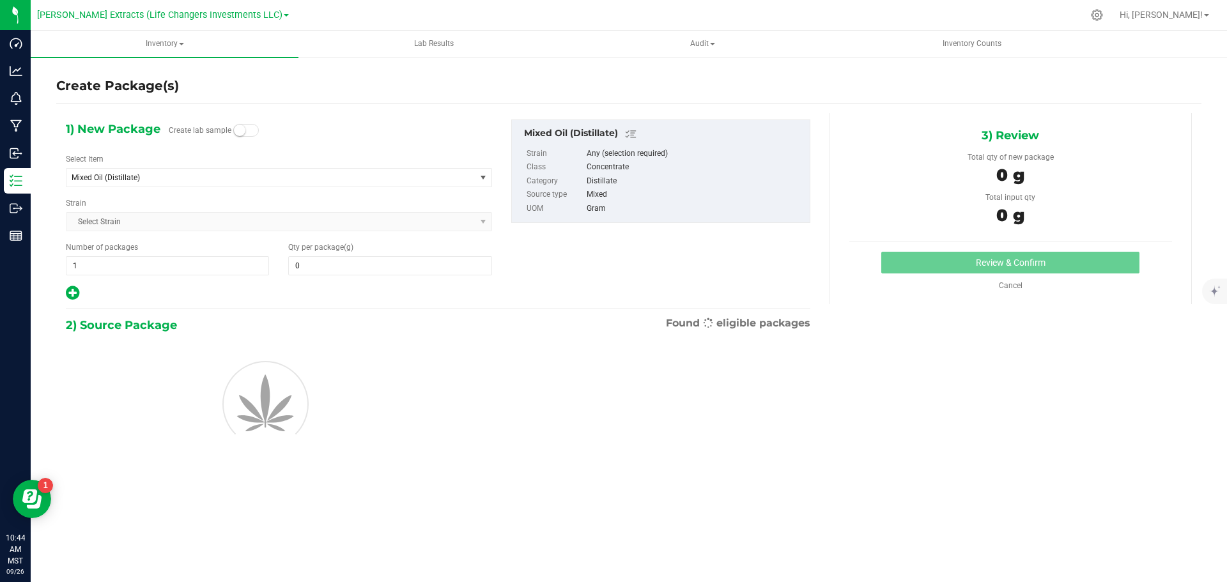
type input "0.0000"
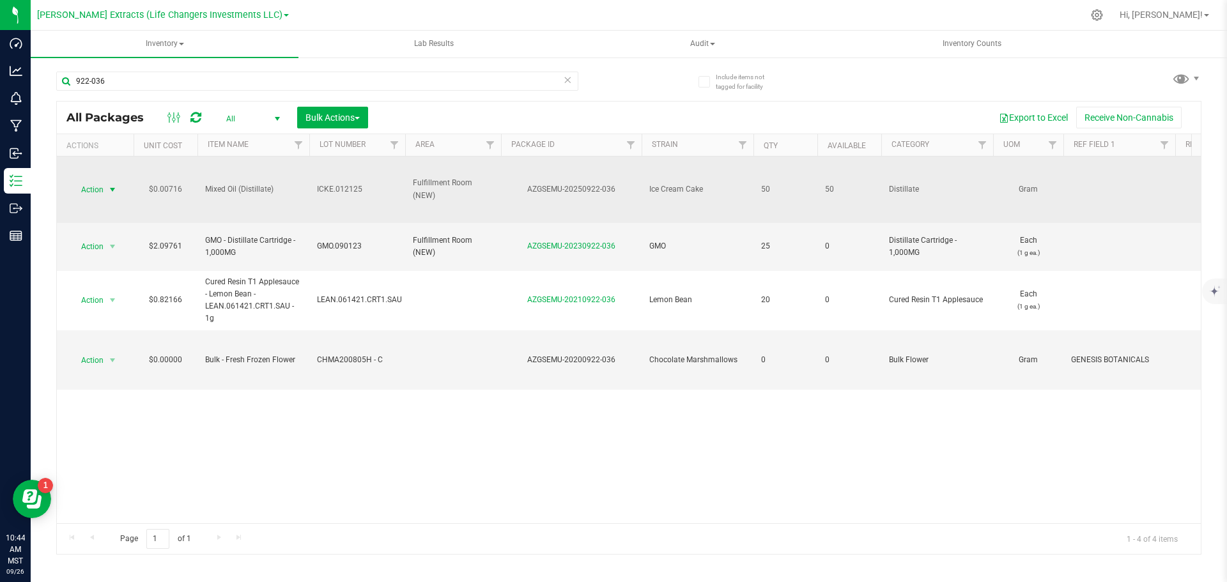
click at [102, 187] on span "Action" at bounding box center [87, 190] width 34 height 18
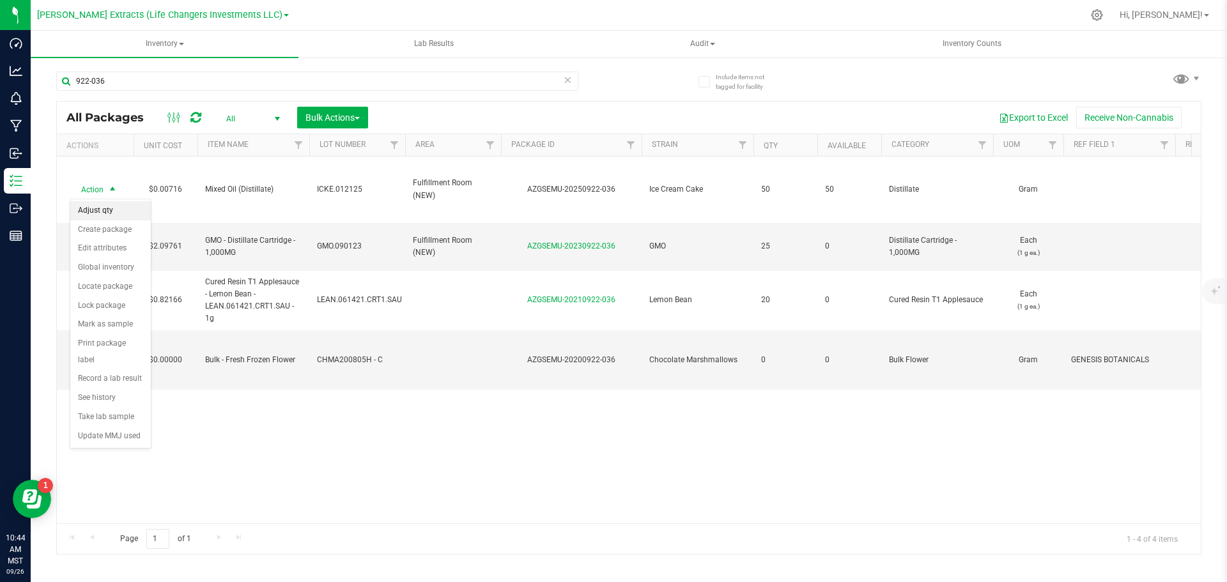
click at [98, 208] on li "Adjust qty" at bounding box center [110, 210] width 80 height 19
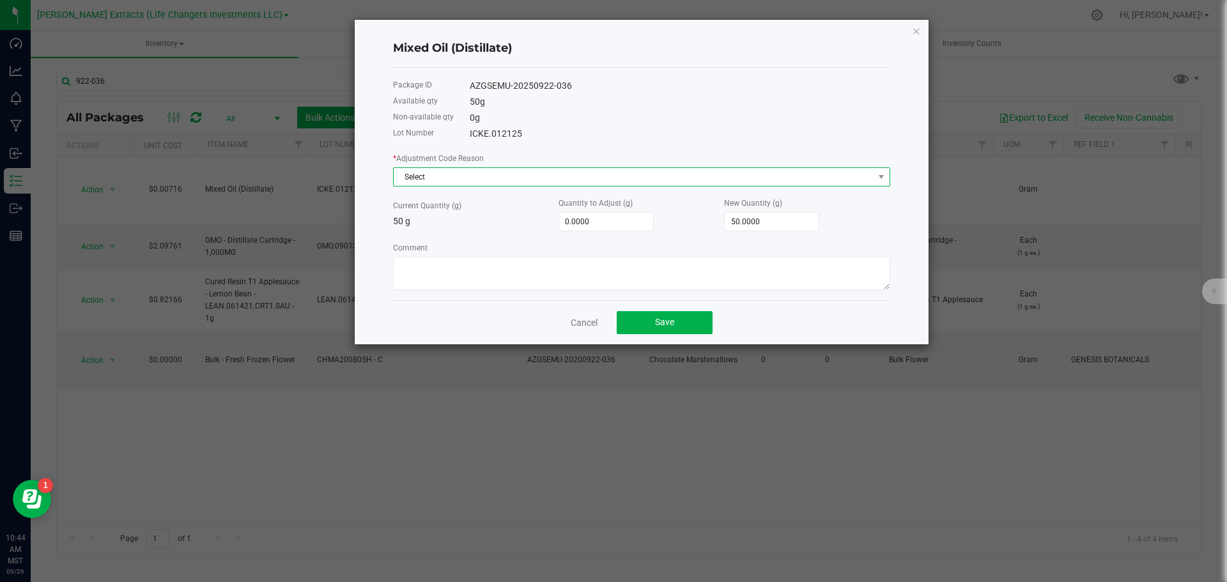
click at [523, 174] on span "Select" at bounding box center [634, 177] width 480 height 18
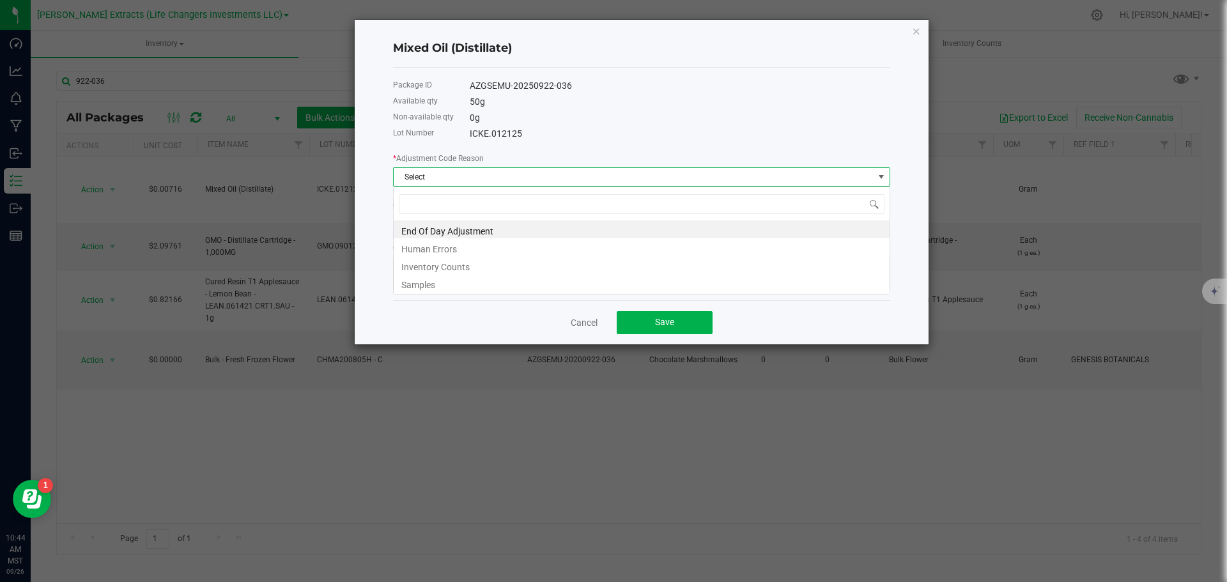
scroll to position [19, 497]
click at [443, 228] on li "End Of Day Adjustment" at bounding box center [642, 229] width 496 height 18
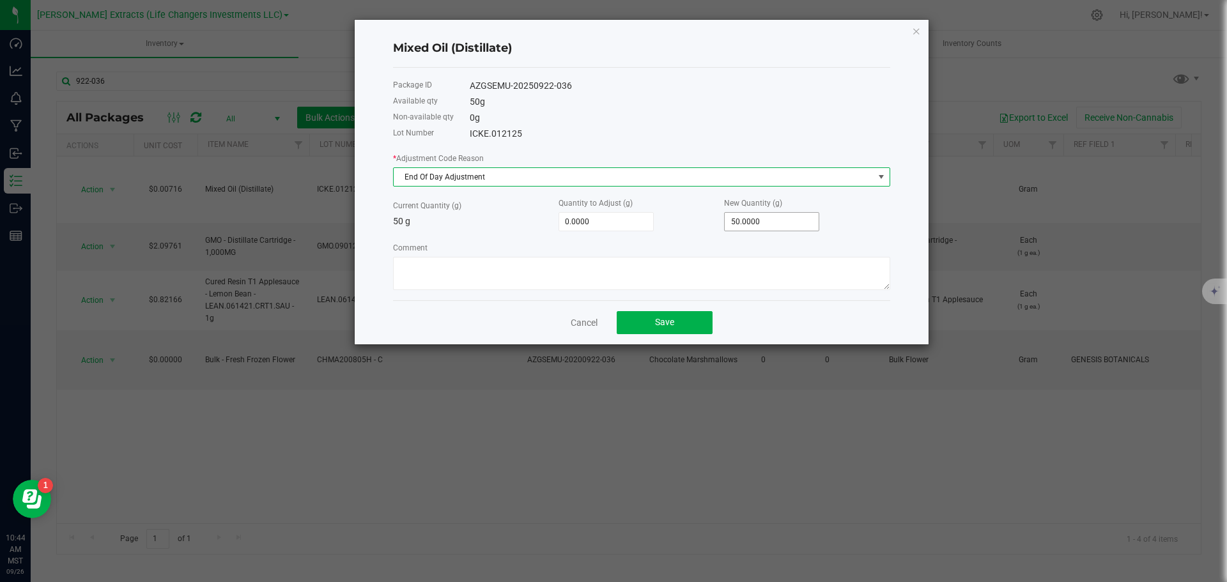
type input "50"
click at [778, 218] on input "50" at bounding box center [771, 222] width 94 height 18
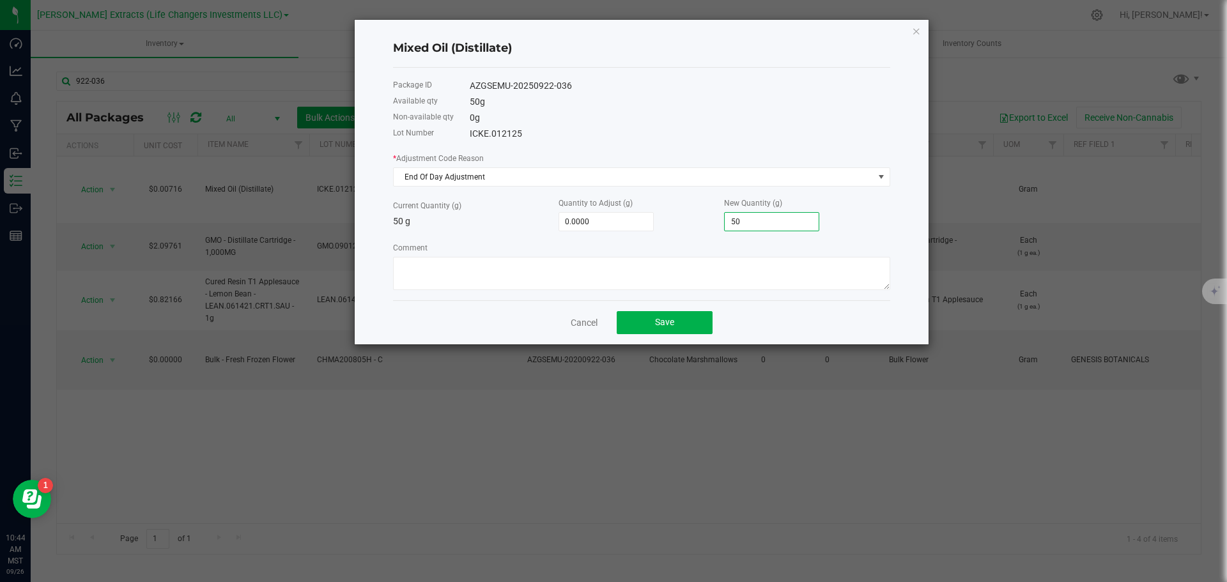
type input "-49.0000"
type input "1"
type input "-34.0000"
type input "16"
type input "112.0000"
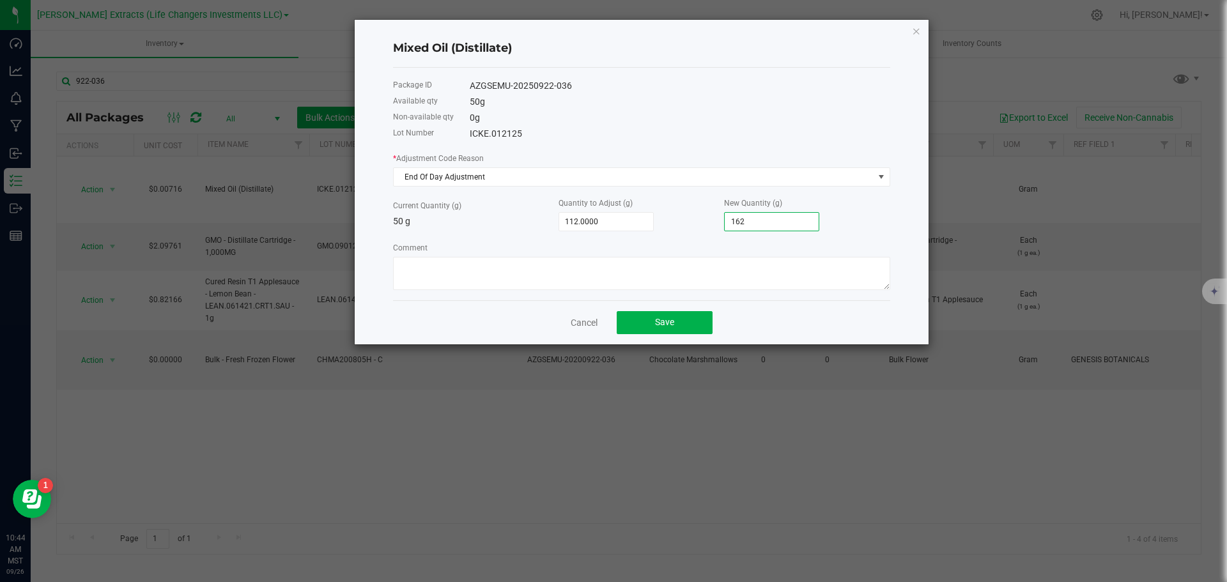
type input "162."
type input "112.5000"
type input "162.5000"
click at [647, 317] on button "Save" at bounding box center [664, 322] width 96 height 23
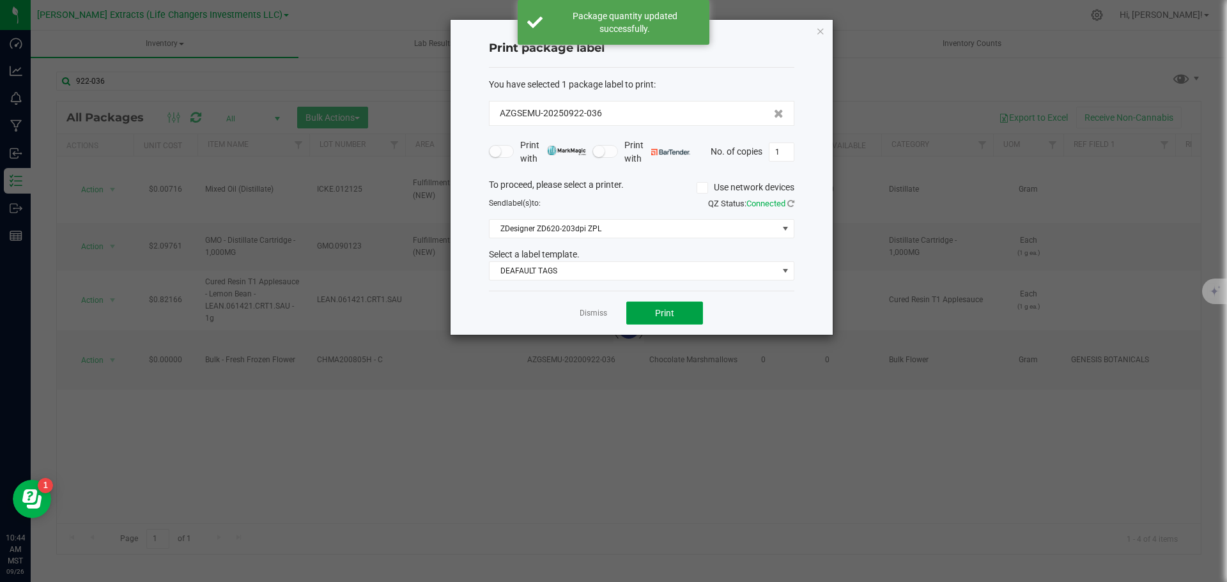
click at [647, 317] on button "Print" at bounding box center [664, 313] width 77 height 23
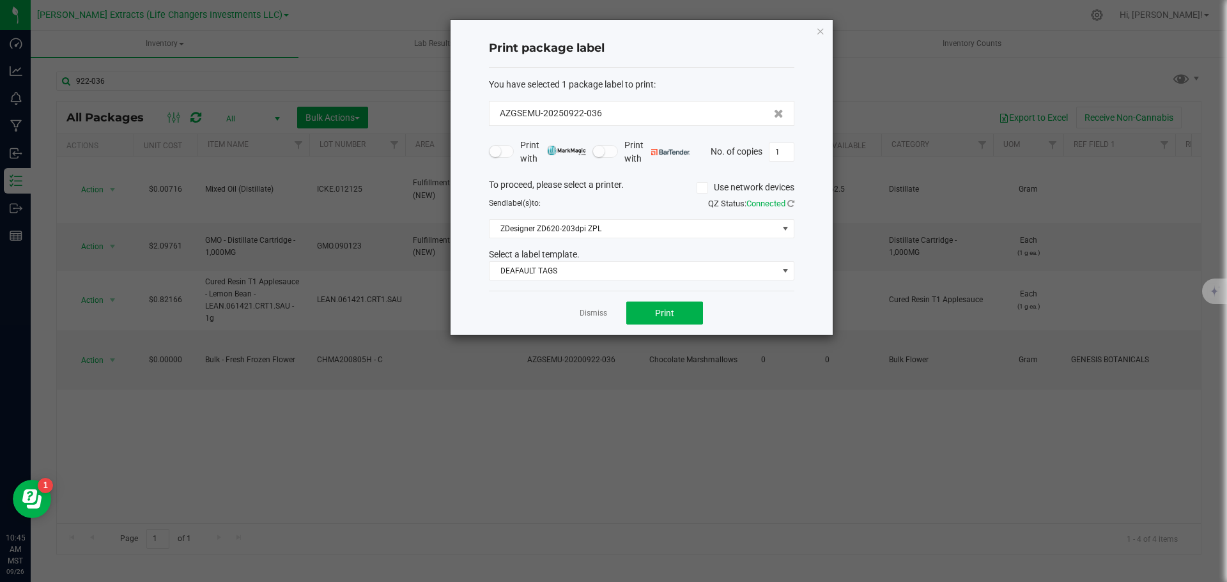
click at [820, 30] on icon "button" at bounding box center [820, 30] width 9 height 15
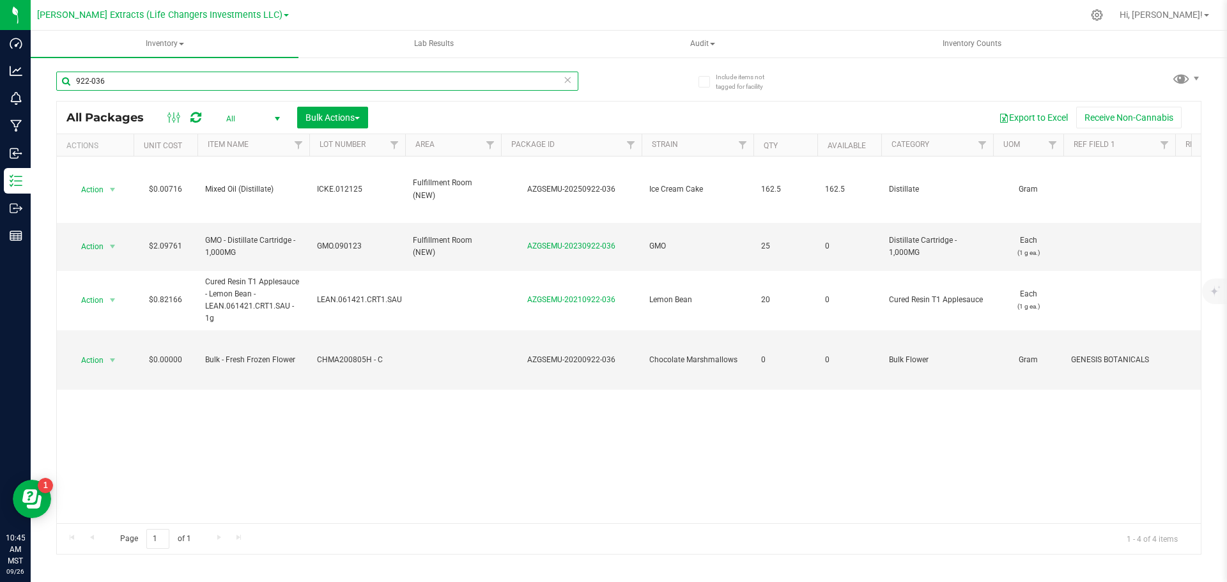
drag, startPoint x: 108, startPoint y: 80, endPoint x: 36, endPoint y: 75, distance: 71.7
click at [36, 75] on div "Include items not tagged for facility 922-036 All Packages All Active Only Lab …" at bounding box center [629, 251] width 1196 height 390
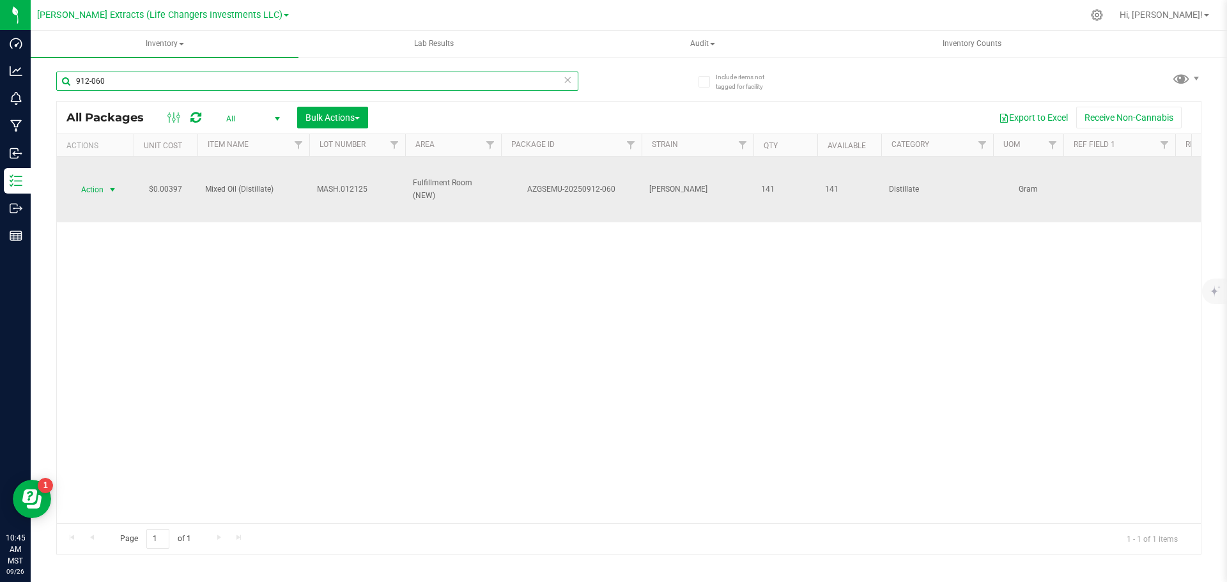
type input "912-060"
click at [86, 185] on span "Action" at bounding box center [87, 190] width 34 height 18
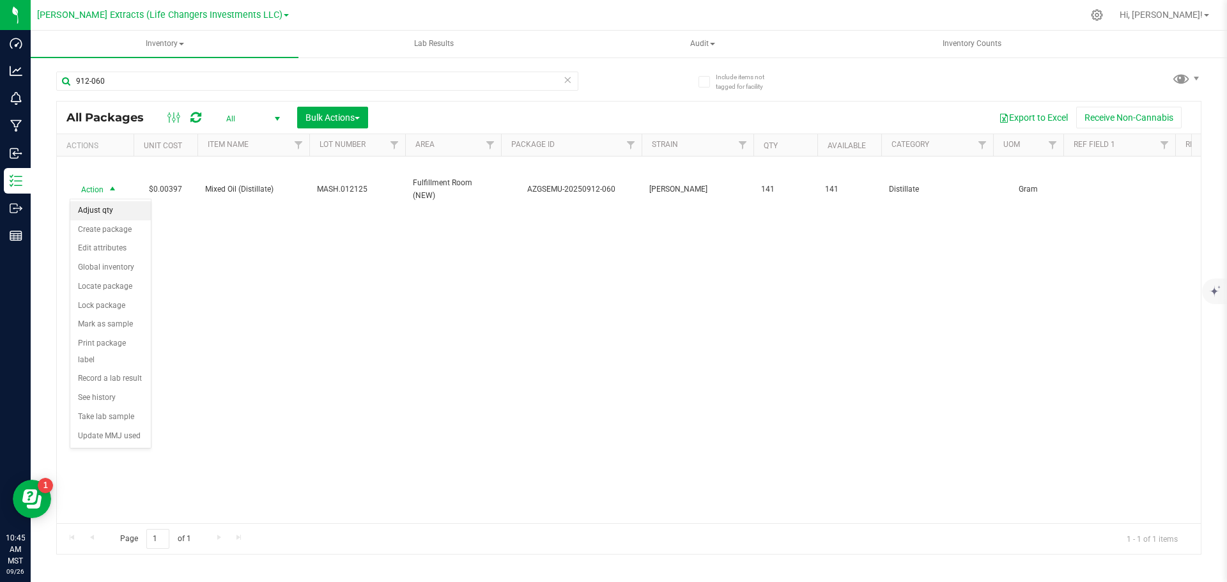
click at [99, 206] on li "Adjust qty" at bounding box center [110, 210] width 80 height 19
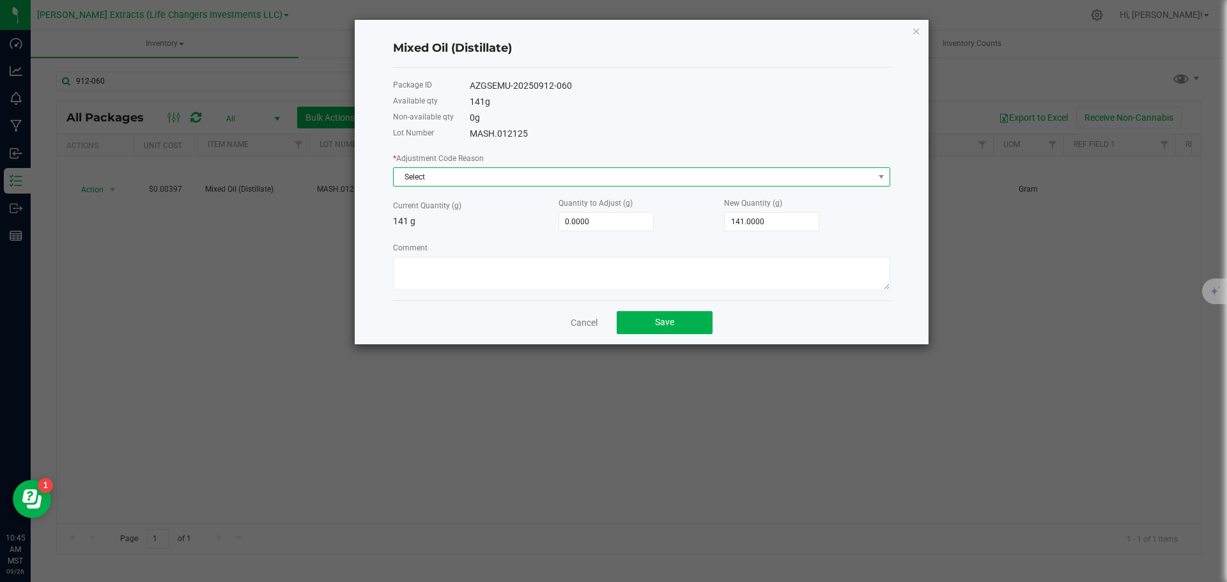
click at [438, 171] on span "Select" at bounding box center [634, 177] width 480 height 18
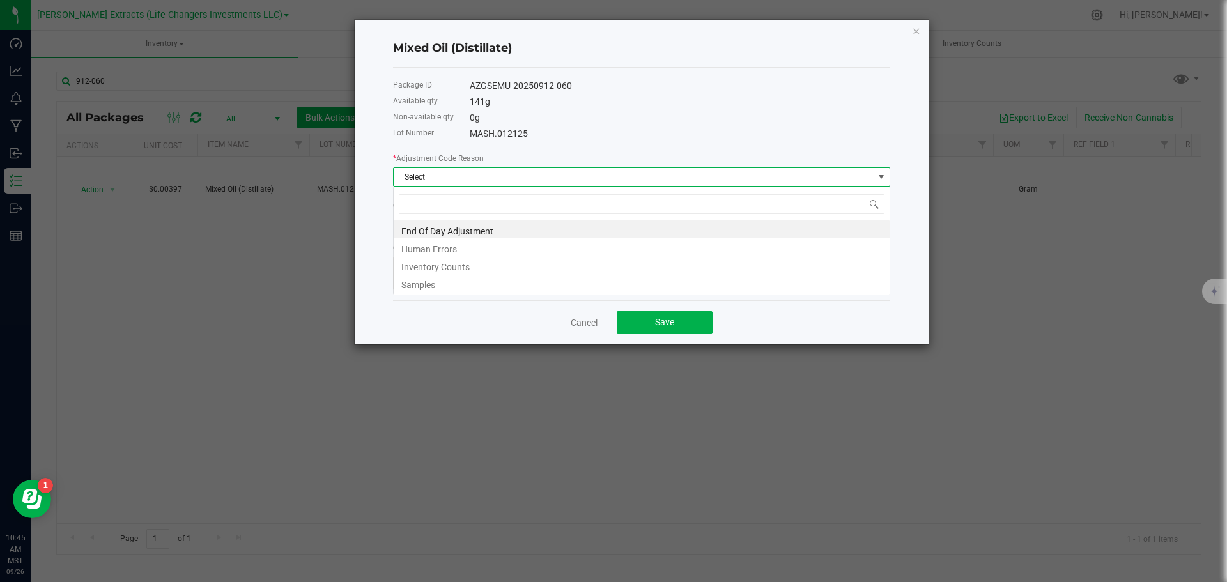
scroll to position [19, 497]
click at [441, 233] on li "End Of Day Adjustment" at bounding box center [642, 229] width 496 height 18
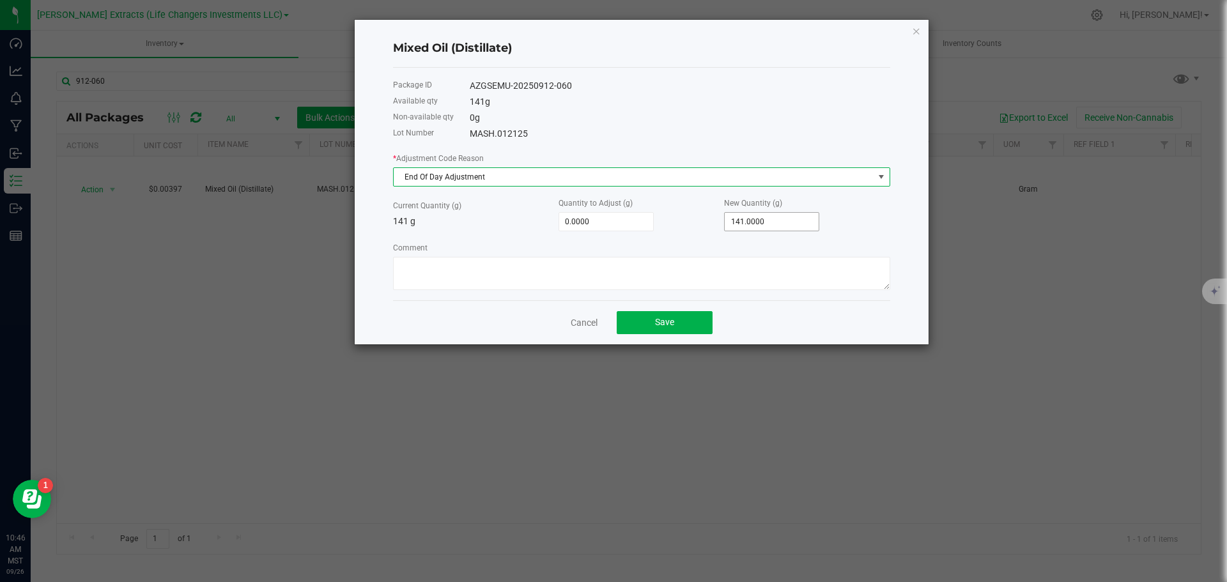
type input "141"
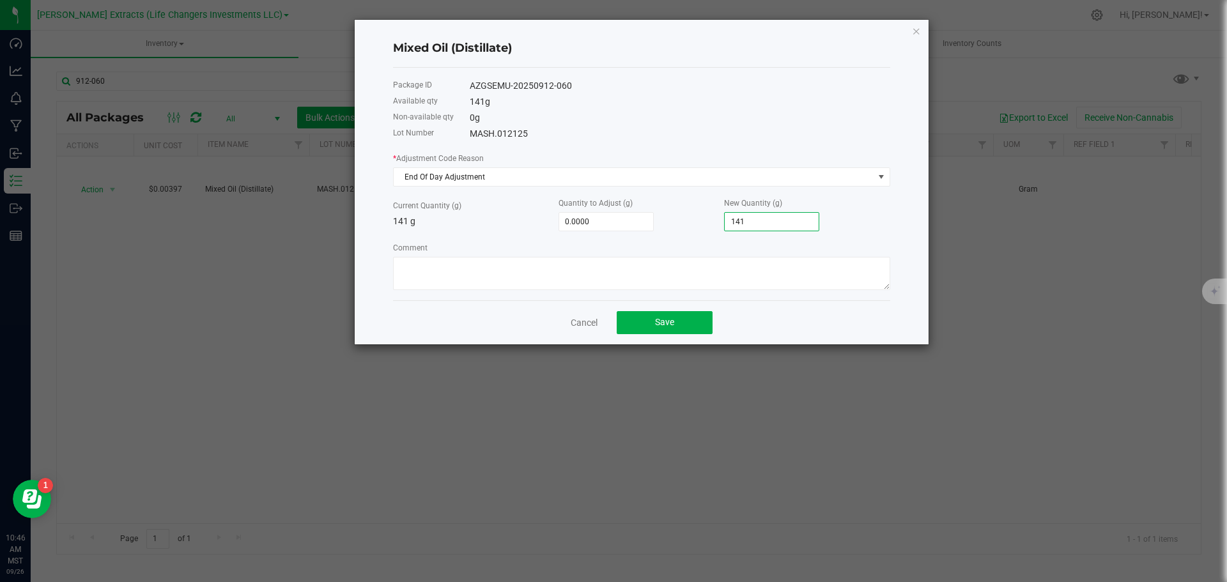
click at [771, 226] on input "141" at bounding box center [771, 222] width 94 height 18
type input "-140.0000"
type input "1"
type input "-129.0000"
type input "12"
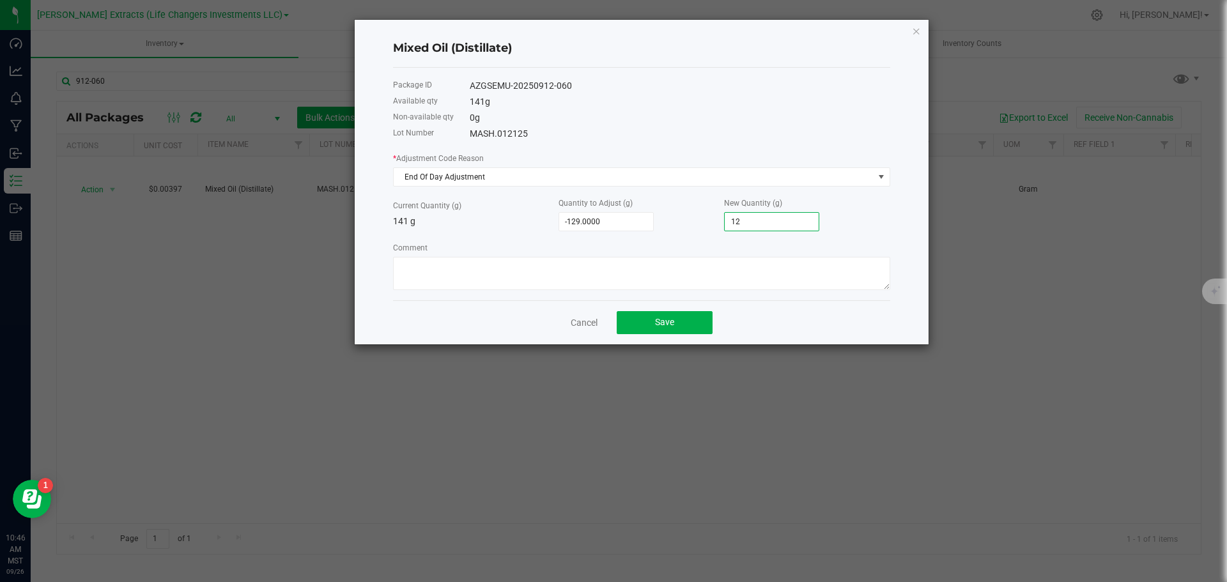
type input "-13.0000"
type input "128."
type input "-12.5000"
type input "128.5000"
click at [635, 327] on button "Save" at bounding box center [664, 322] width 96 height 23
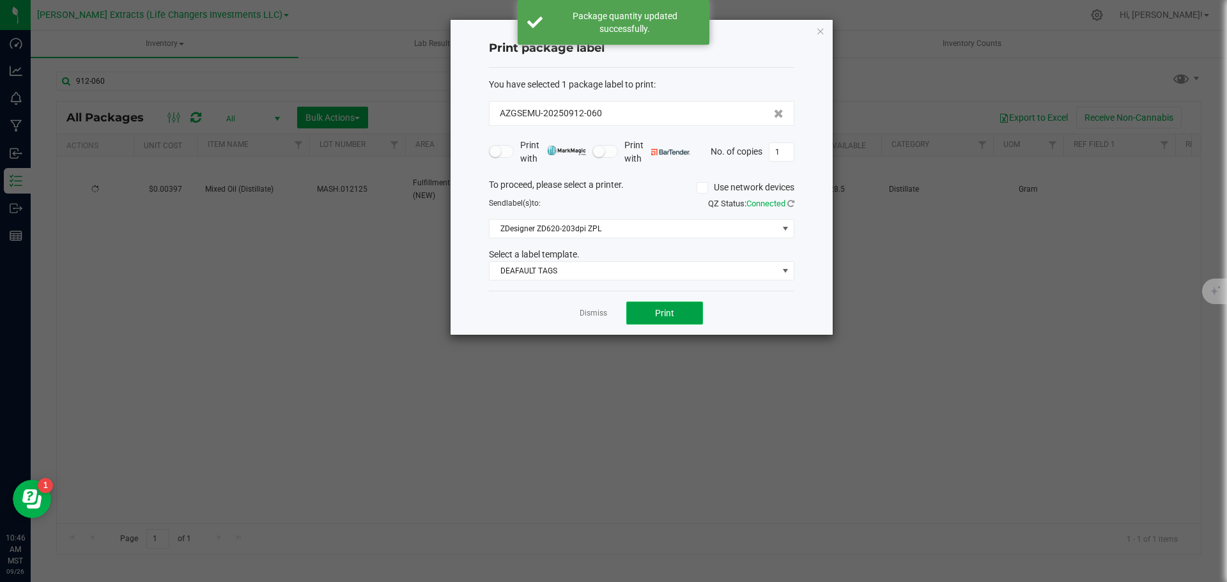
click at [669, 311] on span "Print" at bounding box center [664, 313] width 19 height 10
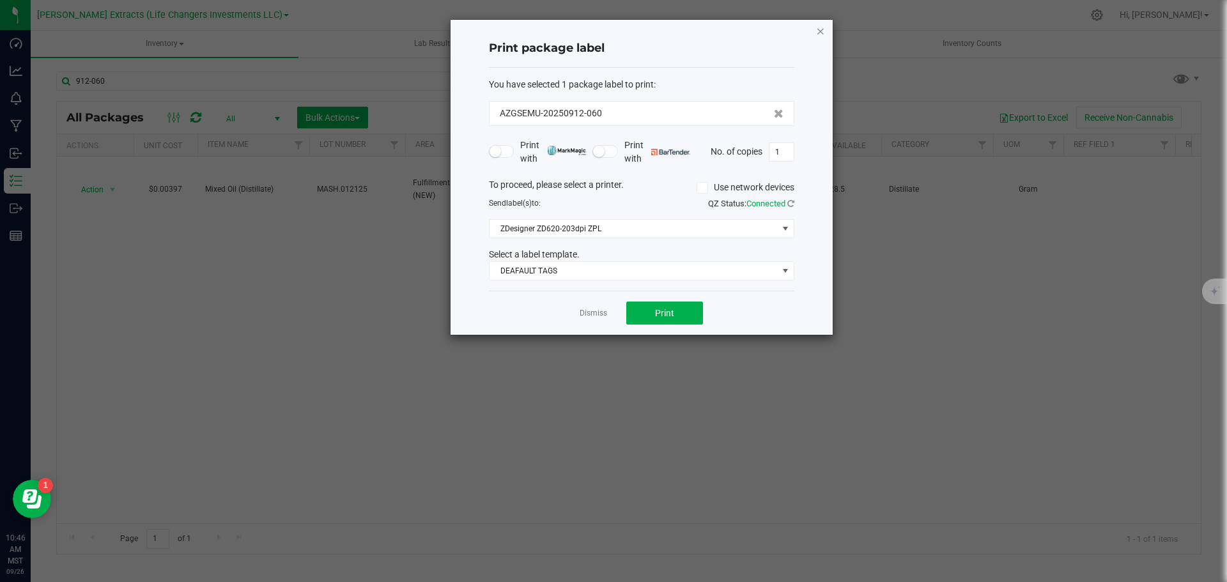
click at [819, 31] on icon "button" at bounding box center [820, 30] width 9 height 15
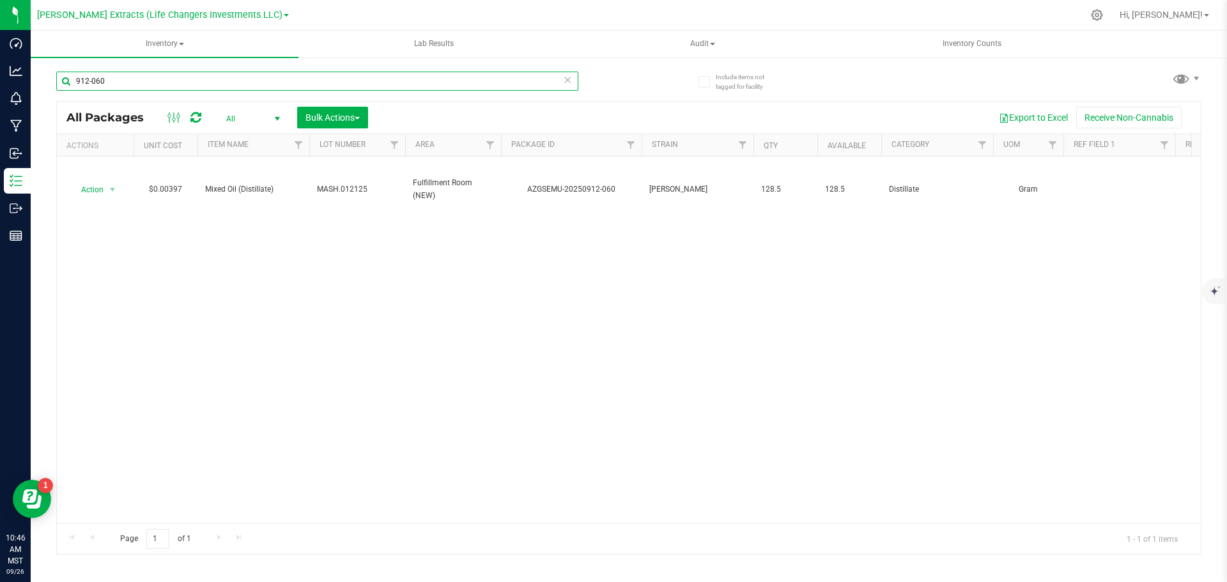
drag, startPoint x: 116, startPoint y: 81, endPoint x: 57, endPoint y: 72, distance: 58.8
click at [57, 72] on input "912-060" at bounding box center [317, 81] width 522 height 19
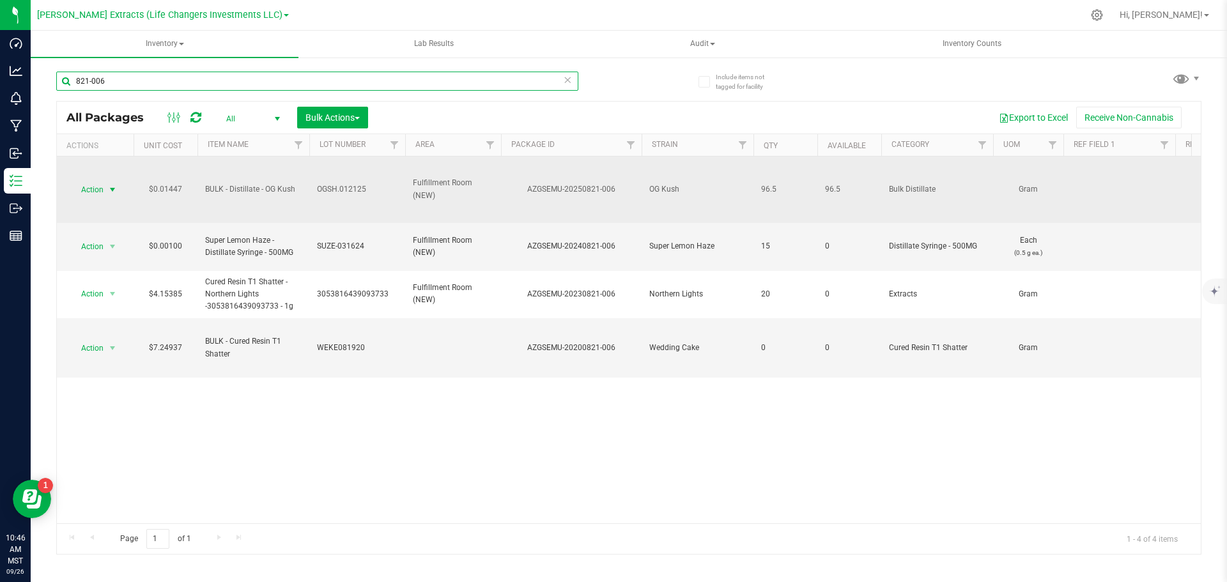
type input "821-006"
click at [100, 183] on span "Action" at bounding box center [87, 190] width 34 height 18
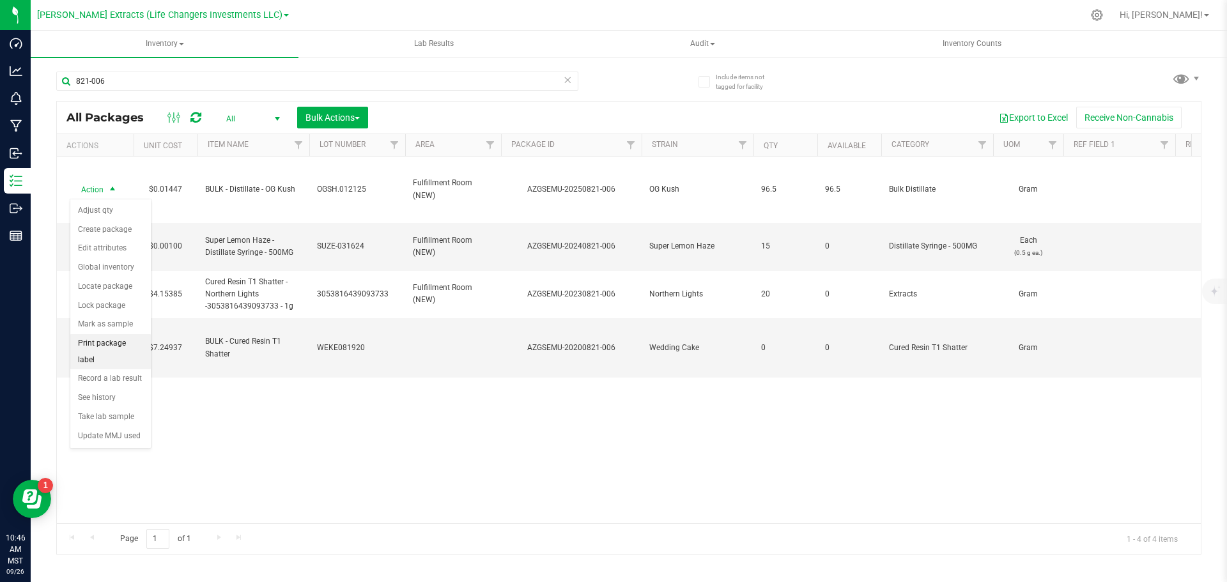
click at [115, 343] on li "Print package label" at bounding box center [110, 351] width 80 height 35
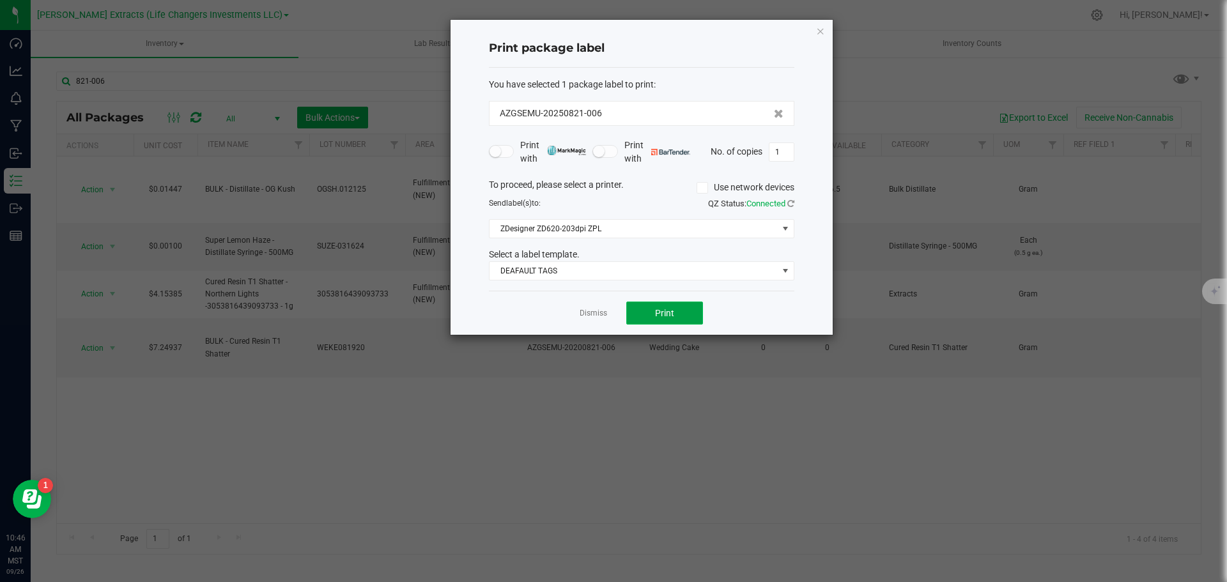
click at [648, 306] on button "Print" at bounding box center [664, 313] width 77 height 23
